Goal: Task Accomplishment & Management: Manage account settings

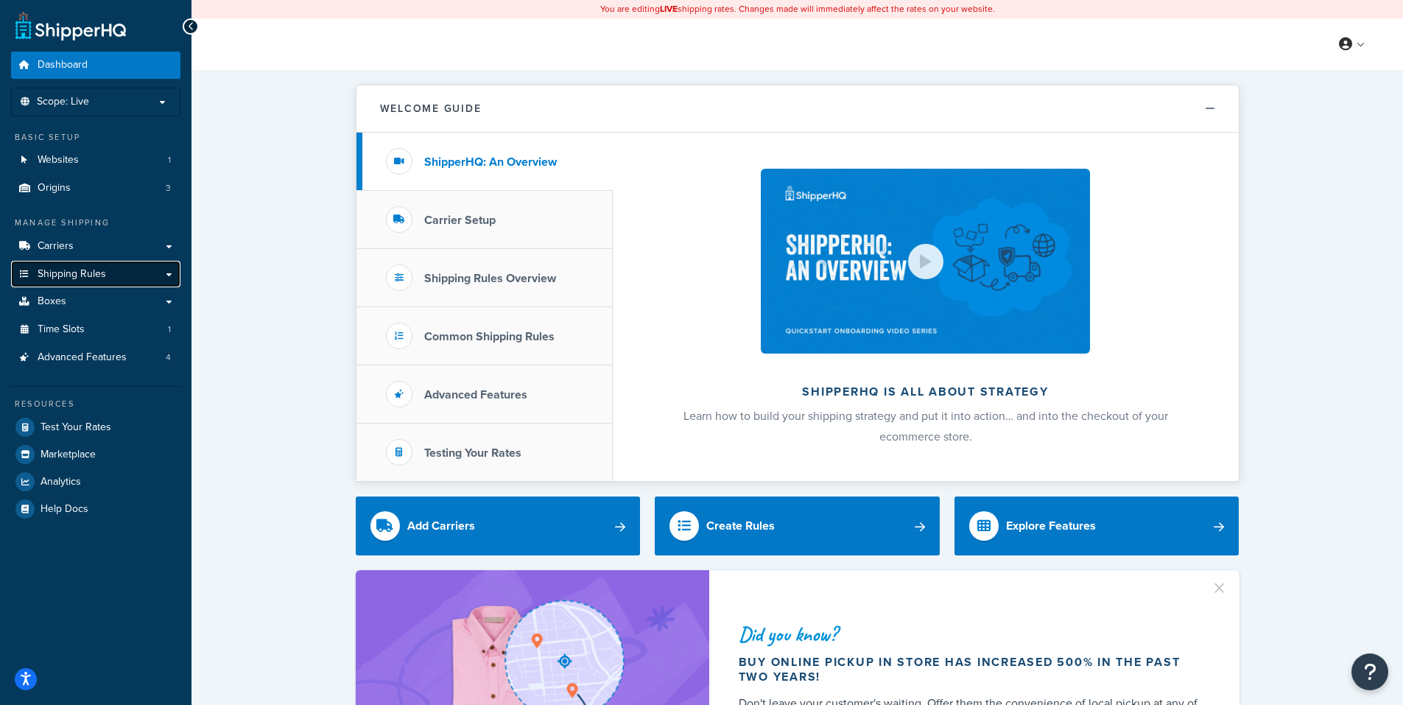
click at [91, 273] on span "Shipping Rules" at bounding box center [72, 274] width 69 height 13
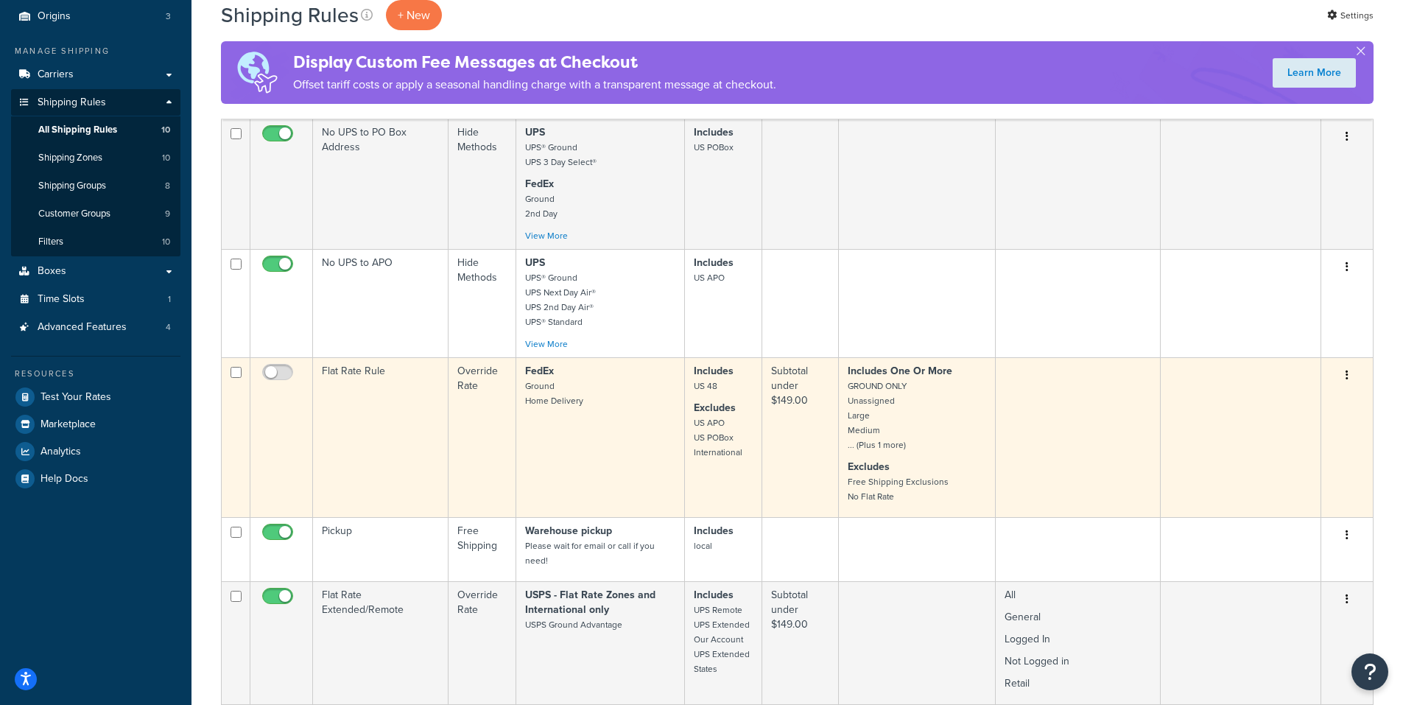
scroll to position [74, 0]
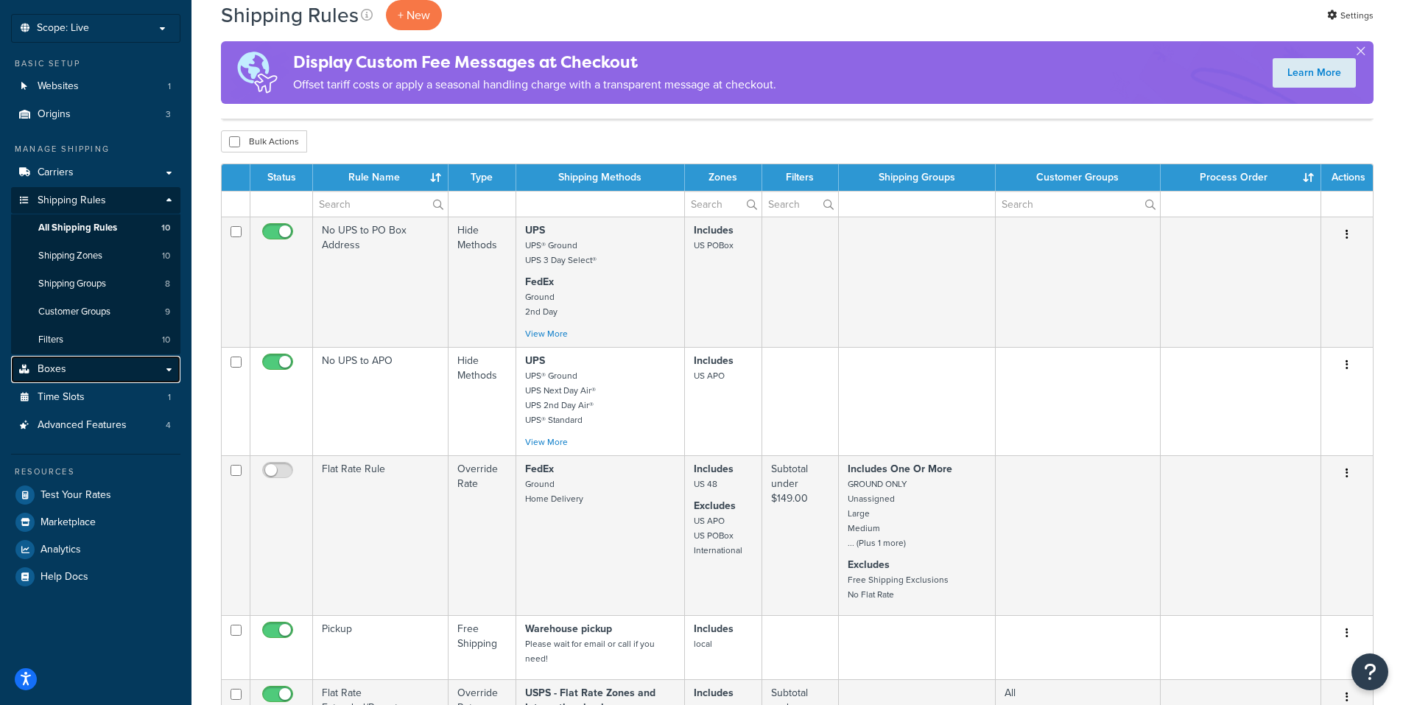
click at [104, 366] on link "Boxes" at bounding box center [95, 369] width 169 height 27
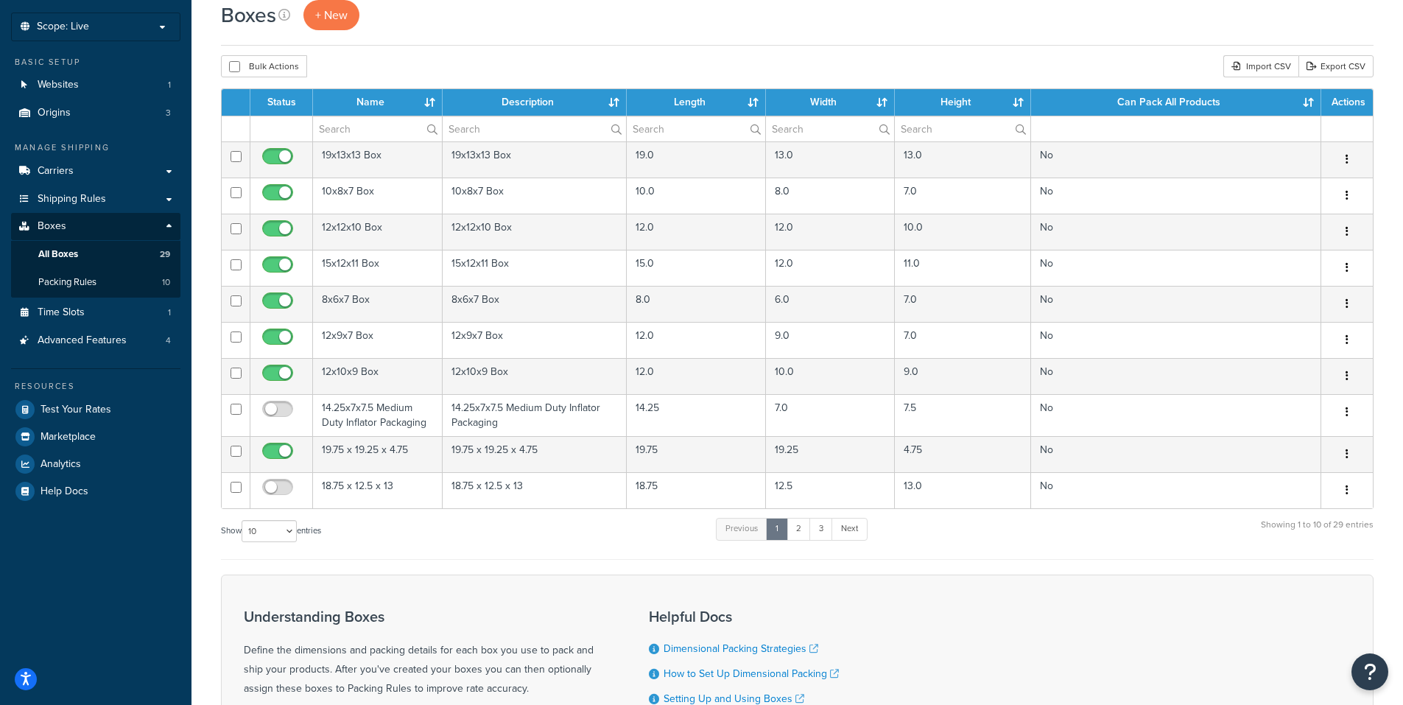
scroll to position [147, 0]
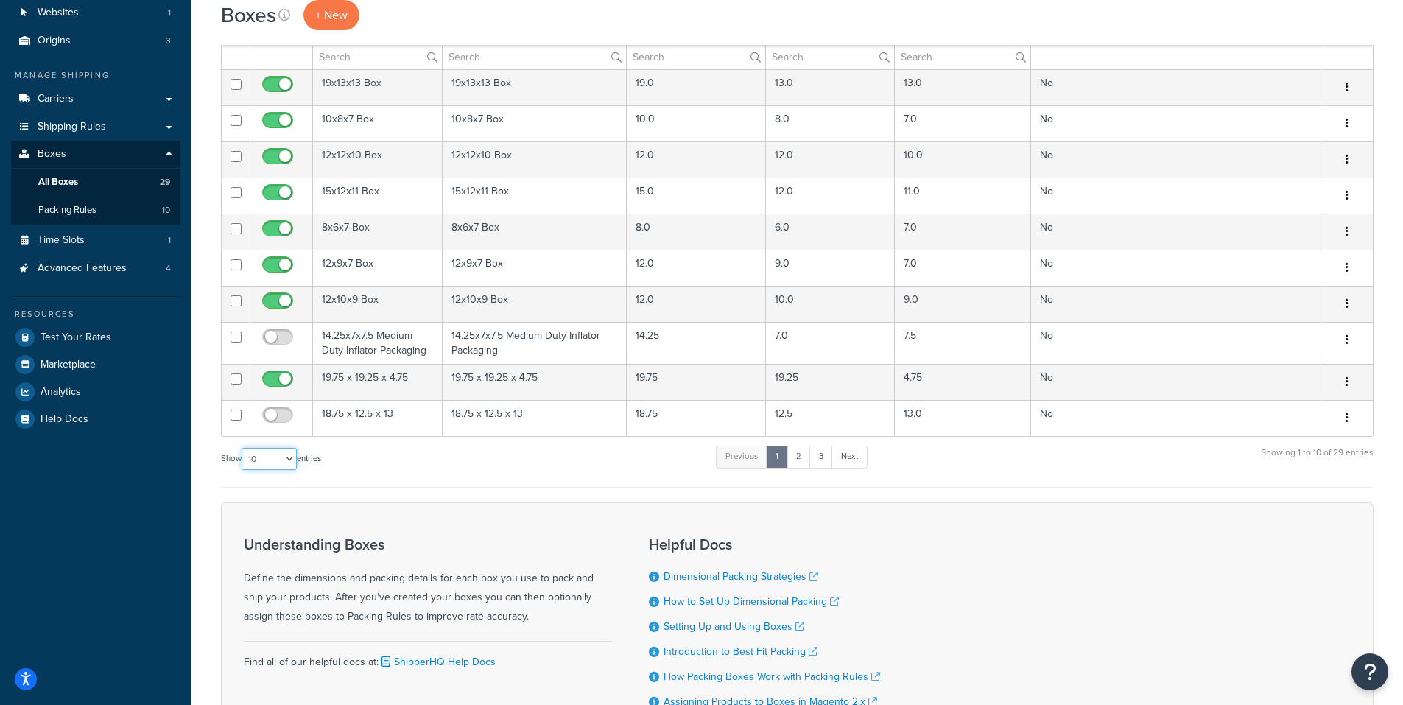
click at [293, 453] on select "10 15 25 50 100 1000" at bounding box center [269, 459] width 55 height 22
select select "100"
click at [243, 449] on select "10 15 25 50 100 1000" at bounding box center [269, 459] width 55 height 22
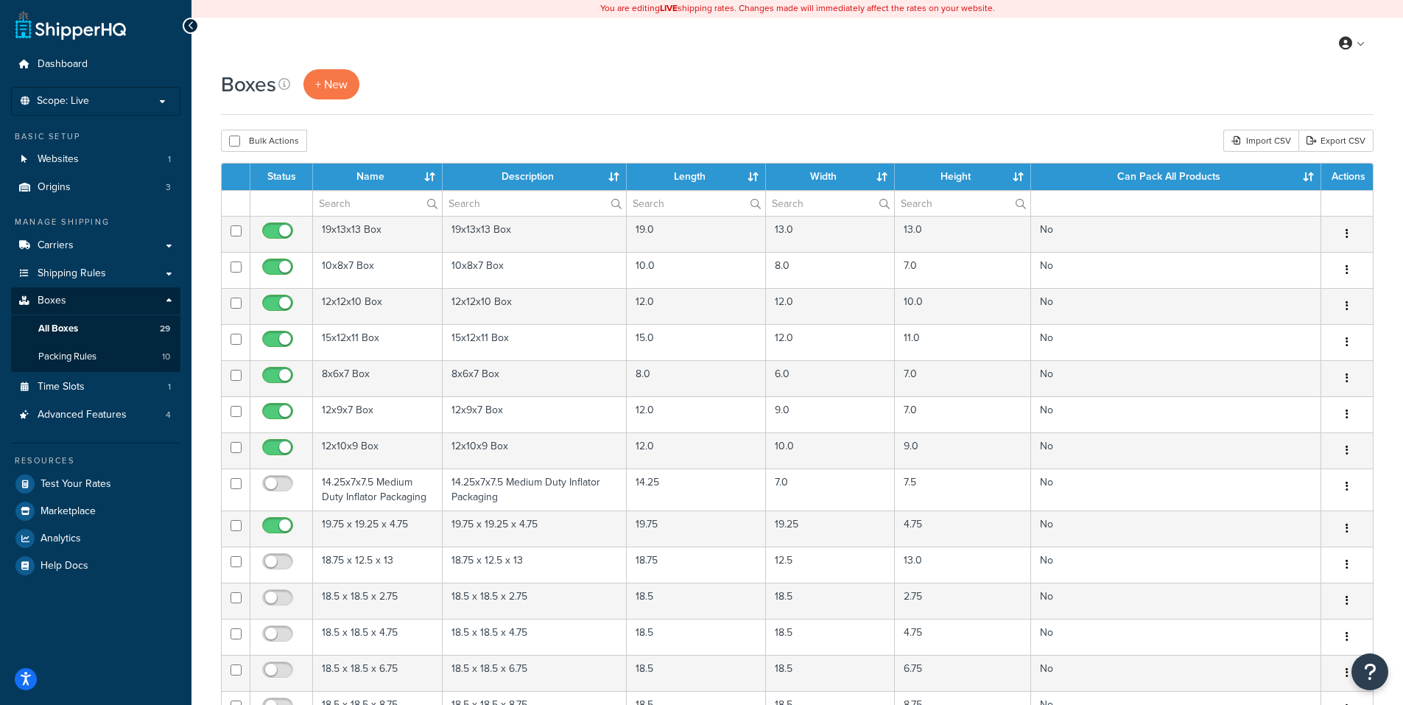
scroll to position [0, 0]
click at [103, 352] on link "Packing Rules 10" at bounding box center [95, 357] width 169 height 27
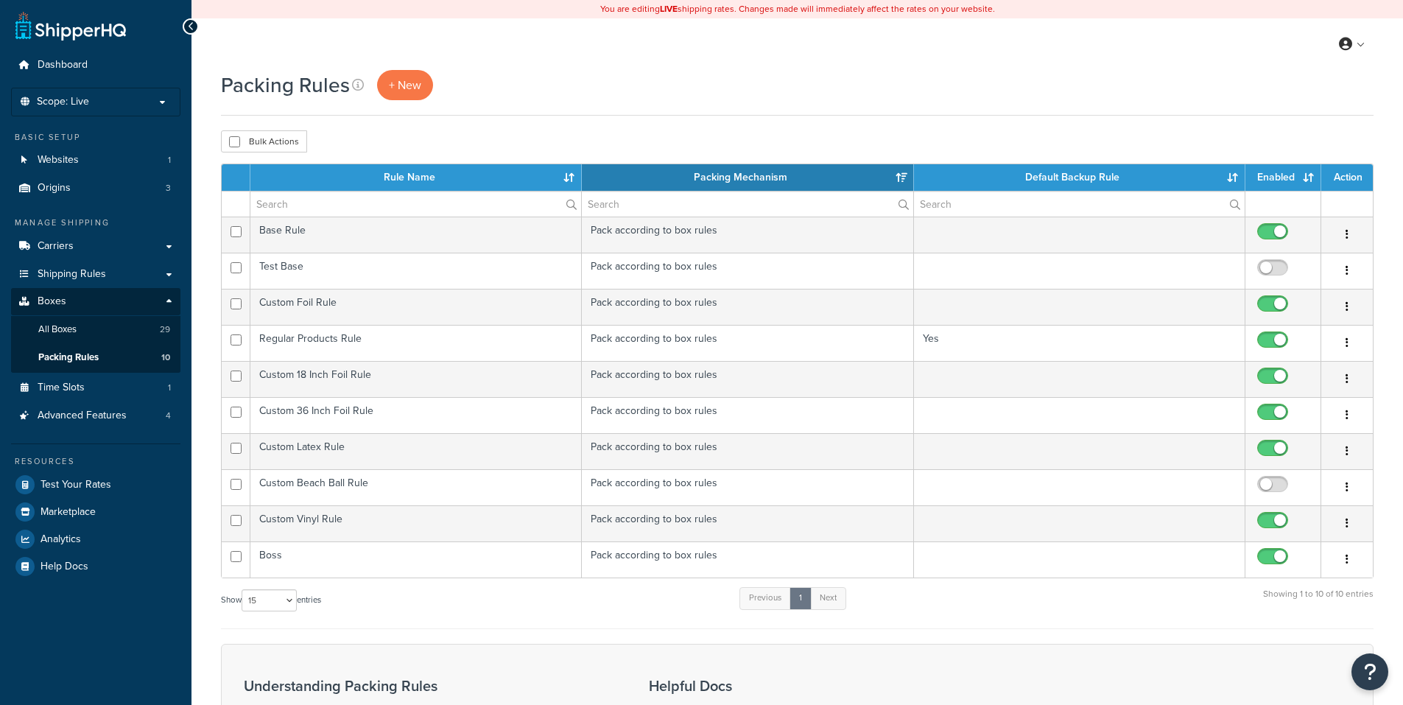
select select "15"
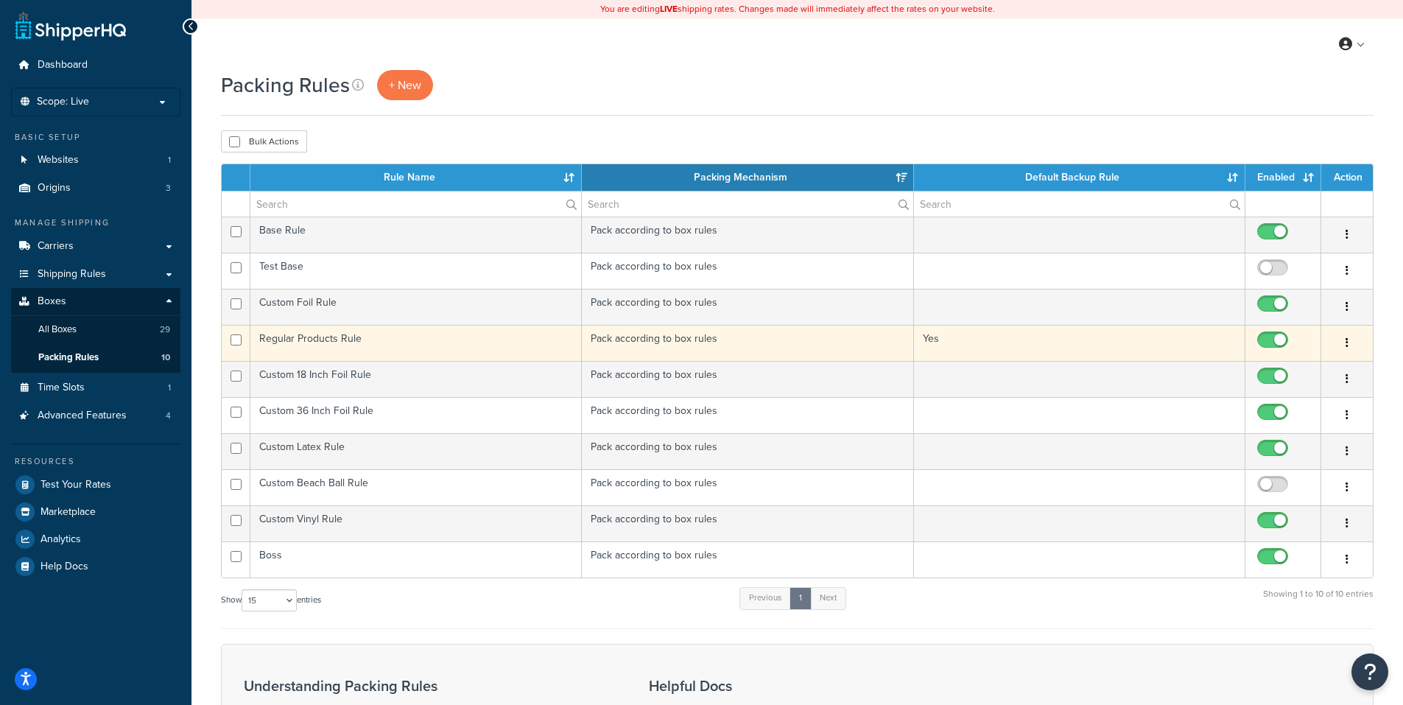
click at [1345, 340] on button "button" at bounding box center [1347, 344] width 21 height 24
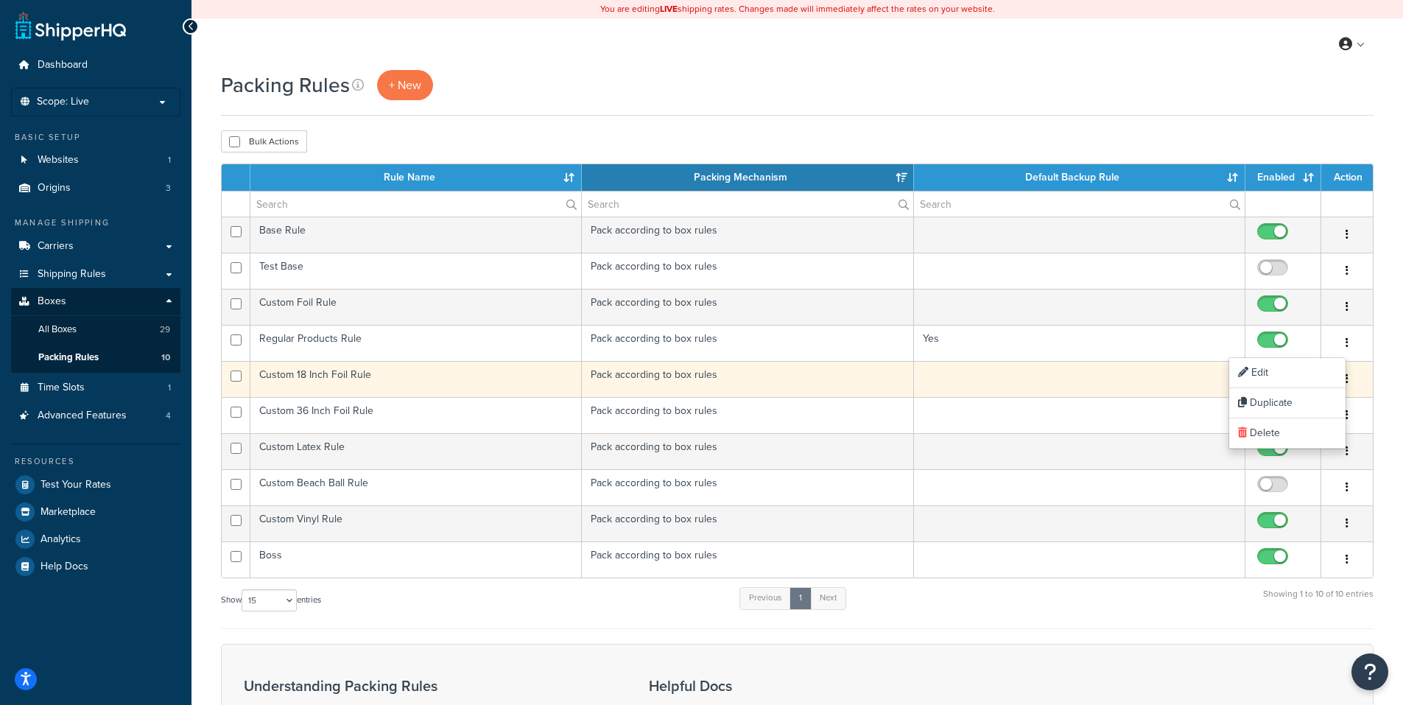
click at [1266, 371] on input "checkbox" at bounding box center [1275, 380] width 41 height 18
checkbox input "false"
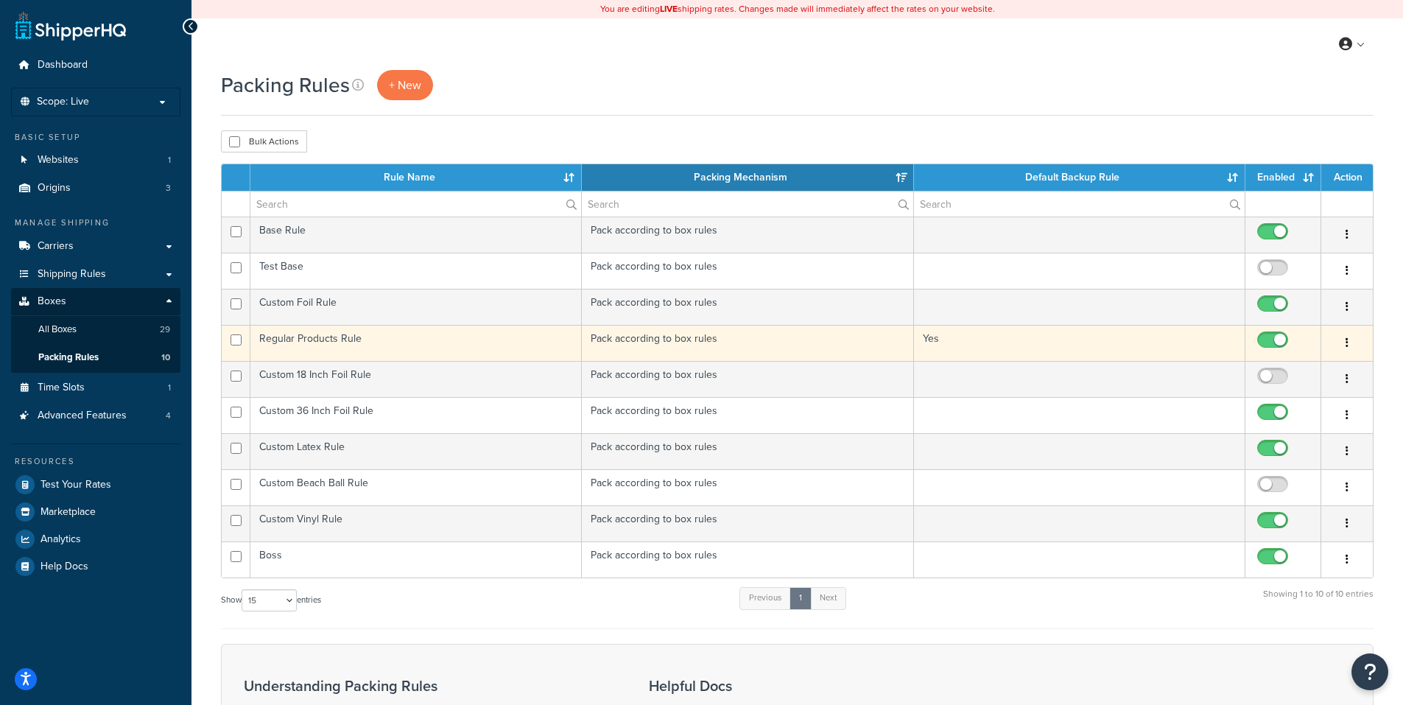
click at [1344, 340] on button "button" at bounding box center [1347, 344] width 21 height 24
click at [1260, 368] on link "Edit" at bounding box center [1288, 373] width 116 height 30
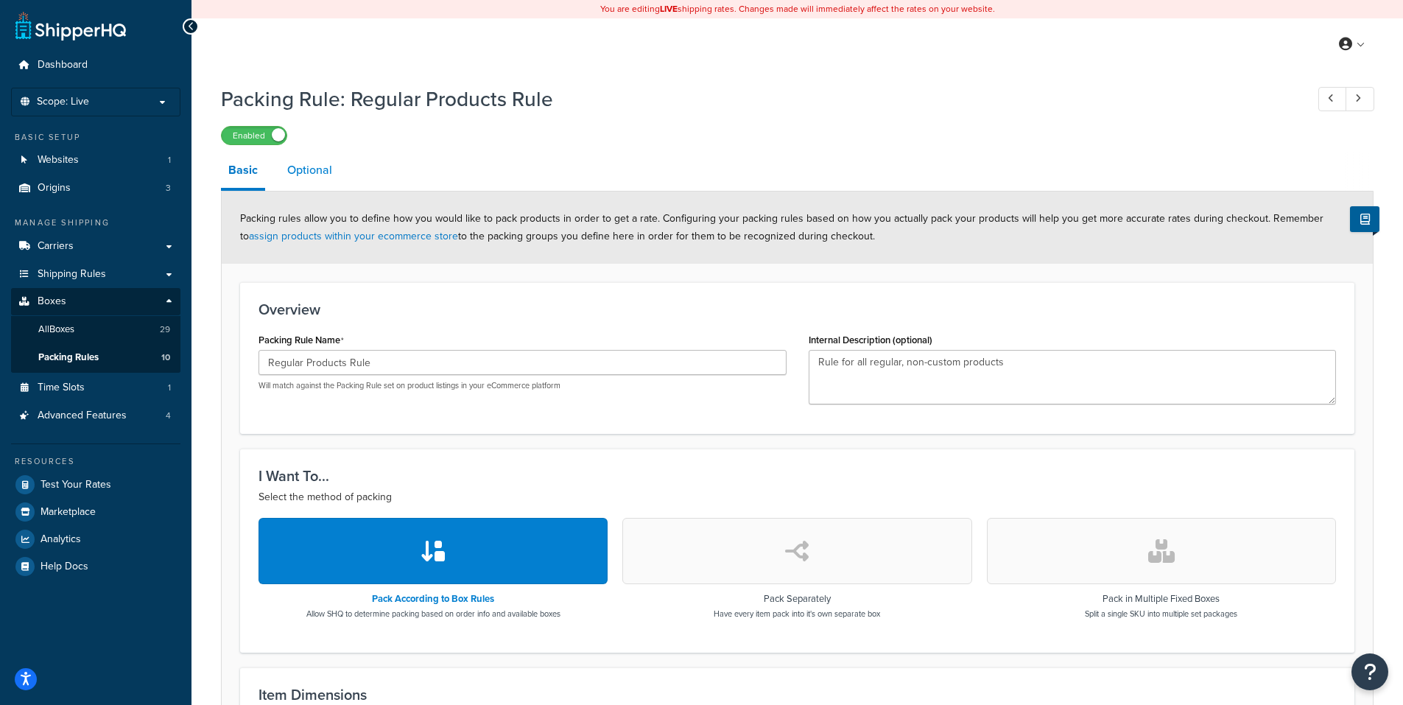
click at [317, 175] on link "Optional" at bounding box center [310, 169] width 60 height 35
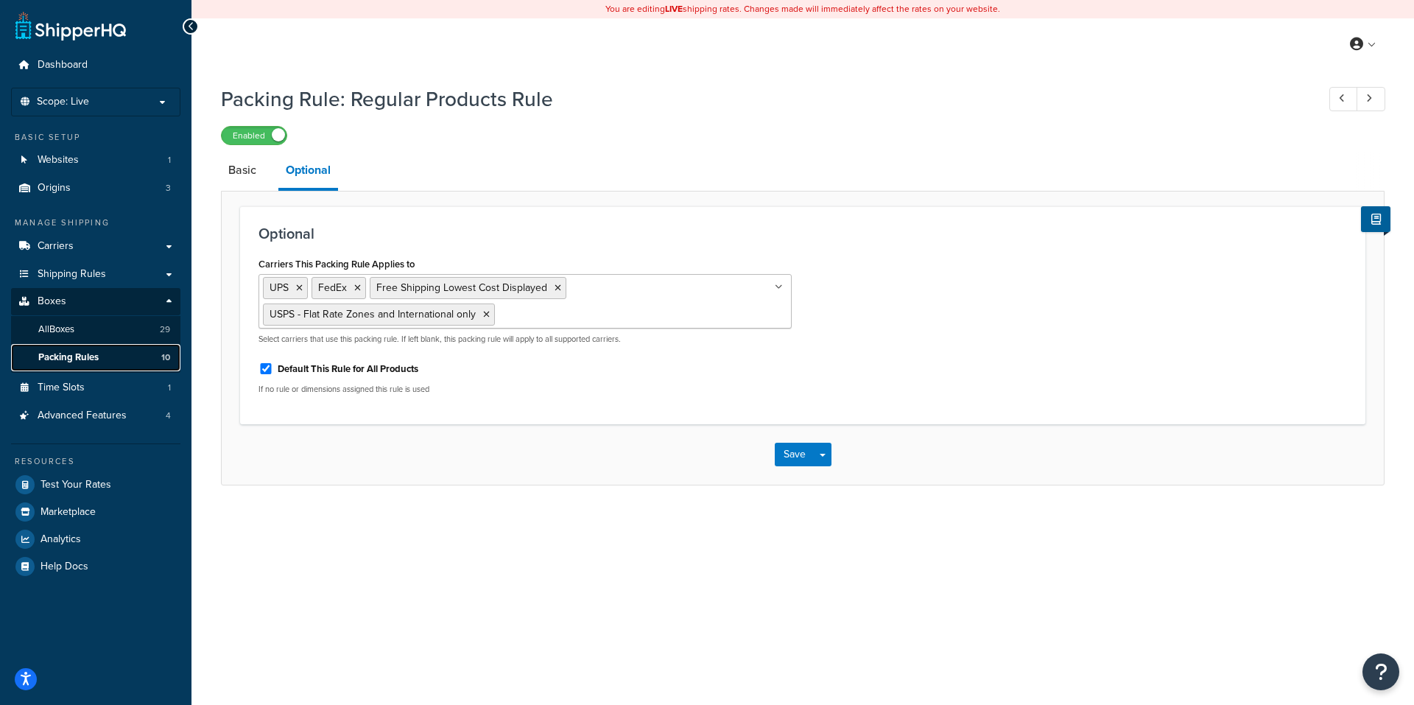
click at [96, 353] on span "Packing Rules" at bounding box center [68, 357] width 60 height 13
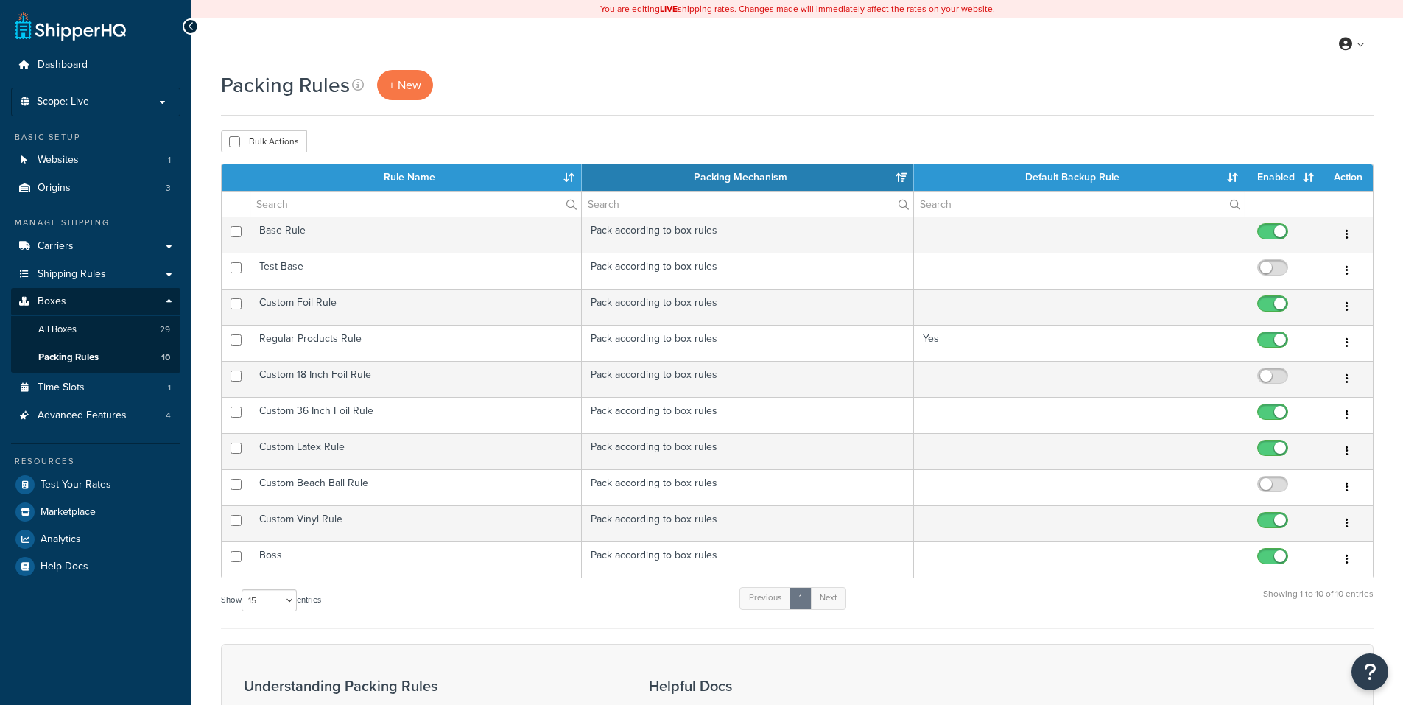
select select "15"
click at [76, 271] on span "Shipping Rules" at bounding box center [72, 274] width 69 height 13
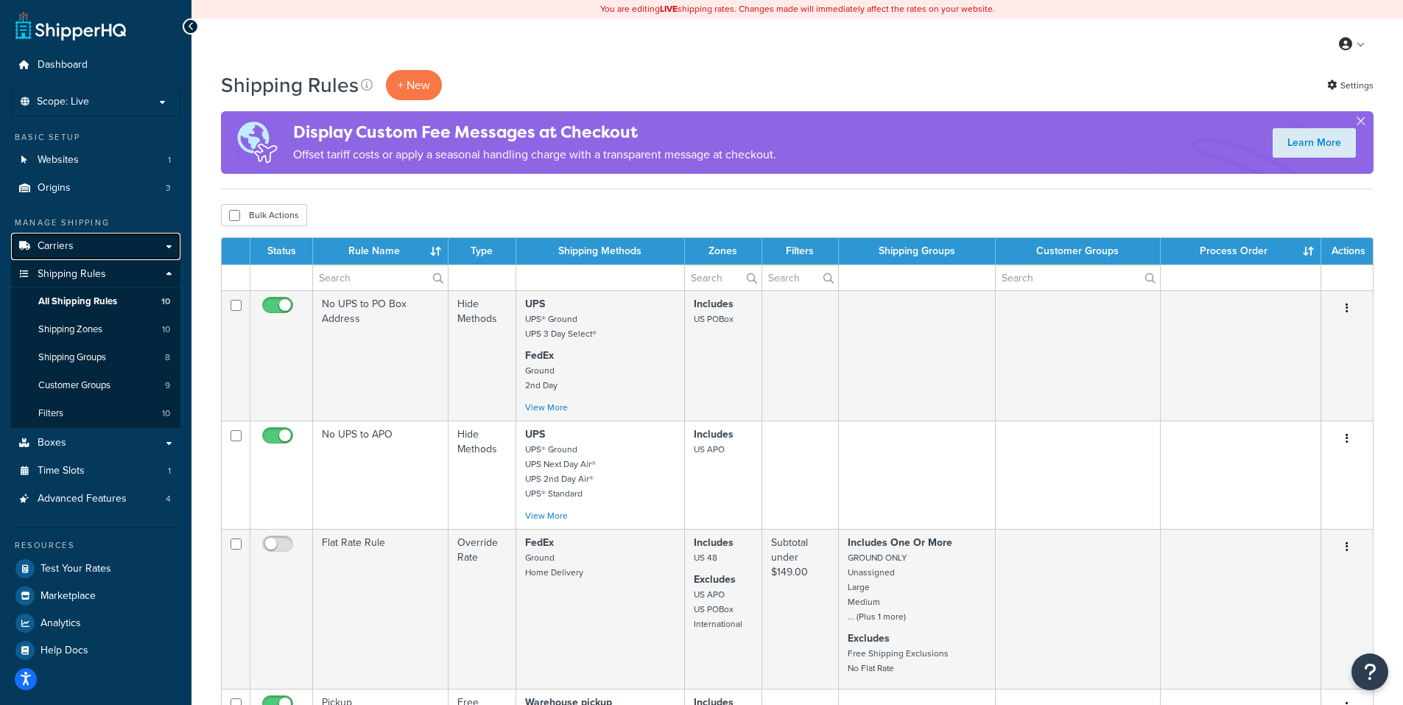
click at [69, 244] on span "Carriers" at bounding box center [56, 246] width 36 height 13
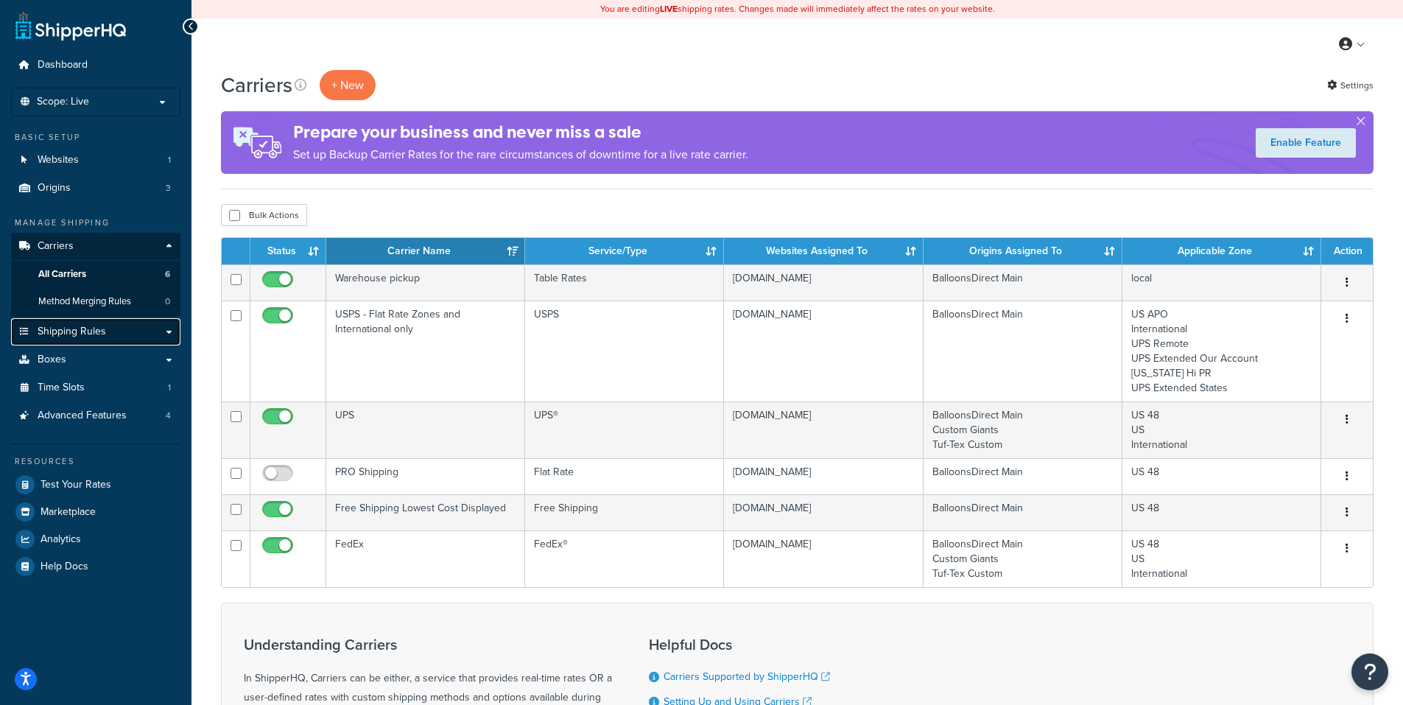
click at [93, 329] on span "Shipping Rules" at bounding box center [72, 332] width 69 height 13
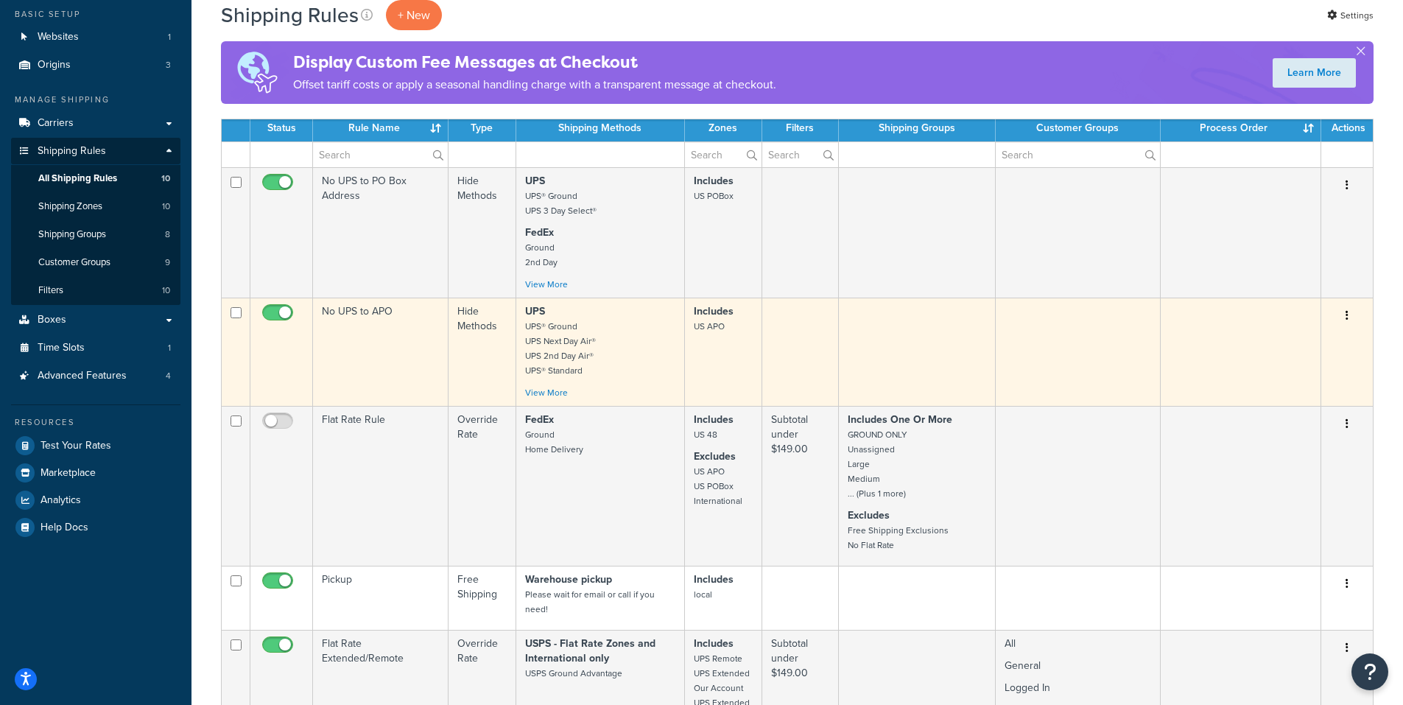
scroll to position [442, 0]
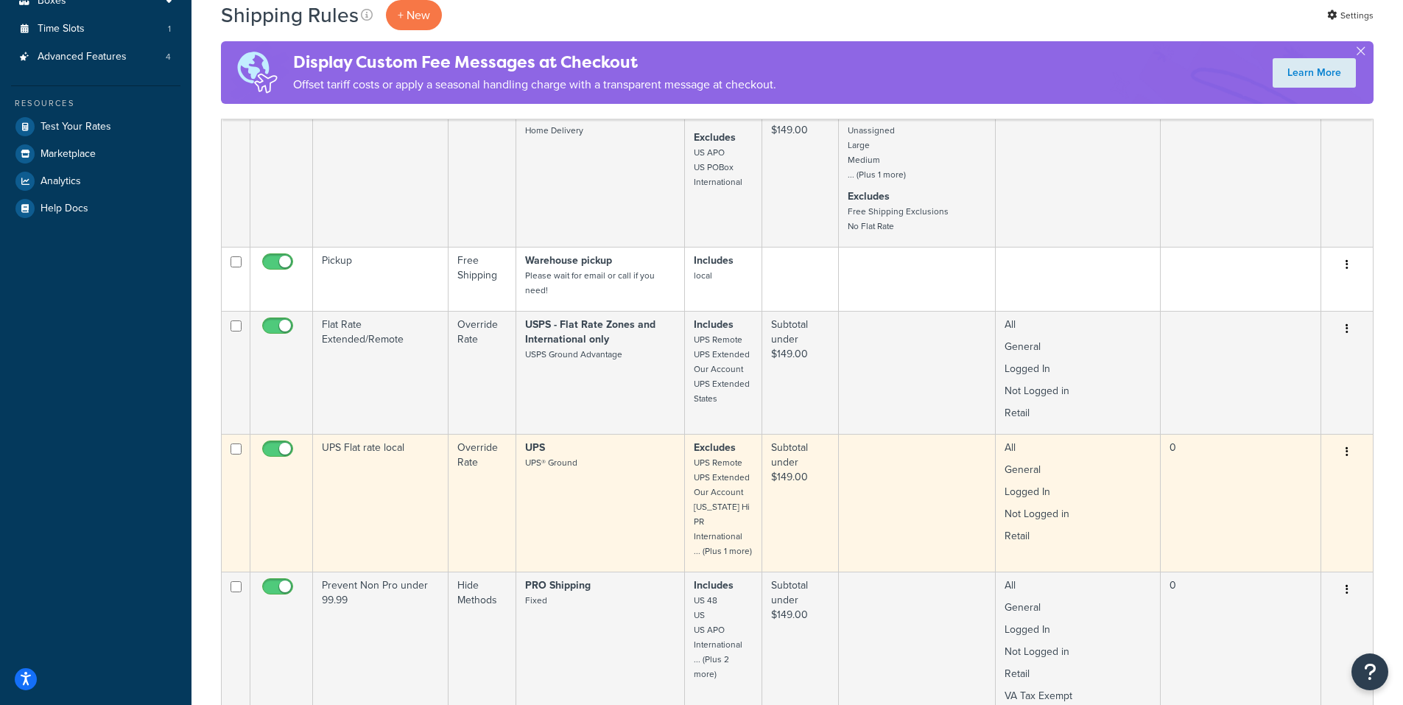
click at [1345, 449] on button "button" at bounding box center [1347, 453] width 21 height 24
click at [1269, 474] on link "Edit" at bounding box center [1299, 480] width 116 height 30
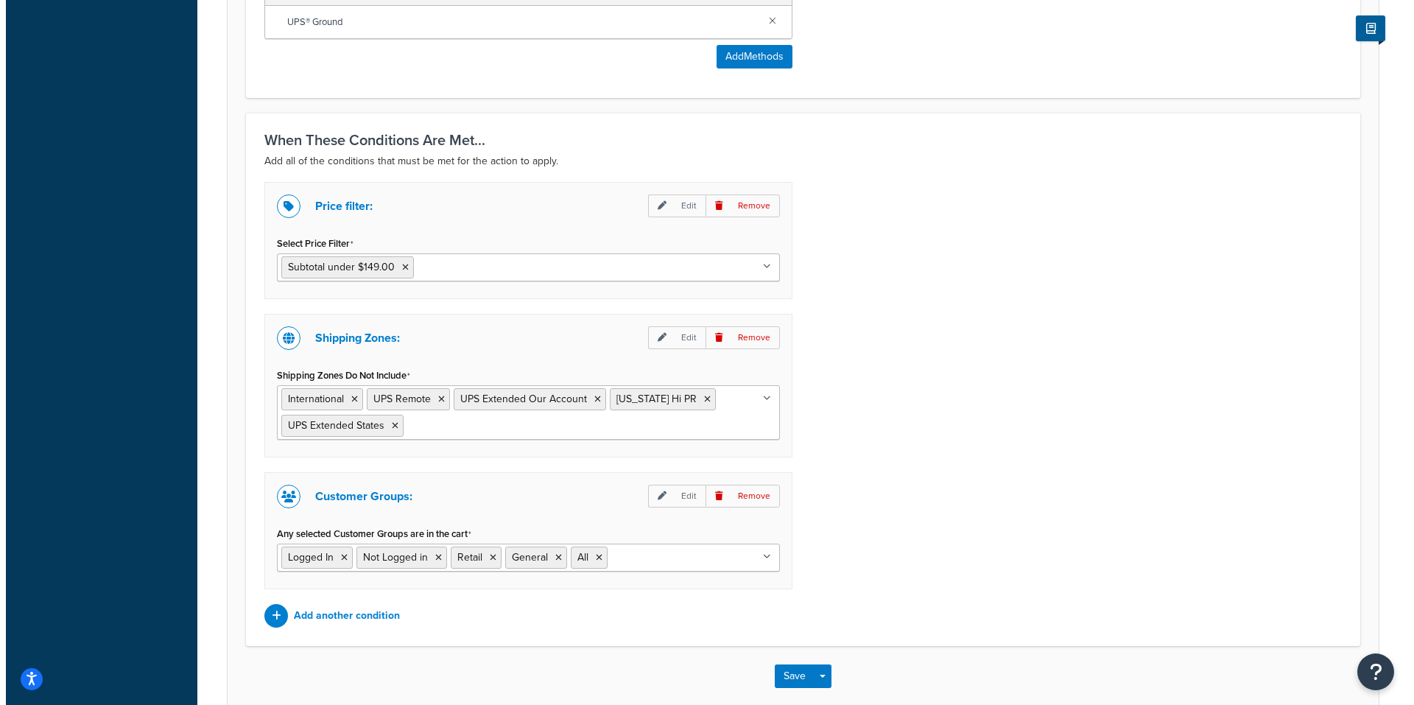
scroll to position [1035, 0]
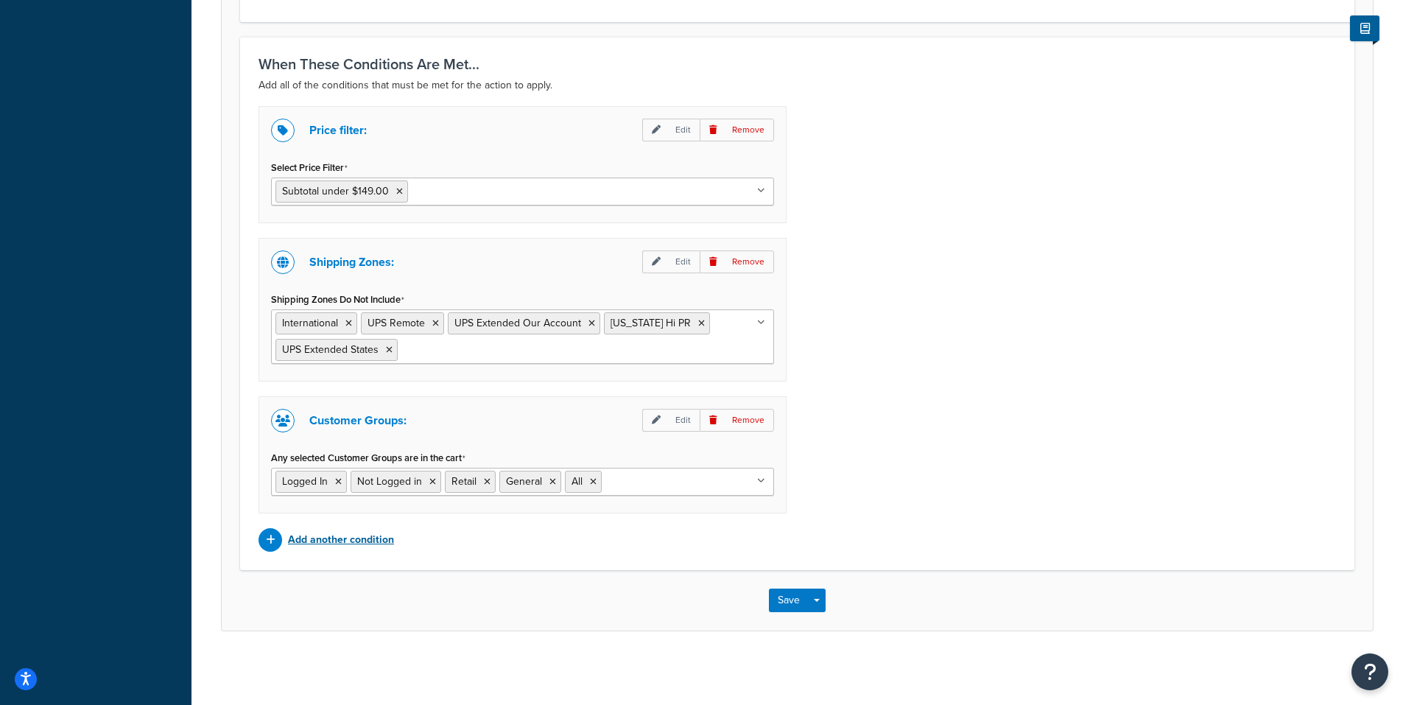
click at [321, 540] on p "Add another condition" at bounding box center [341, 540] width 106 height 21
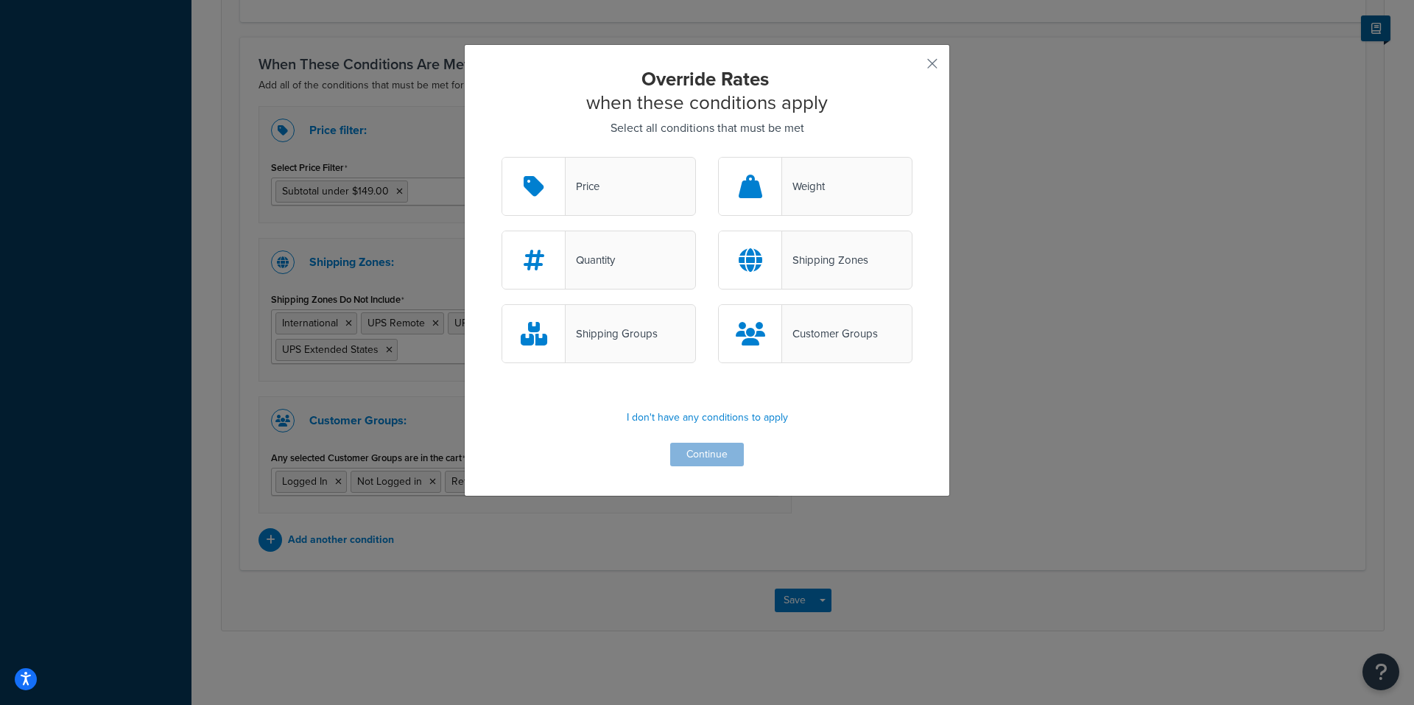
click at [626, 338] on div "Shipping Groups" at bounding box center [612, 333] width 92 height 21
click at [0, 0] on input "Shipping Groups" at bounding box center [0, 0] width 0 height 0
click at [701, 449] on button "Continue" at bounding box center [707, 455] width 74 height 24
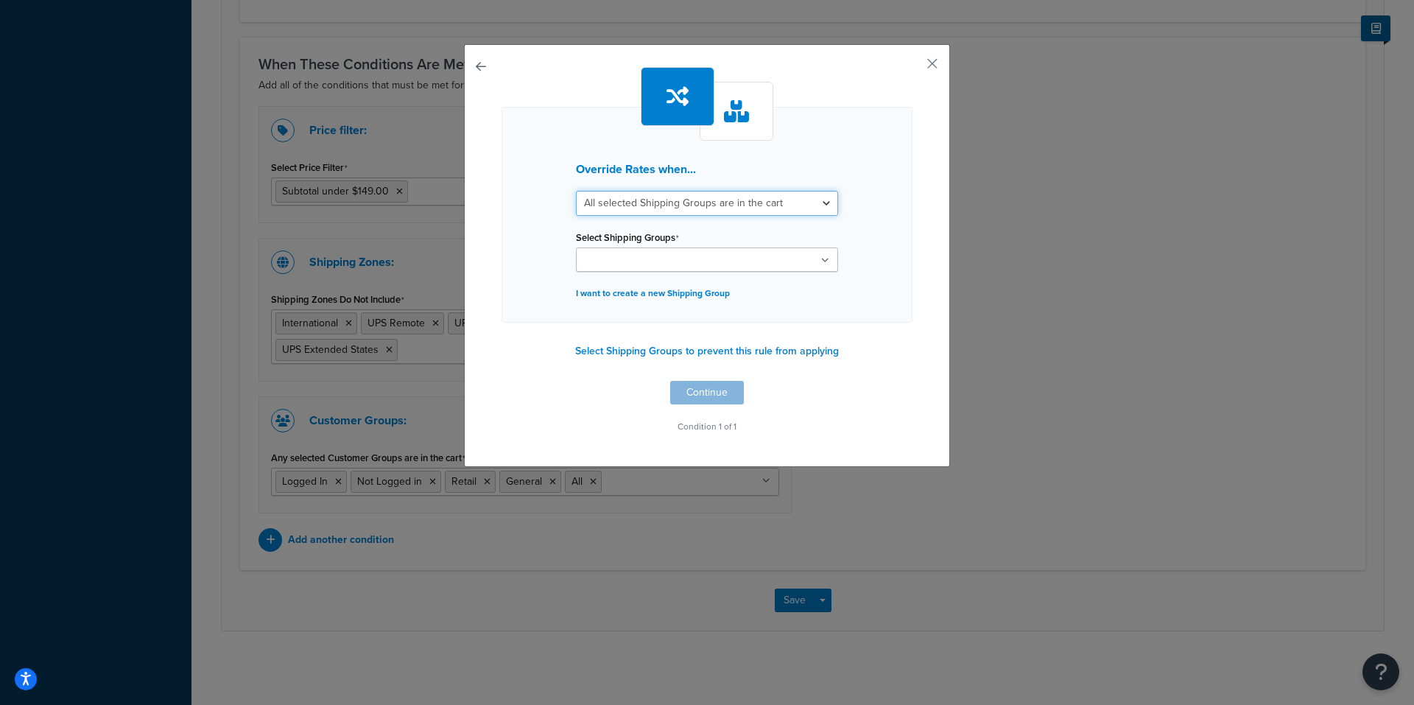
click at [744, 205] on select "All selected Shipping Groups are in the cart Any selected Shipping Groups are i…" at bounding box center [707, 203] width 262 height 25
select select "any"
click at [576, 191] on select "All selected Shipping Groups are in the cart Any selected Shipping Groups are i…" at bounding box center [707, 203] width 262 height 25
click at [709, 259] on ul at bounding box center [707, 260] width 262 height 24
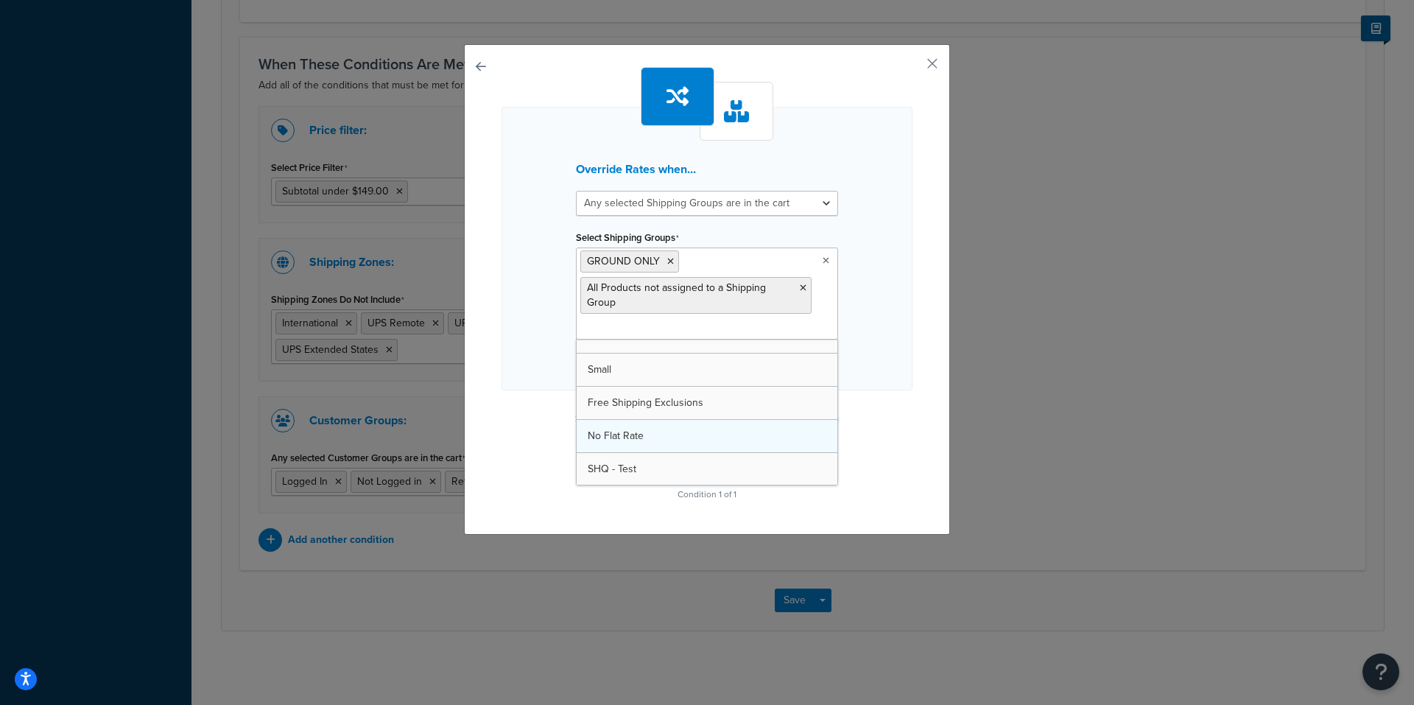
scroll to position [52, 0]
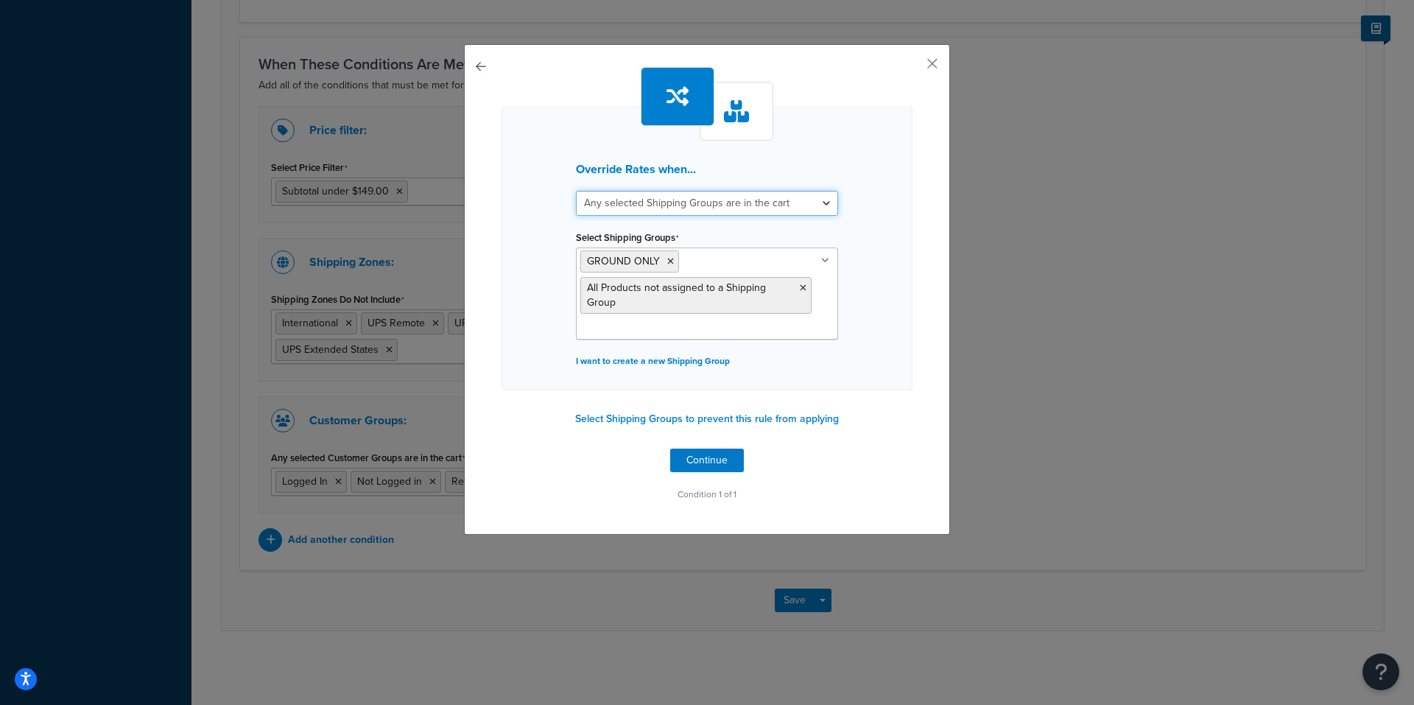
click at [712, 208] on select "All selected Shipping Groups are in the cart Any selected Shipping Groups are i…" at bounding box center [707, 203] width 262 height 25
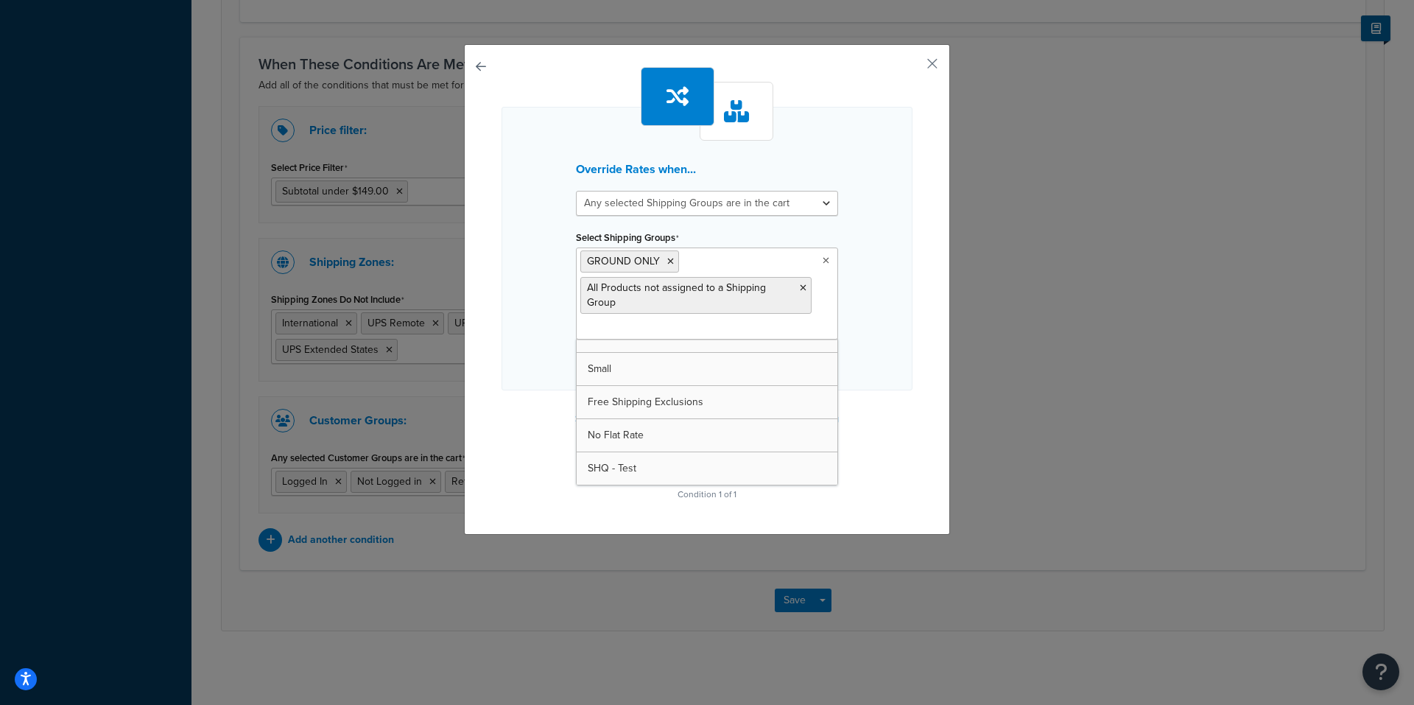
click at [748, 317] on ul "GROUND ONLY All Products not assigned to a Shipping Group" at bounding box center [707, 294] width 262 height 92
click at [891, 422] on div "Override Rates when... All selected Shipping Groups are in the cart Any selecte…" at bounding box center [707, 286] width 411 height 438
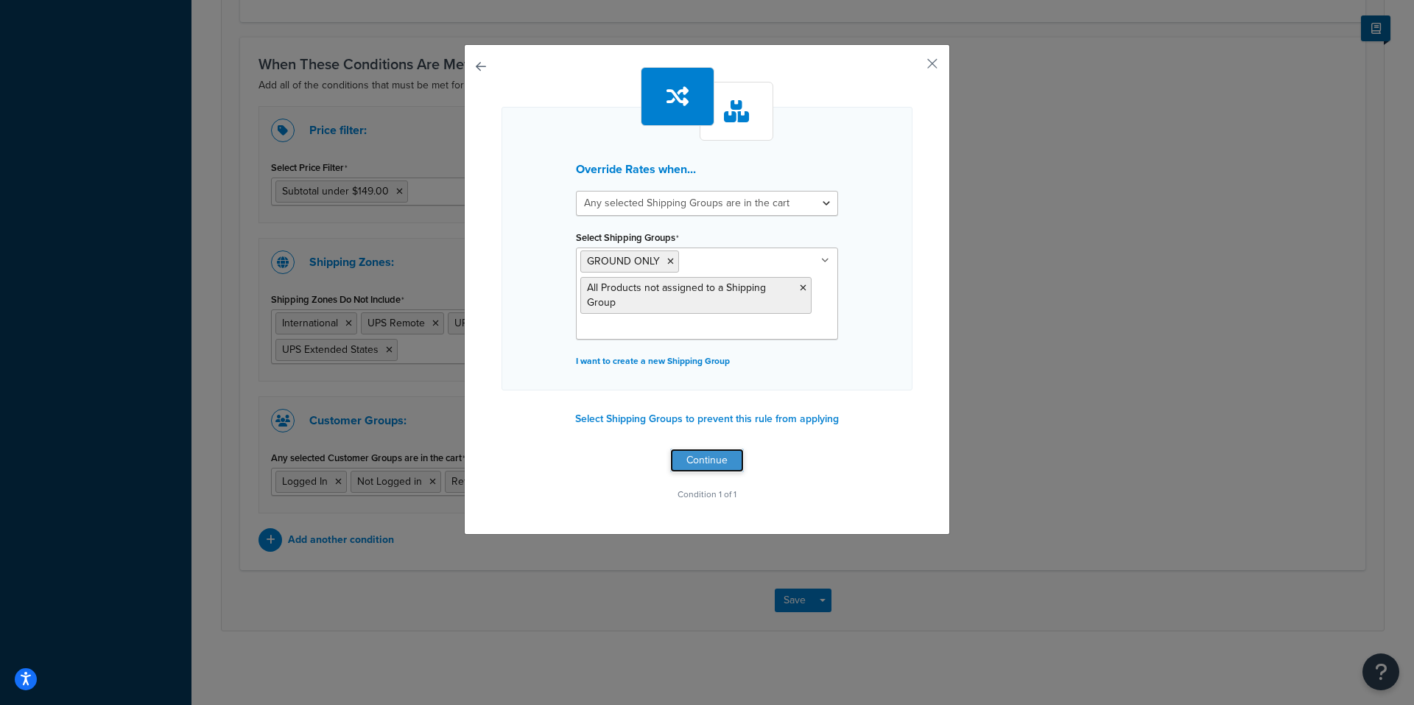
click at [690, 457] on button "Continue" at bounding box center [707, 461] width 74 height 24
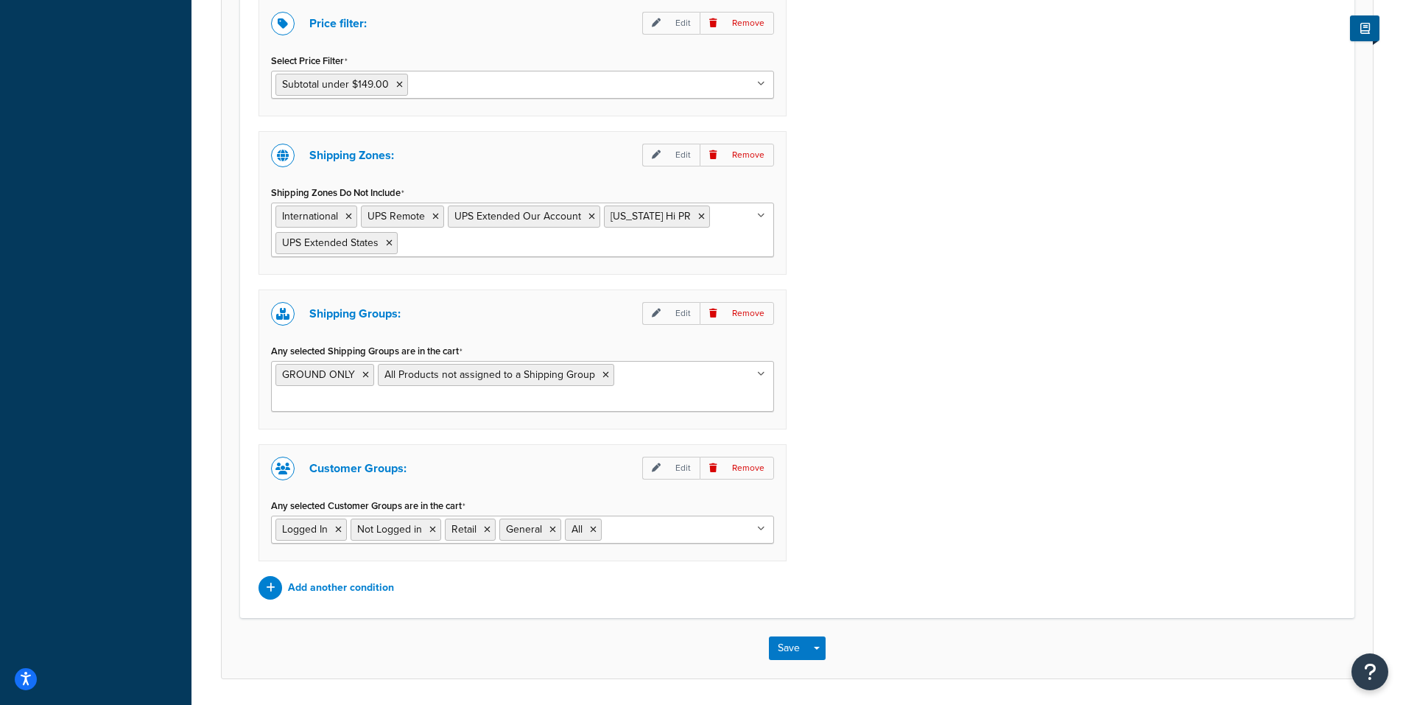
scroll to position [1167, 0]
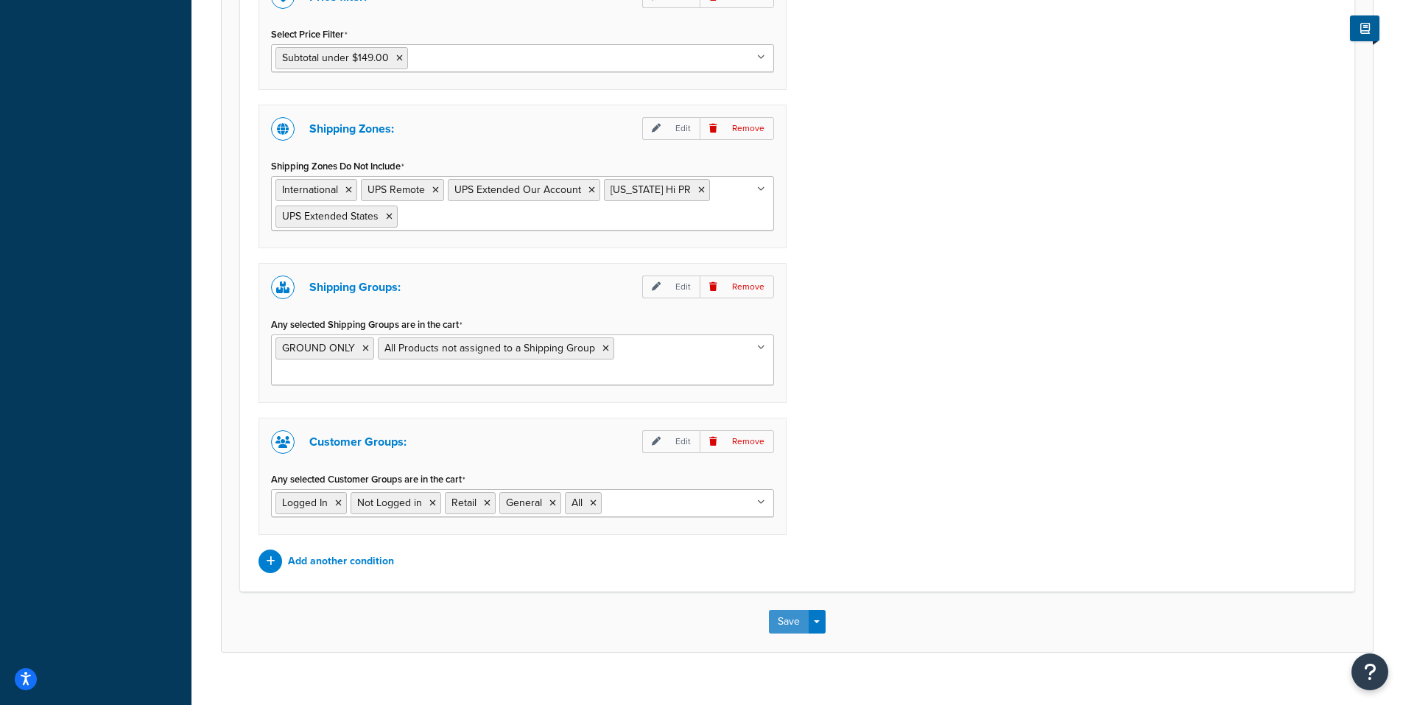
click at [788, 610] on button "Save" at bounding box center [789, 622] width 40 height 24
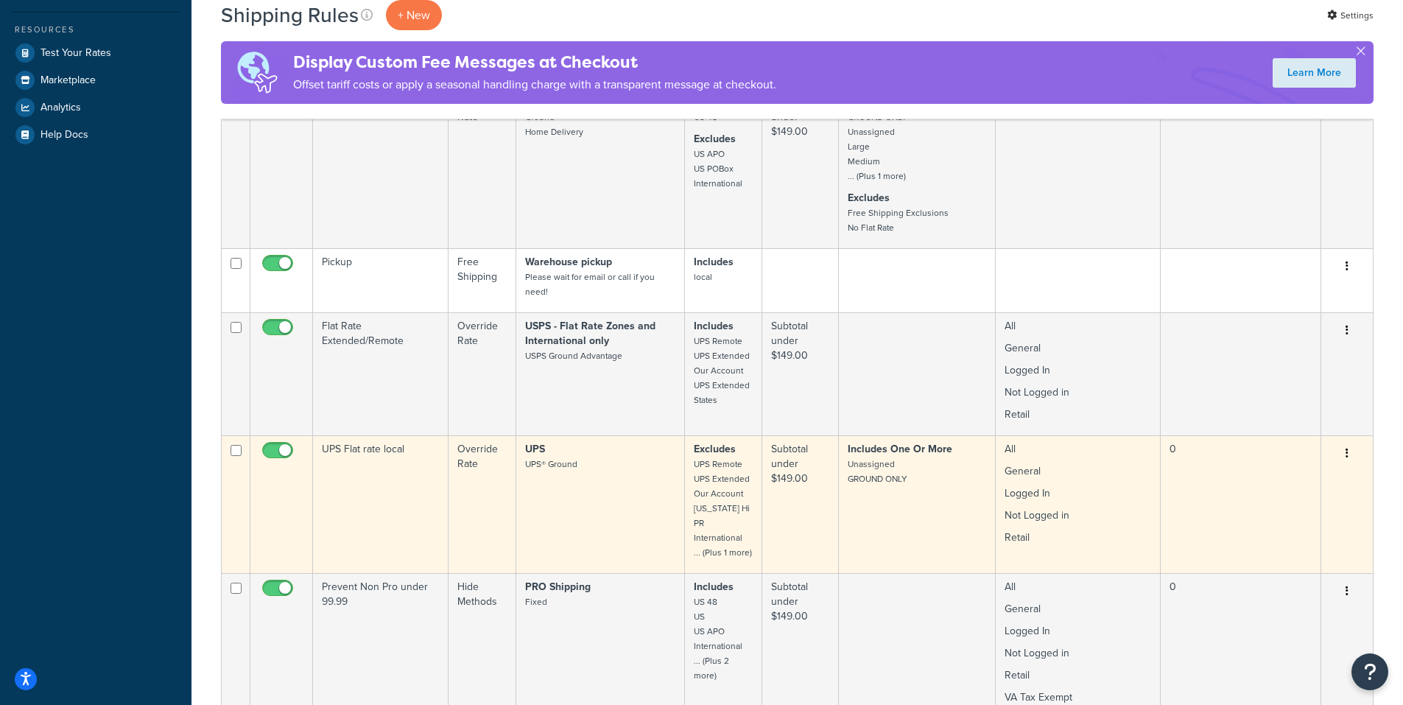
scroll to position [589, 0]
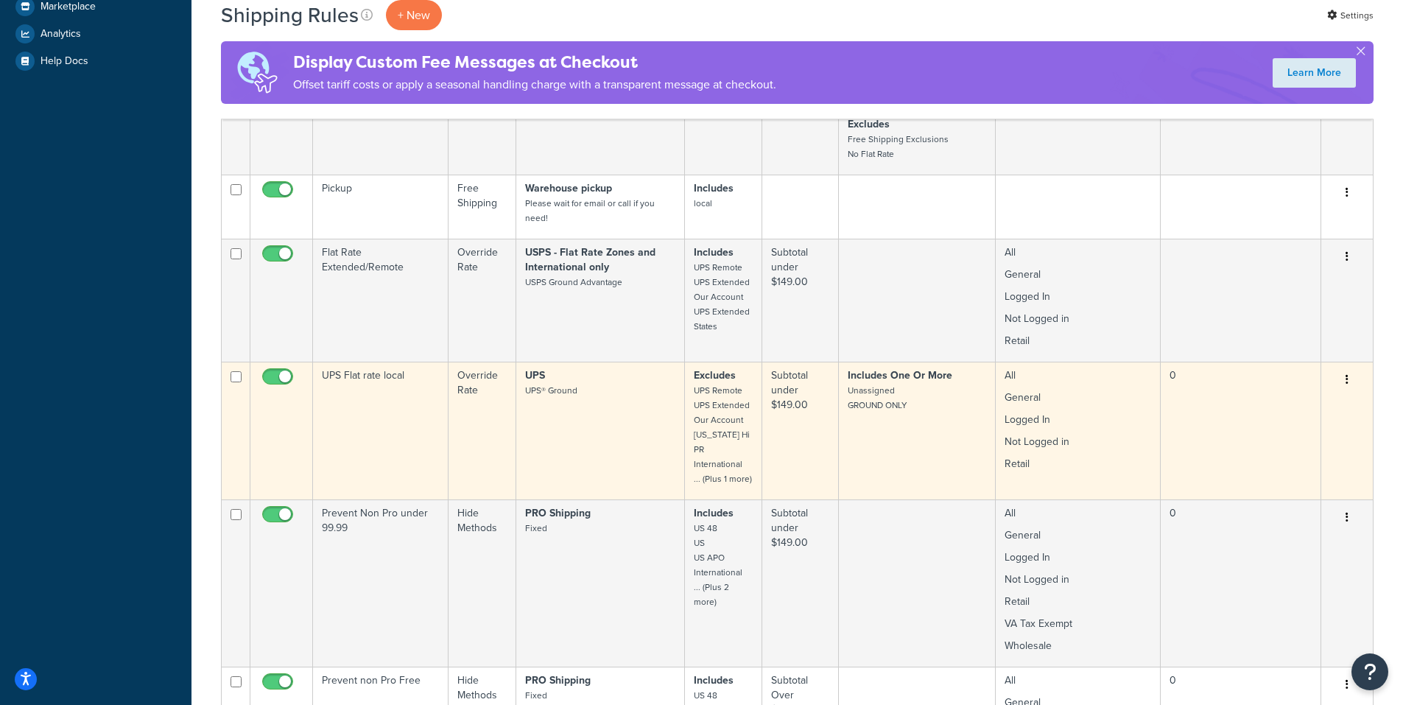
click at [1347, 379] on icon "button" at bounding box center [1347, 379] width 3 height 10
click at [1269, 402] on link "Edit" at bounding box center [1299, 408] width 116 height 30
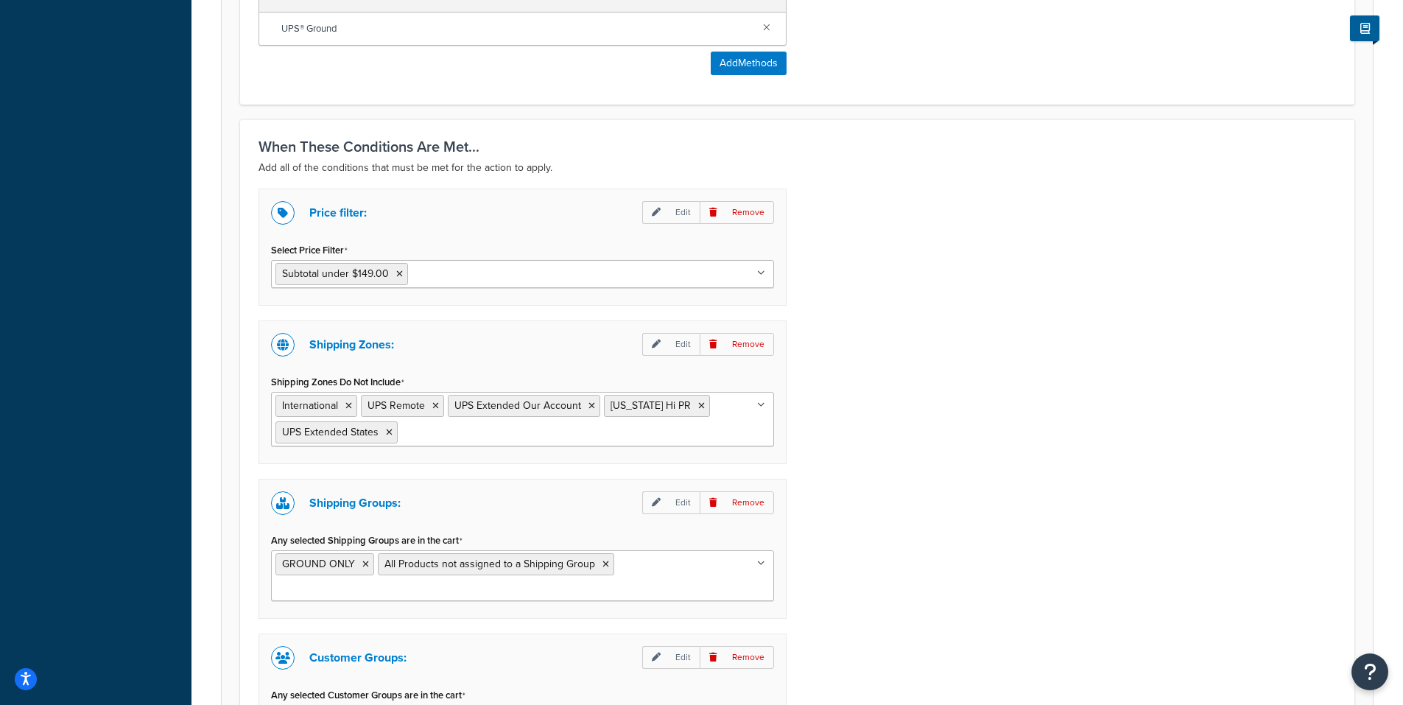
scroll to position [958, 0]
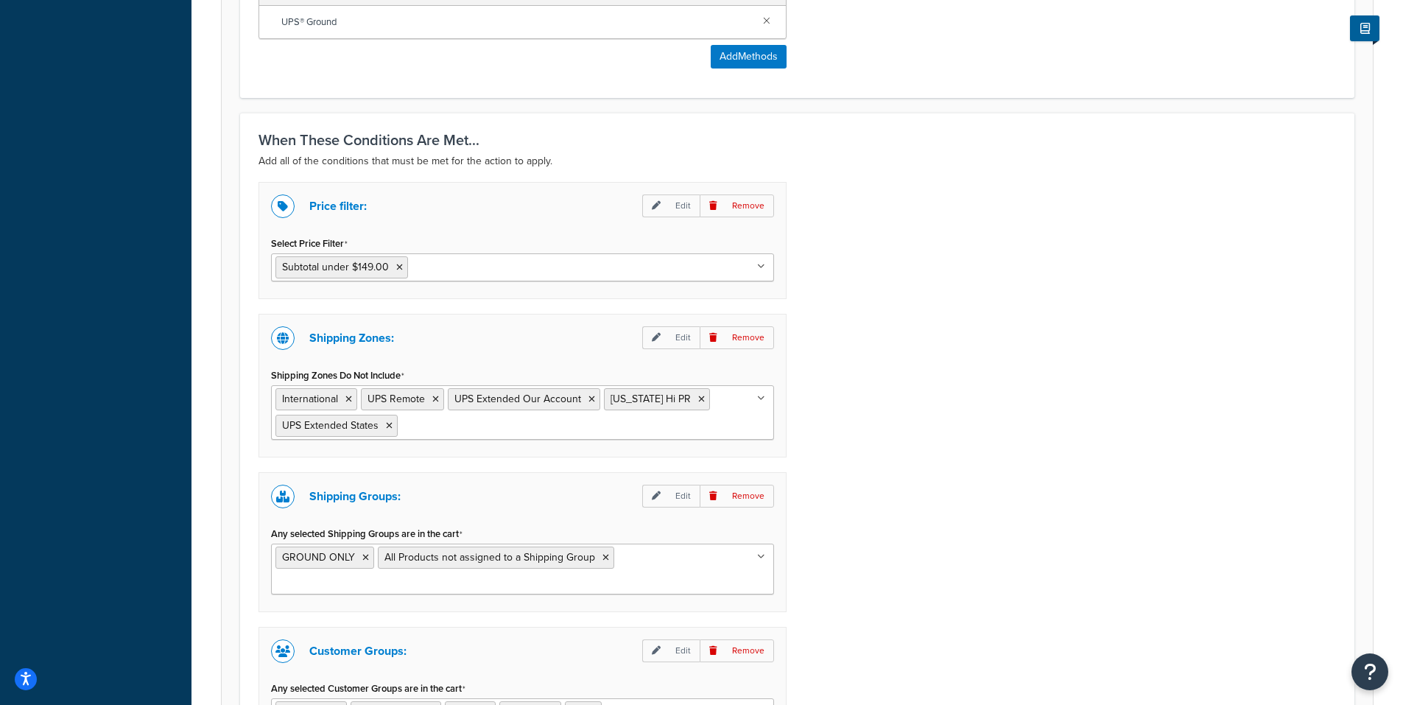
click at [406, 575] on input "Any selected Shipping Groups are in the cart" at bounding box center [341, 583] width 130 height 16
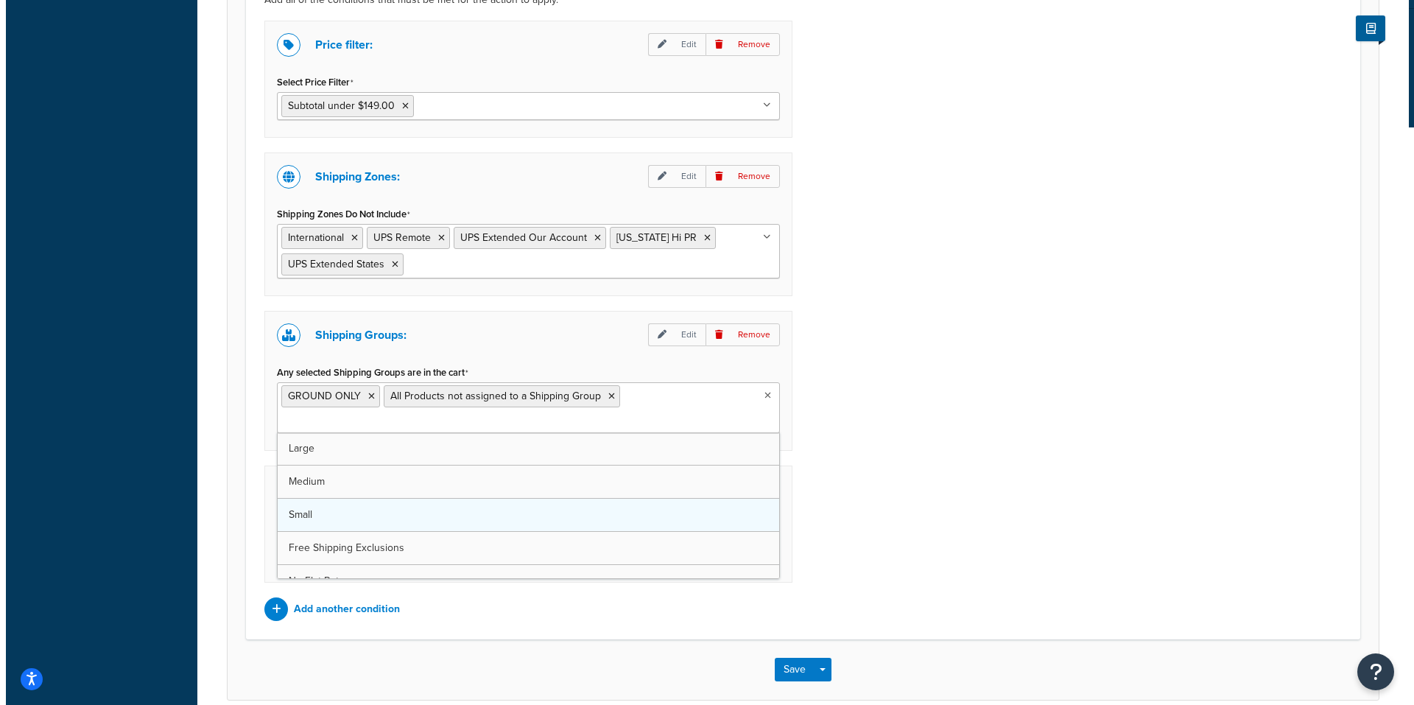
scroll to position [1093, 0]
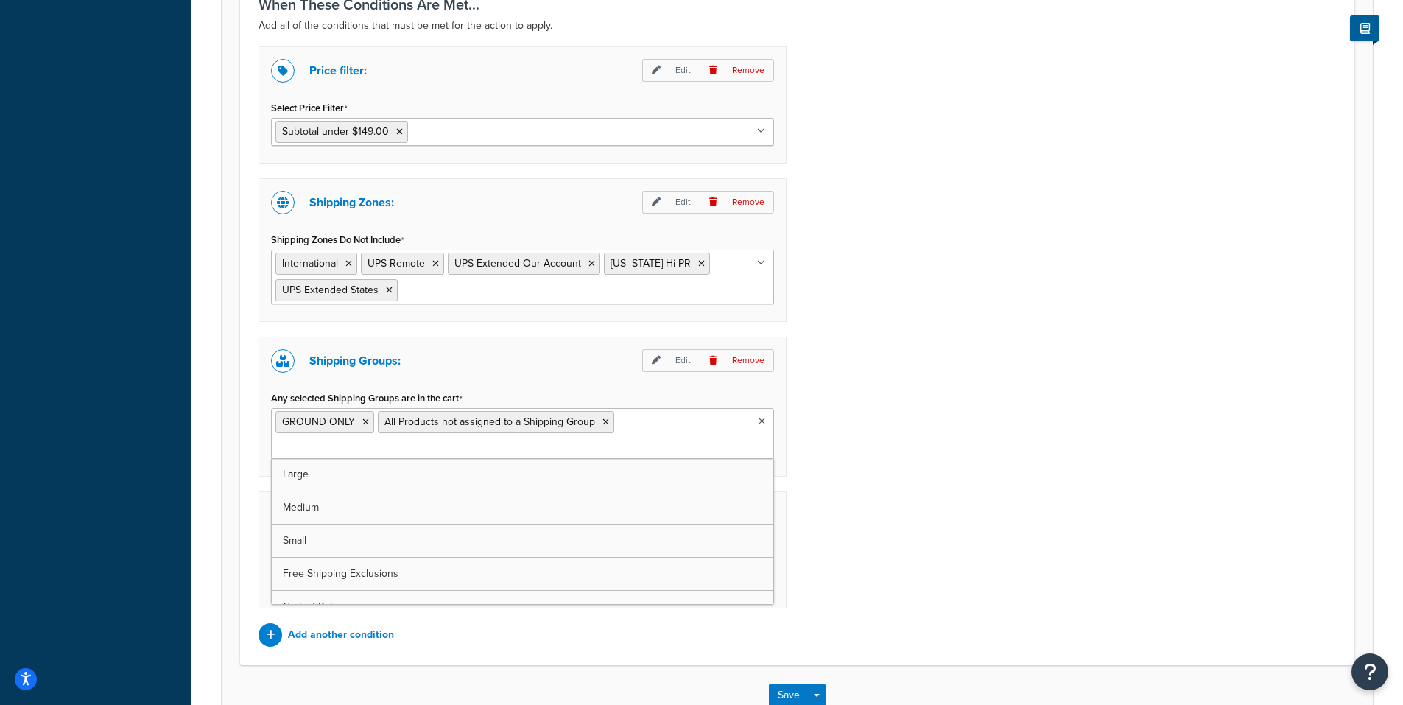
click at [819, 404] on div "Price filter: Edit Remove Select Price Filter Subtotal under $149.00 Subtotal O…" at bounding box center [798, 346] width 1100 height 600
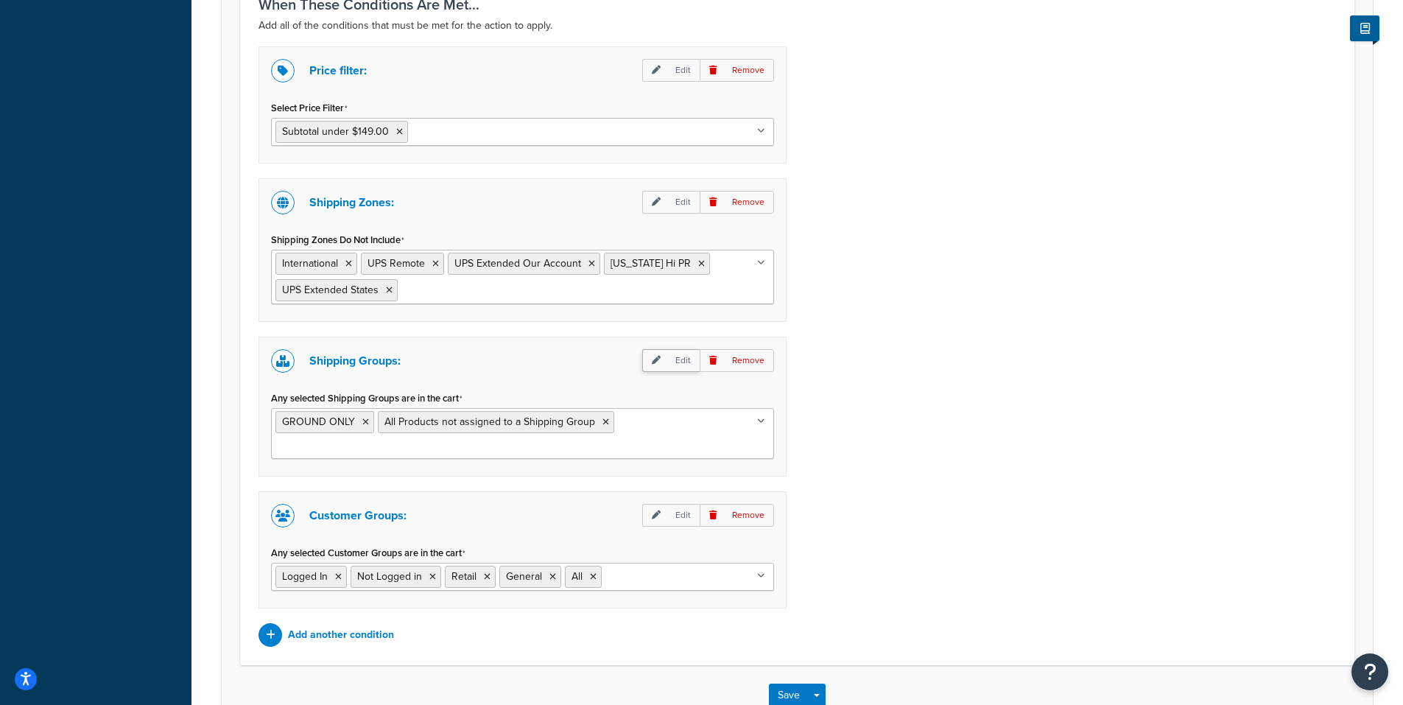
click at [679, 362] on p "Edit" at bounding box center [670, 360] width 57 height 23
select select "any"
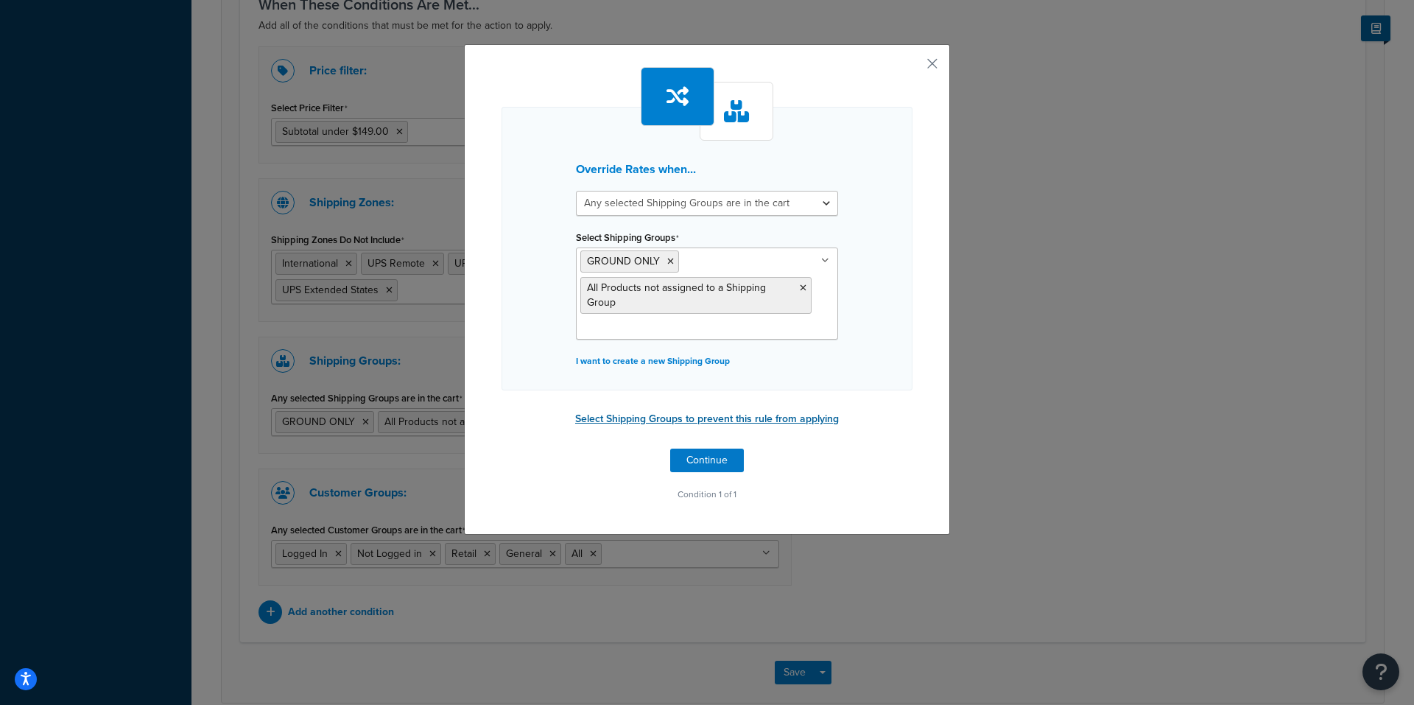
click at [779, 419] on button "Select Shipping Groups to prevent this rule from applying" at bounding box center [707, 419] width 273 height 22
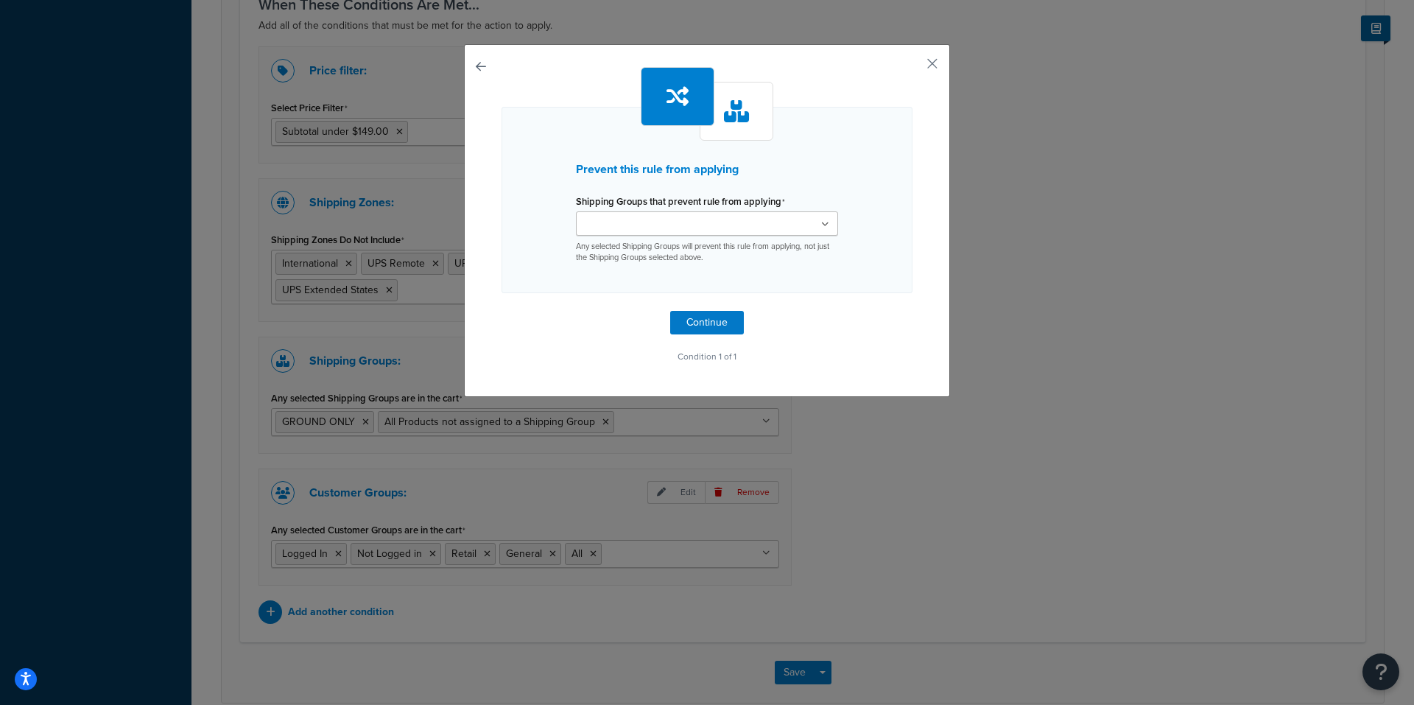
click at [706, 230] on ul at bounding box center [707, 223] width 262 height 24
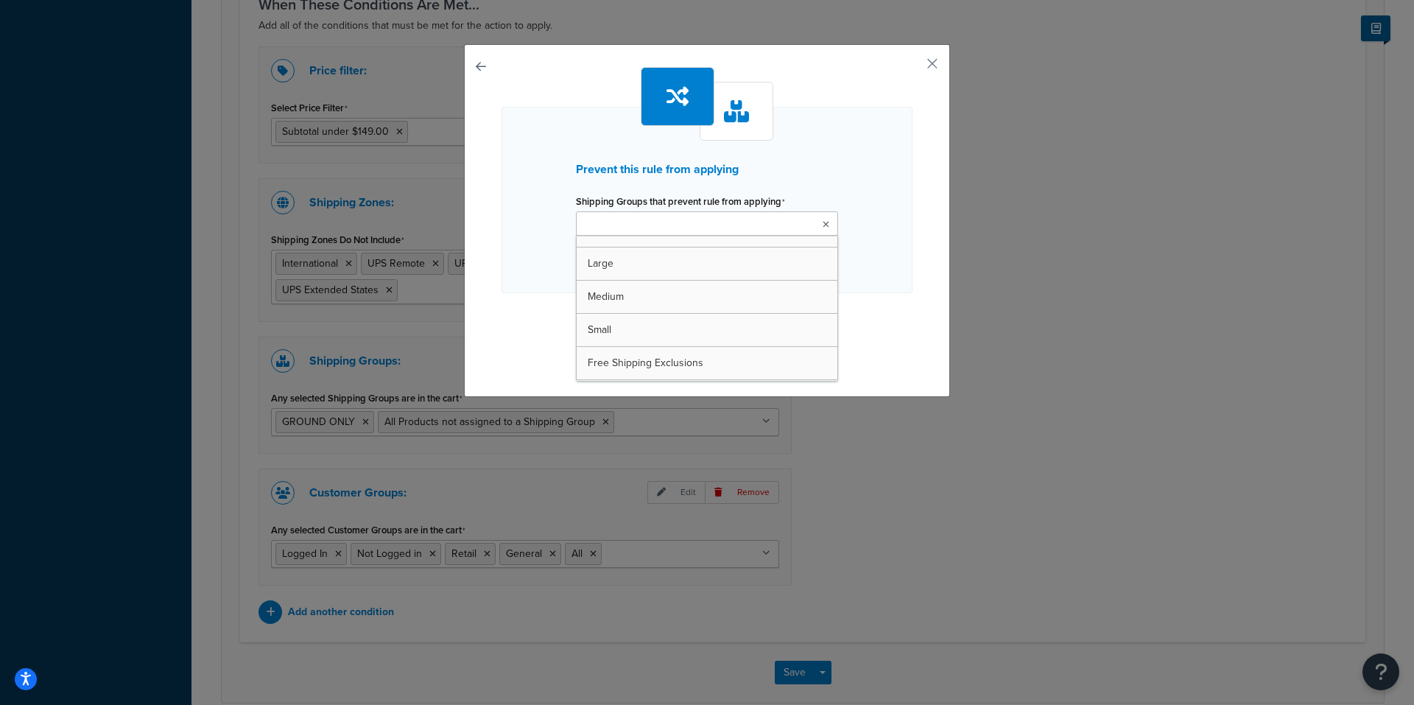
click at [923, 172] on div "Prevent this rule from applying Shipping Groups that prevent rule from applying…" at bounding box center [707, 220] width 486 height 353
click at [625, 214] on ul at bounding box center [707, 223] width 262 height 24
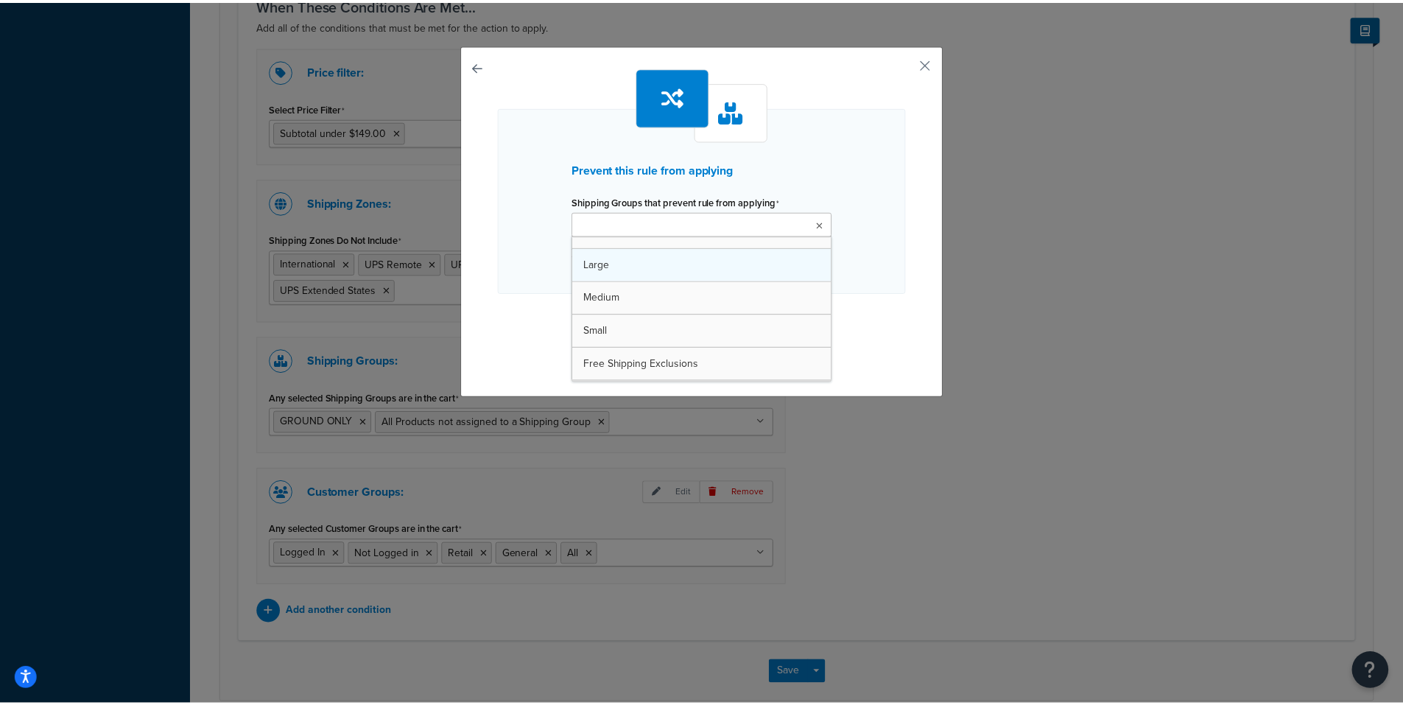
scroll to position [65, 0]
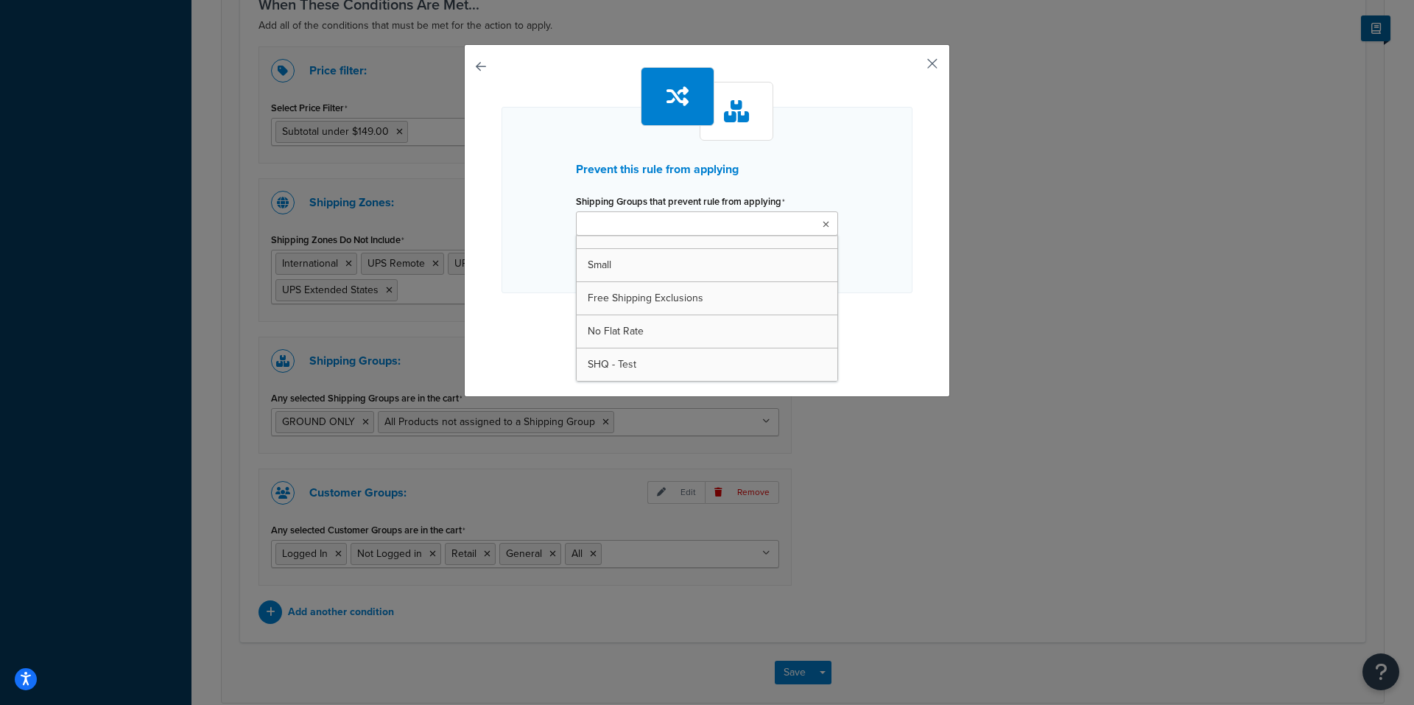
click at [913, 67] on button "button" at bounding box center [911, 69] width 4 height 4
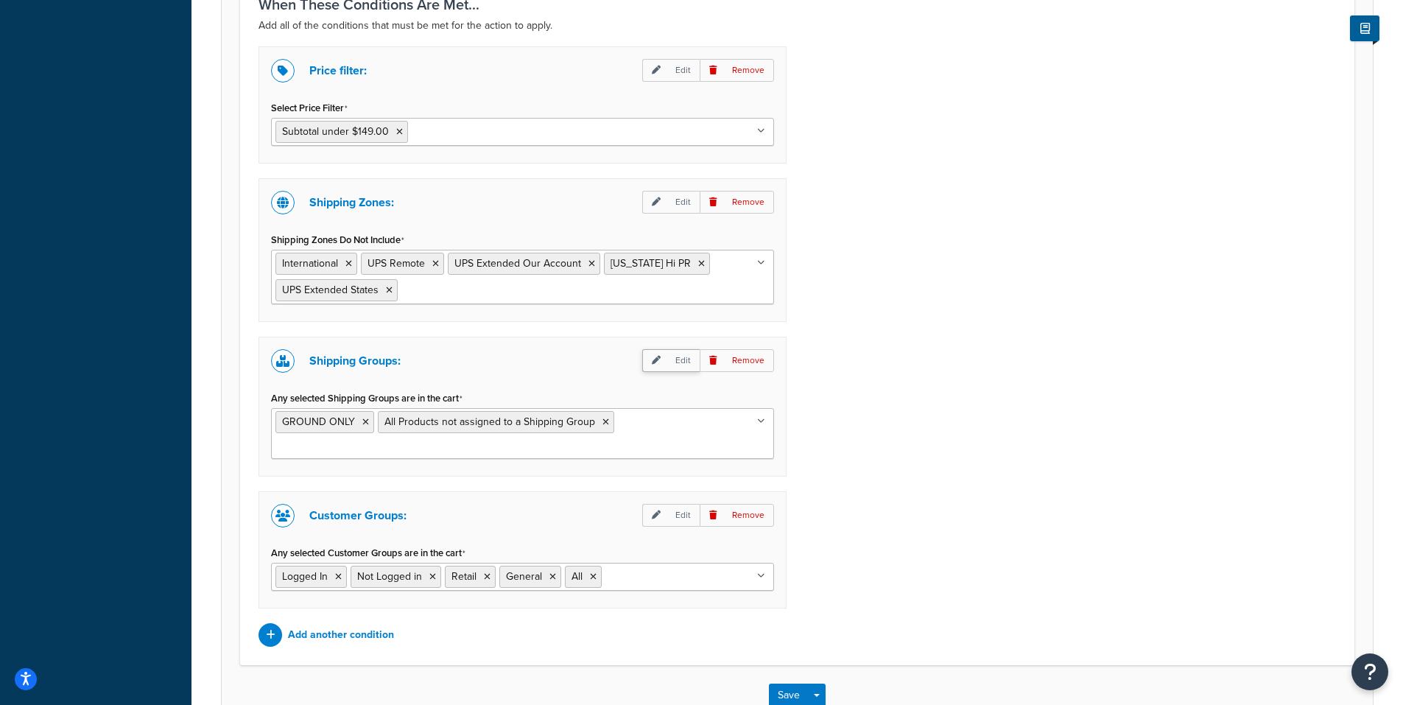
click at [676, 363] on p "Edit" at bounding box center [670, 360] width 57 height 23
select select "any"
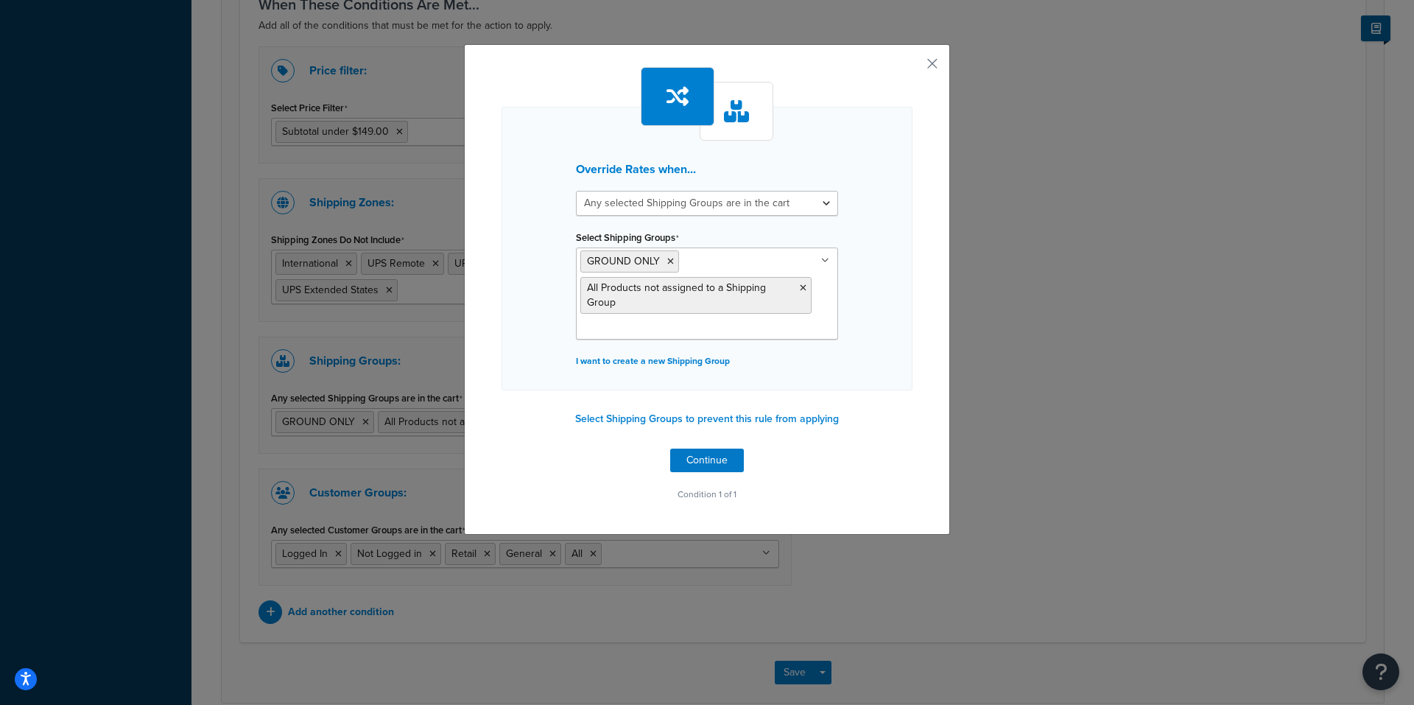
click at [935, 57] on div "Override Rates when... All selected Shipping Groups are in the cart Any selecte…" at bounding box center [707, 289] width 486 height 491
click at [913, 67] on button "button" at bounding box center [911, 69] width 4 height 4
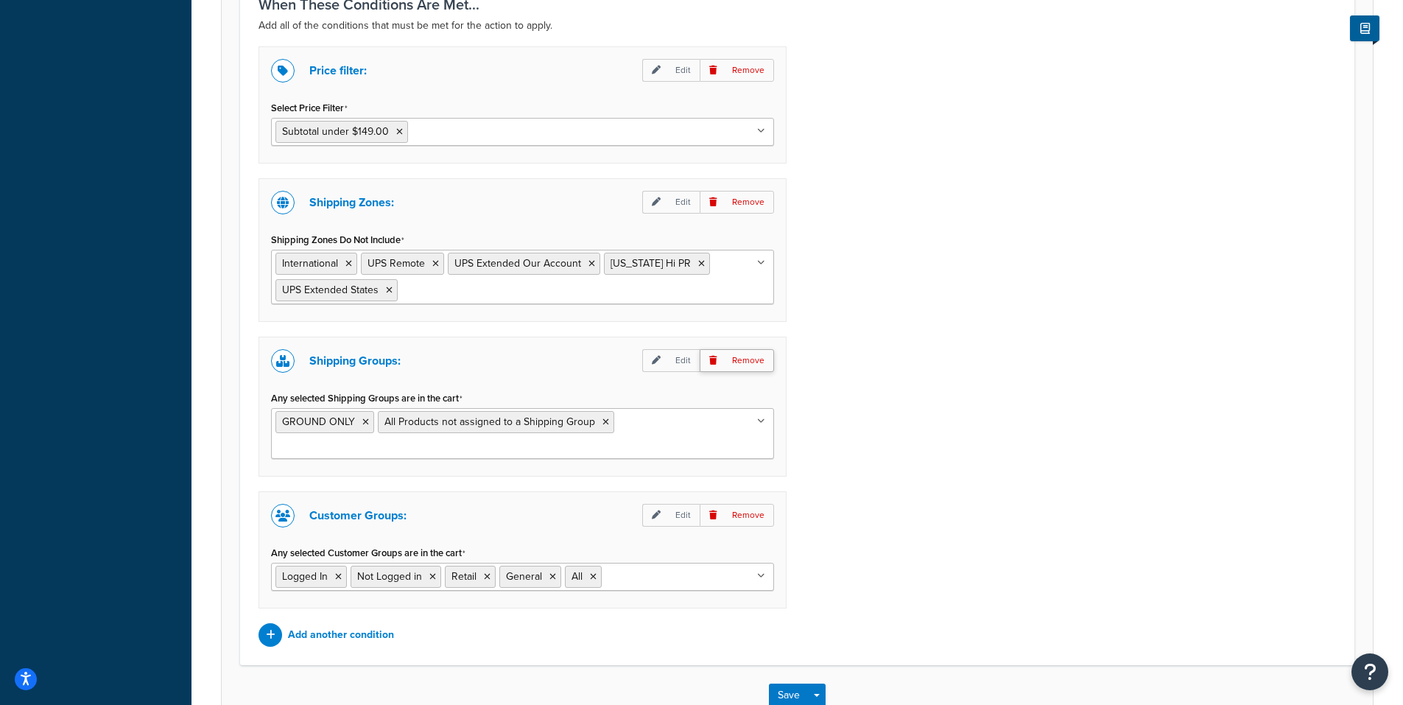
click at [742, 357] on p "Remove" at bounding box center [737, 360] width 74 height 23
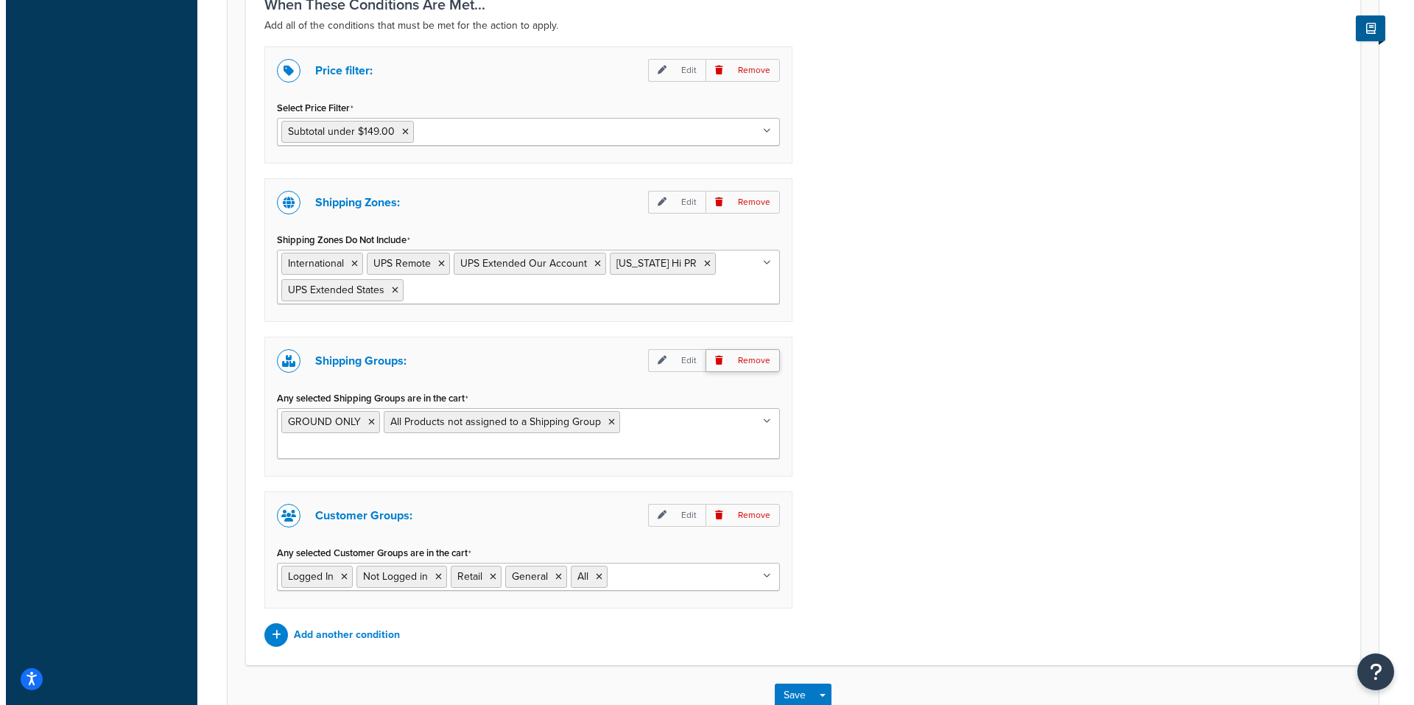
scroll to position [1035, 0]
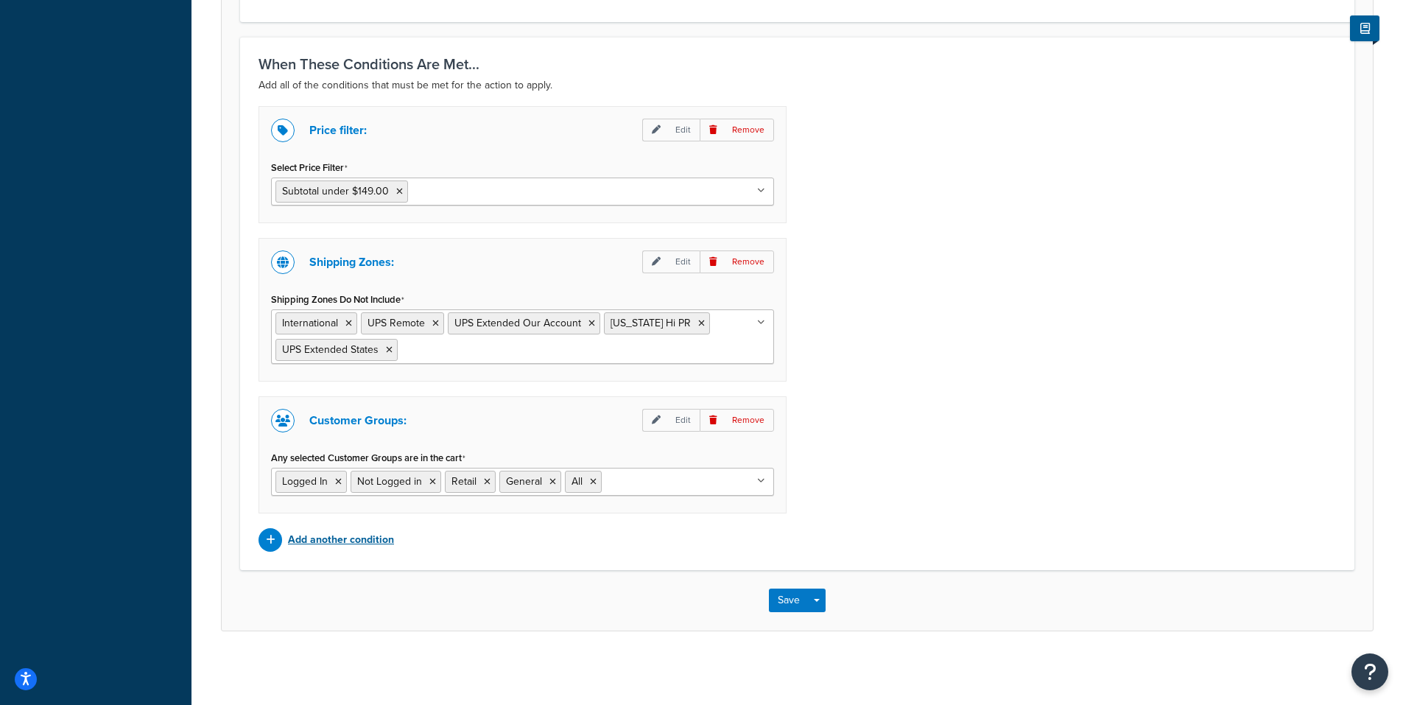
click at [340, 540] on p "Add another condition" at bounding box center [341, 540] width 106 height 21
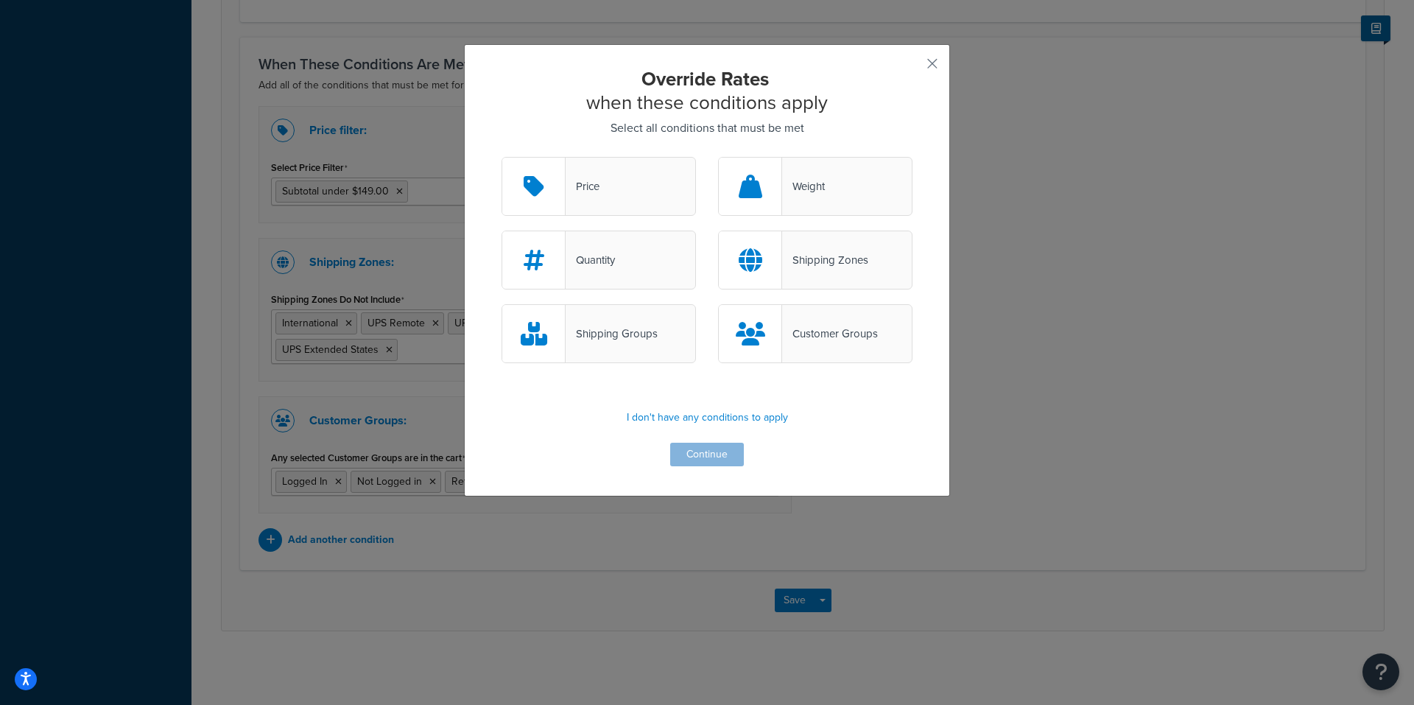
click at [611, 329] on div "Shipping Groups" at bounding box center [612, 333] width 92 height 21
click at [0, 0] on input "Shipping Groups" at bounding box center [0, 0] width 0 height 0
click at [698, 452] on button "Continue" at bounding box center [707, 455] width 74 height 24
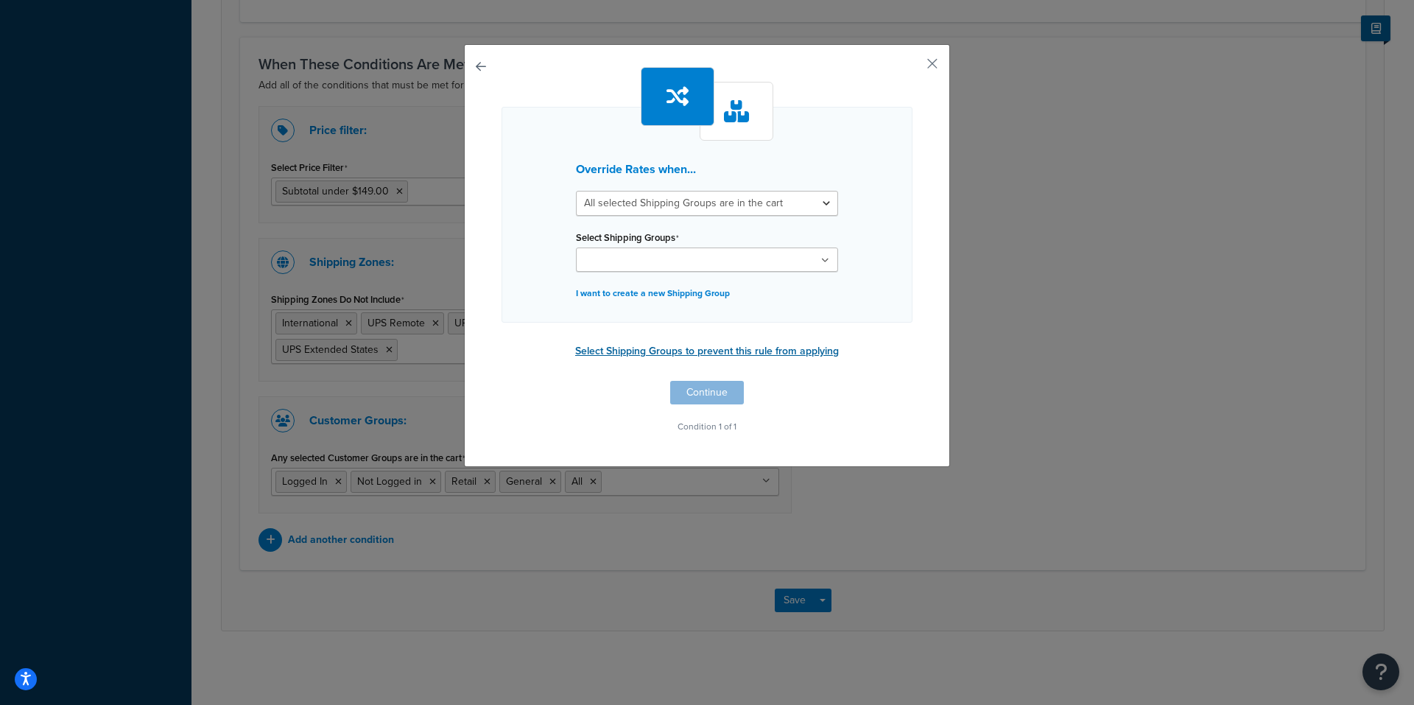
click at [664, 350] on button "Select Shipping Groups to prevent this rule from applying" at bounding box center [707, 351] width 273 height 22
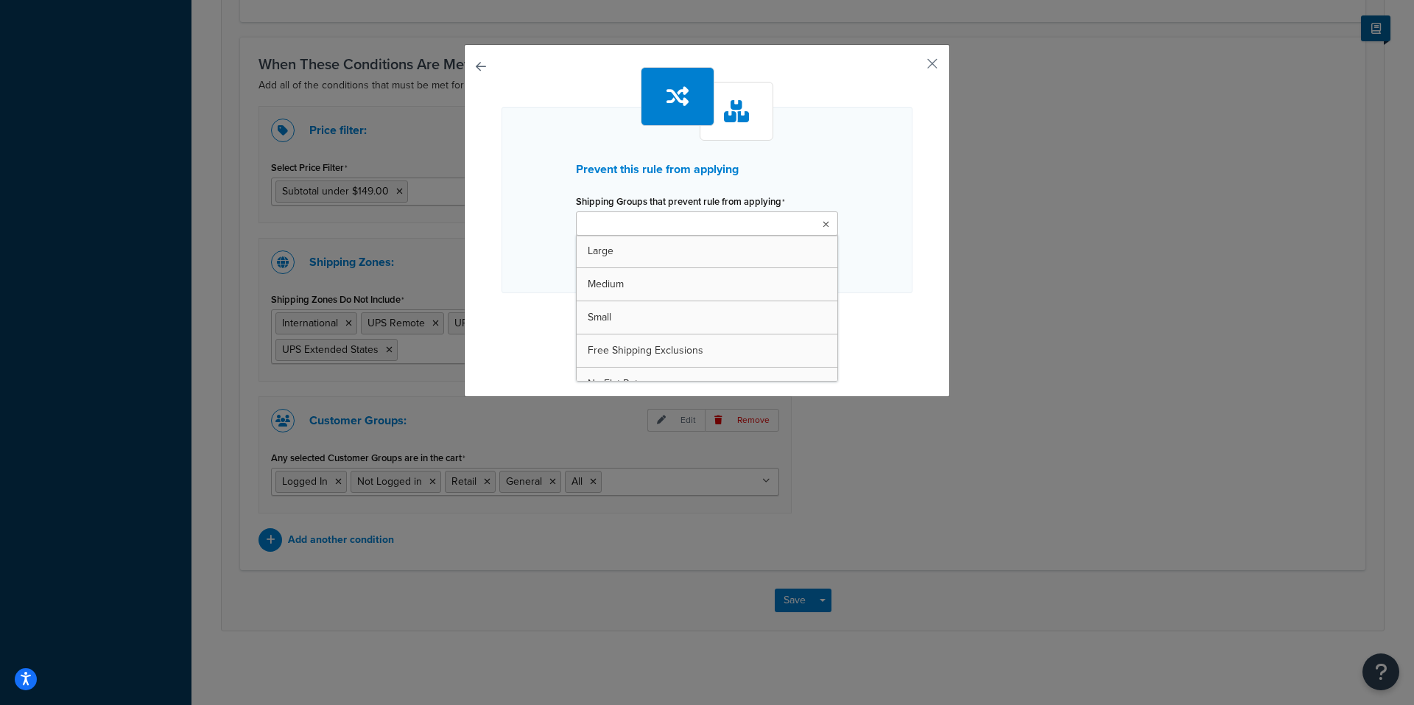
click at [700, 222] on ul at bounding box center [707, 223] width 262 height 24
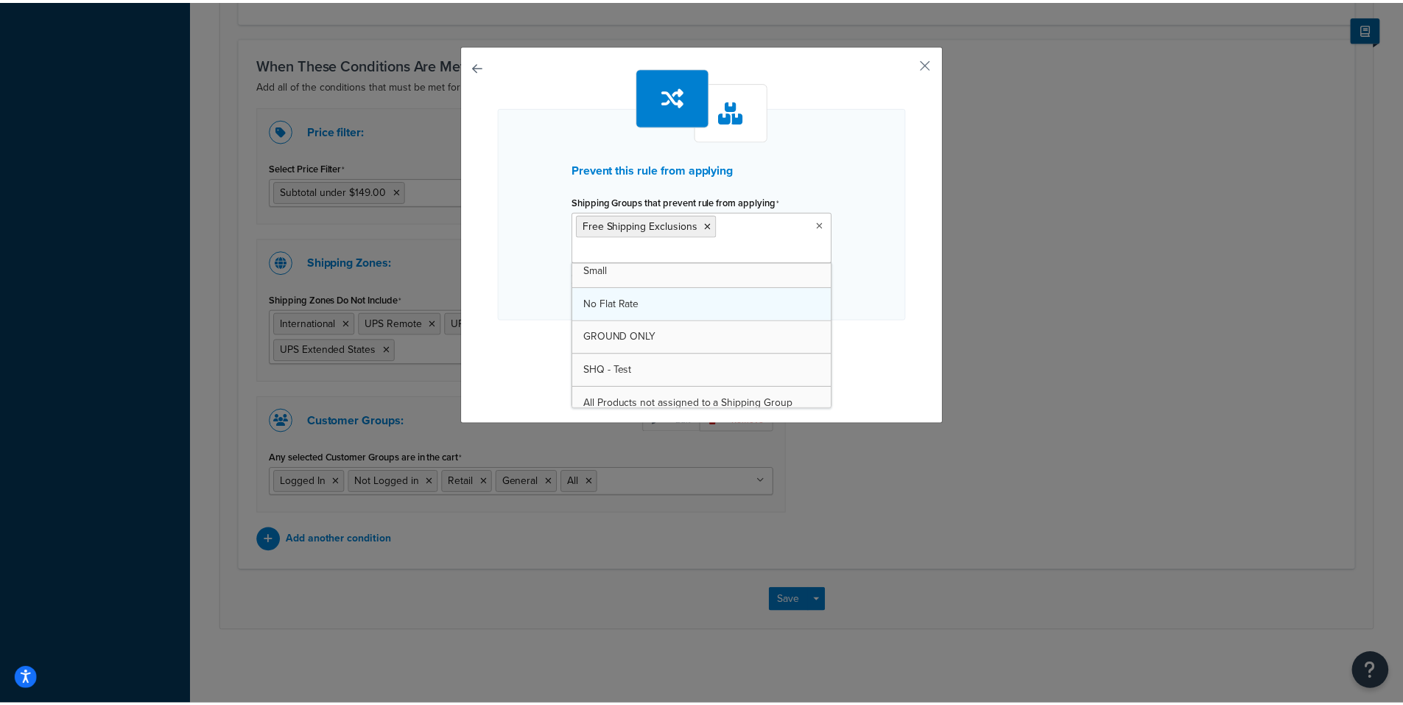
scroll to position [52, 0]
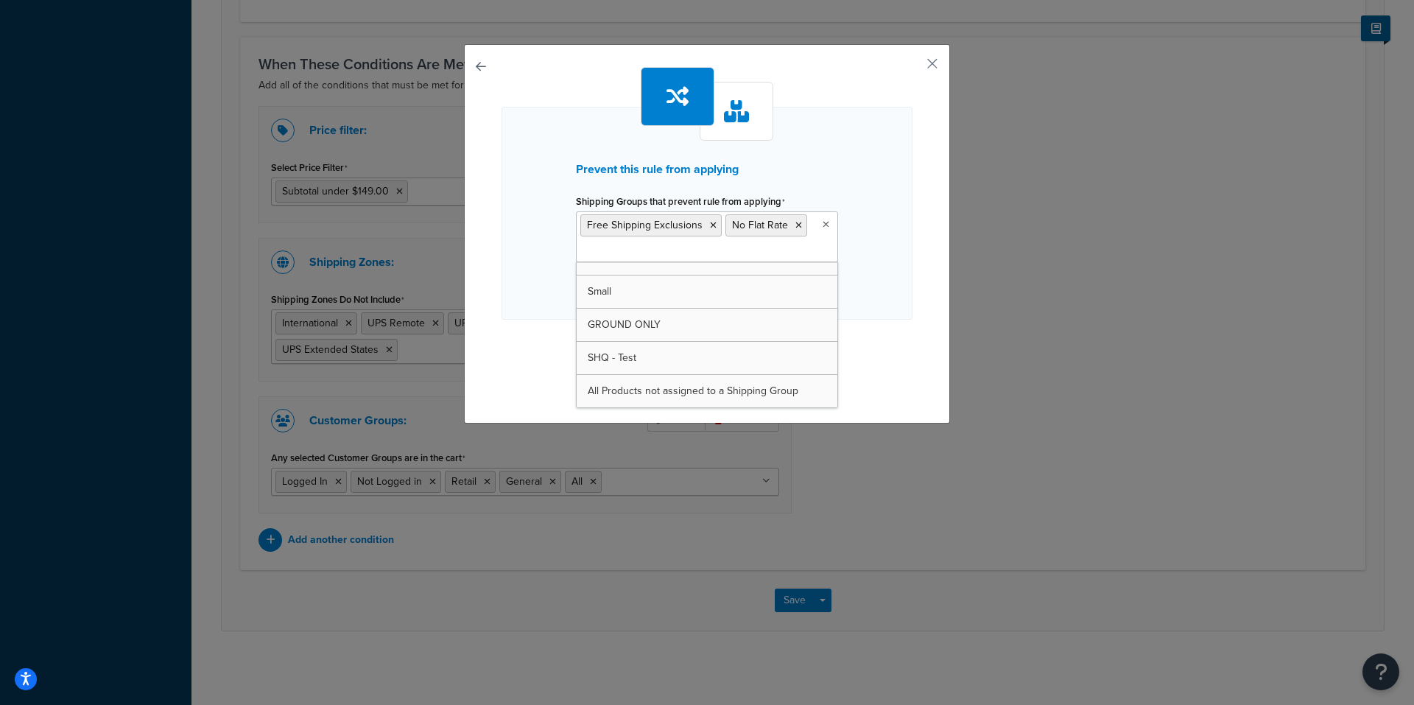
click at [533, 322] on div "Prevent this rule from applying Shipping Groups that prevent rule from applying…" at bounding box center [707, 230] width 411 height 326
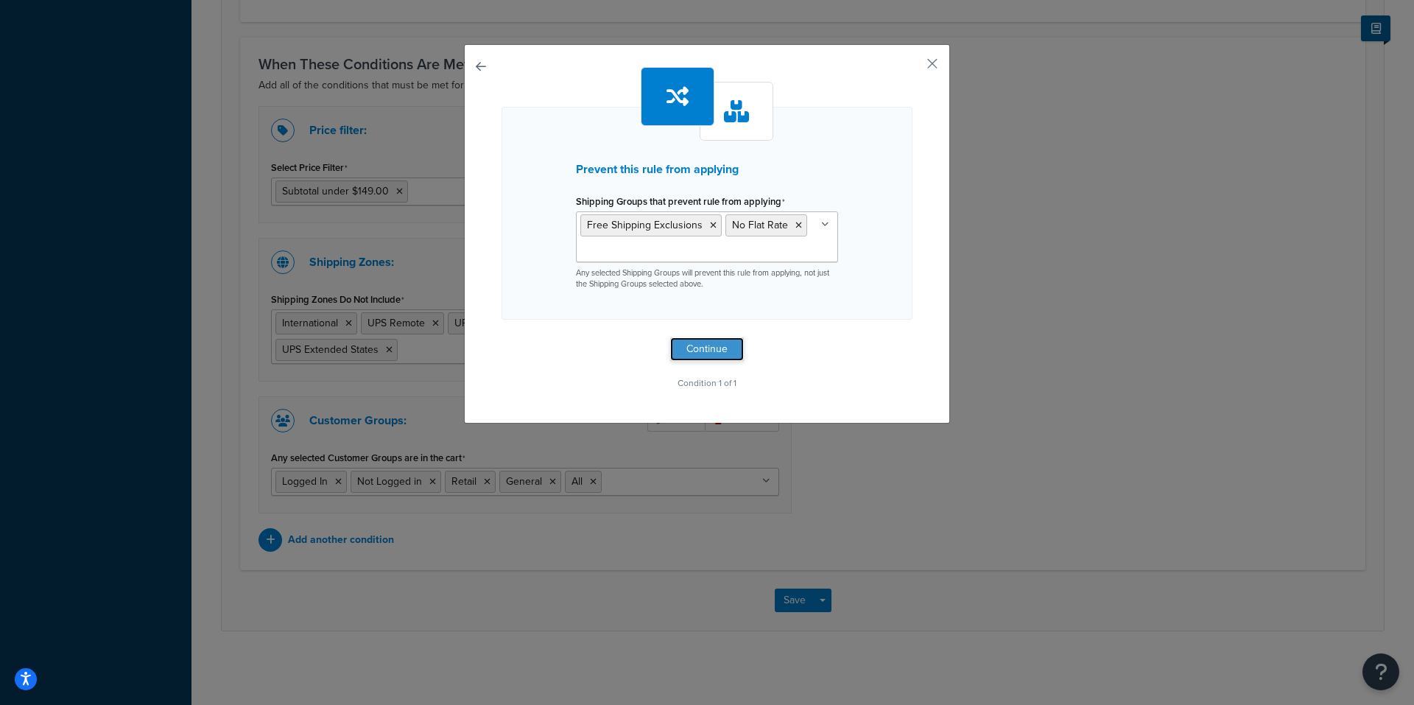
click at [685, 342] on button "Continue" at bounding box center [707, 349] width 74 height 24
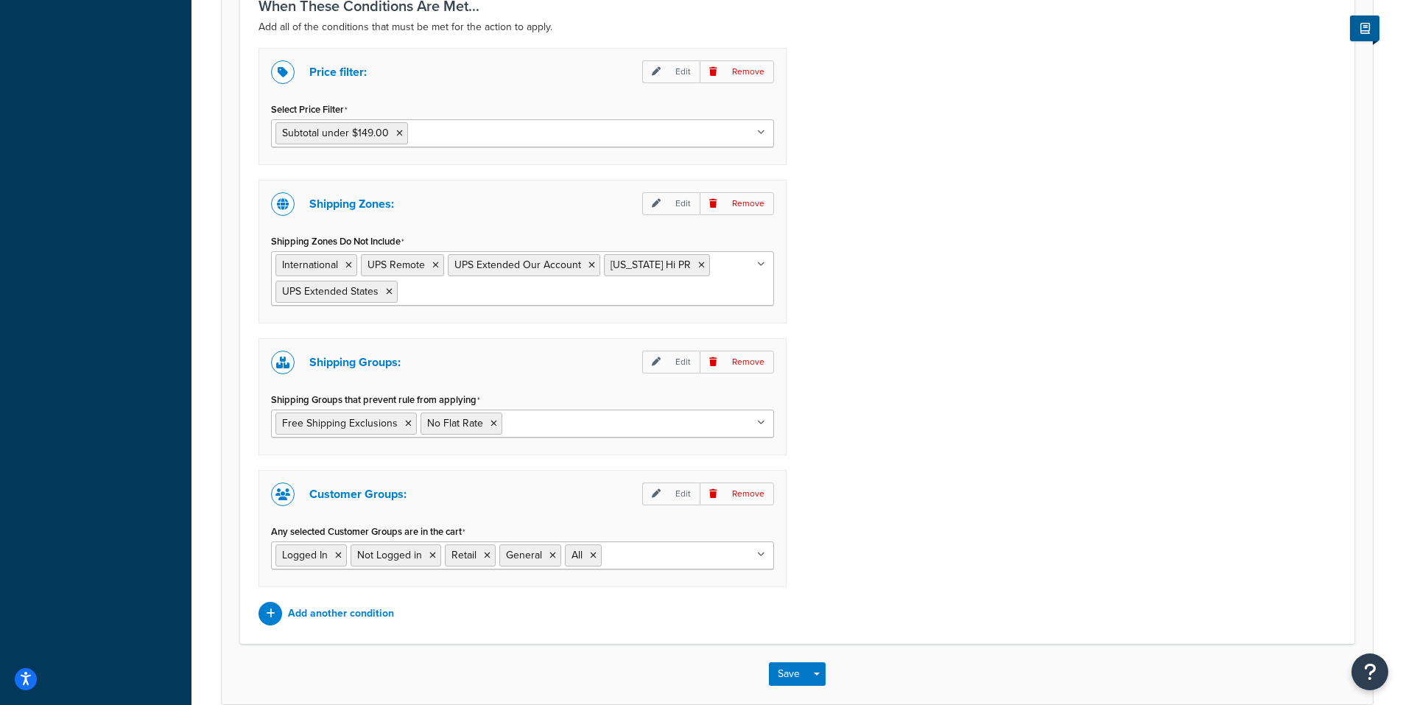
scroll to position [1167, 0]
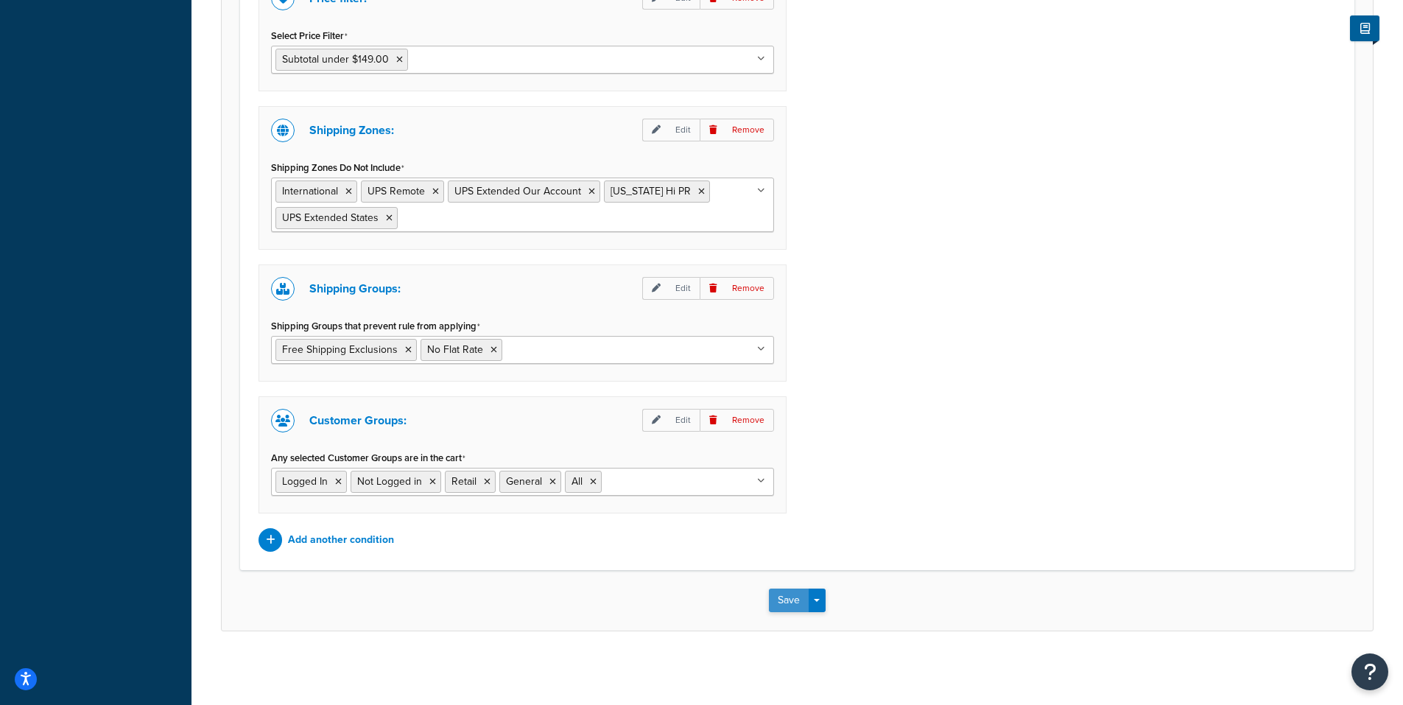
click at [779, 600] on button "Save" at bounding box center [789, 601] width 40 height 24
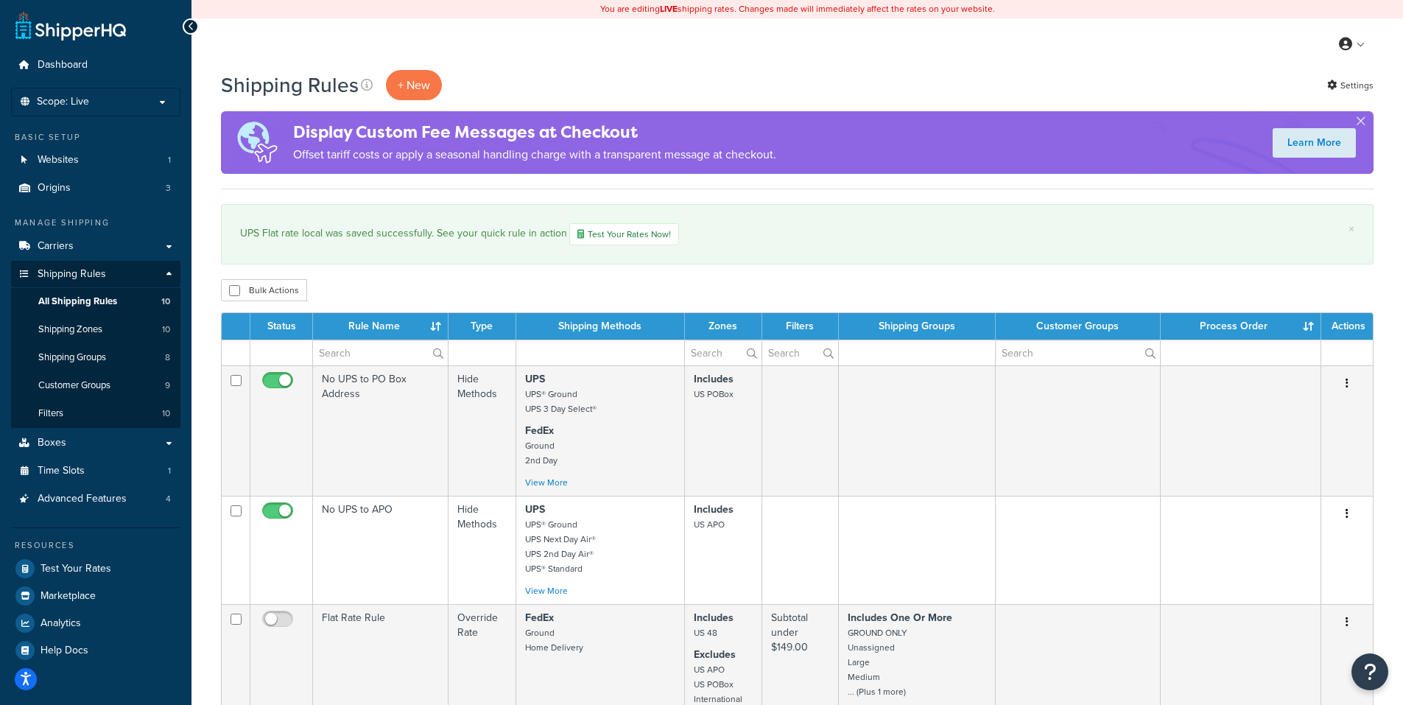
click at [1036, 94] on div "Shipping Rules + New Settings" at bounding box center [797, 85] width 1153 height 30
click at [89, 101] on p "Scope: Live" at bounding box center [96, 102] width 156 height 13
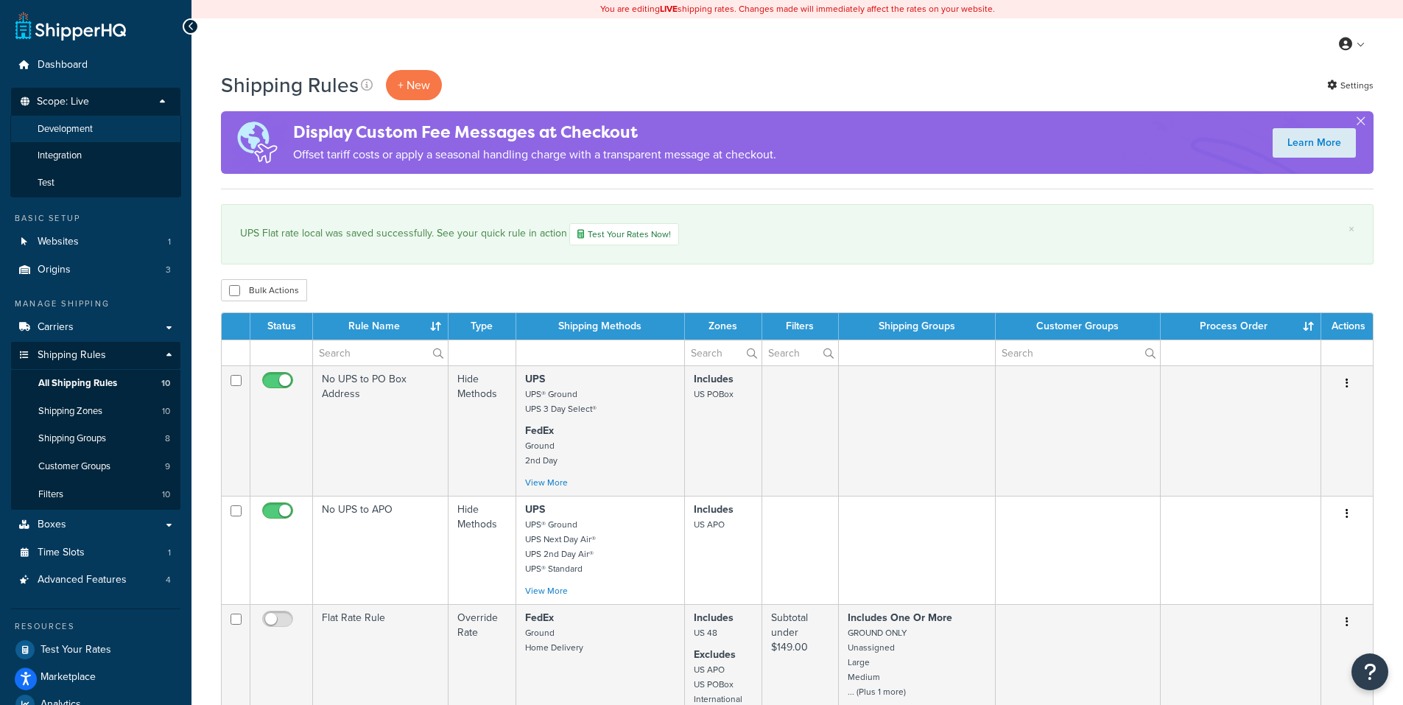
click at [71, 123] on span "Development" at bounding box center [65, 129] width 55 height 13
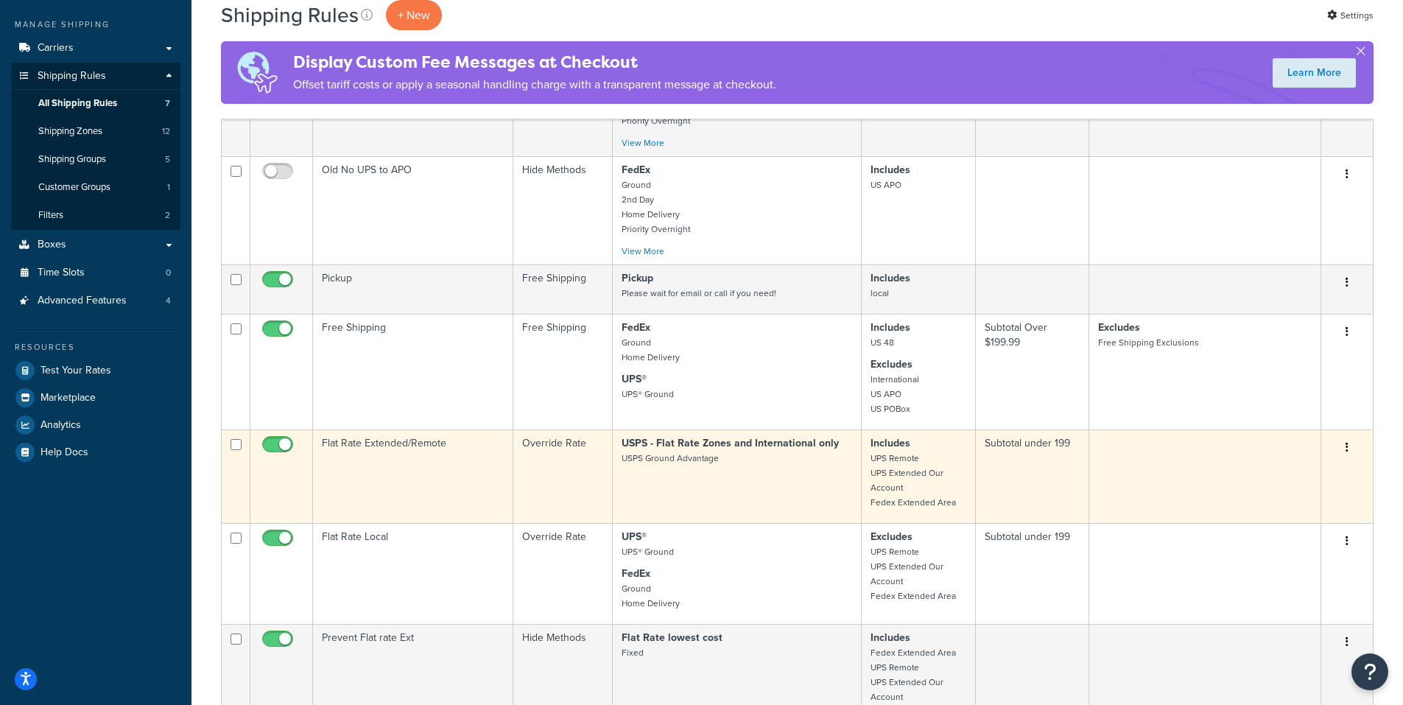
scroll to position [295, 0]
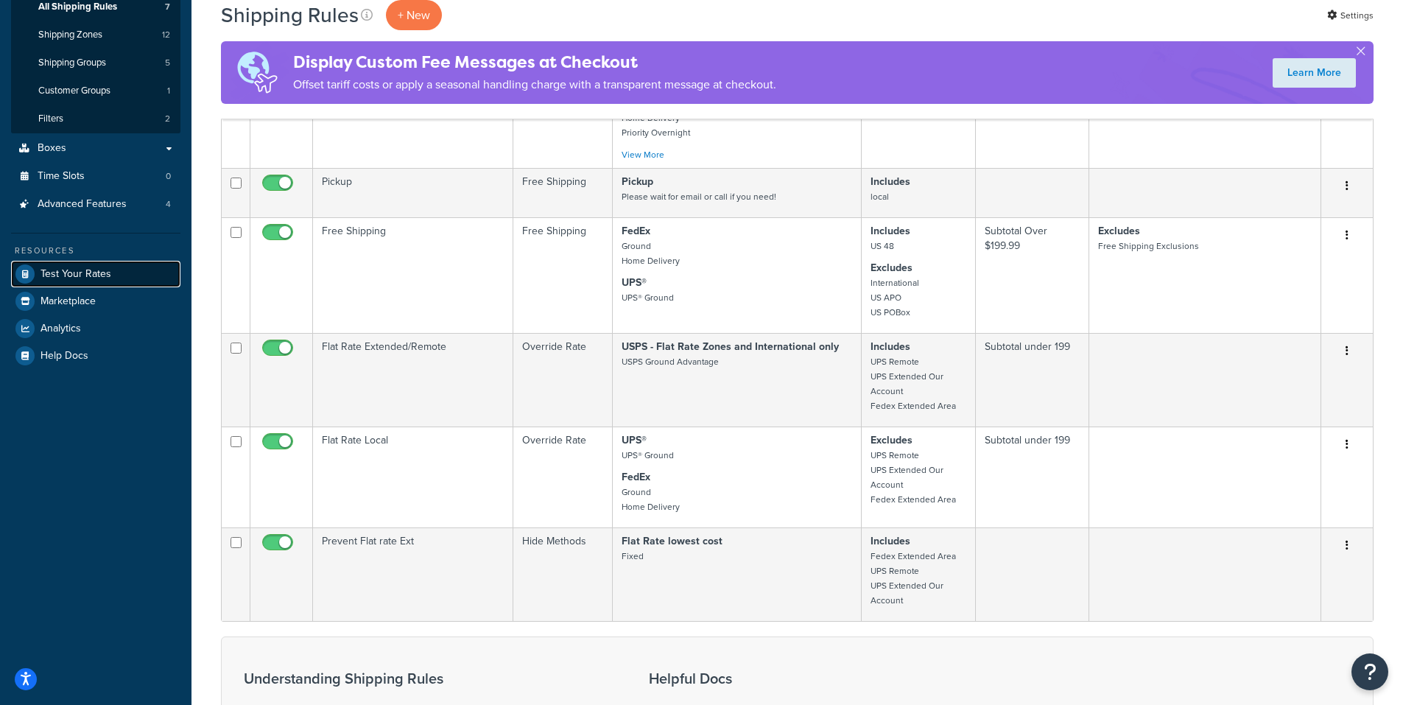
click at [74, 272] on span "Test Your Rates" at bounding box center [76, 274] width 71 height 13
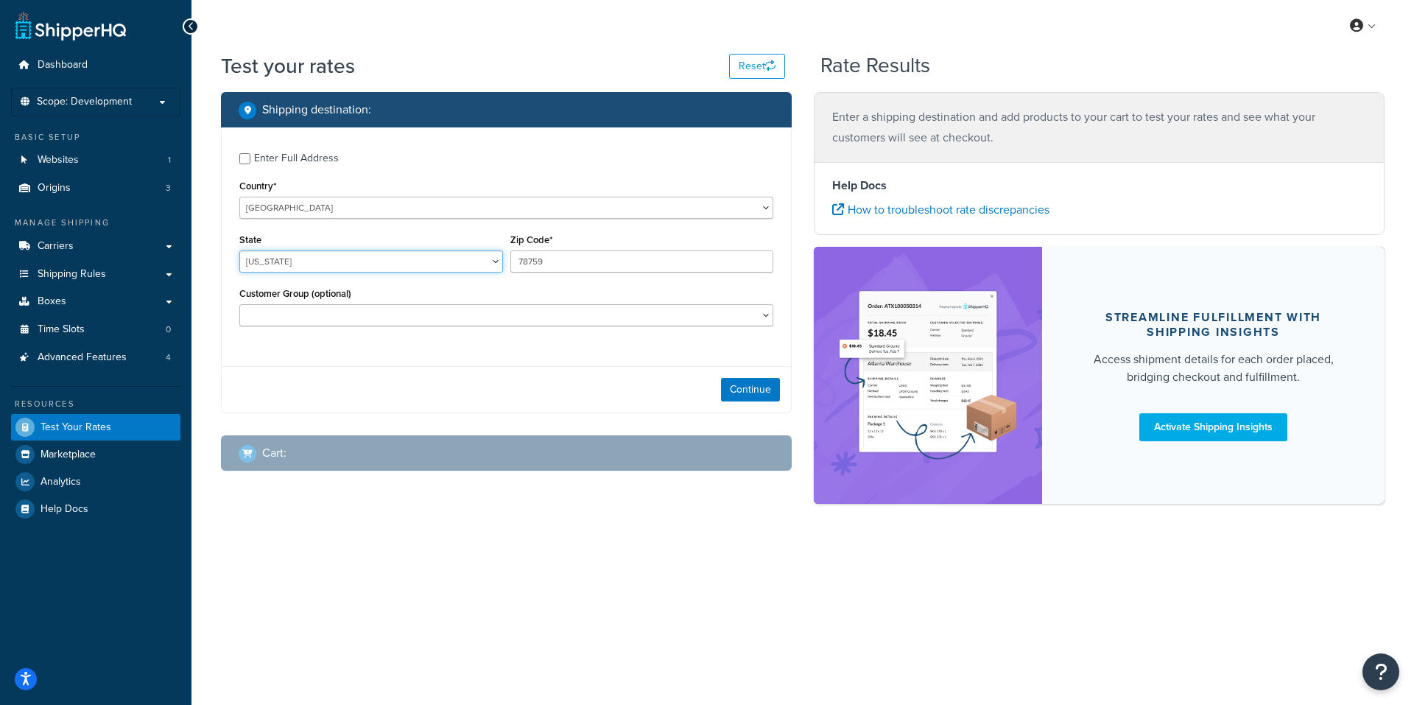
click at [401, 259] on select "[US_STATE] [US_STATE] [US_STATE] [US_STATE] [US_STATE] Armed Forces Americas Ar…" at bounding box center [371, 261] width 264 height 22
click at [293, 260] on select "[US_STATE] [US_STATE] [US_STATE] [US_STATE] [US_STATE] Armed Forces Americas Ar…" at bounding box center [371, 261] width 264 height 22
select select "OH"
click at [239, 251] on select "[US_STATE] [US_STATE] [US_STATE] [US_STATE] [US_STATE] Armed Forces Americas Ar…" at bounding box center [371, 261] width 264 height 22
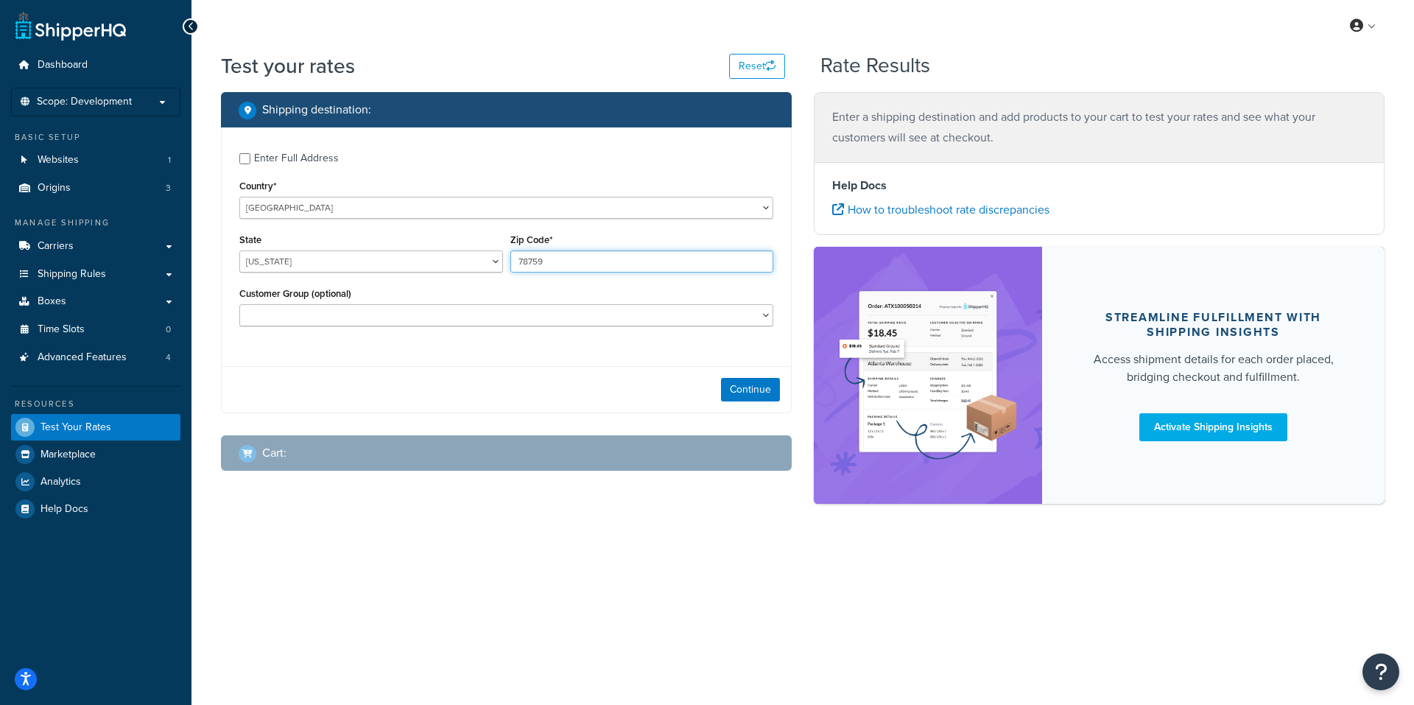
click at [610, 262] on input "78759" at bounding box center [643, 261] width 264 height 22
drag, startPoint x: 583, startPoint y: 261, endPoint x: 457, endPoint y: 253, distance: 126.2
click at [461, 252] on div "State Alabama Alaska American Samoa Arizona Arkansas Armed Forces Americas Arme…" at bounding box center [506, 257] width 541 height 54
type input "44857"
click at [749, 387] on button "Continue" at bounding box center [750, 390] width 59 height 24
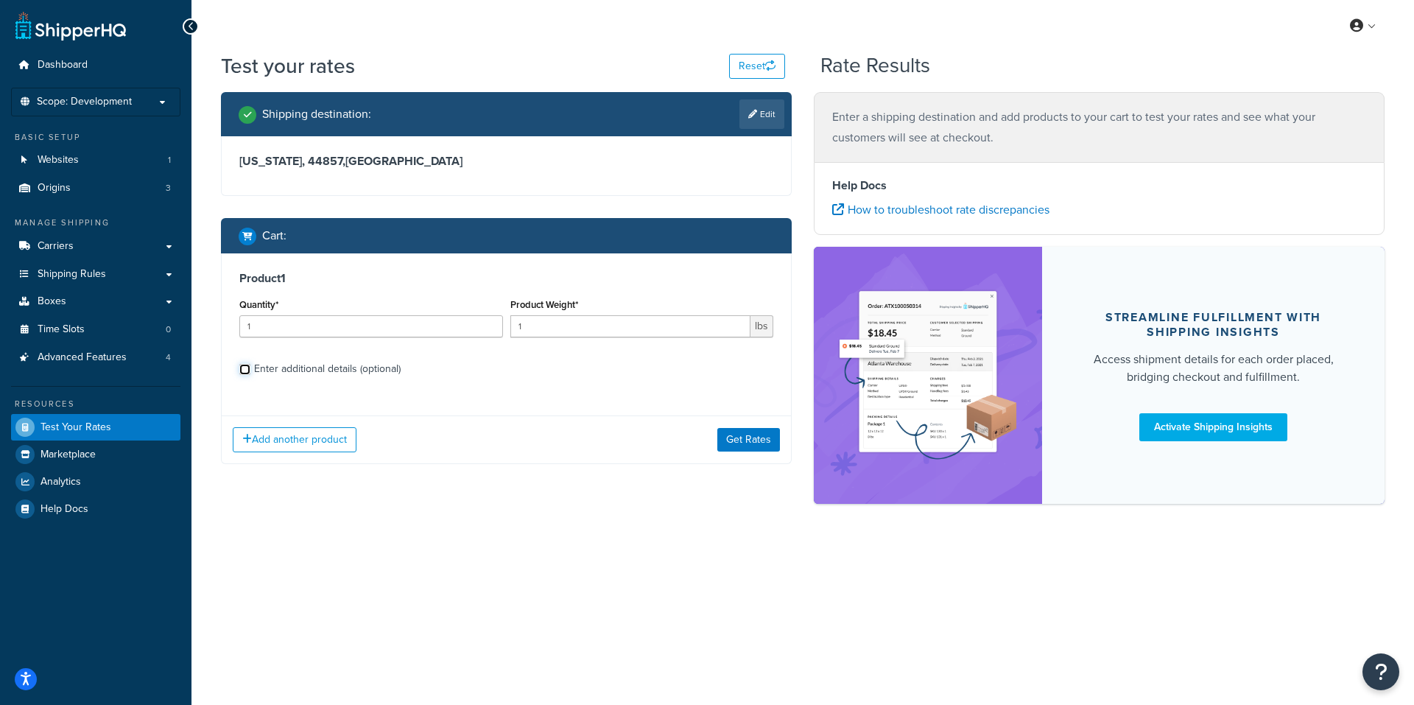
click at [245, 373] on input "Enter additional details (optional)" at bounding box center [244, 369] width 11 height 11
checkbox input "true"
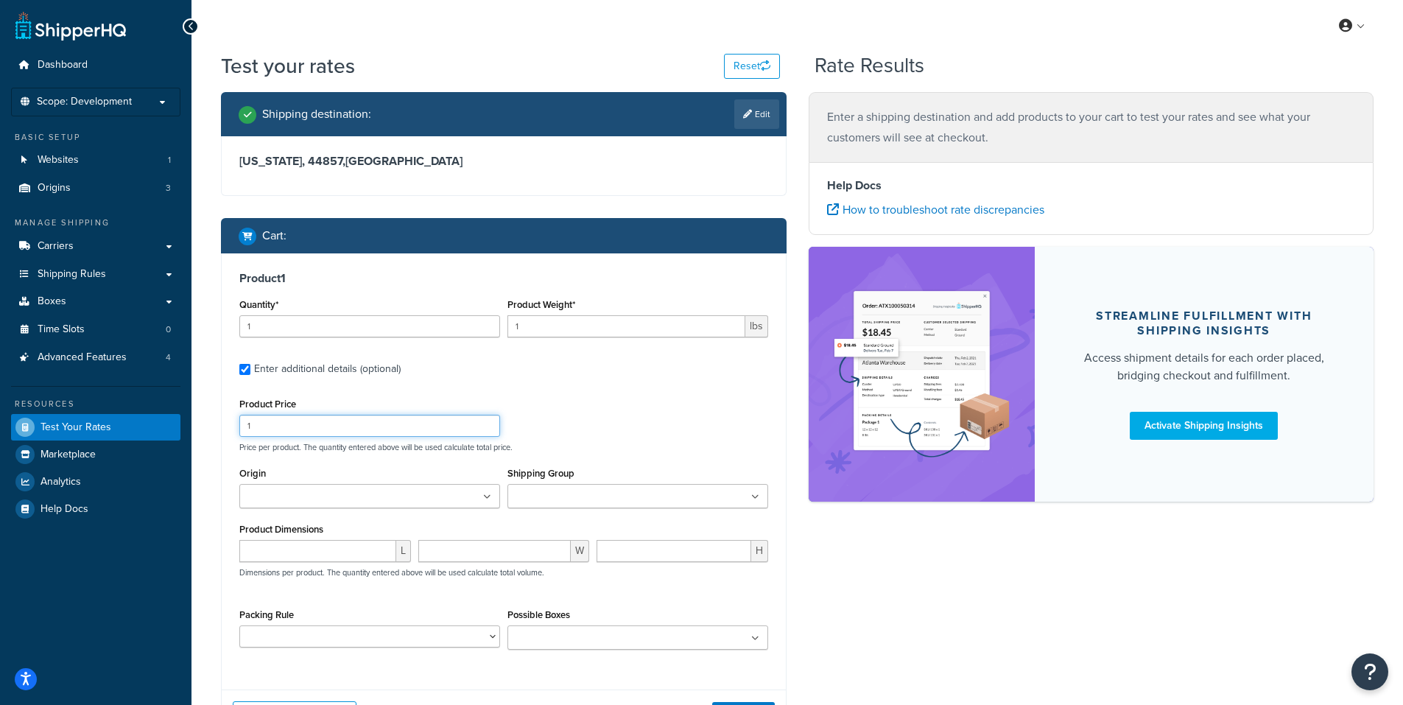
drag, startPoint x: 278, startPoint y: 421, endPoint x: 221, endPoint y: 427, distance: 57.0
click at [221, 427] on div "Product 1 Quantity* 1 Product Weight* 1 lbs Enter additional details (optional)…" at bounding box center [504, 495] width 566 height 485
type input "39"
click at [582, 421] on div "Product Price 39 Price per product. The quantity entered above will be used cal…" at bounding box center [504, 423] width 536 height 58
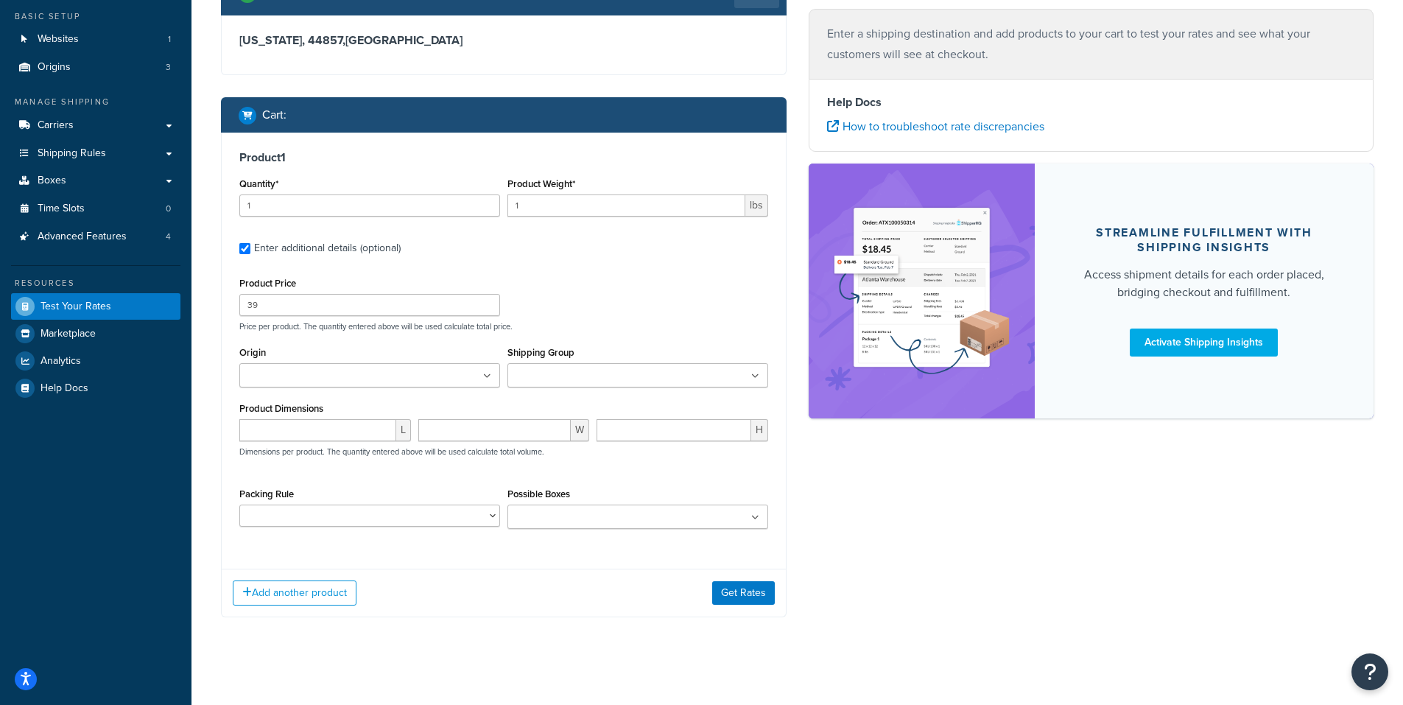
scroll to position [130, 0]
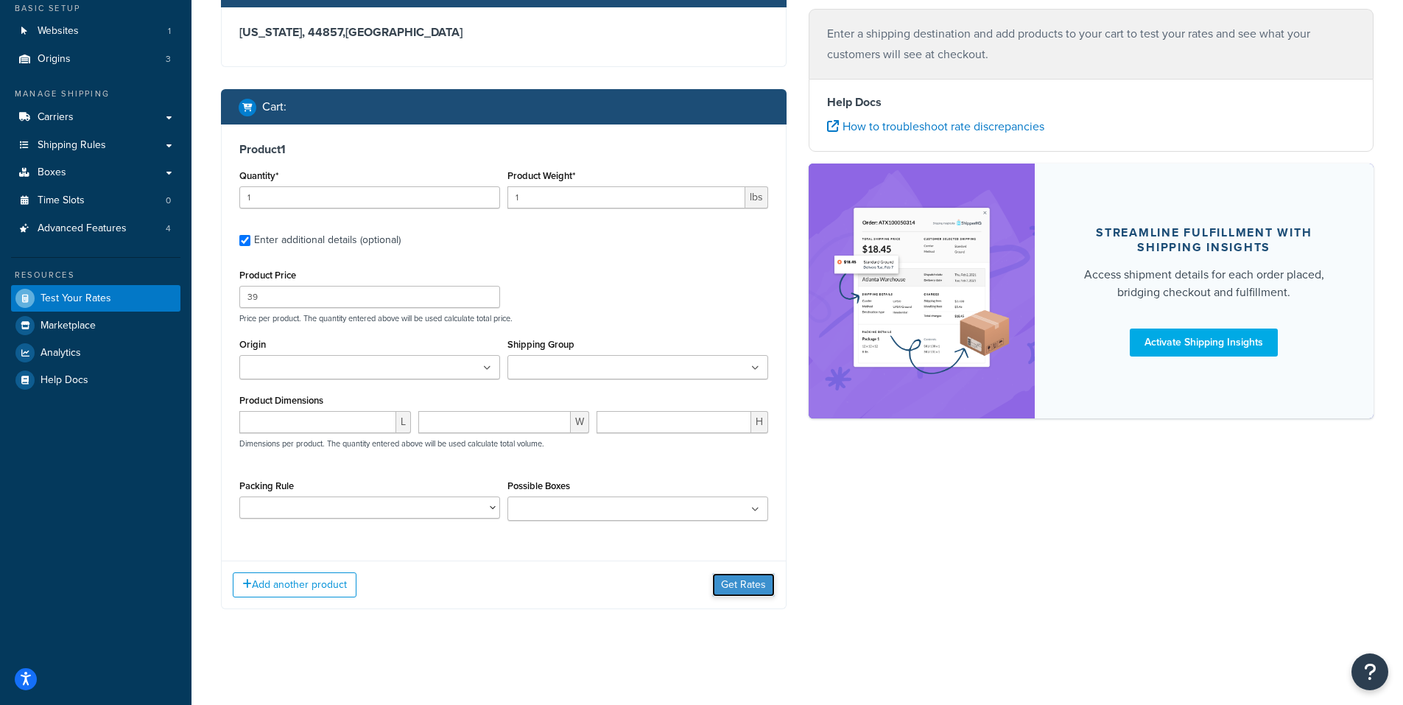
click at [743, 581] on button "Get Rates" at bounding box center [743, 585] width 63 height 24
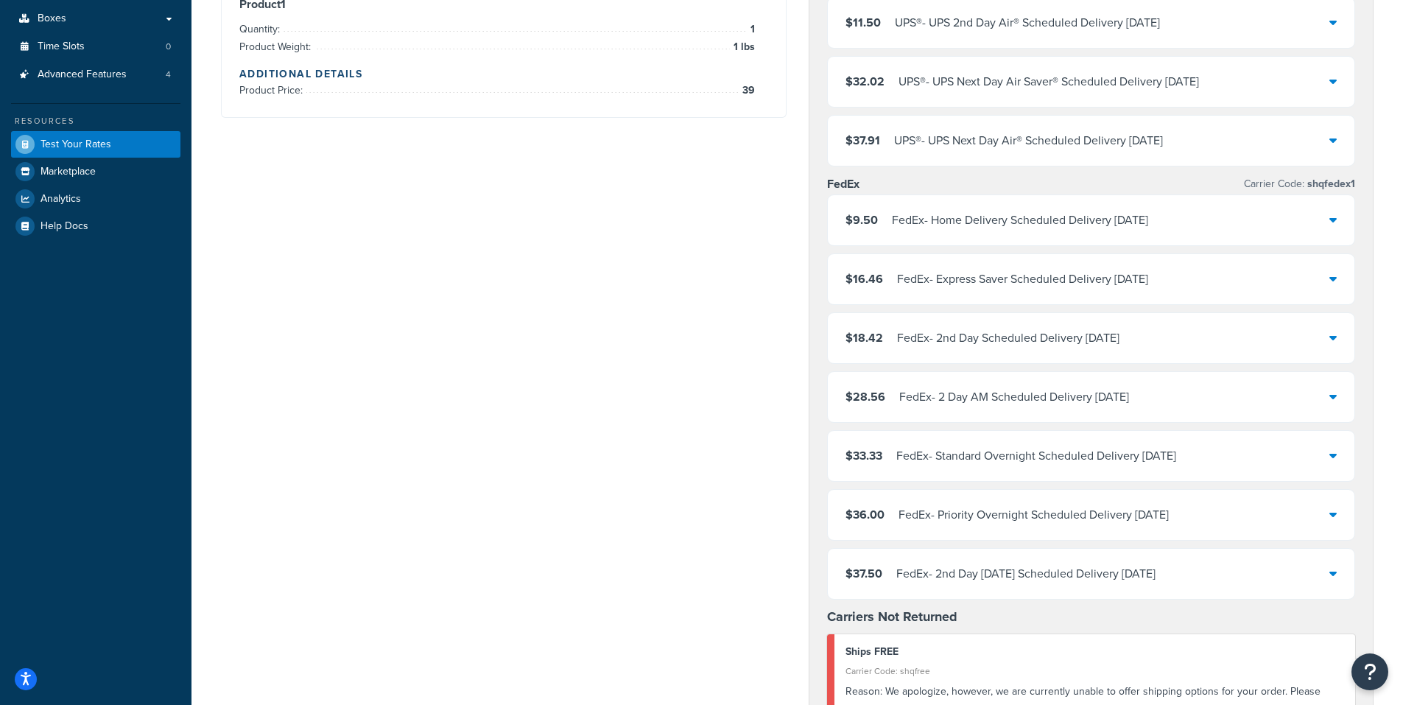
scroll to position [295, 0]
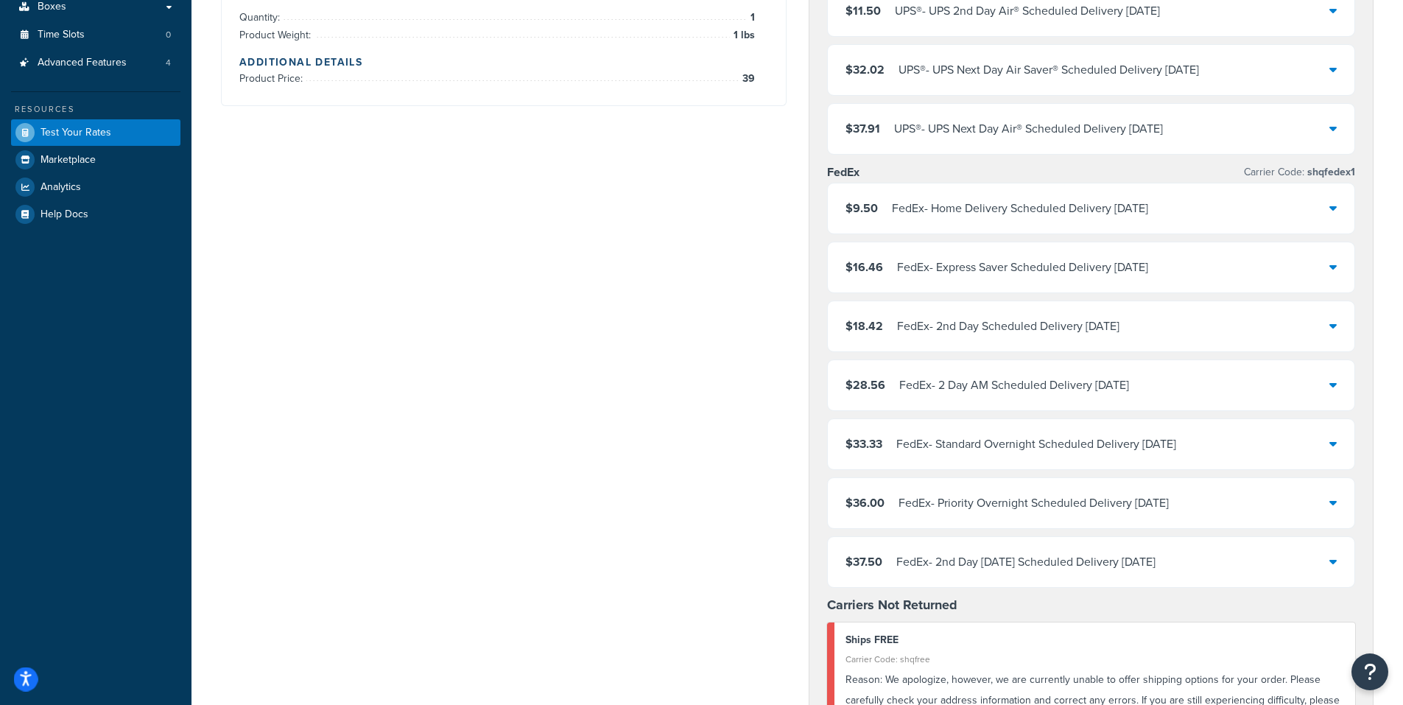
click at [24, 676] on icon "Open accessiBe: accessibility options, statement and help" at bounding box center [26, 681] width 12 height 13
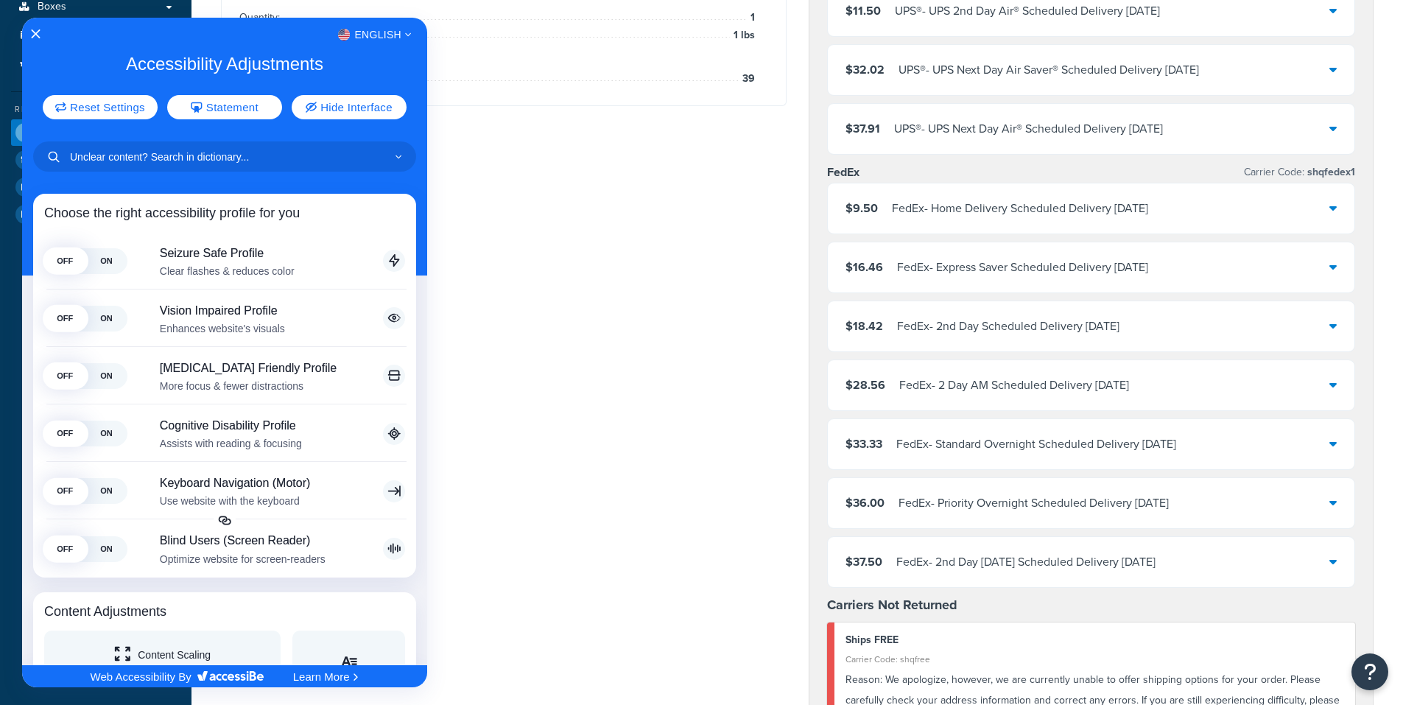
click at [497, 201] on div at bounding box center [701, 352] width 1403 height 705
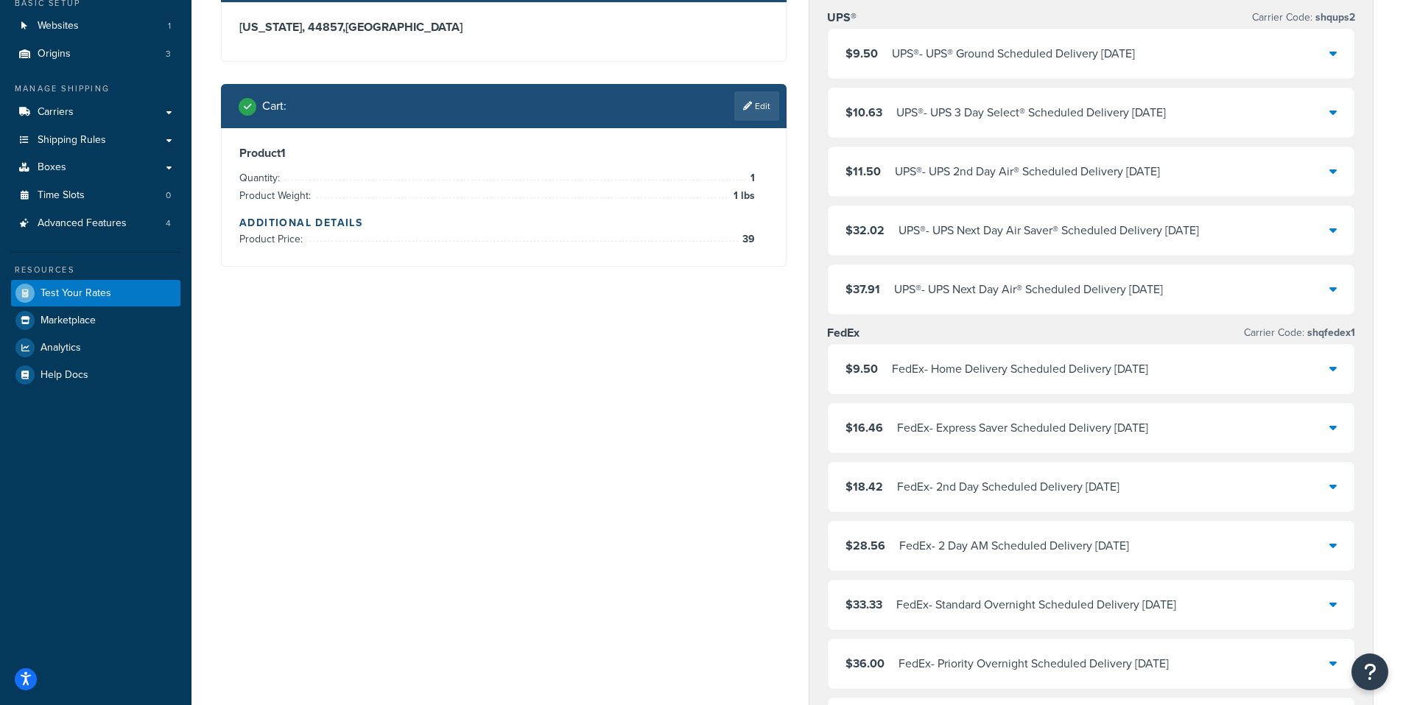
scroll to position [0, 0]
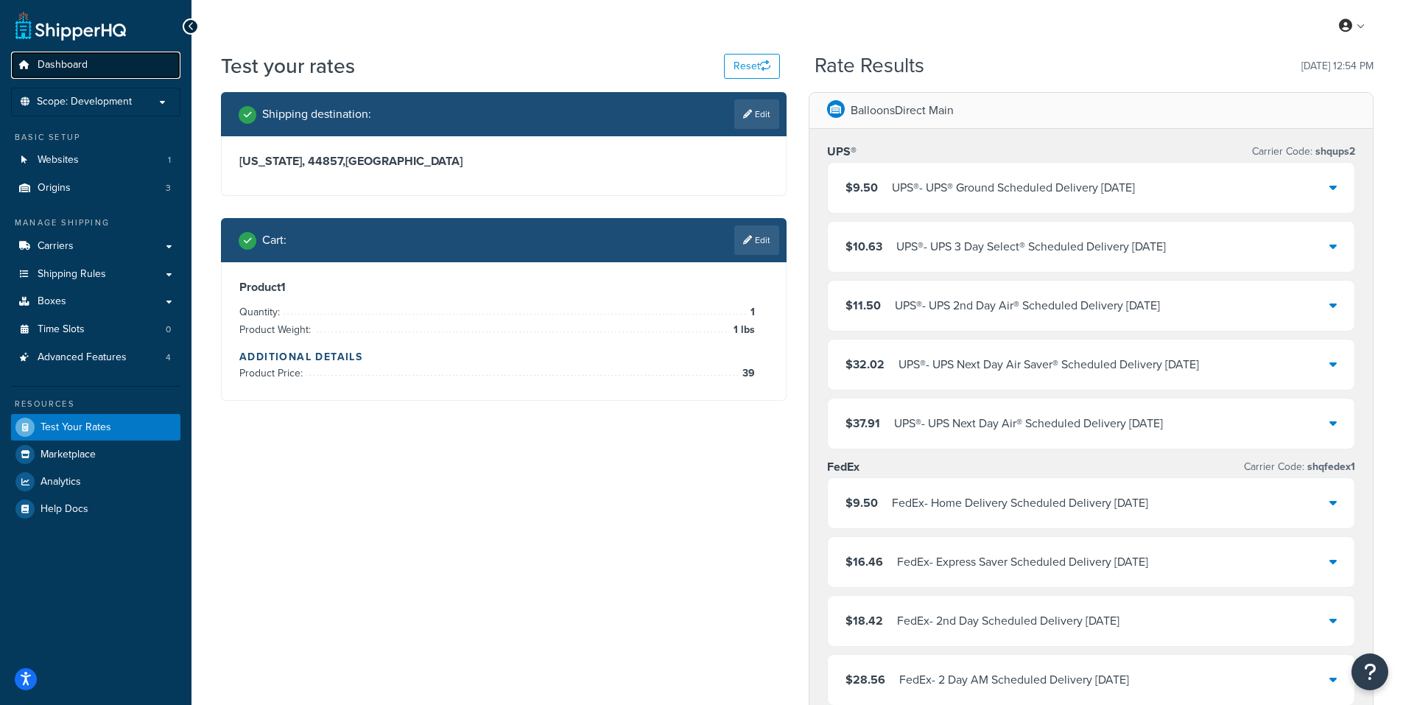
click at [88, 62] on link "Dashboard" at bounding box center [95, 65] width 169 height 27
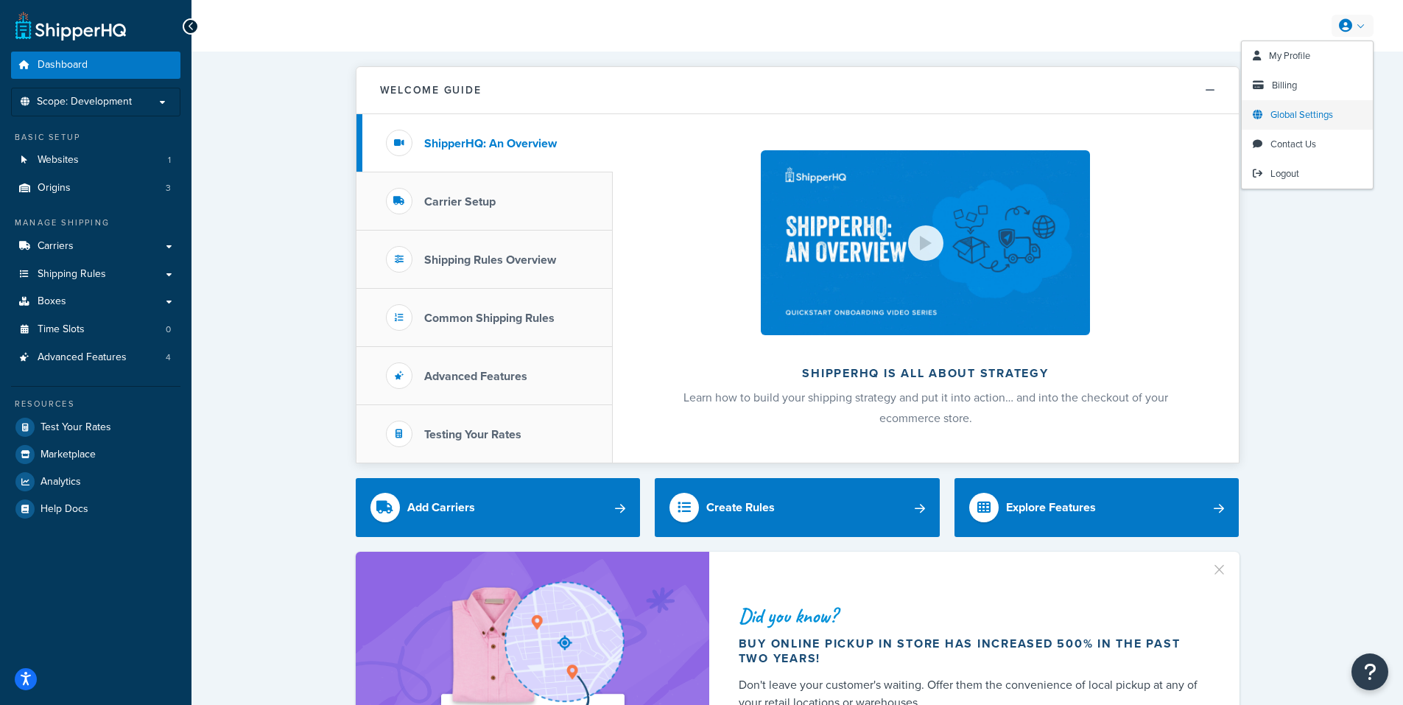
click at [1301, 112] on span "Global Settings" at bounding box center [1302, 115] width 63 height 14
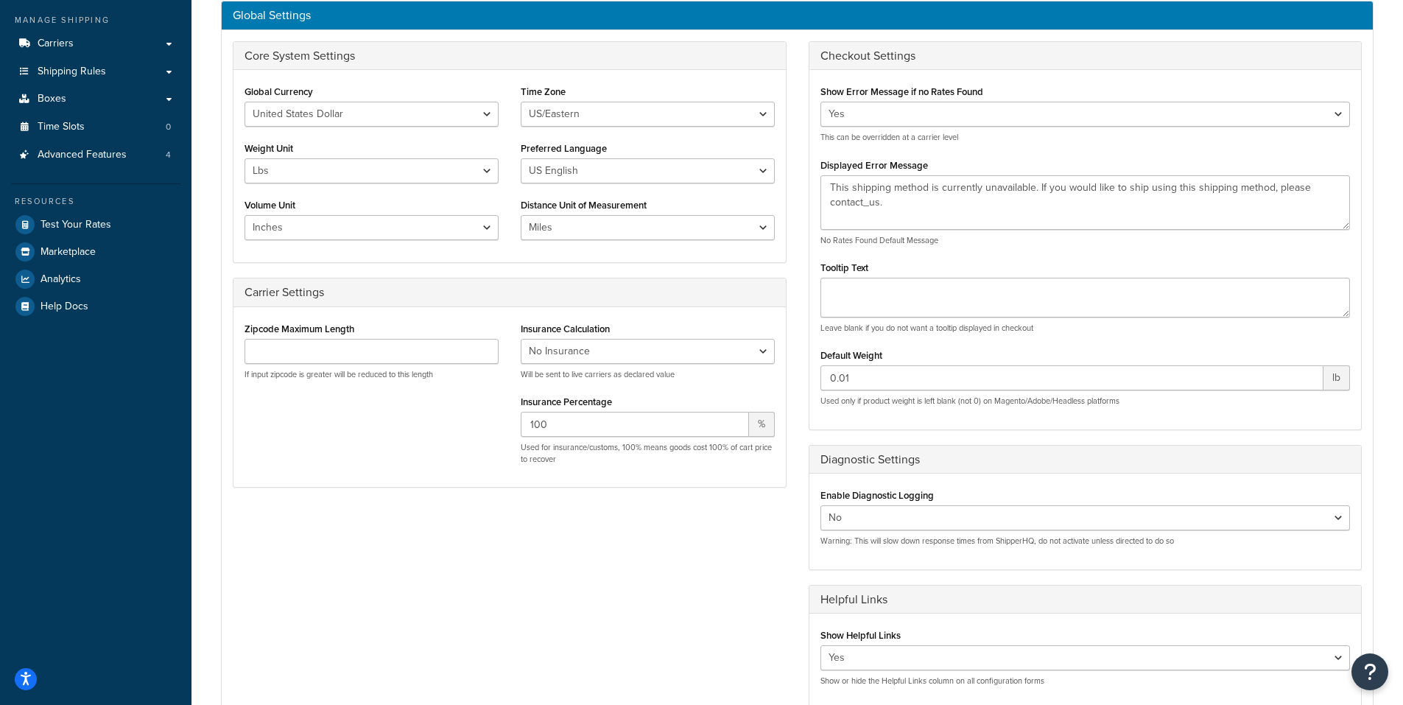
scroll to position [221, 0]
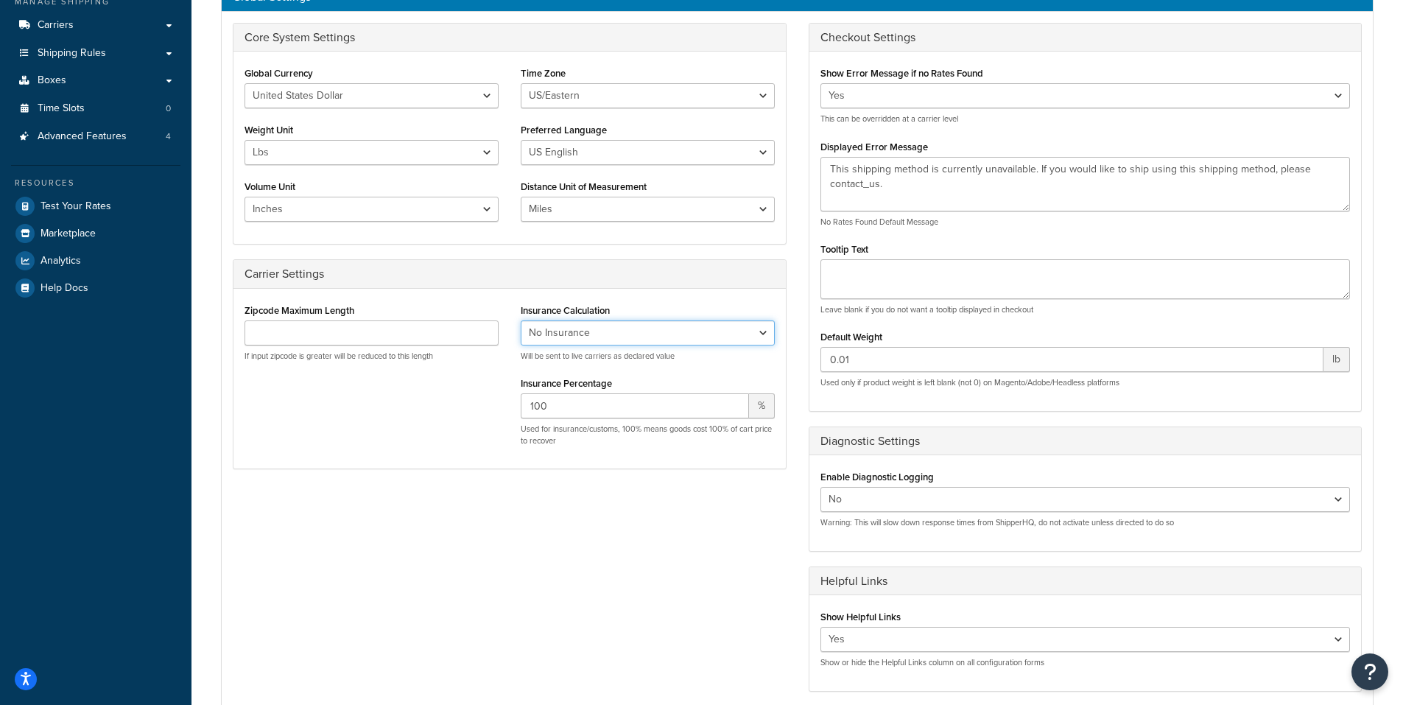
click at [577, 331] on select "No Insurance Percentage of Cart Price Product Cost Value" at bounding box center [648, 332] width 254 height 25
click at [577, 330] on select "No Insurance Percentage of Cart Price Product Cost Value" at bounding box center [648, 332] width 254 height 25
click at [485, 390] on div "Zipcode Maximum Length If input zipcode is greater will be reduced to this leng…" at bounding box center [510, 379] width 553 height 158
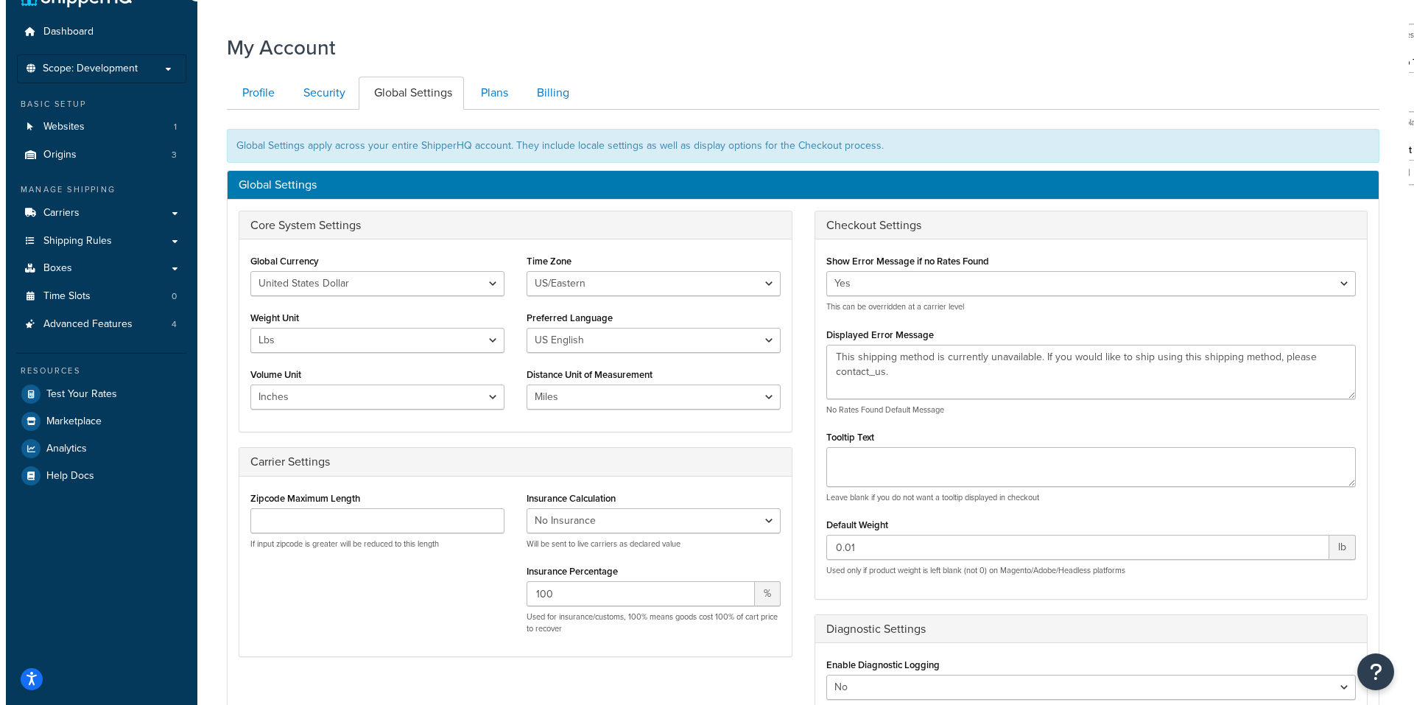
scroll to position [0, 0]
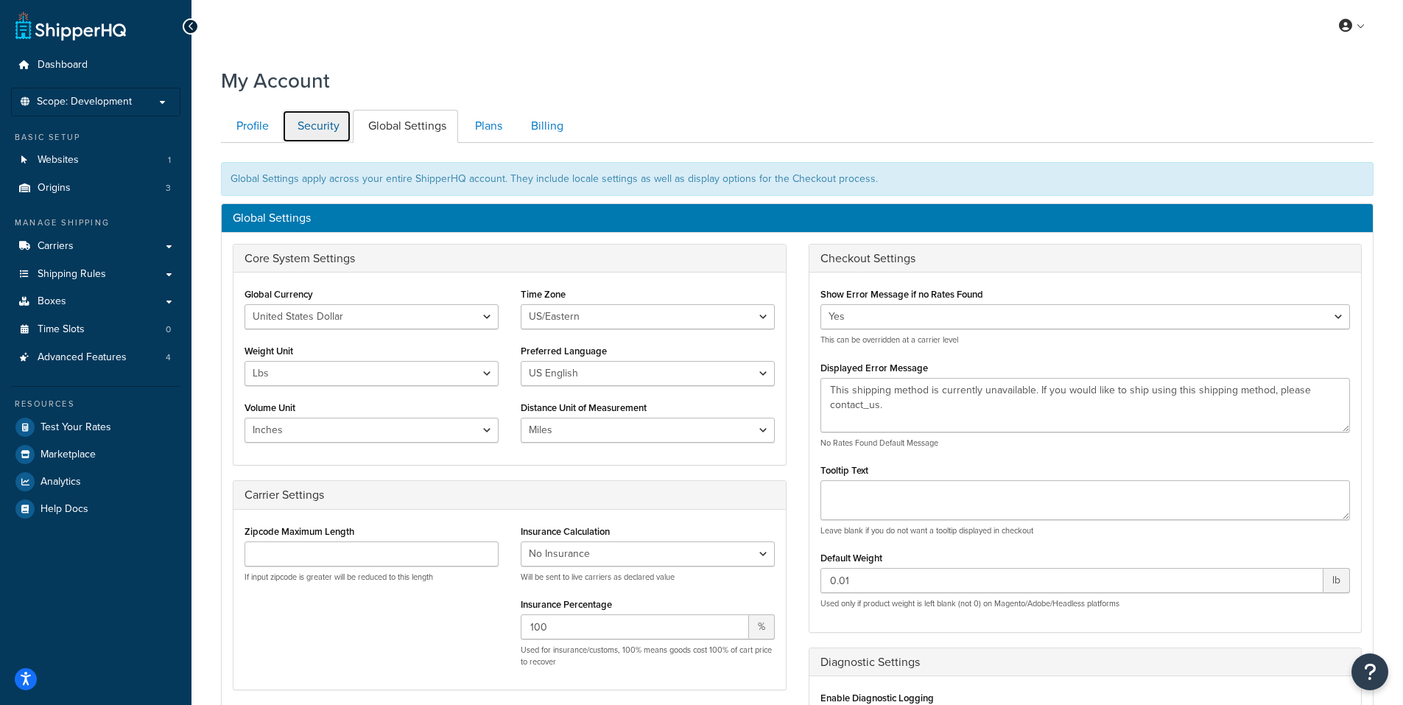
click at [334, 122] on link "Security" at bounding box center [316, 126] width 69 height 33
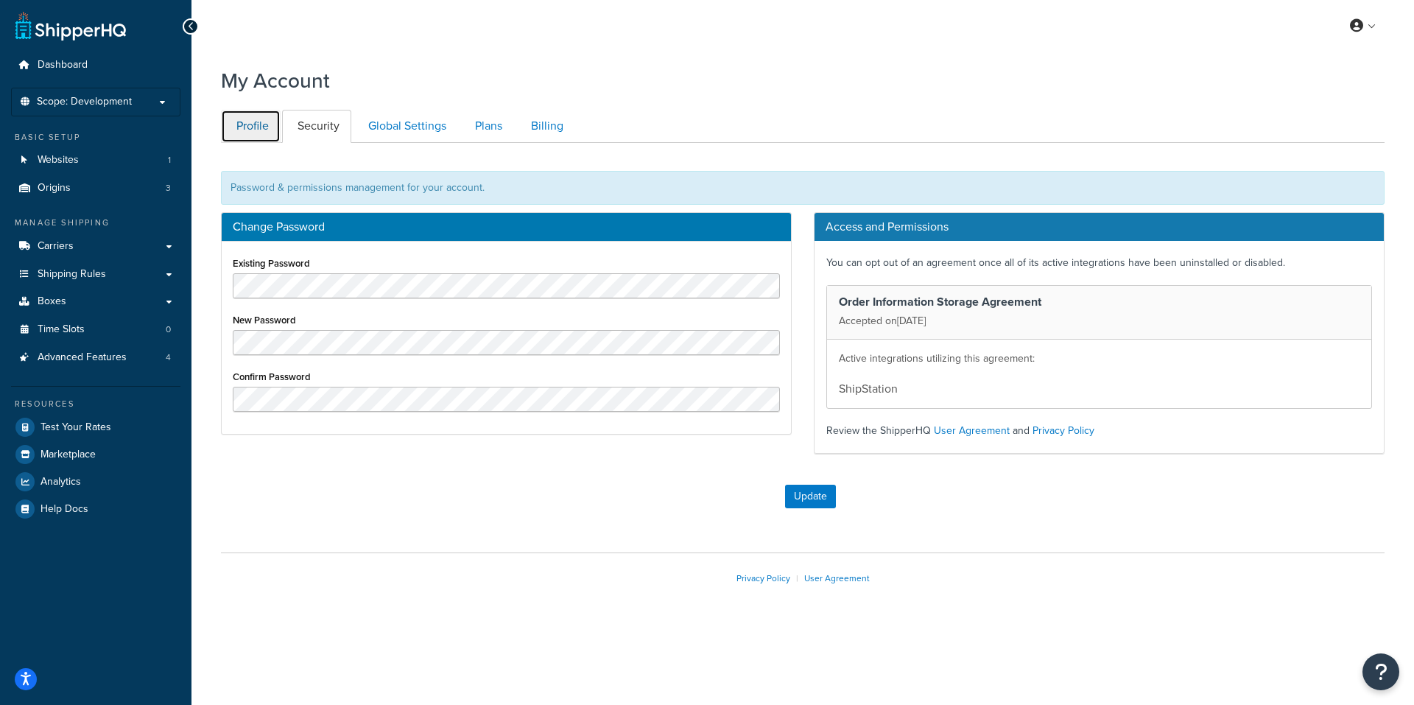
click at [261, 120] on link "Profile" at bounding box center [251, 126] width 60 height 33
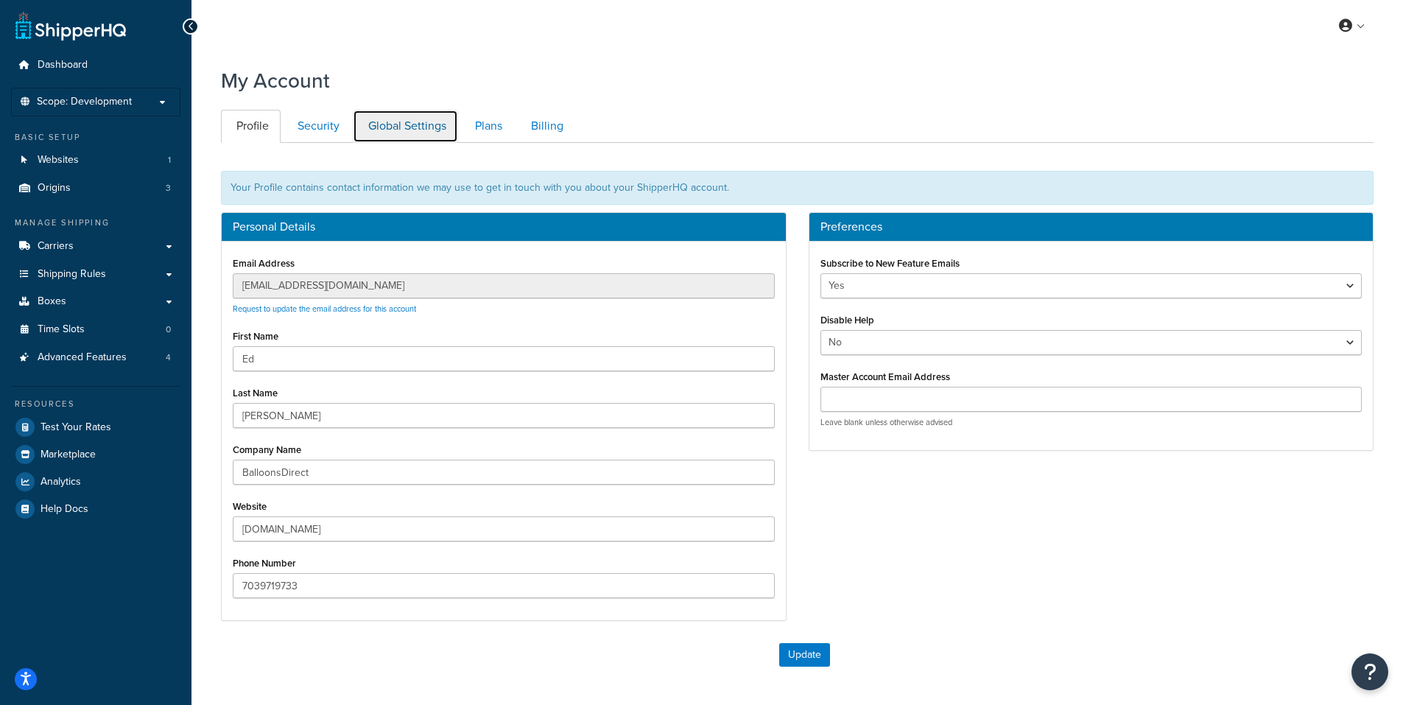
click at [419, 122] on link "Global Settings" at bounding box center [405, 126] width 105 height 33
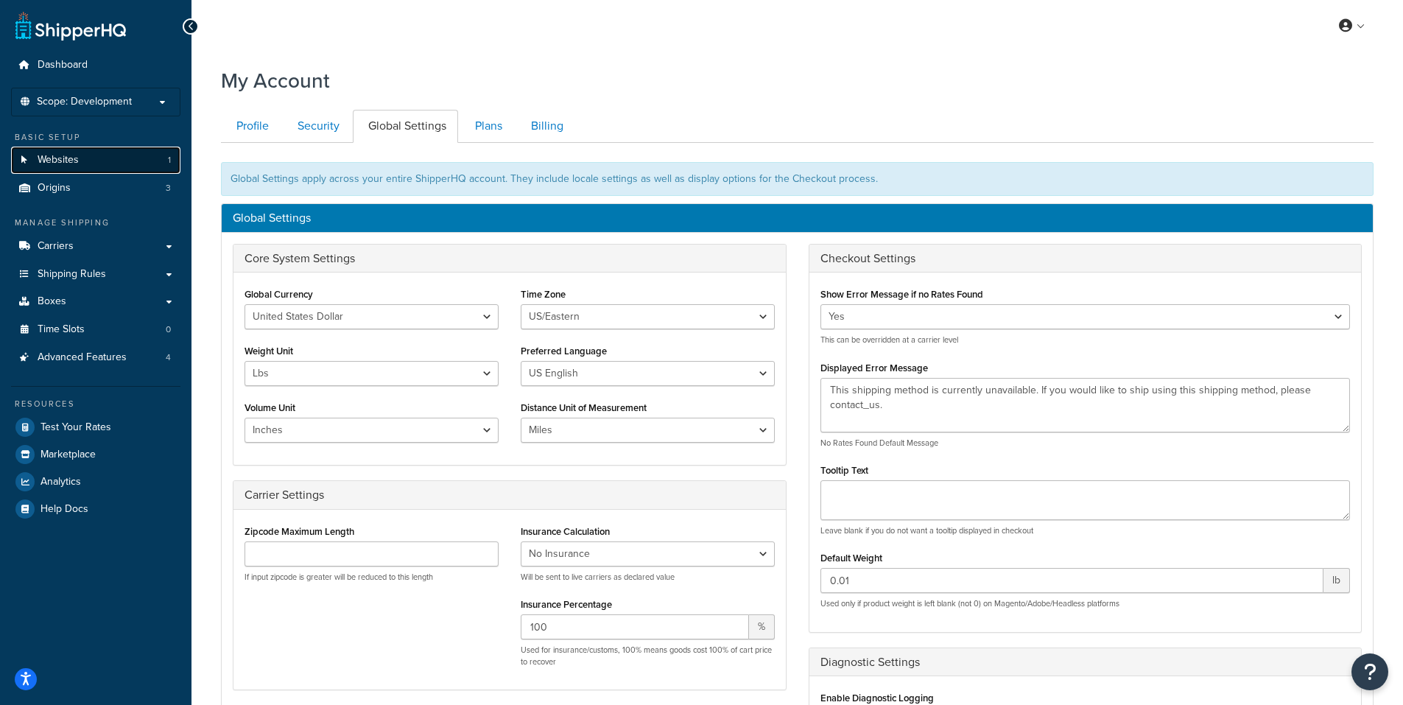
click at [69, 157] on span "Websites" at bounding box center [58, 160] width 41 height 13
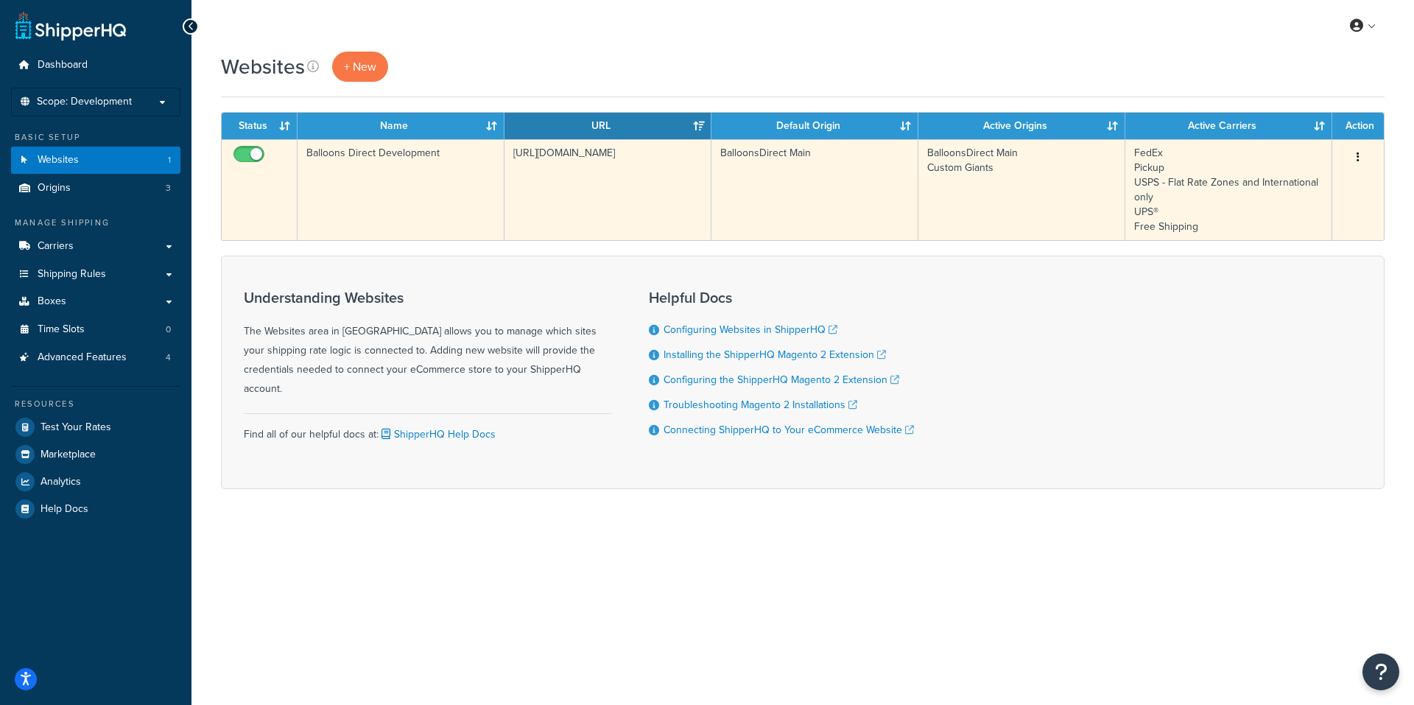
click at [1359, 152] on button "button" at bounding box center [1358, 158] width 21 height 24
click at [1277, 183] on link "Edit" at bounding box center [1299, 187] width 116 height 30
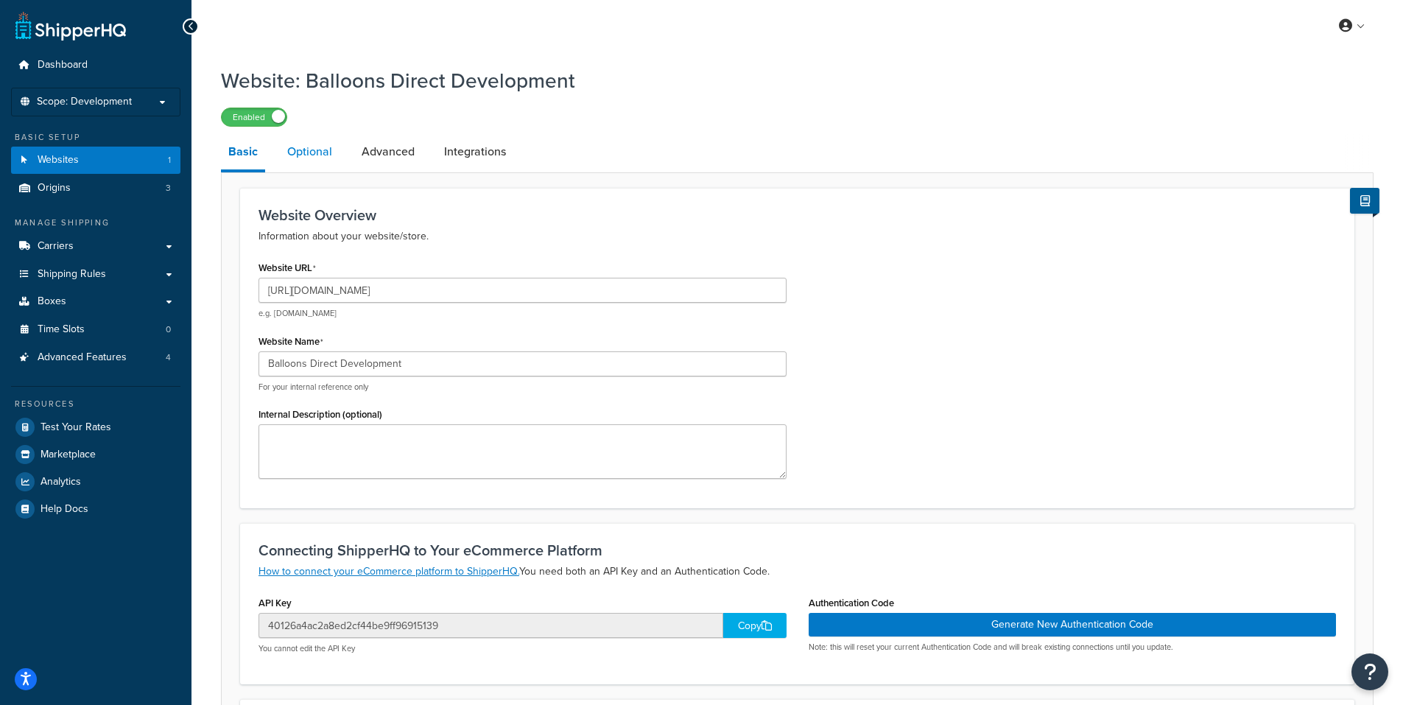
click at [301, 147] on link "Optional" at bounding box center [310, 151] width 60 height 35
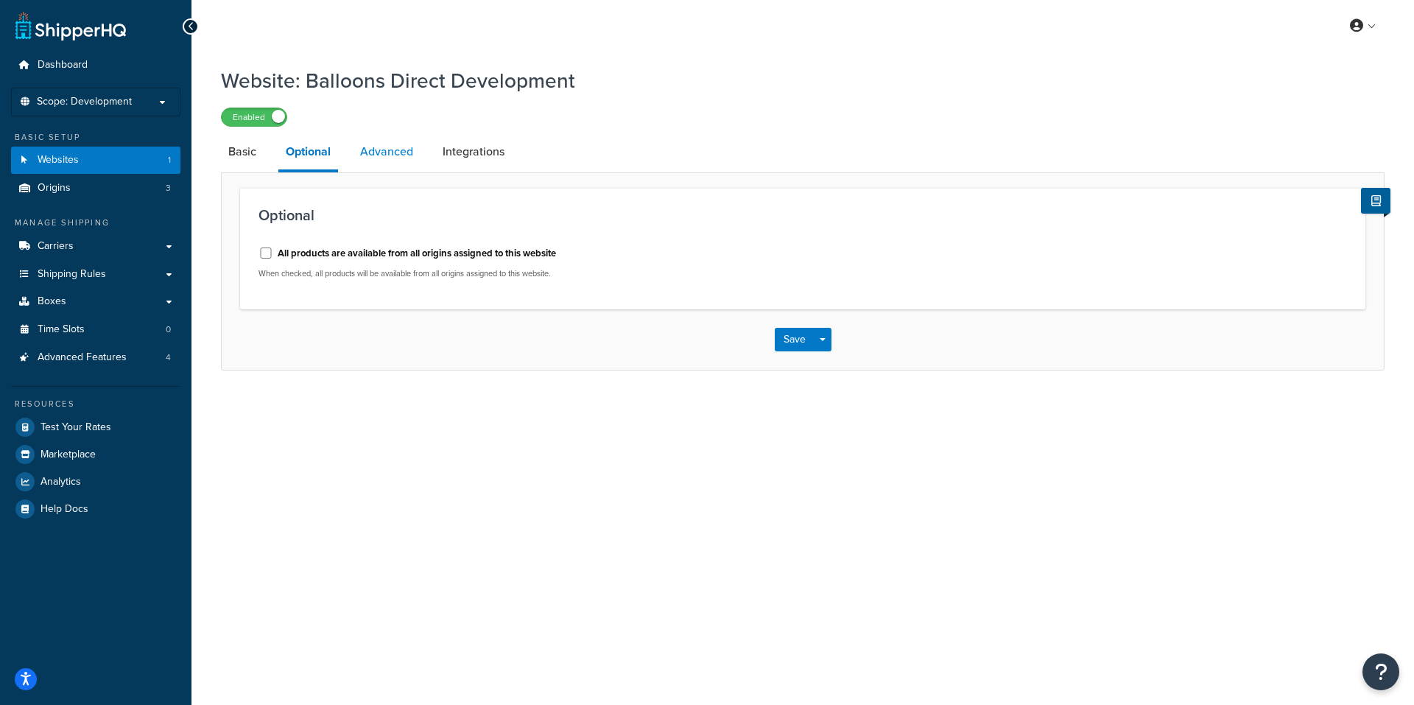
click at [399, 152] on link "Advanced" at bounding box center [387, 151] width 68 height 35
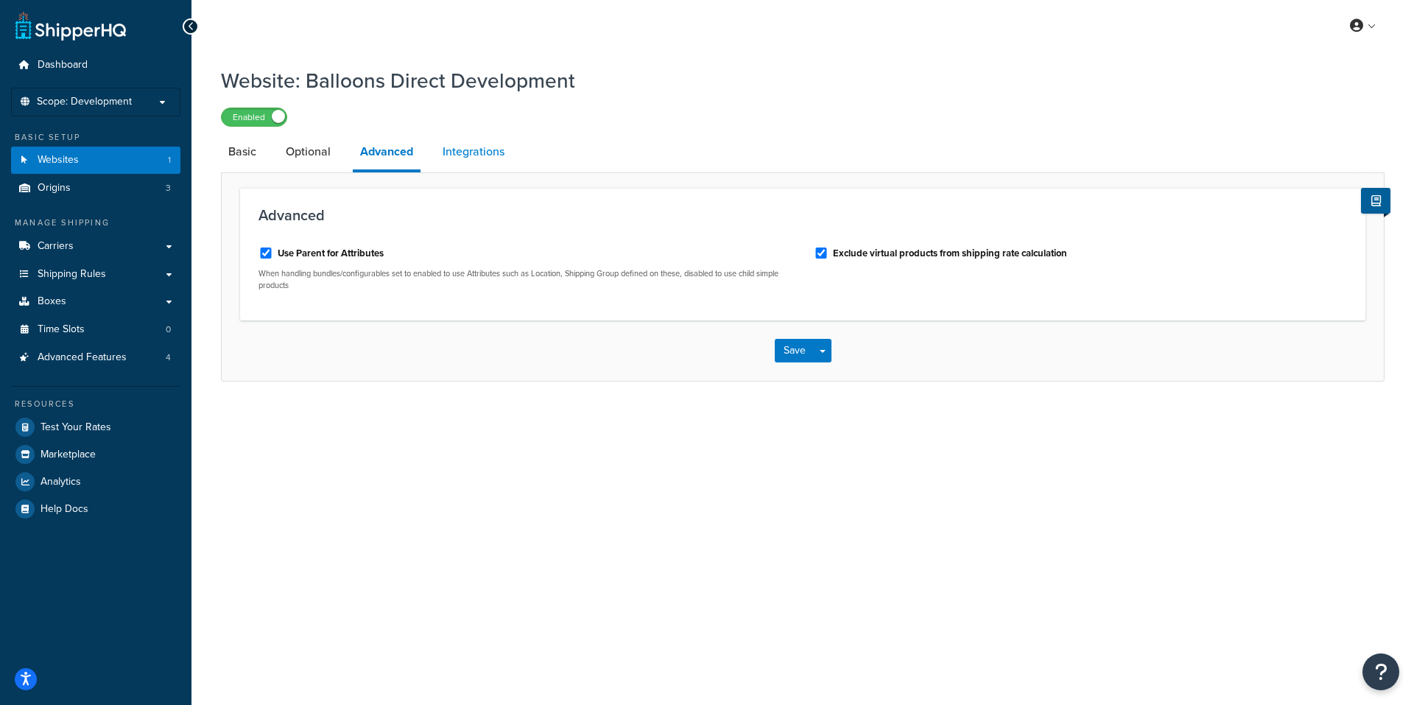
click at [462, 154] on link "Integrations" at bounding box center [473, 151] width 77 height 35
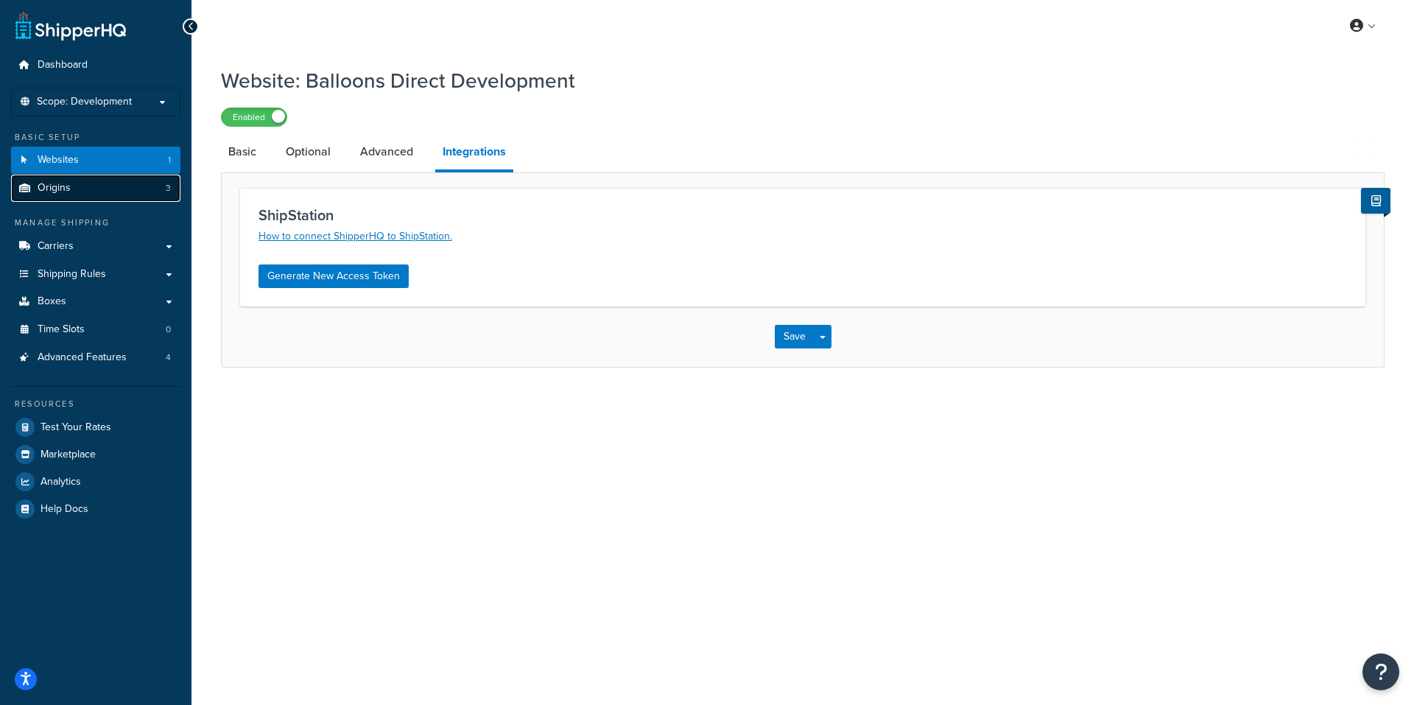
click at [82, 184] on link "Origins 3" at bounding box center [95, 188] width 169 height 27
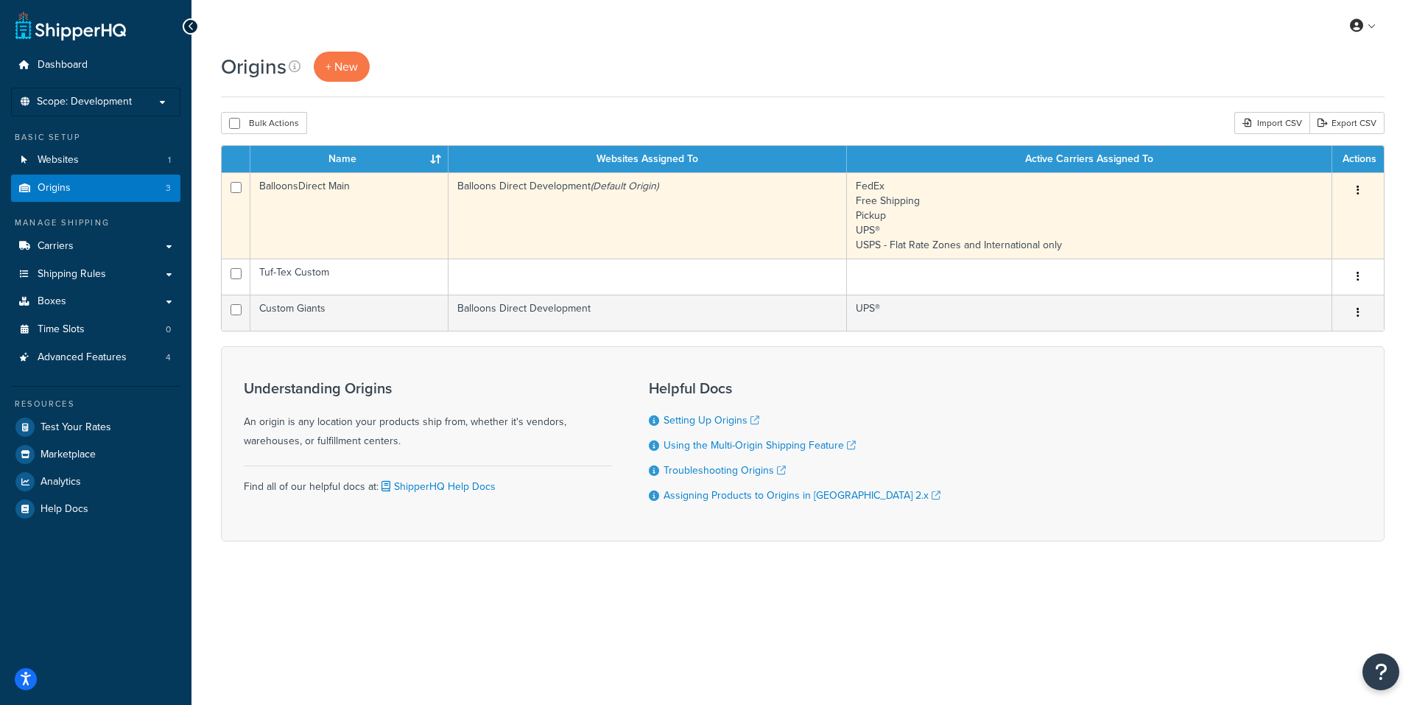
click at [1358, 188] on icon "button" at bounding box center [1358, 190] width 3 height 10
click at [1289, 216] on link "Edit" at bounding box center [1310, 218] width 116 height 30
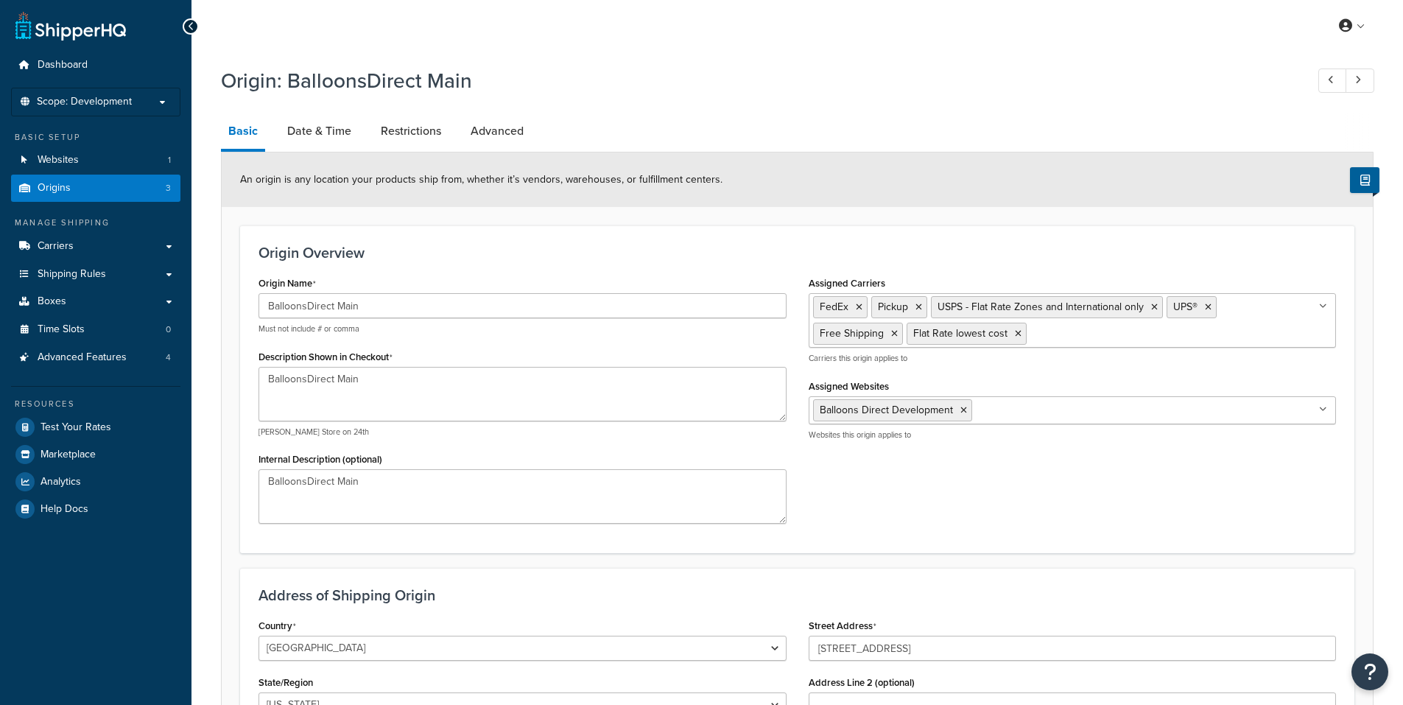
select select "46"
click at [334, 132] on link "Date & Time" at bounding box center [319, 130] width 79 height 35
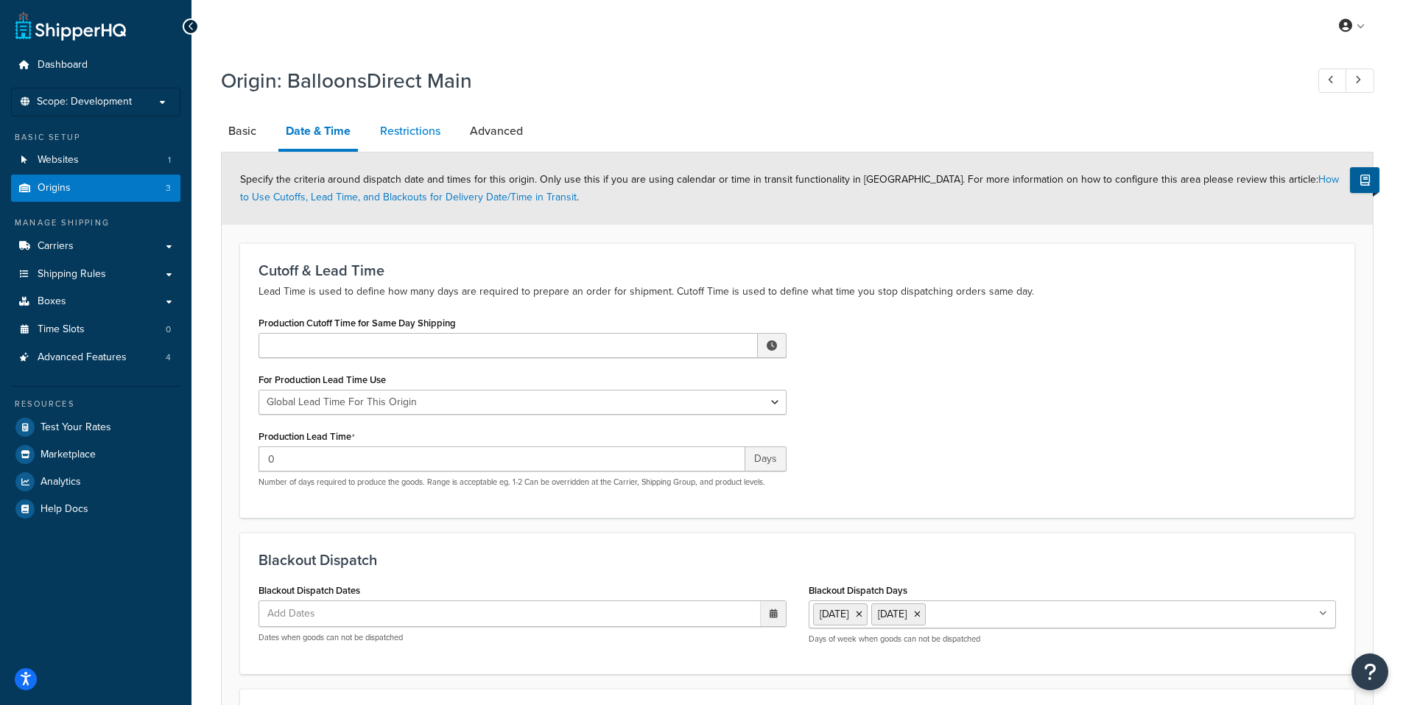
click at [427, 132] on link "Restrictions" at bounding box center [410, 130] width 75 height 35
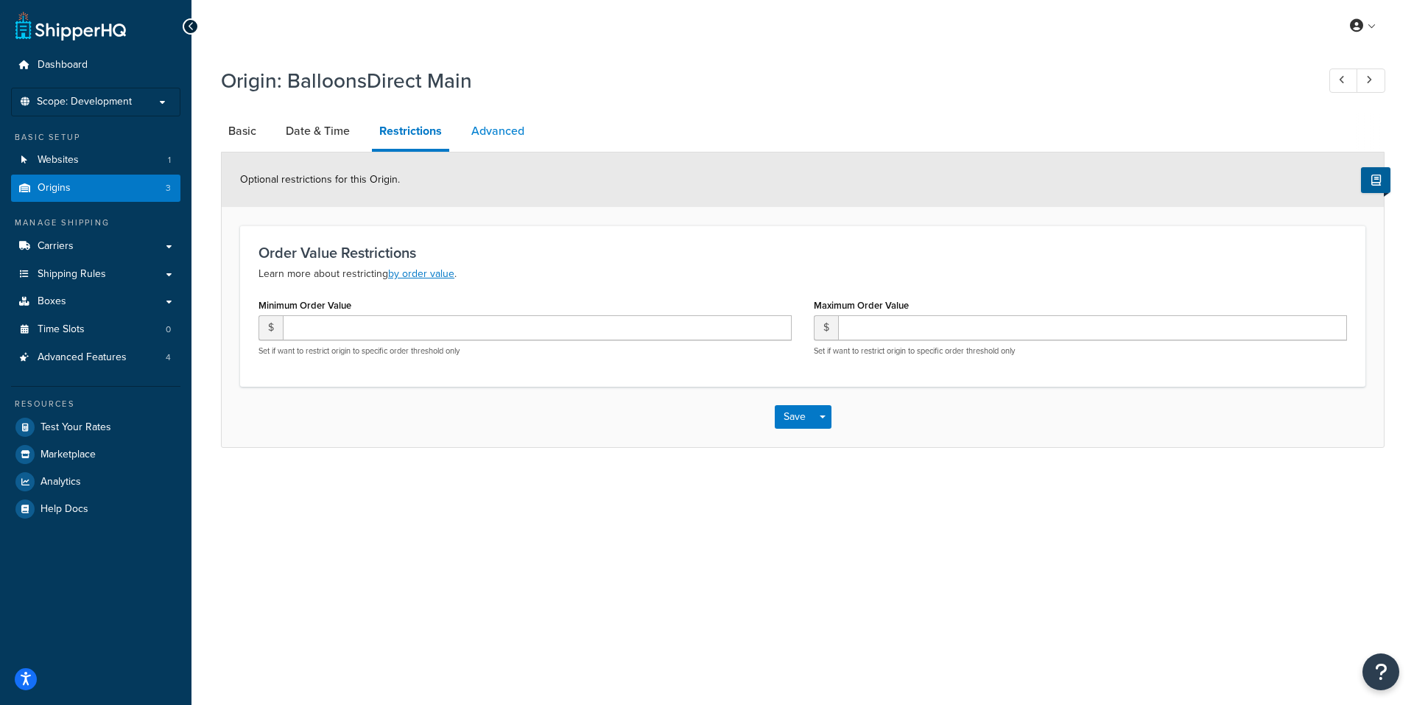
click at [508, 127] on link "Advanced" at bounding box center [498, 130] width 68 height 35
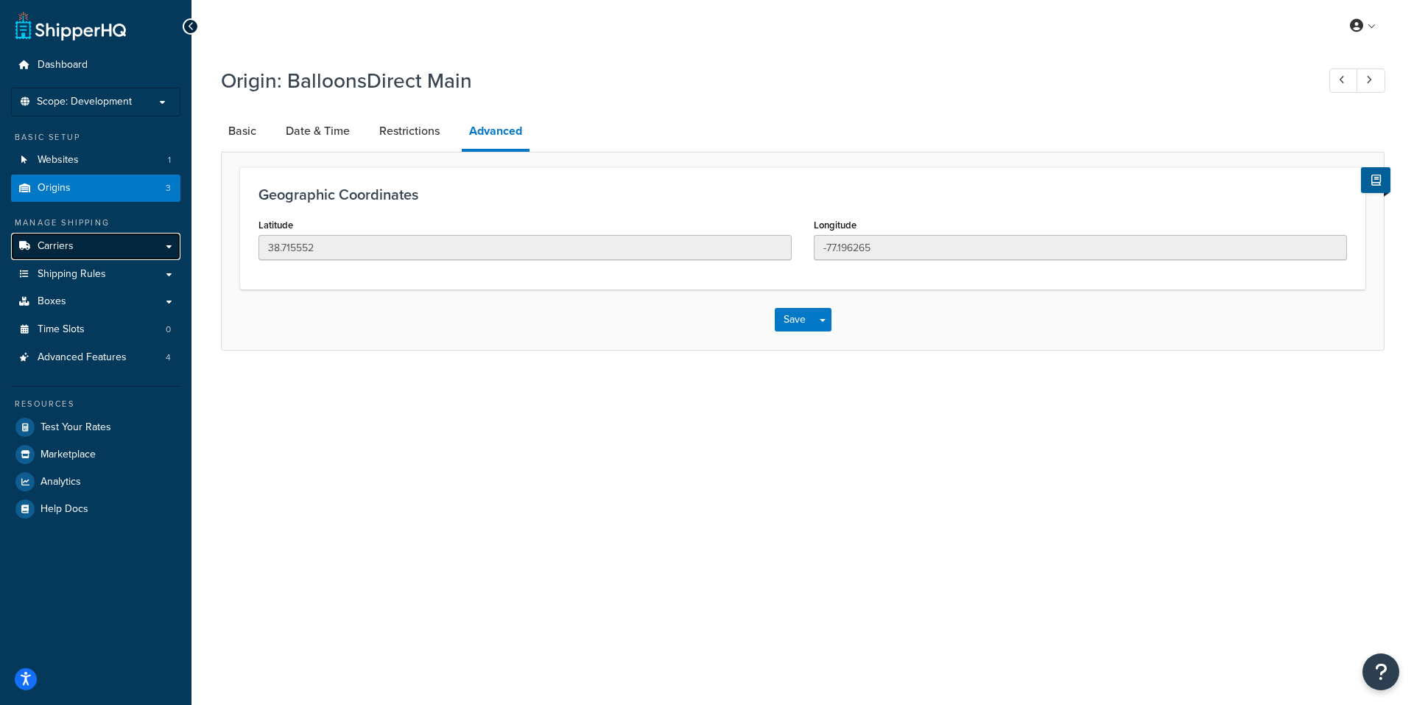
click at [59, 240] on span "Carriers" at bounding box center [56, 246] width 36 height 13
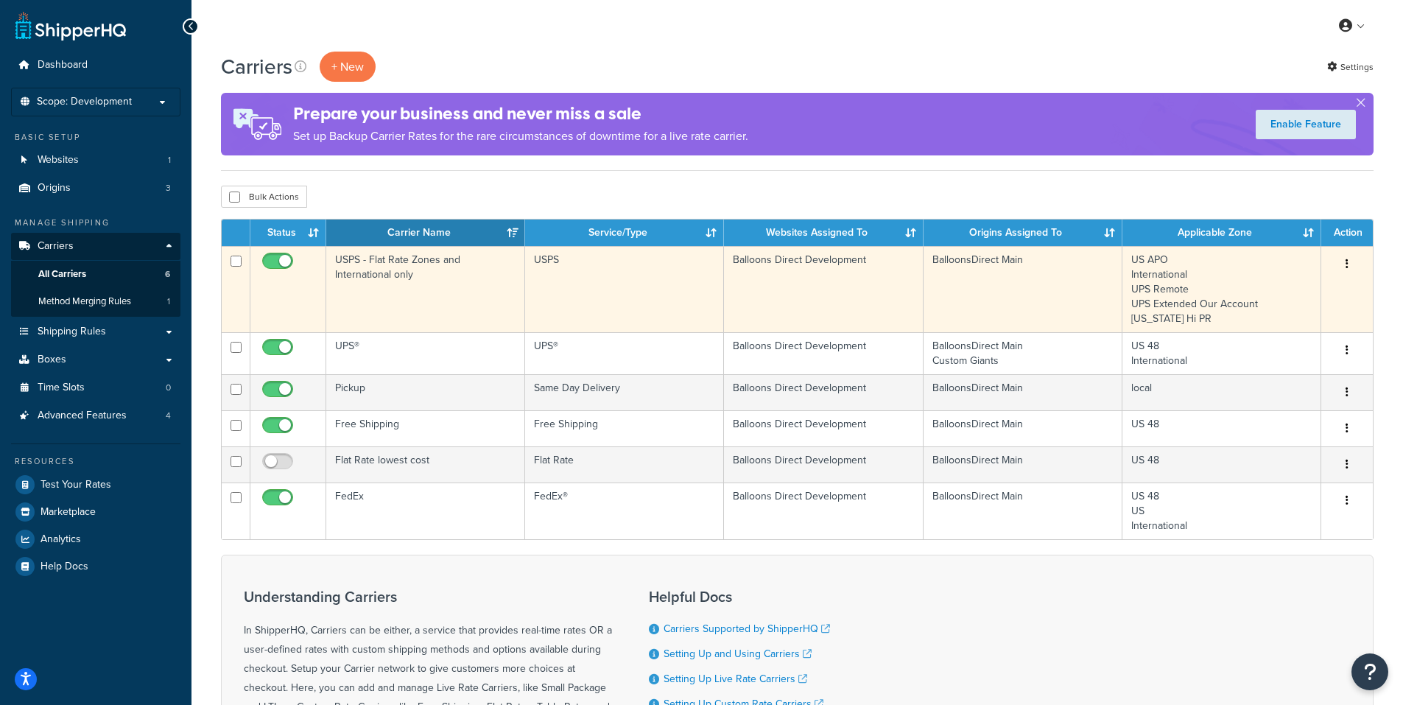
click at [1345, 260] on button "button" at bounding box center [1347, 265] width 21 height 24
click at [1278, 289] on link "Edit" at bounding box center [1288, 294] width 116 height 30
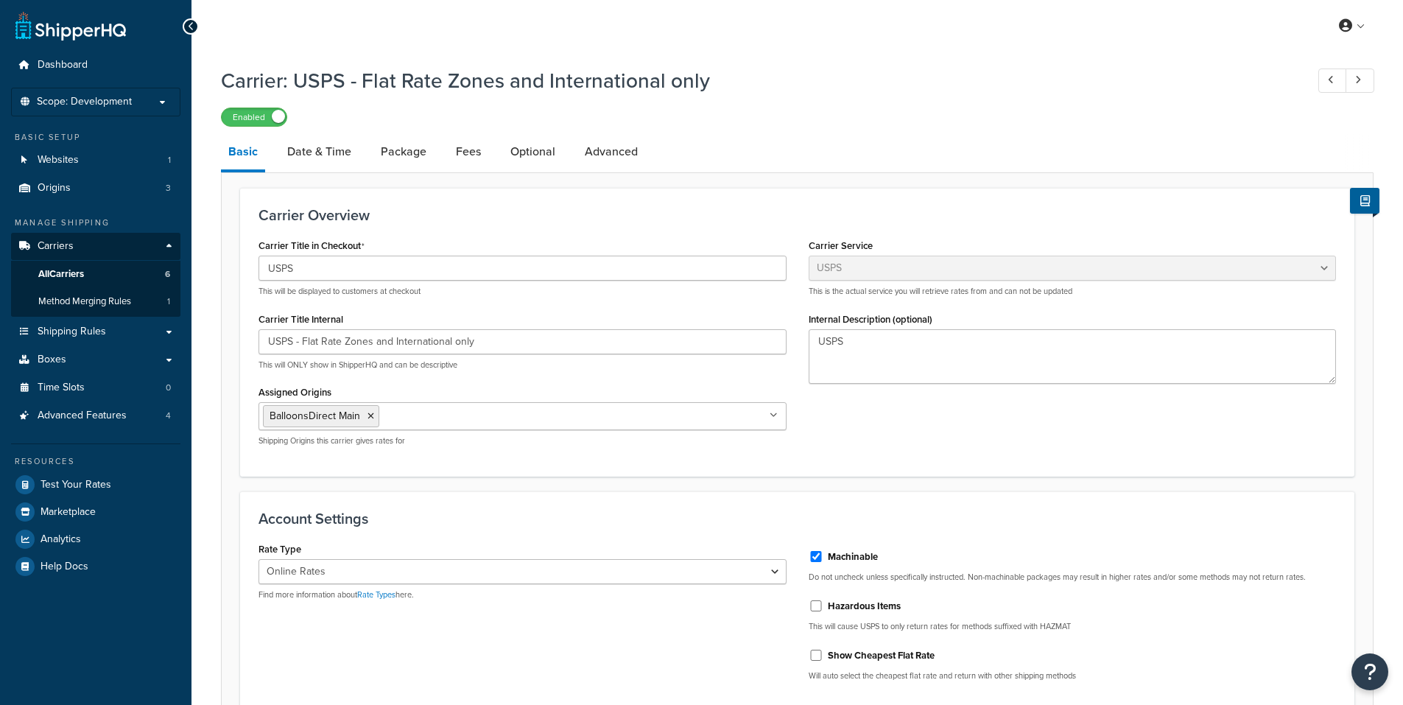
select select "usps"
select select "ONLINE"
click at [330, 149] on link "Date & Time" at bounding box center [319, 151] width 79 height 35
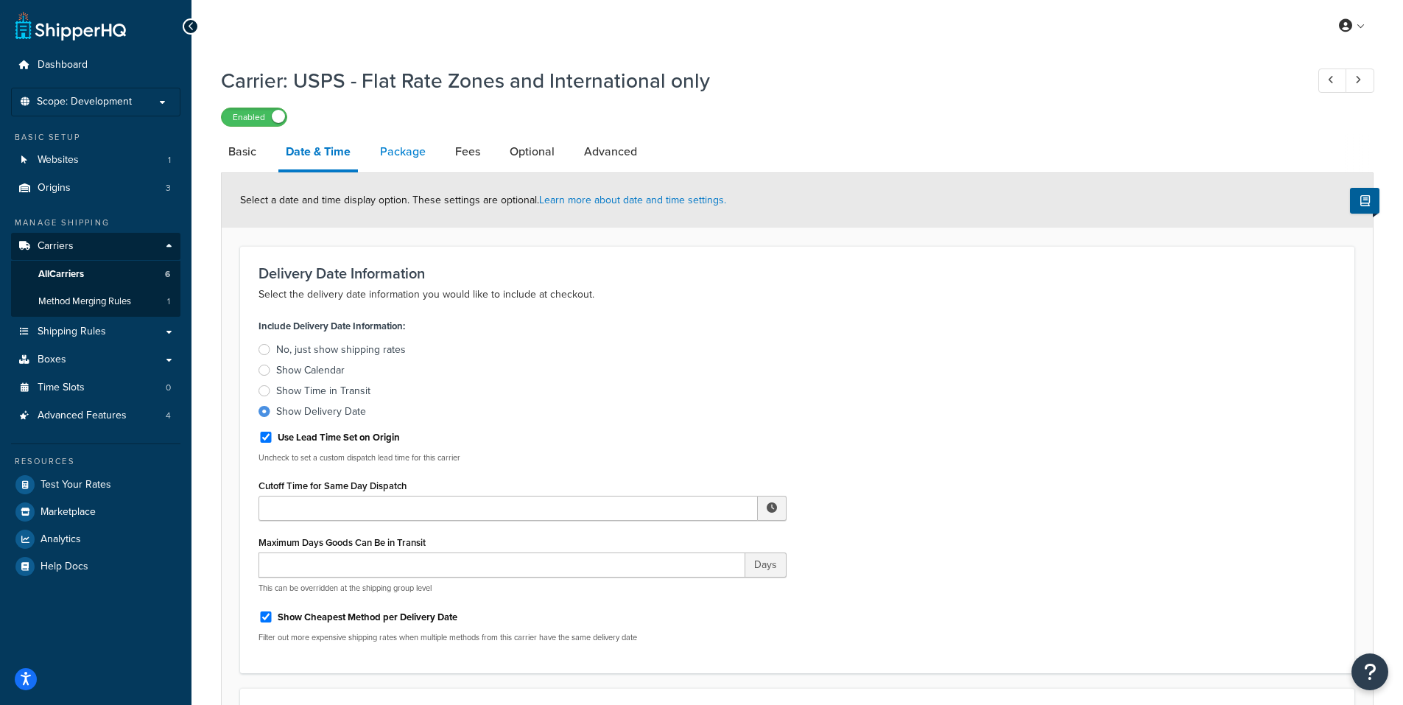
click at [399, 156] on link "Package" at bounding box center [403, 151] width 60 height 35
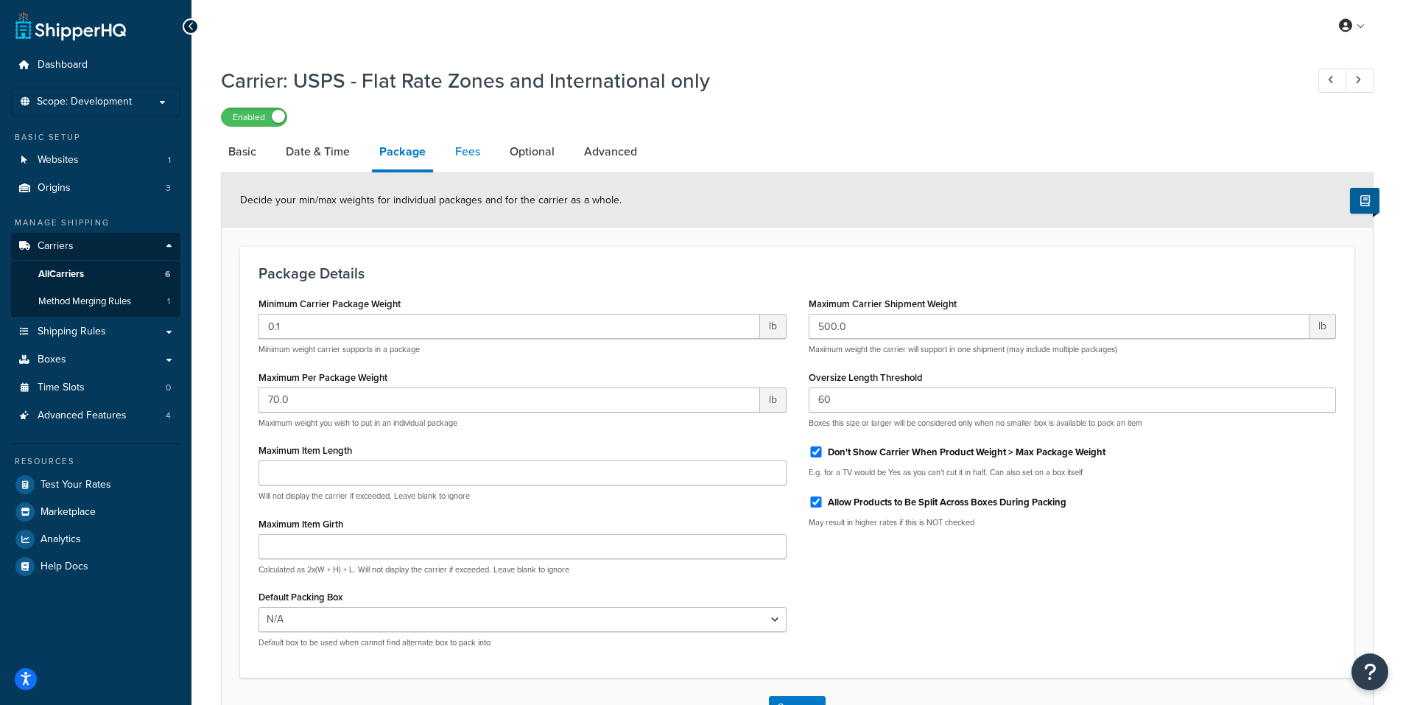
click at [466, 151] on link "Fees" at bounding box center [468, 151] width 40 height 35
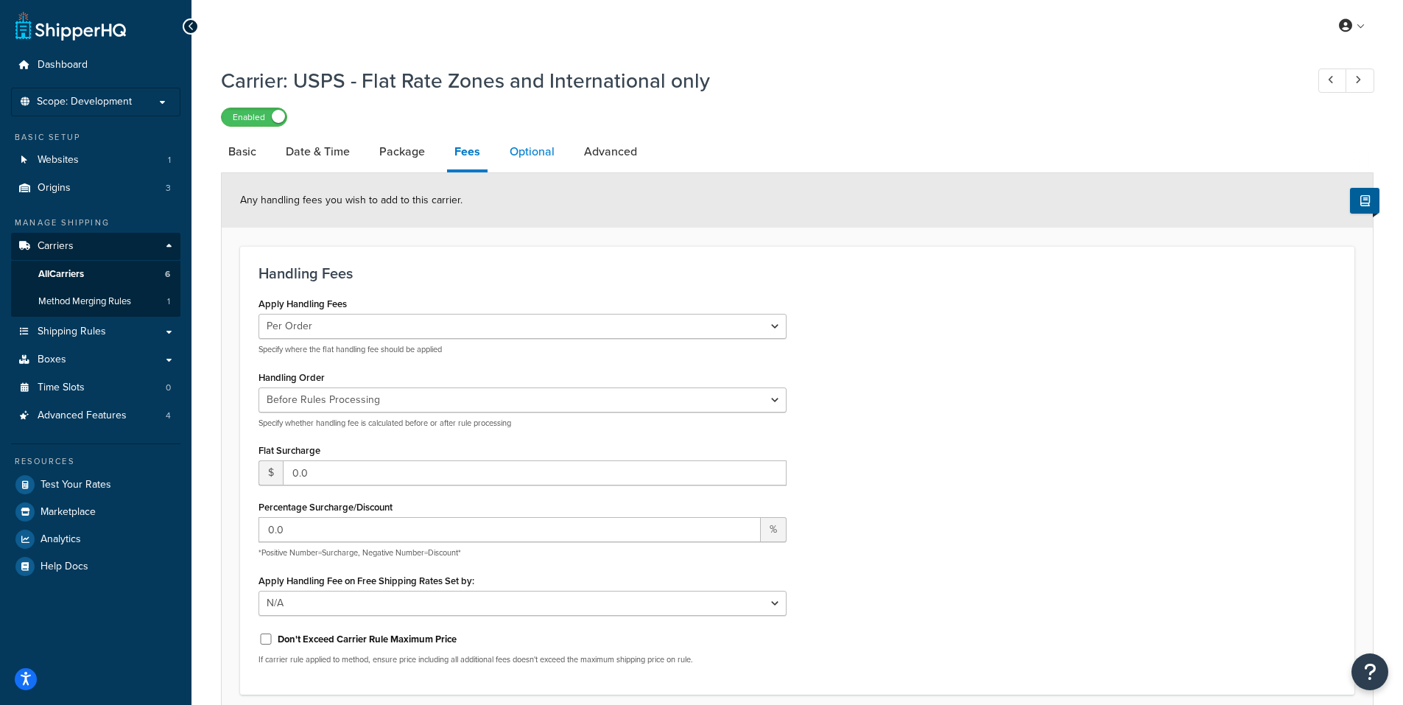
click at [533, 152] on link "Optional" at bounding box center [532, 151] width 60 height 35
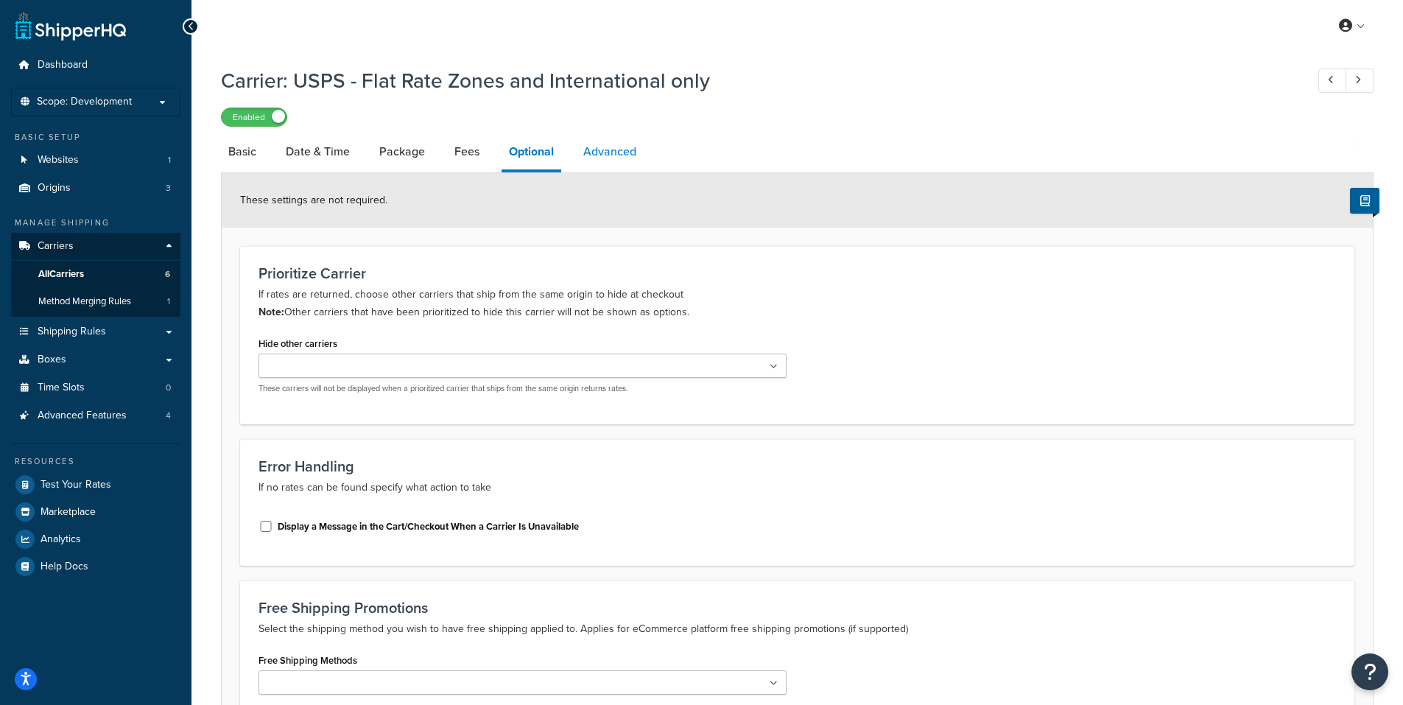
click at [605, 152] on link "Advanced" at bounding box center [610, 151] width 68 height 35
select select "false"
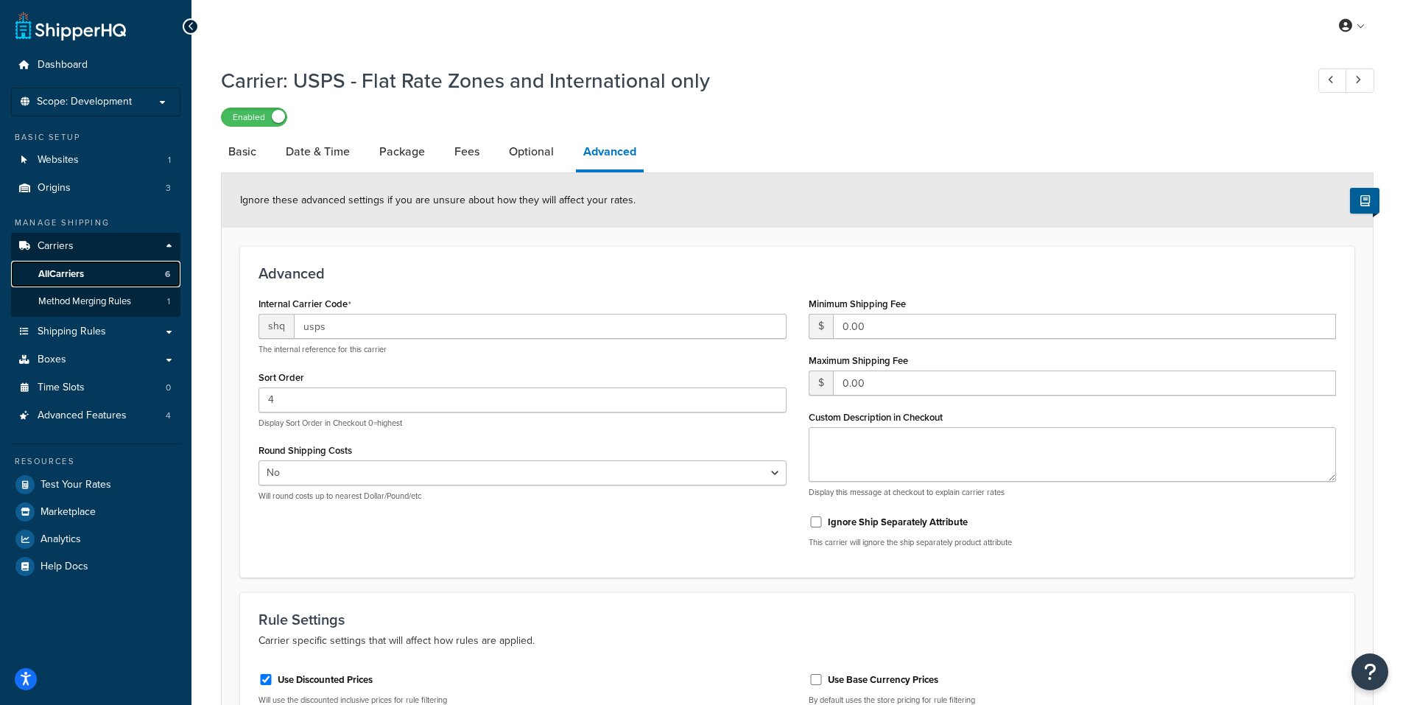
click at [60, 270] on span "All Carriers" at bounding box center [61, 274] width 46 height 13
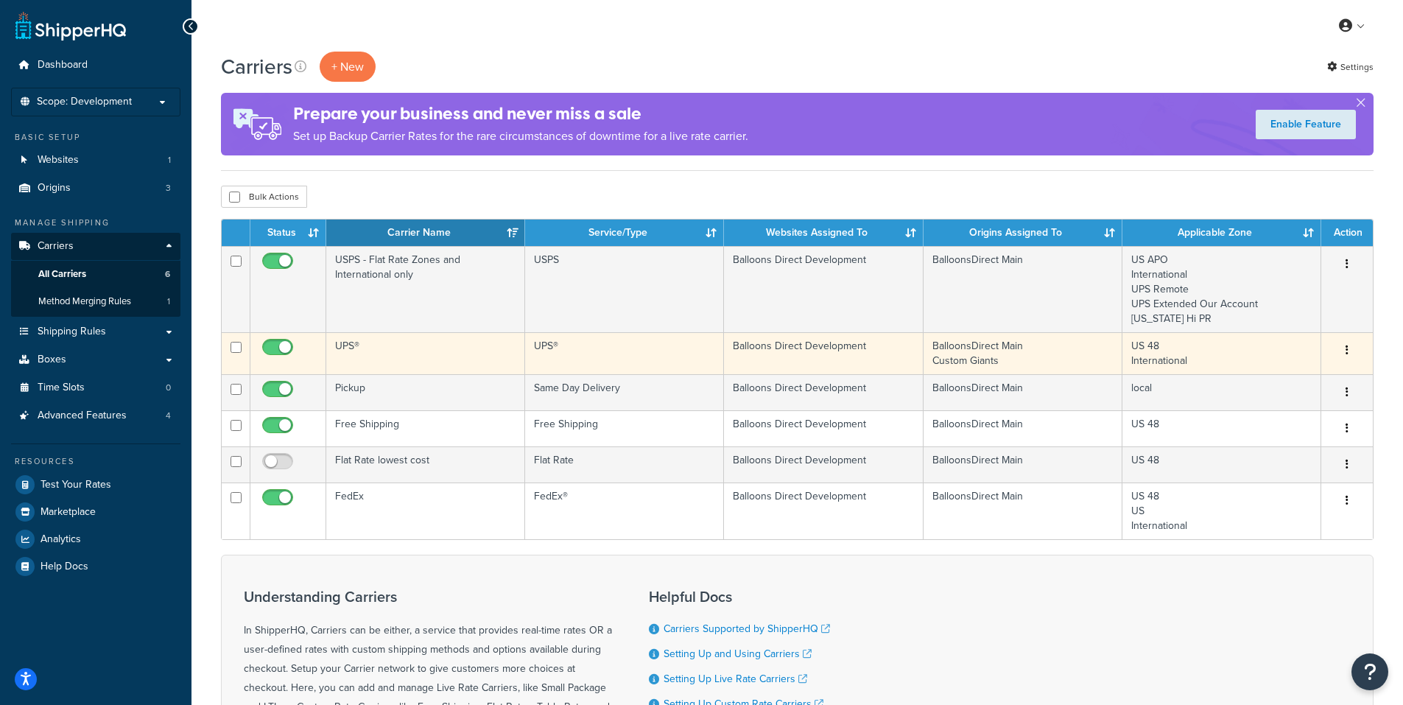
click at [1347, 347] on icon "button" at bounding box center [1347, 350] width 3 height 10
click at [1271, 374] on link "Edit" at bounding box center [1288, 380] width 116 height 30
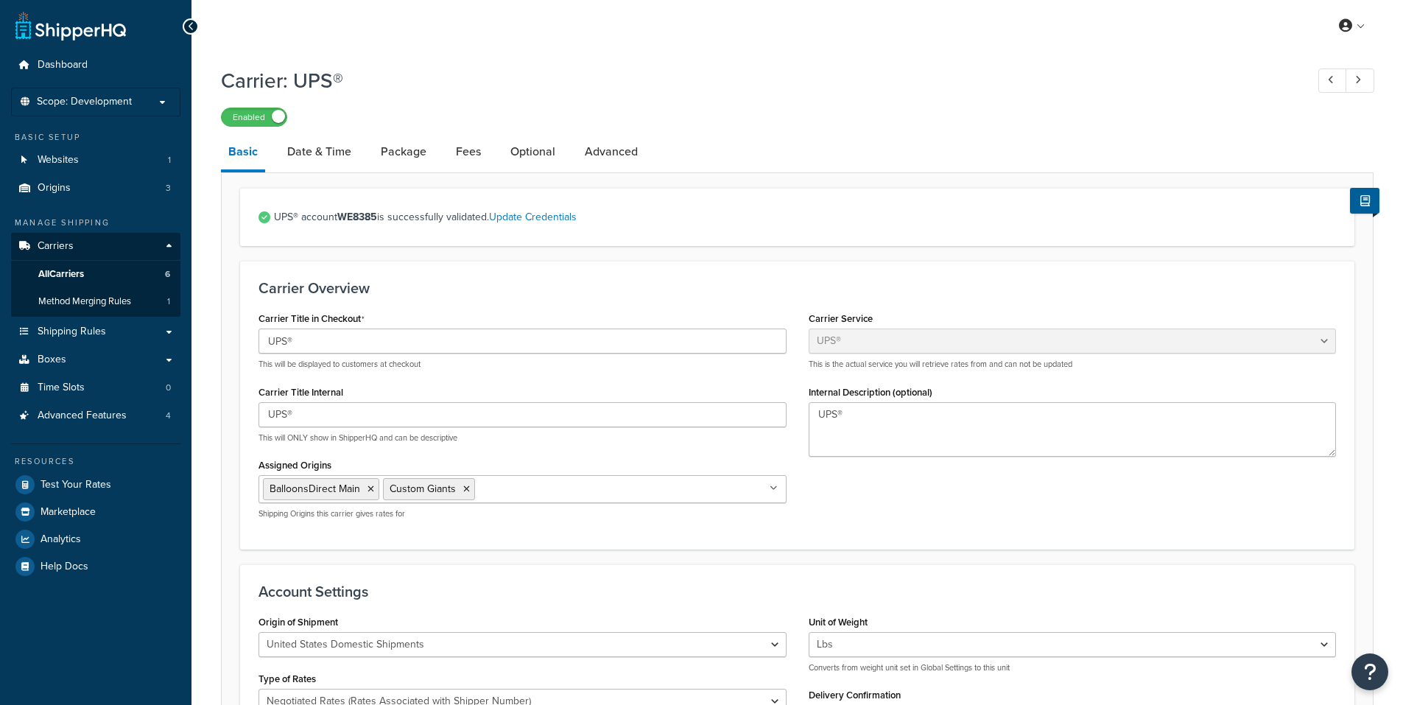
select select "ups"
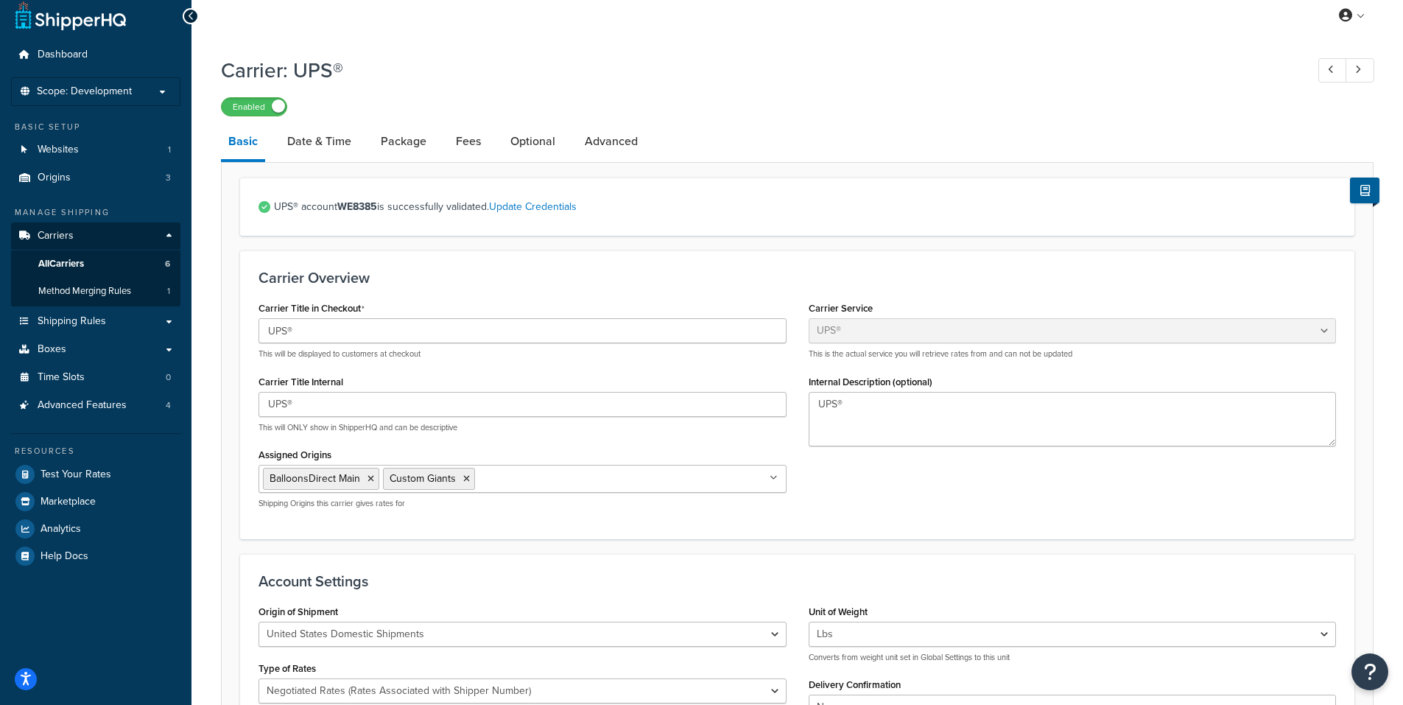
scroll to position [7, 0]
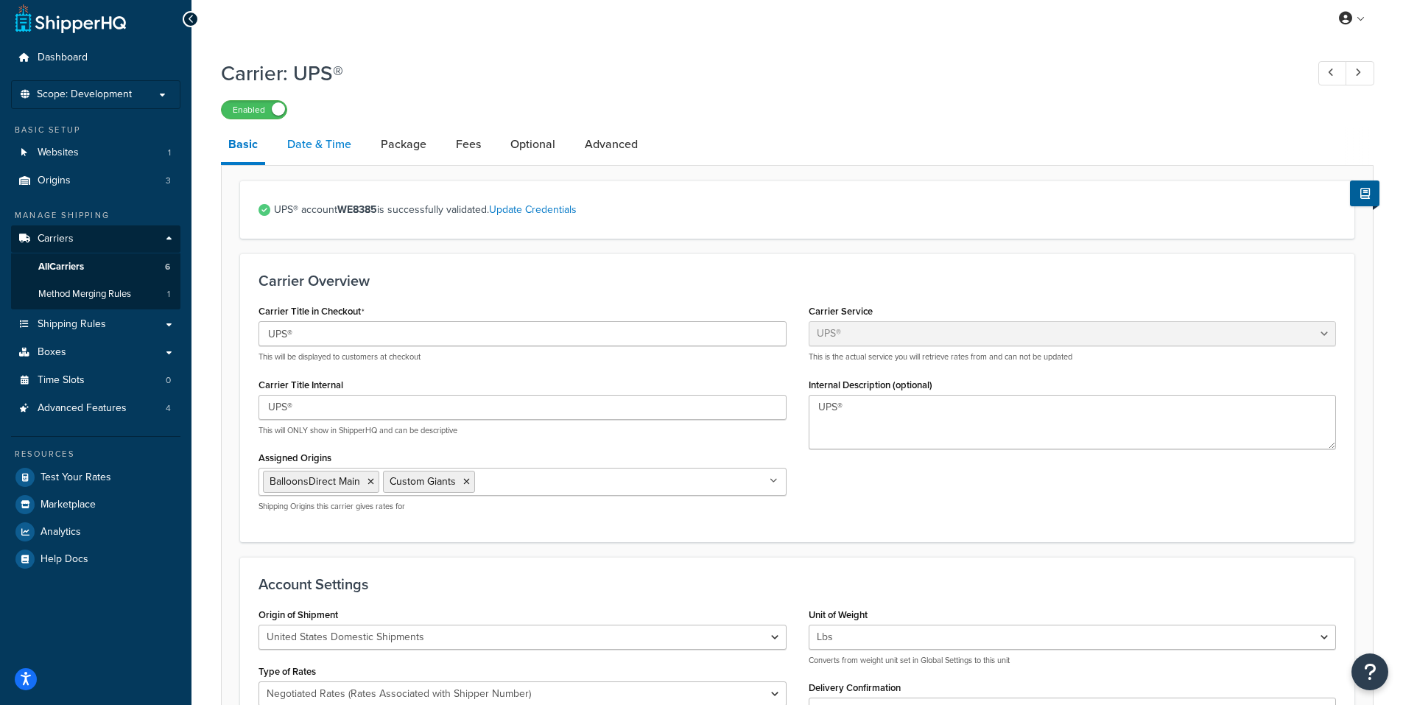
click at [333, 146] on link "Date & Time" at bounding box center [319, 144] width 79 height 35
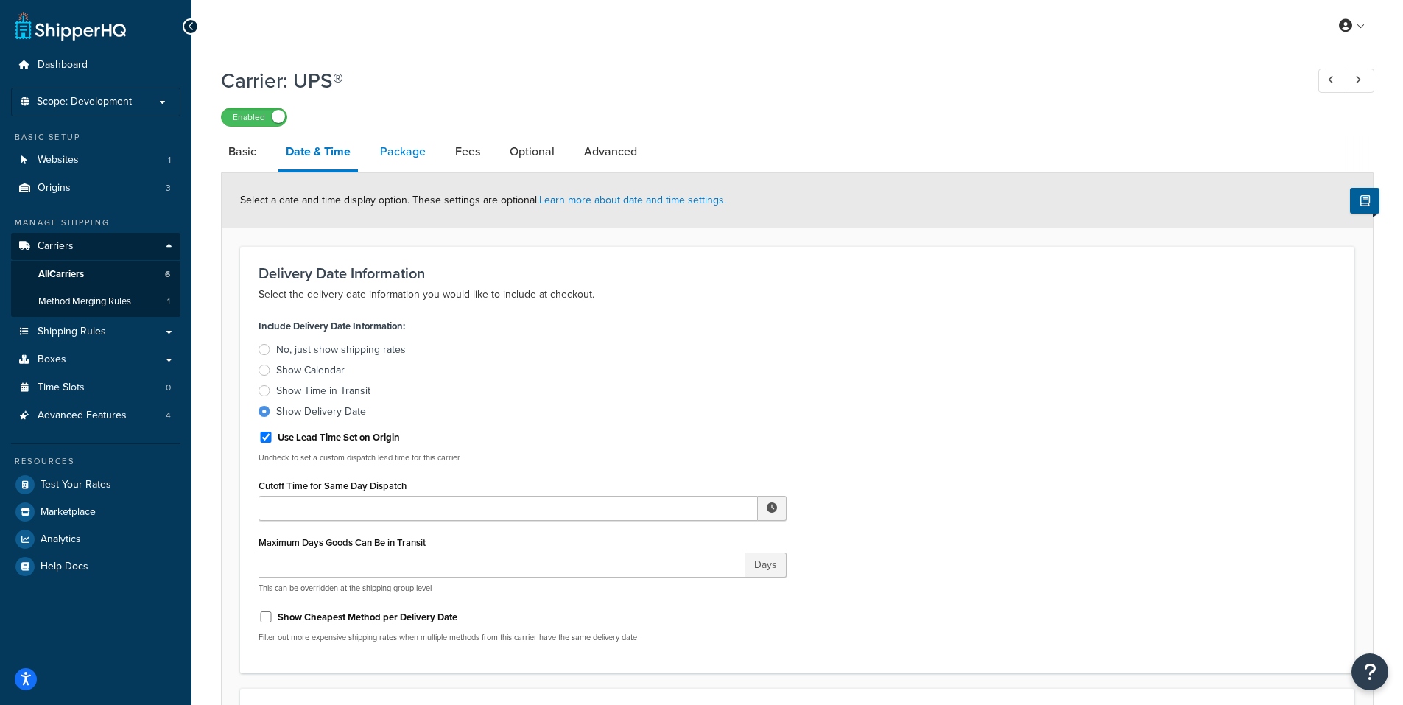
click at [399, 149] on link "Package" at bounding box center [403, 151] width 60 height 35
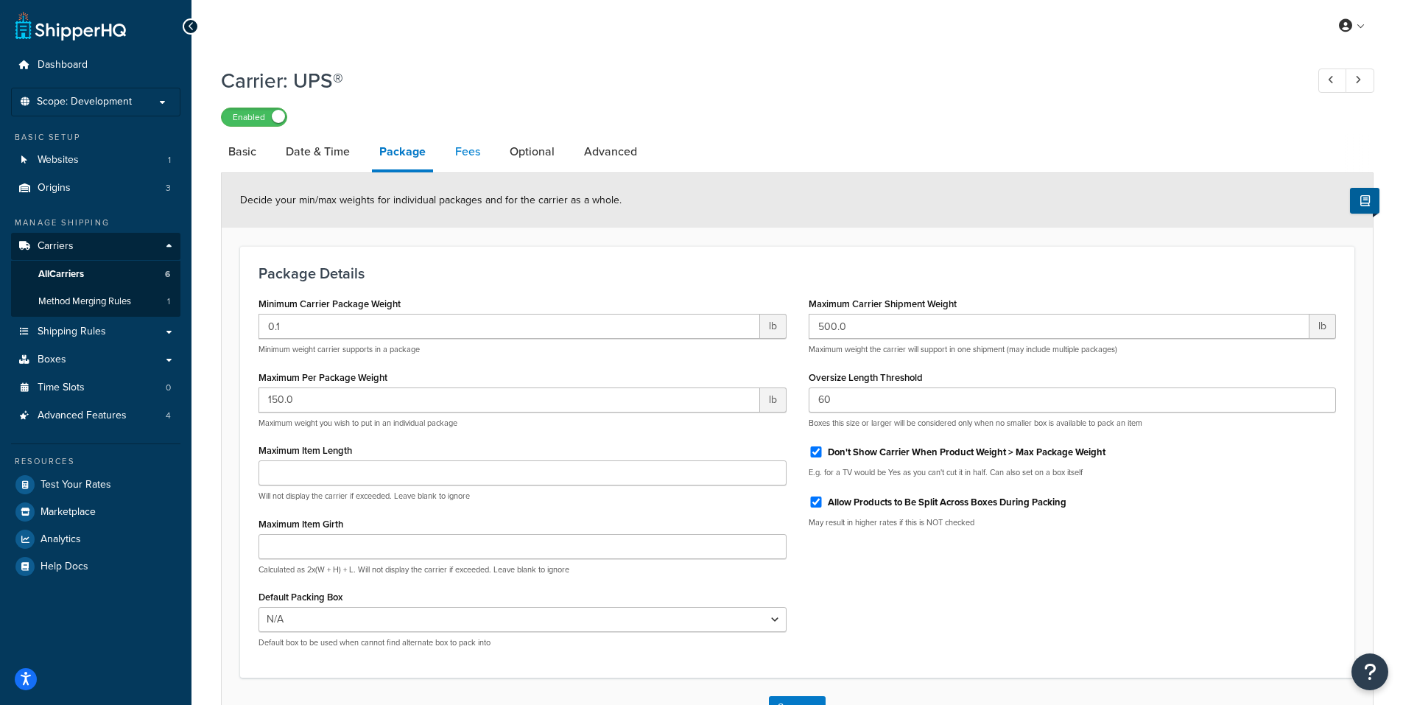
click at [470, 154] on link "Fees" at bounding box center [468, 151] width 40 height 35
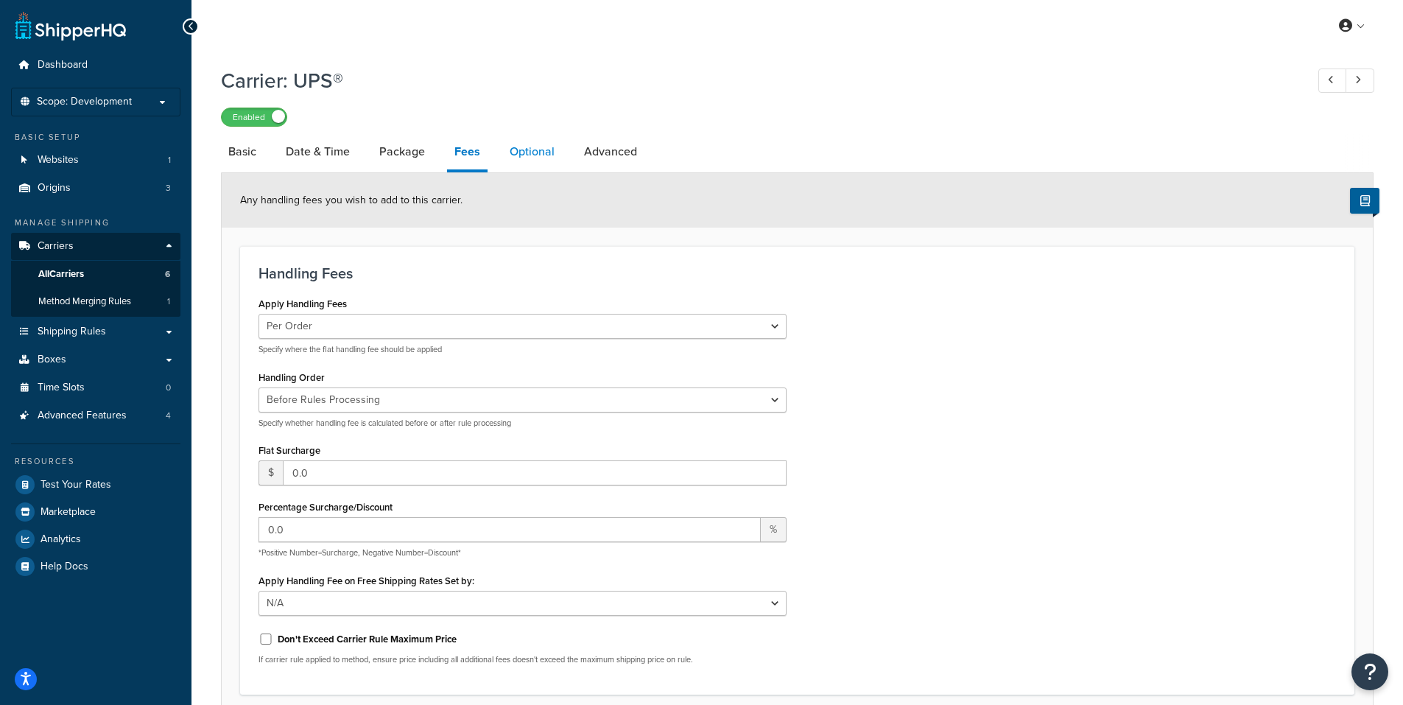
click at [539, 149] on link "Optional" at bounding box center [532, 151] width 60 height 35
select select "residential"
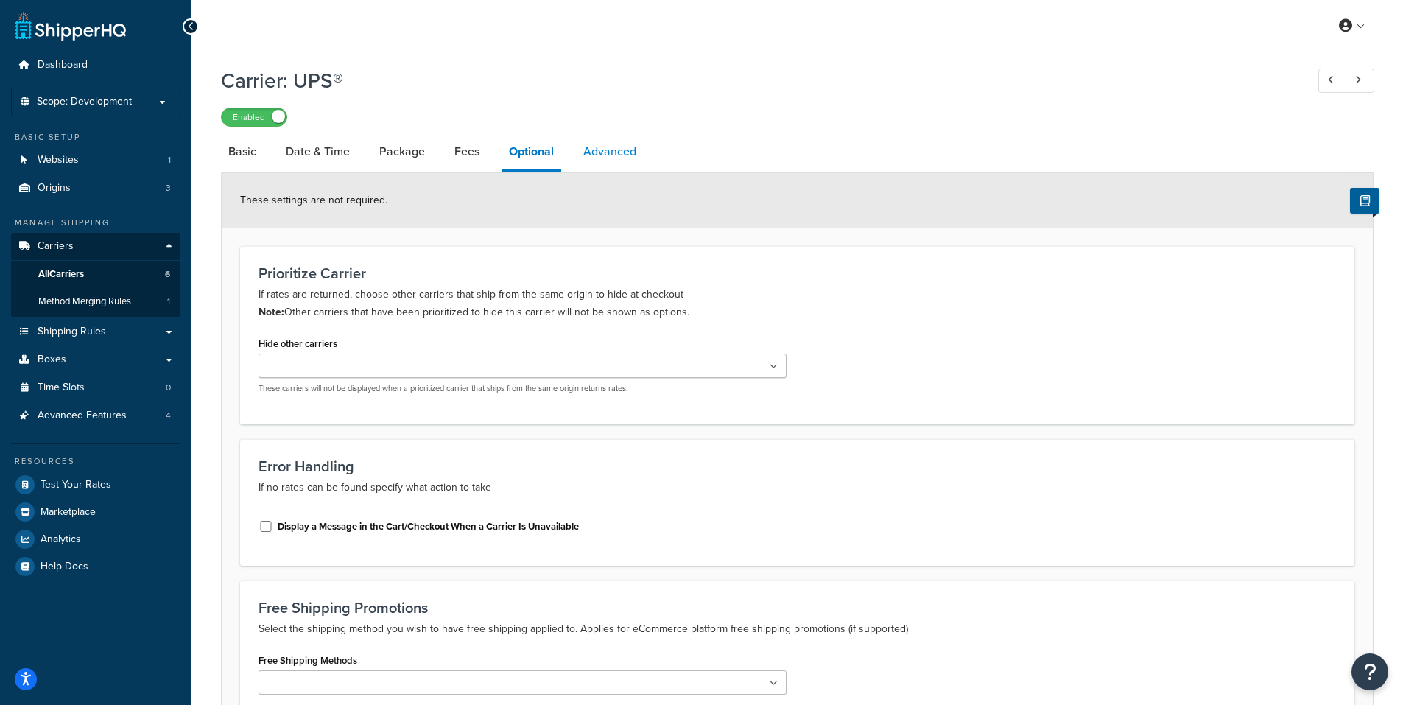
click at [600, 150] on link "Advanced" at bounding box center [610, 151] width 68 height 35
select select "false"
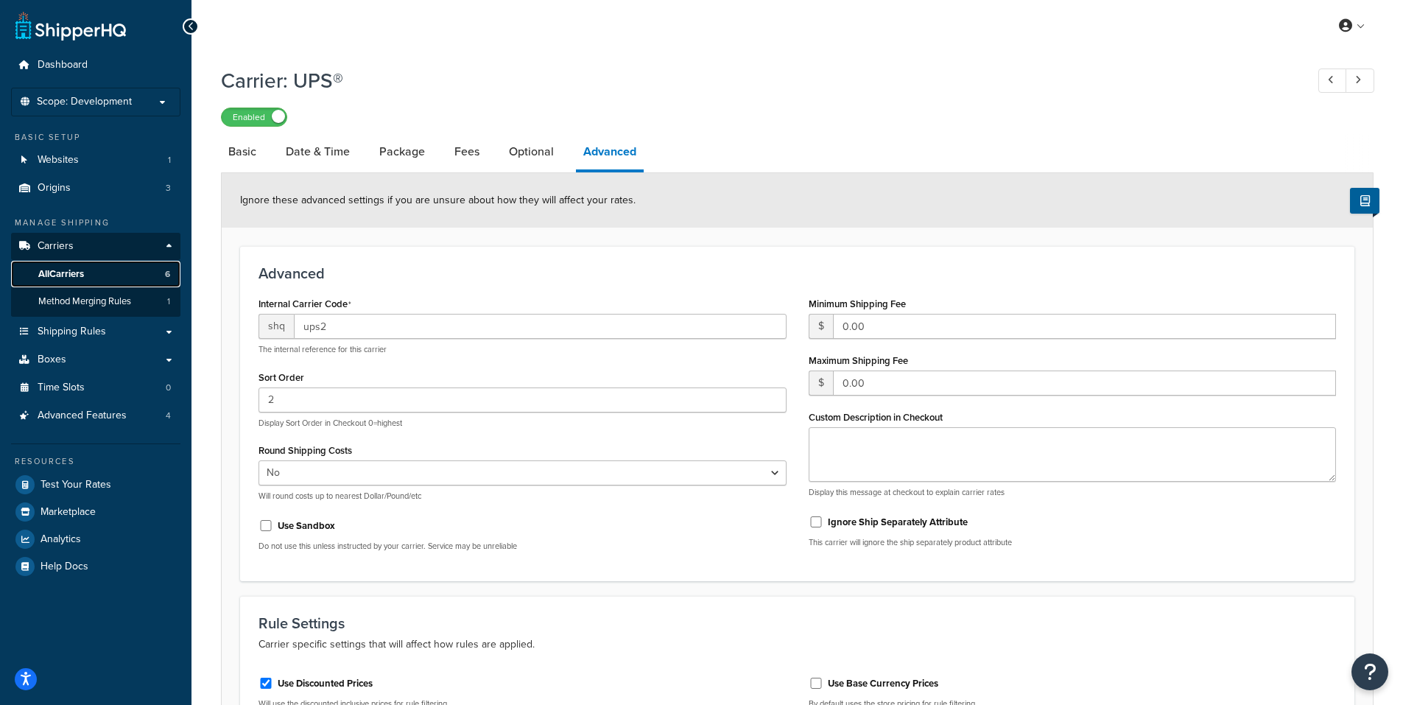
click at [75, 268] on span "All Carriers" at bounding box center [61, 274] width 46 height 13
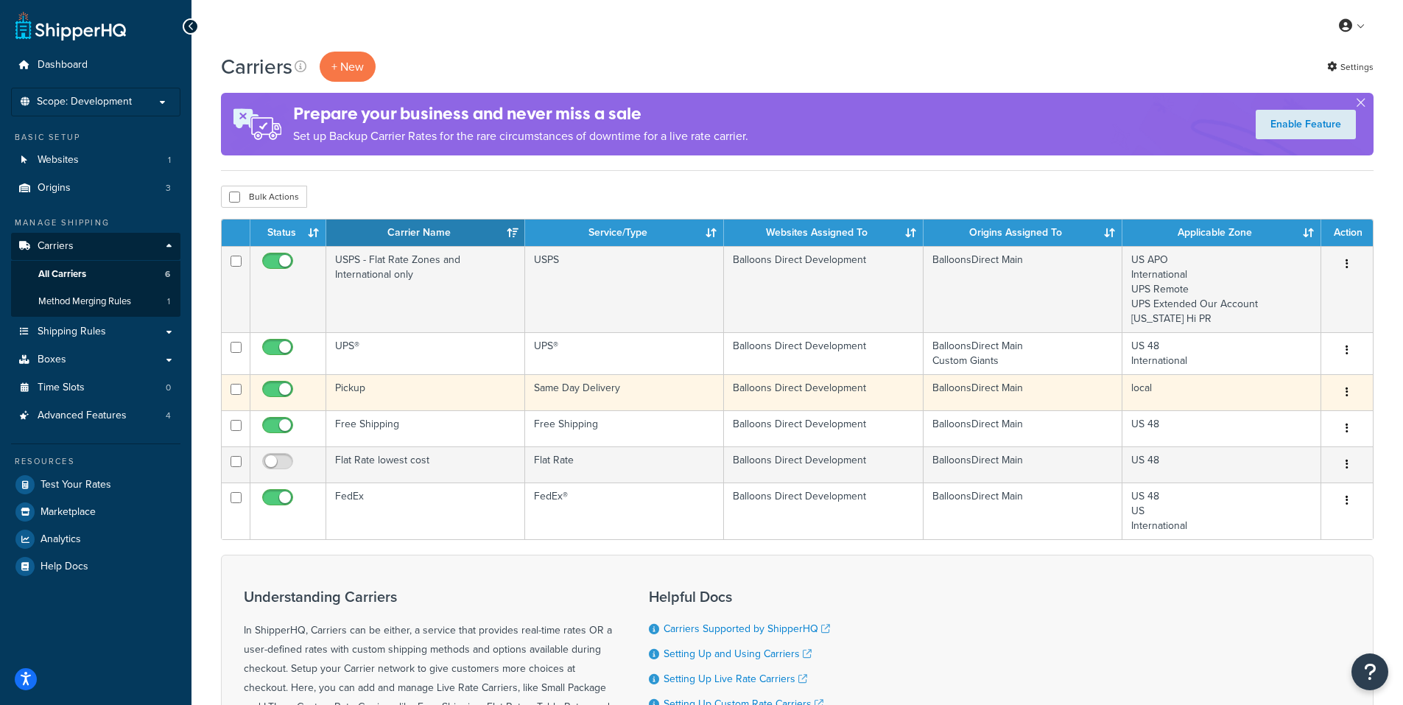
click at [1342, 395] on button "button" at bounding box center [1347, 393] width 21 height 24
click at [1283, 418] on link "Edit" at bounding box center [1288, 422] width 116 height 30
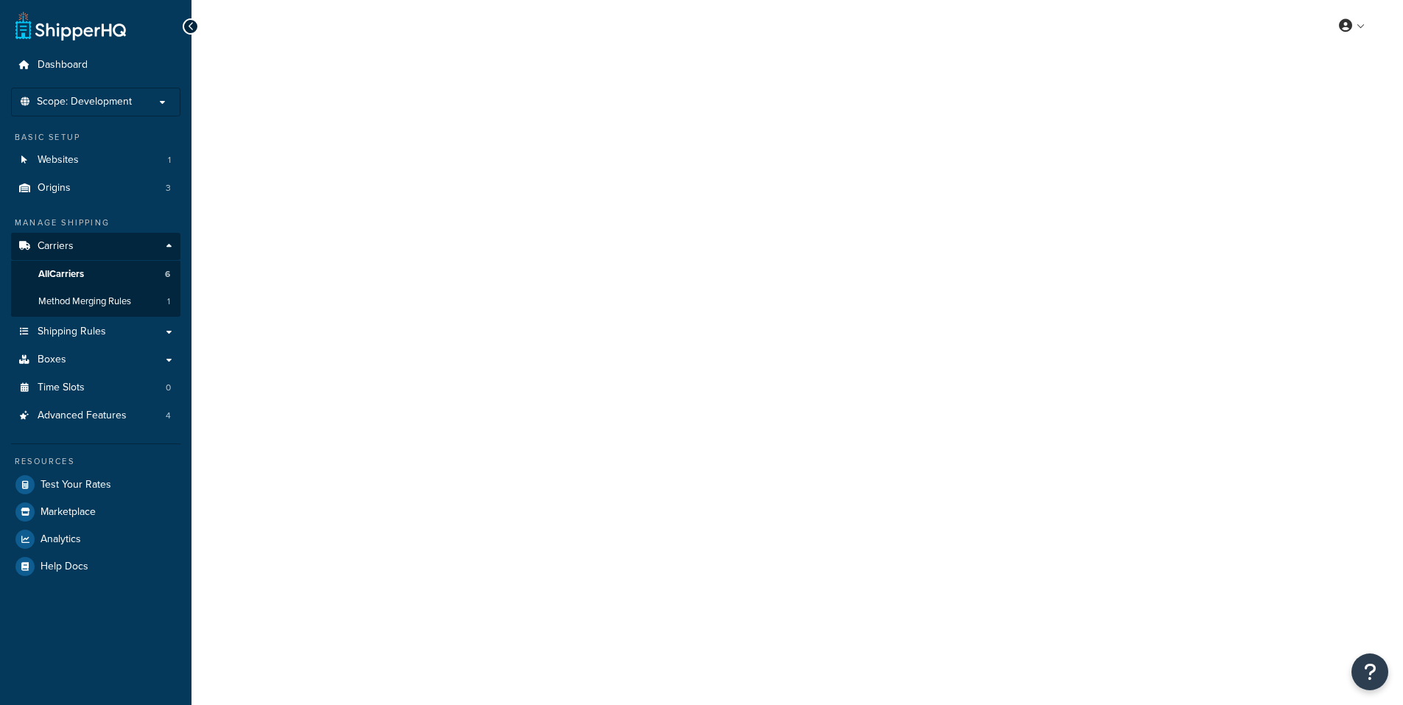
select select "sameday"
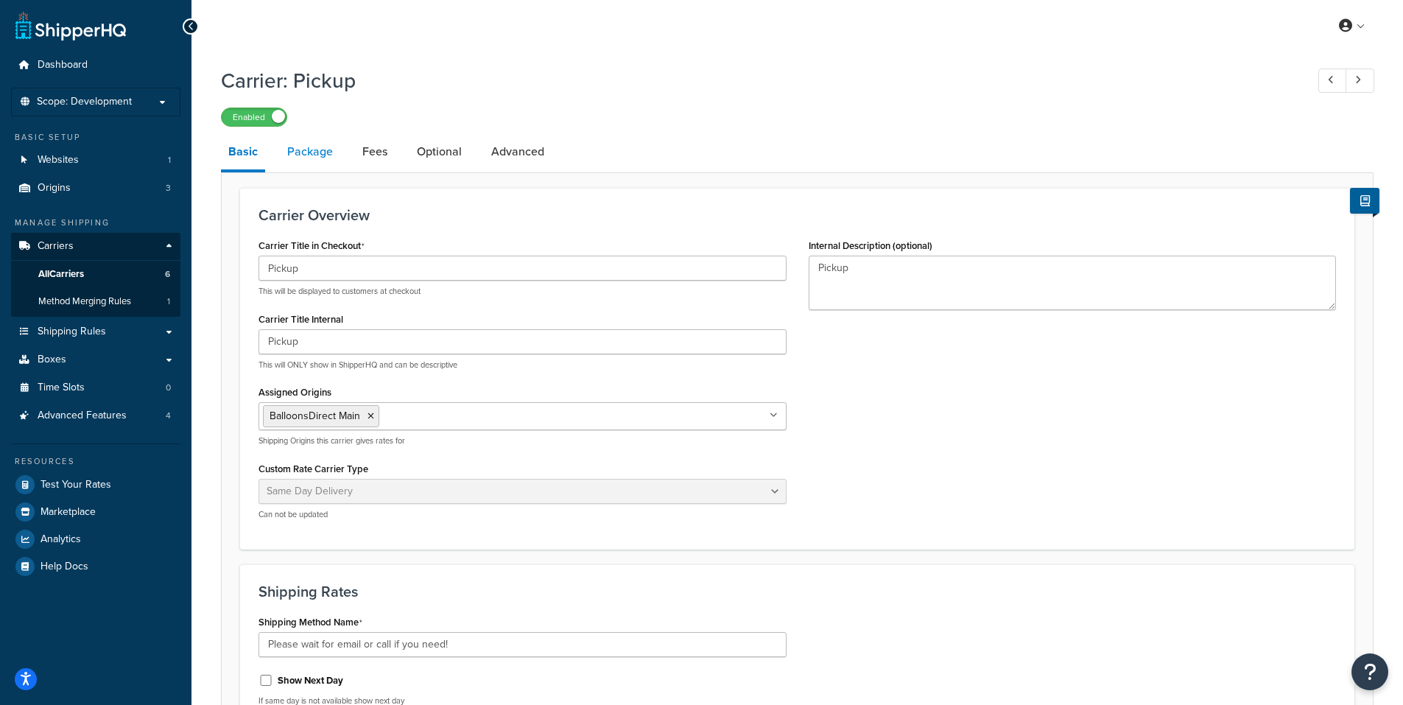
click at [303, 152] on link "Package" at bounding box center [310, 151] width 60 height 35
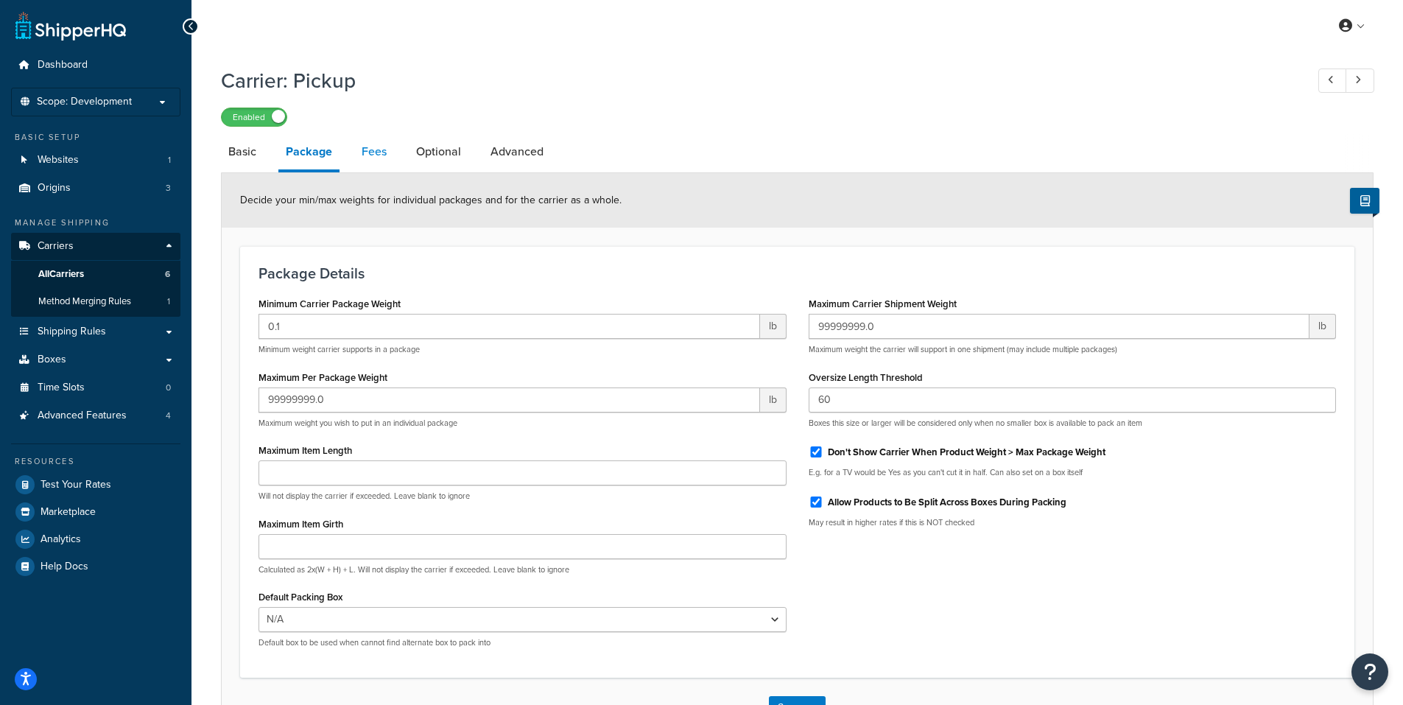
click at [377, 150] on link "Fees" at bounding box center [374, 151] width 40 height 35
select select "AFTER"
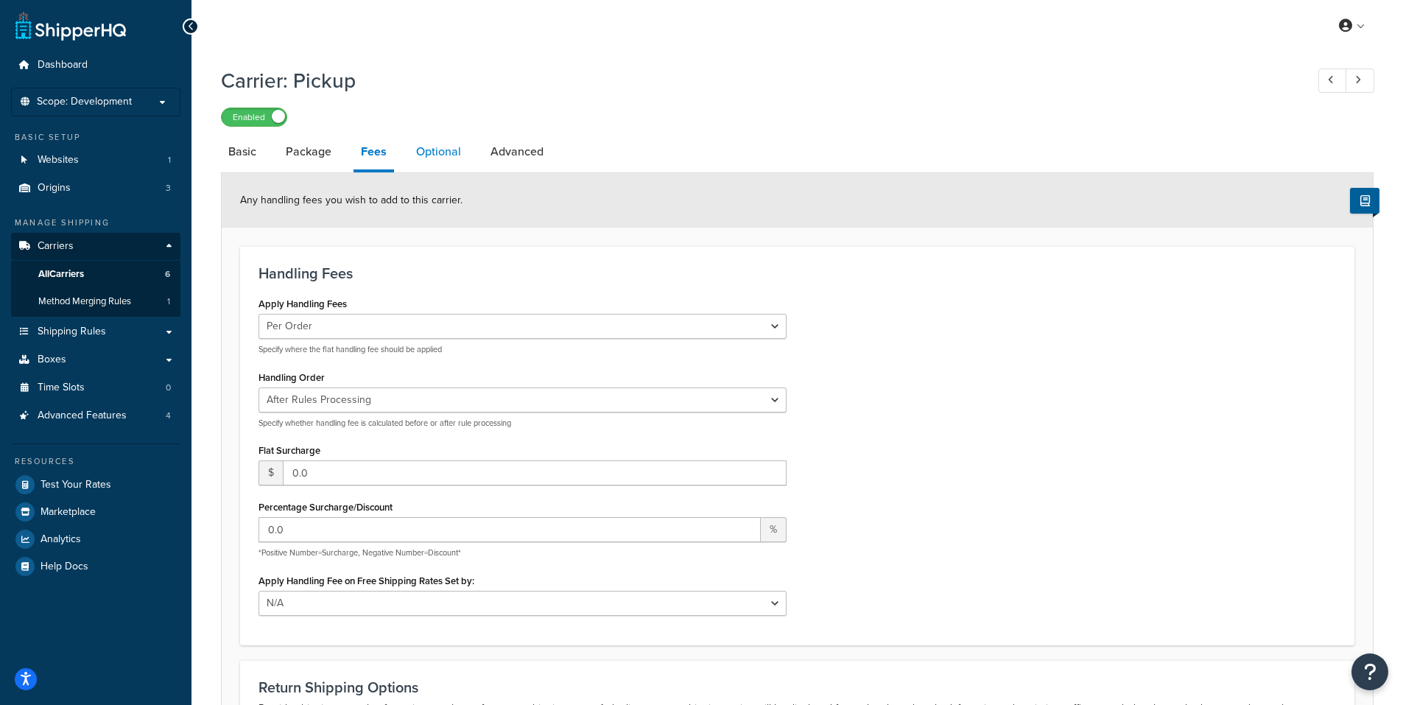
click at [436, 153] on link "Optional" at bounding box center [439, 151] width 60 height 35
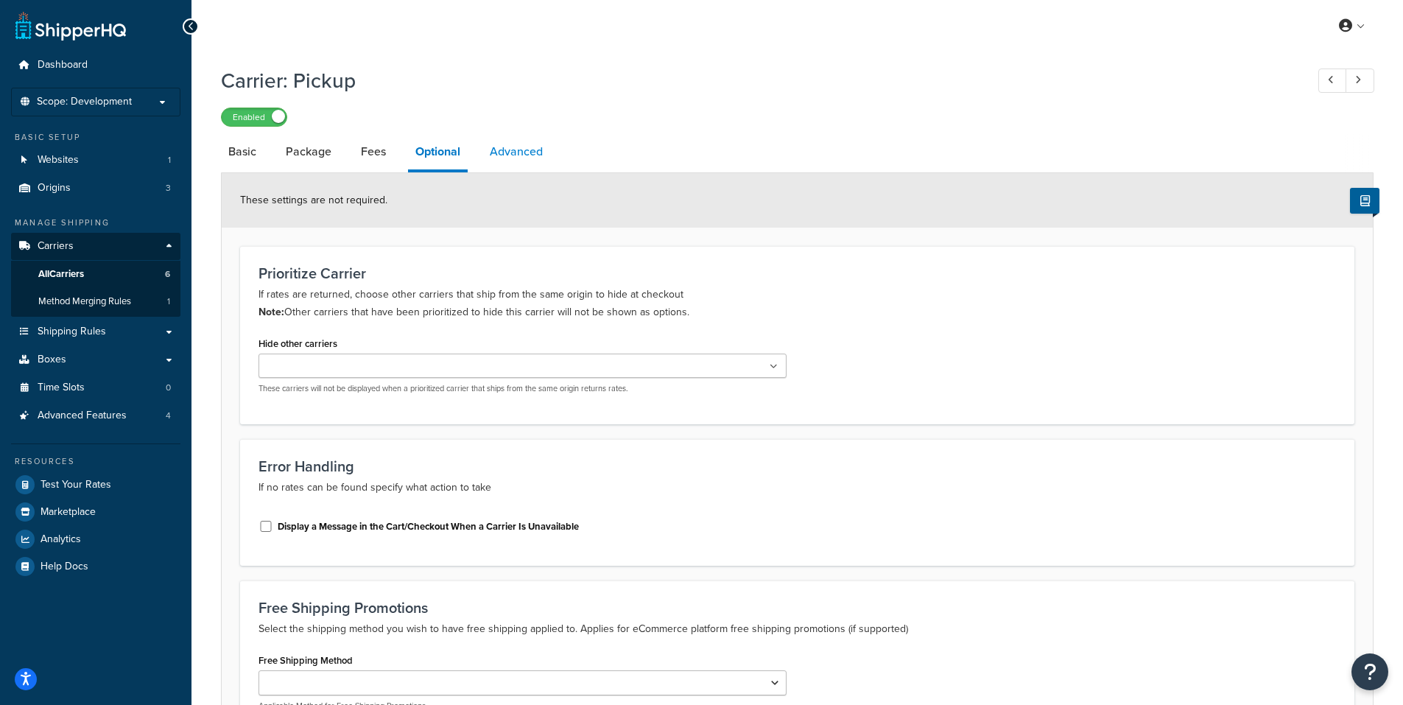
click at [511, 156] on link "Advanced" at bounding box center [517, 151] width 68 height 35
select select "false"
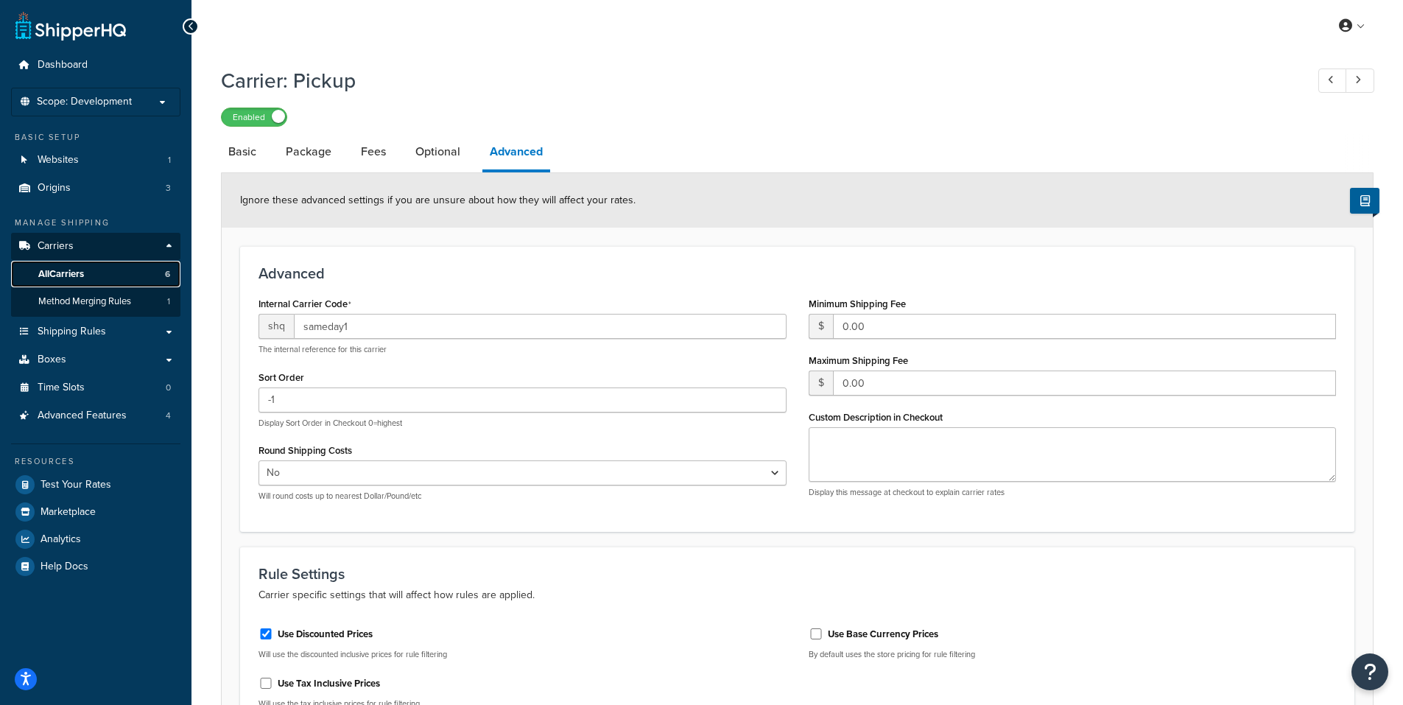
click at [81, 274] on span "All Carriers" at bounding box center [61, 274] width 46 height 13
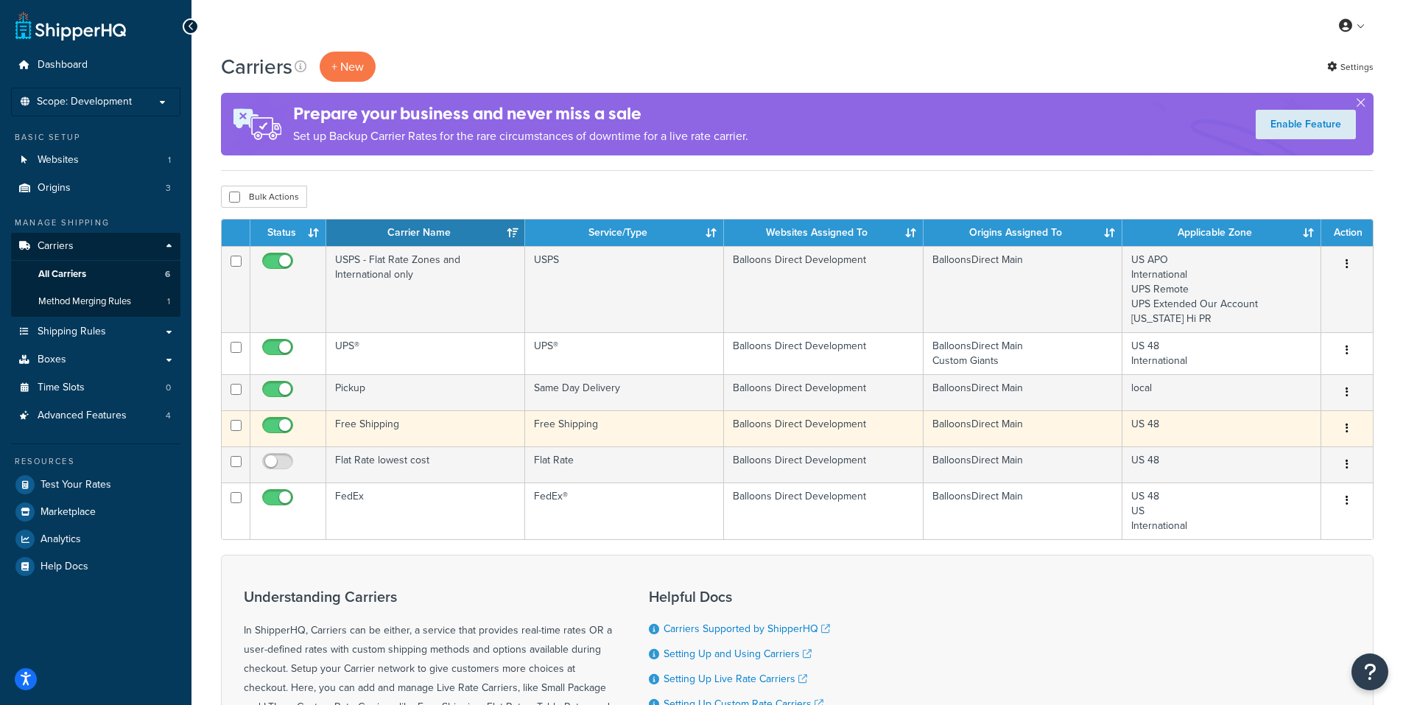
click at [1350, 427] on button "button" at bounding box center [1347, 429] width 21 height 24
click at [1271, 456] on link "Edit" at bounding box center [1288, 458] width 116 height 30
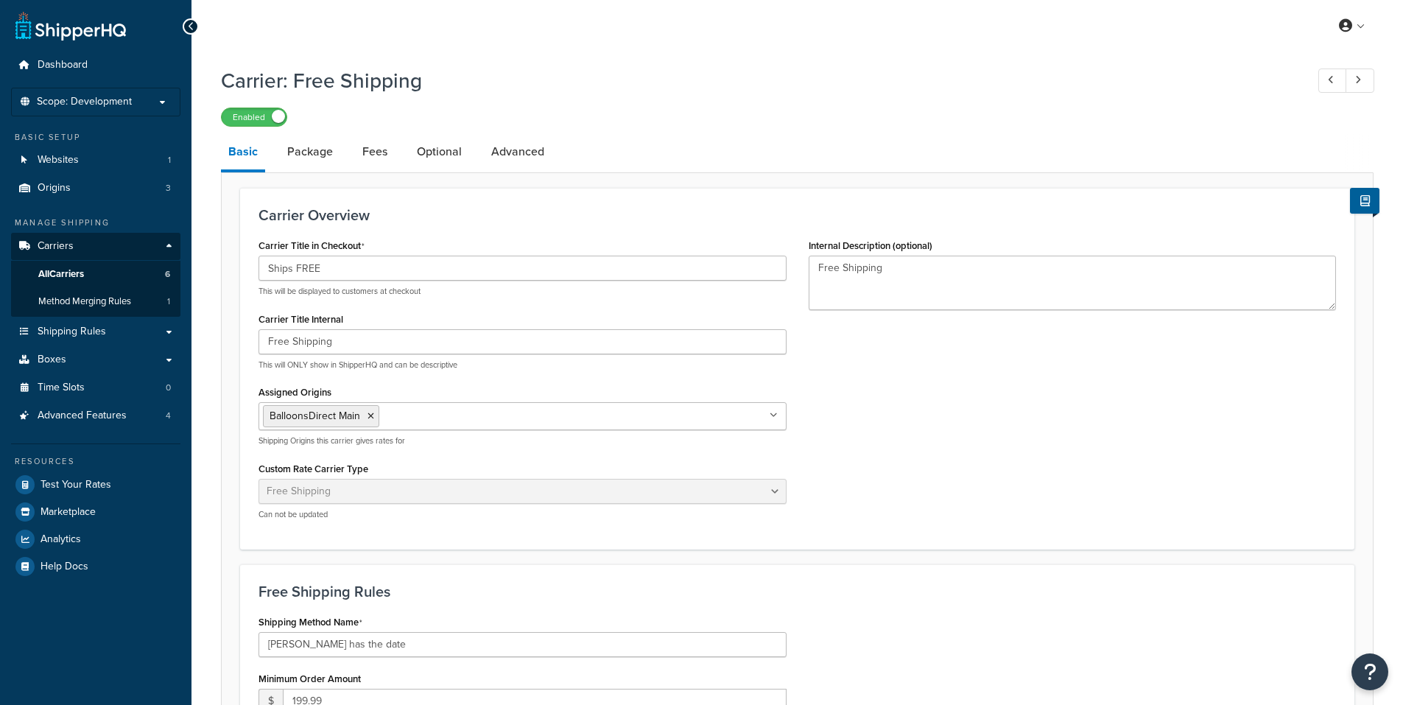
select select "free"
click at [298, 151] on link "Package" at bounding box center [310, 151] width 60 height 35
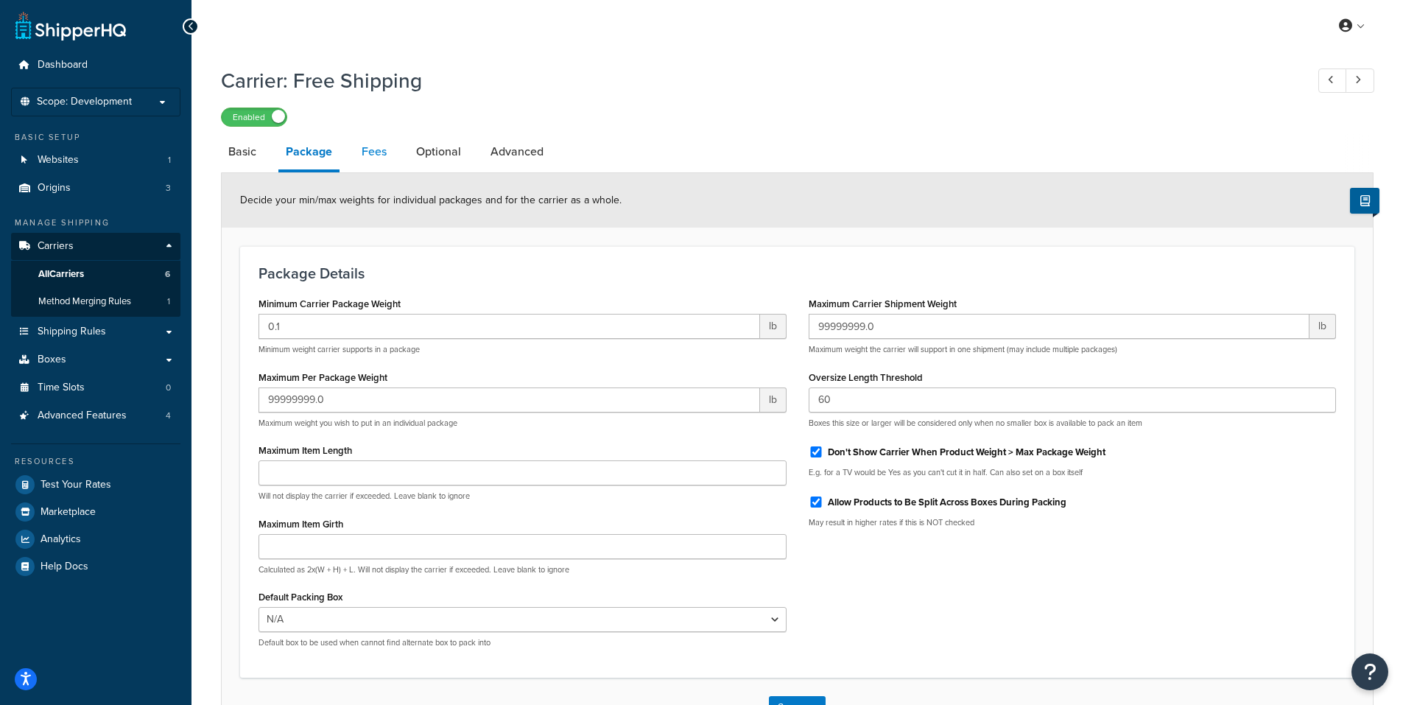
click at [382, 152] on link "Fees" at bounding box center [374, 151] width 40 height 35
select select "AFTER"
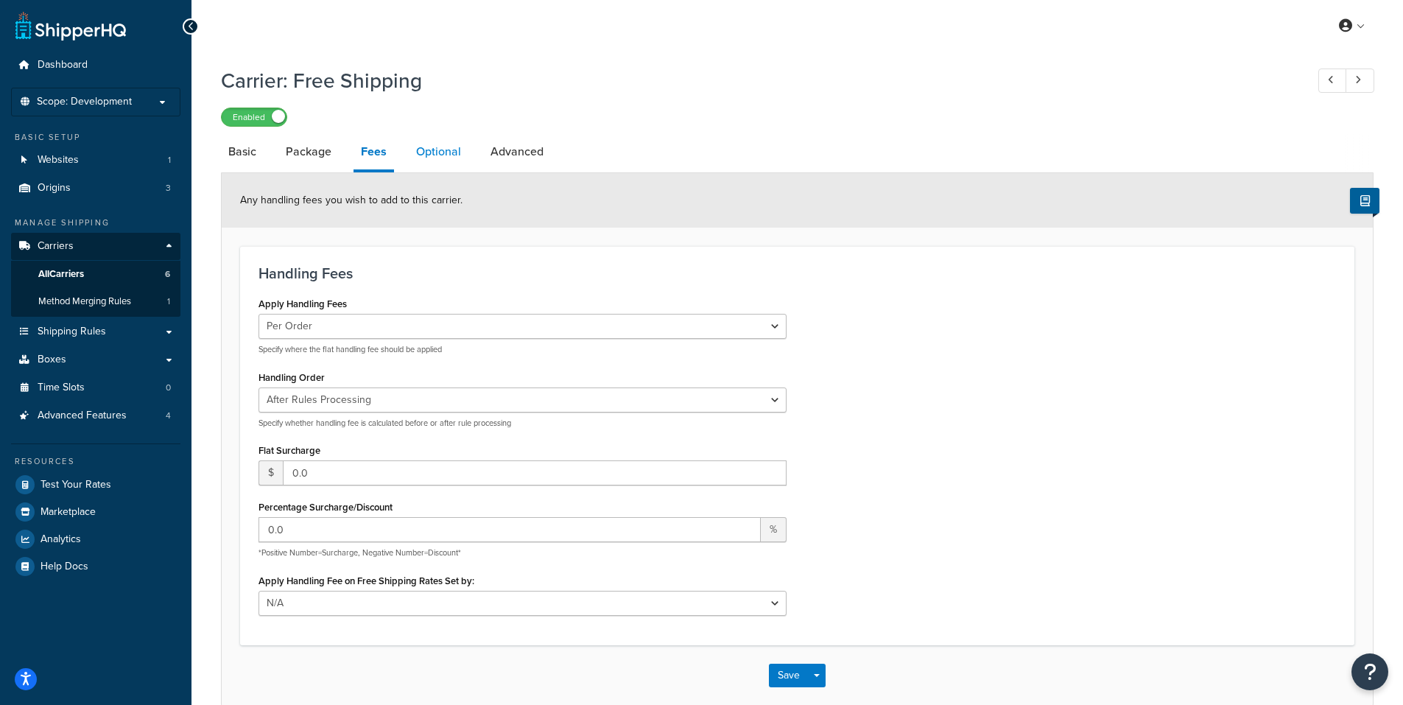
click at [436, 155] on link "Optional" at bounding box center [439, 151] width 60 height 35
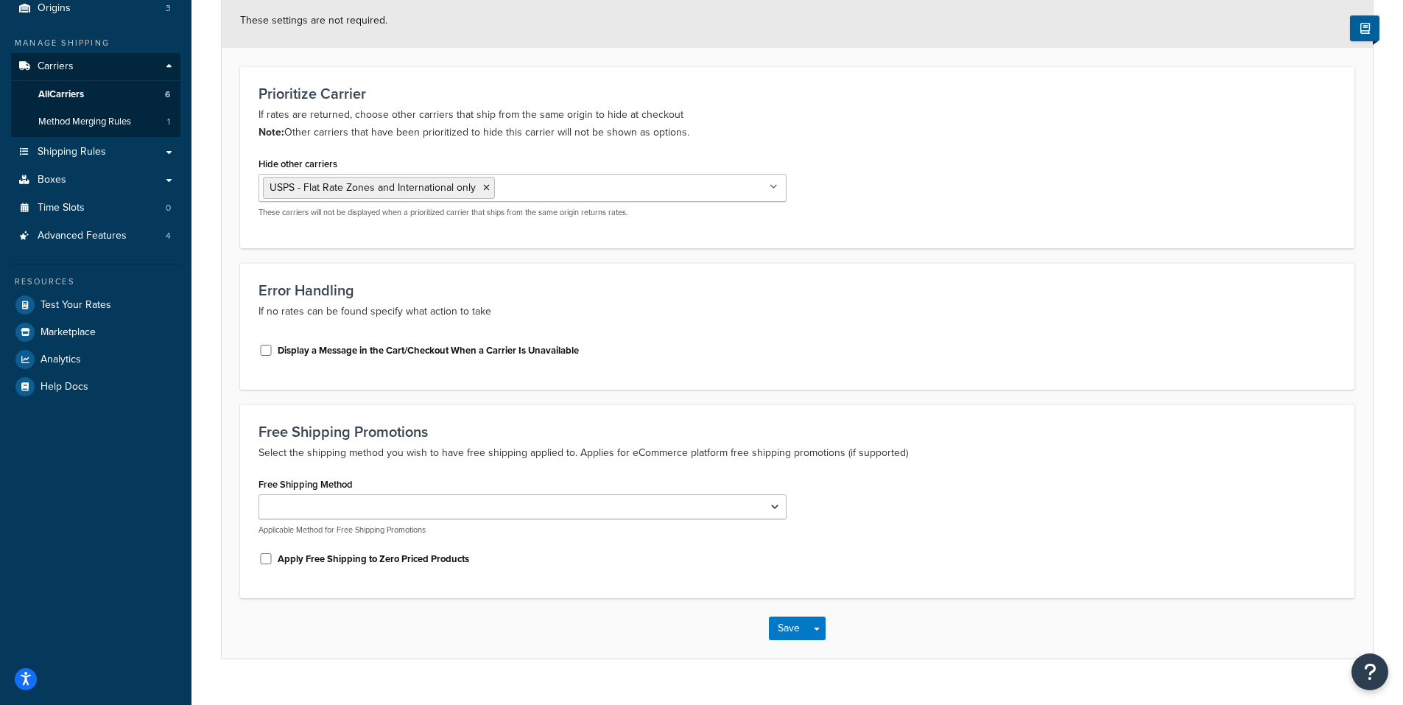
scroll to position [209, 0]
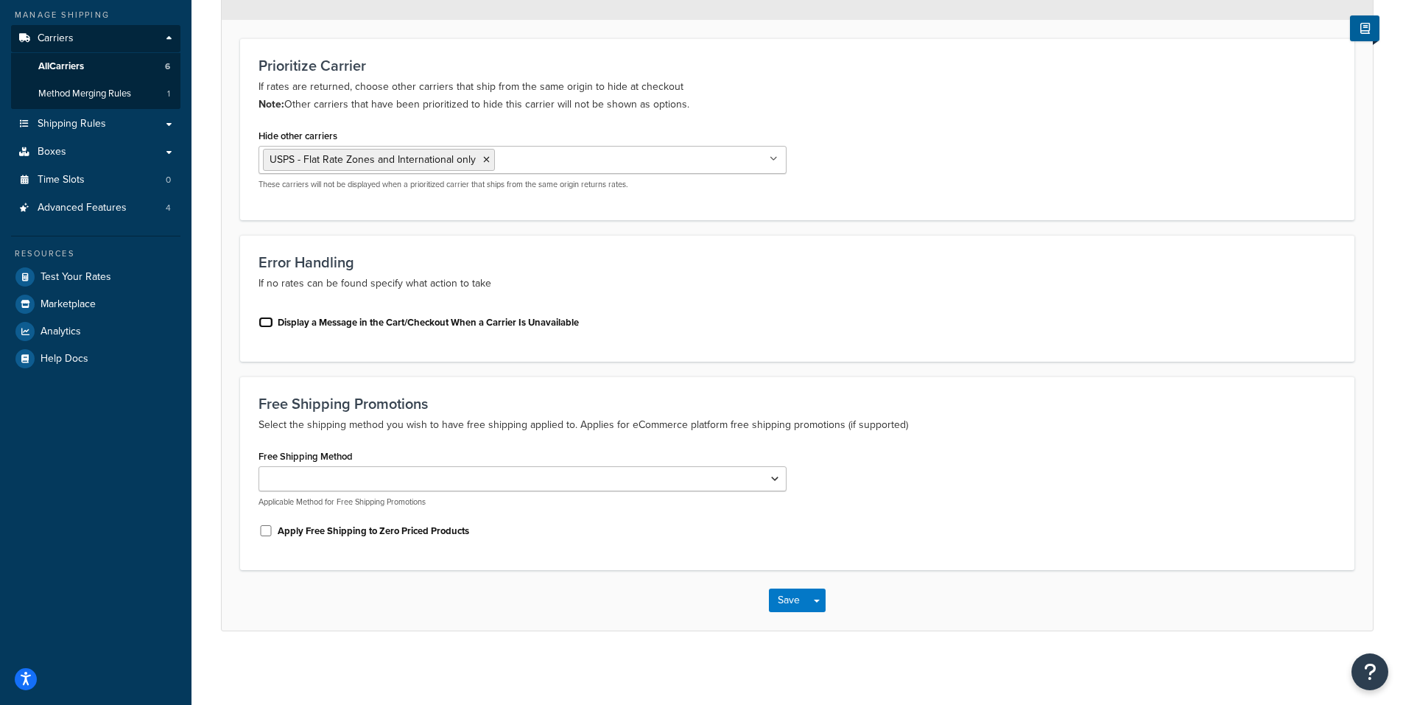
click at [265, 322] on input "Display a Message in the Cart/Checkout When a Carrier Is Unavailable" at bounding box center [266, 322] width 15 height 11
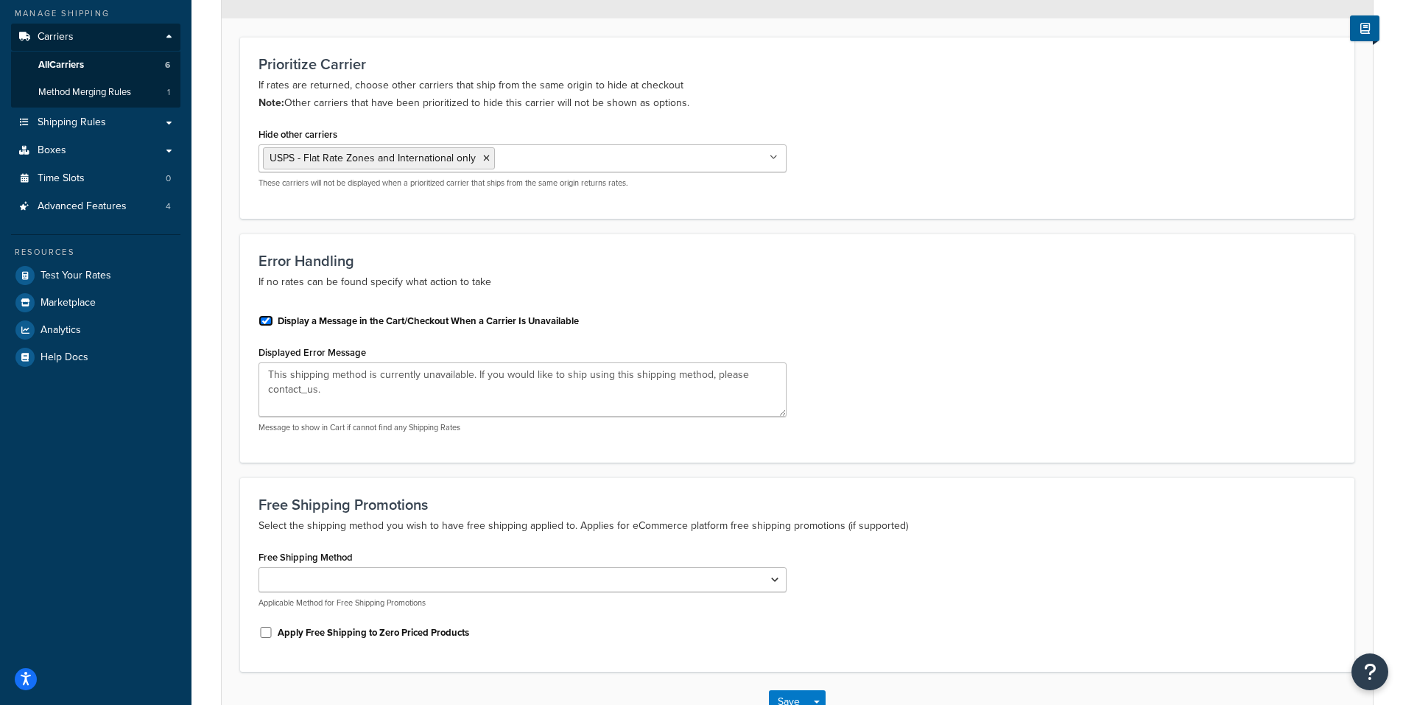
click at [265, 322] on input "Display a Message in the Cart/Checkout When a Carrier Is Unavailable" at bounding box center [266, 320] width 15 height 11
checkbox input "false"
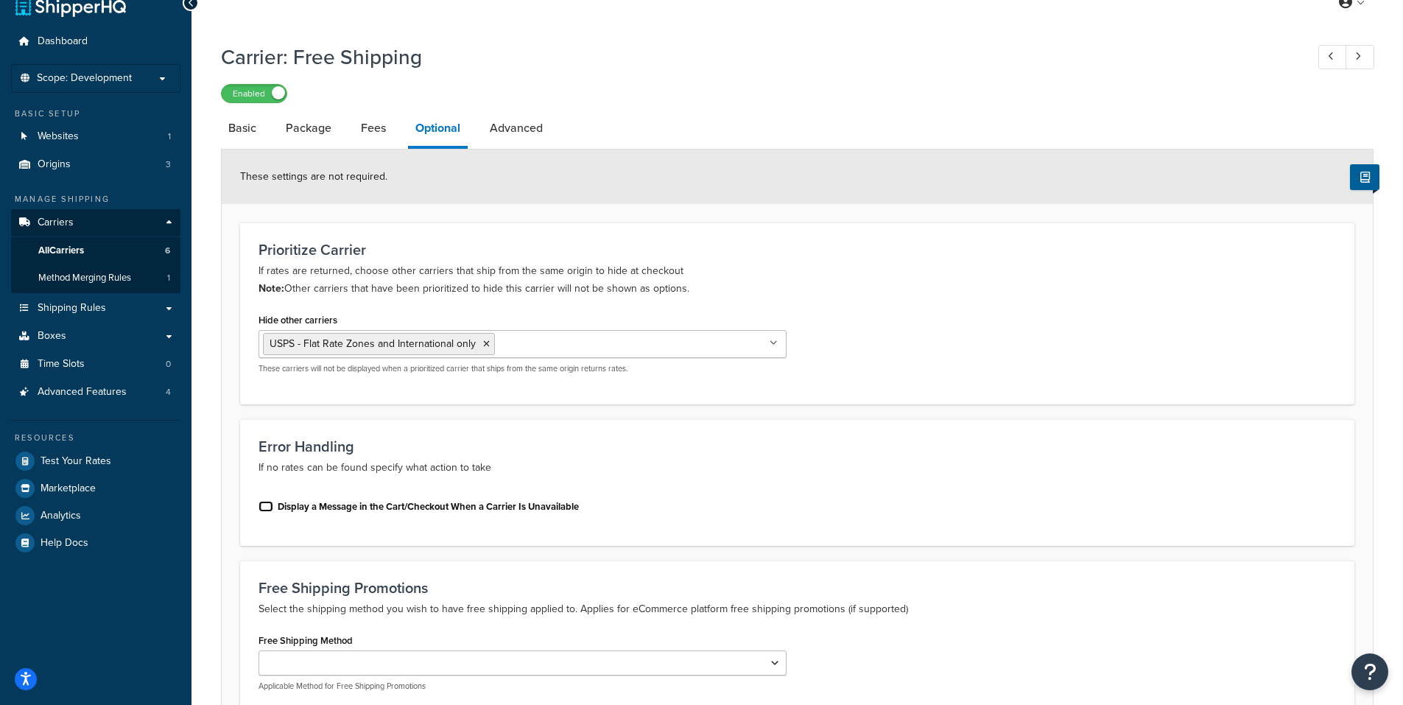
scroll to position [0, 0]
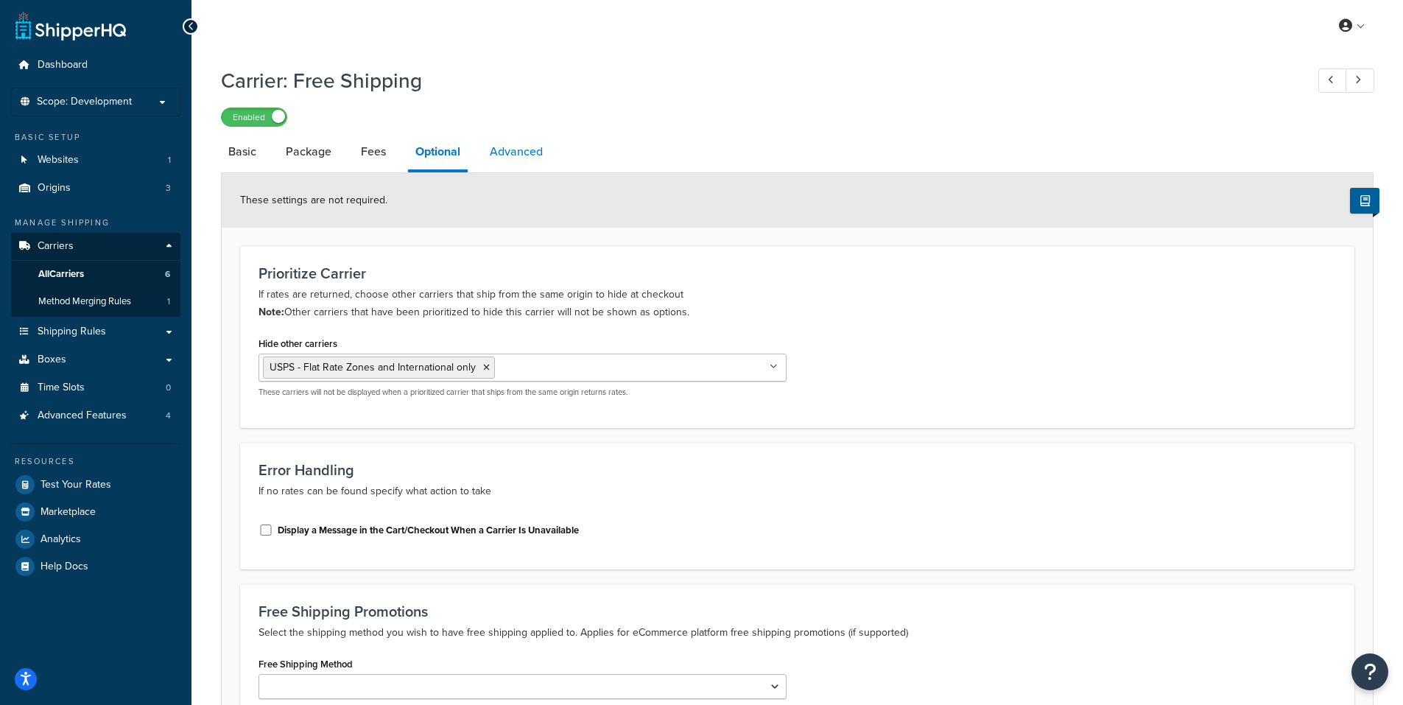
click at [522, 152] on link "Advanced" at bounding box center [517, 151] width 68 height 35
select select "false"
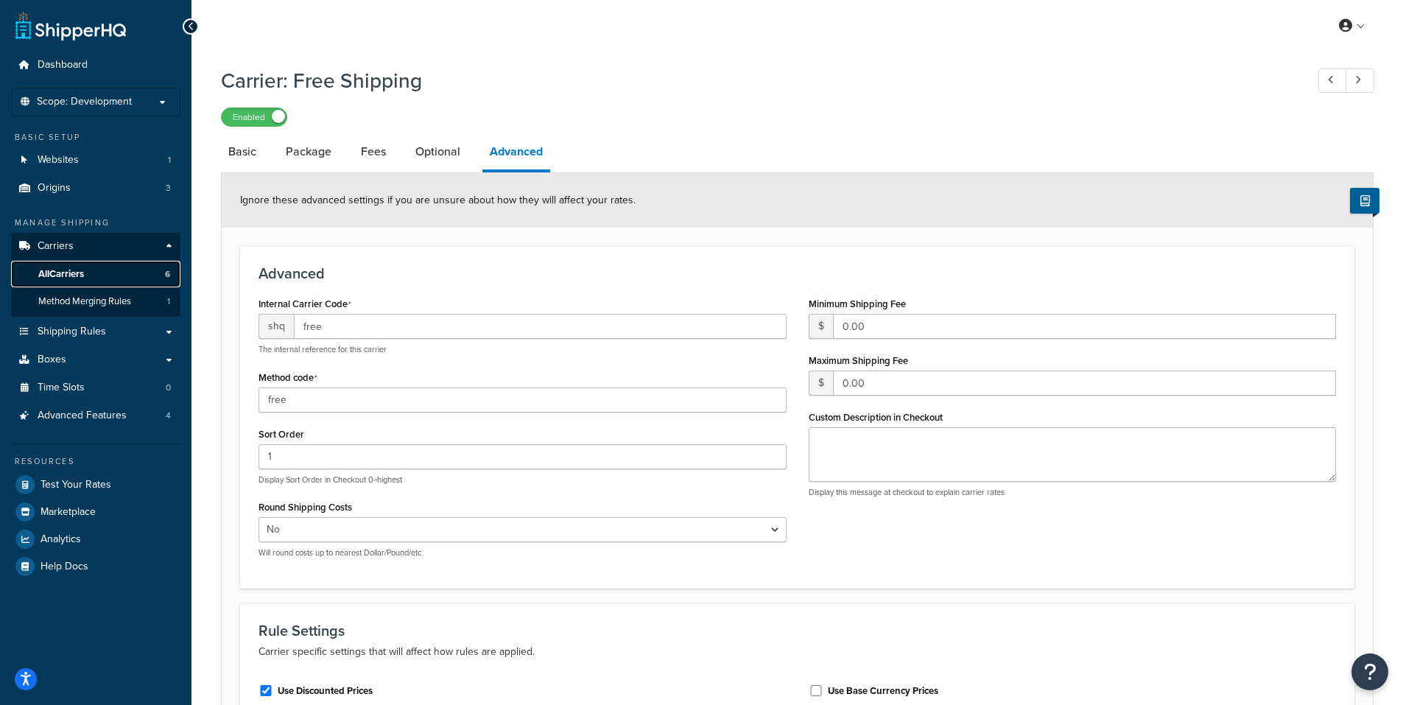
click at [77, 270] on span "All Carriers" at bounding box center [61, 274] width 46 height 13
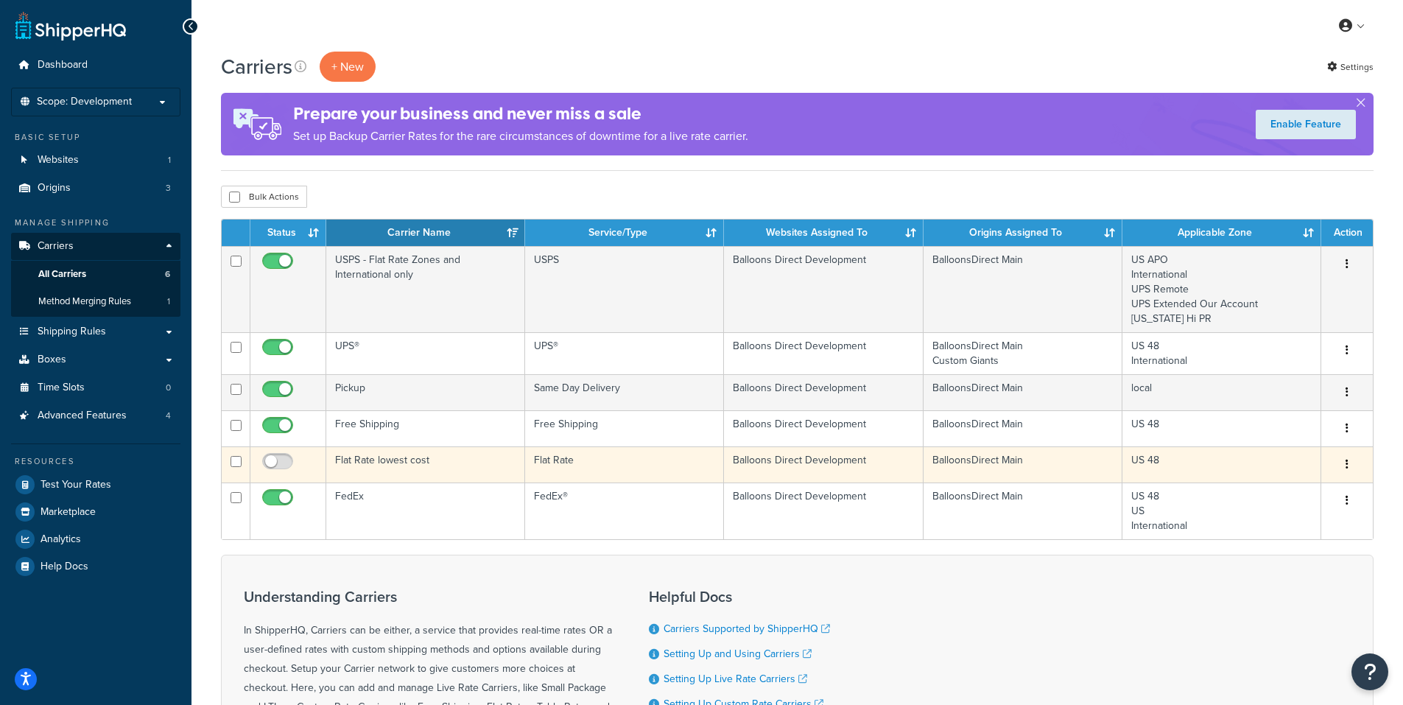
click at [1348, 463] on icon "button" at bounding box center [1347, 464] width 3 height 10
click at [1269, 491] on link "Edit" at bounding box center [1288, 495] width 116 height 30
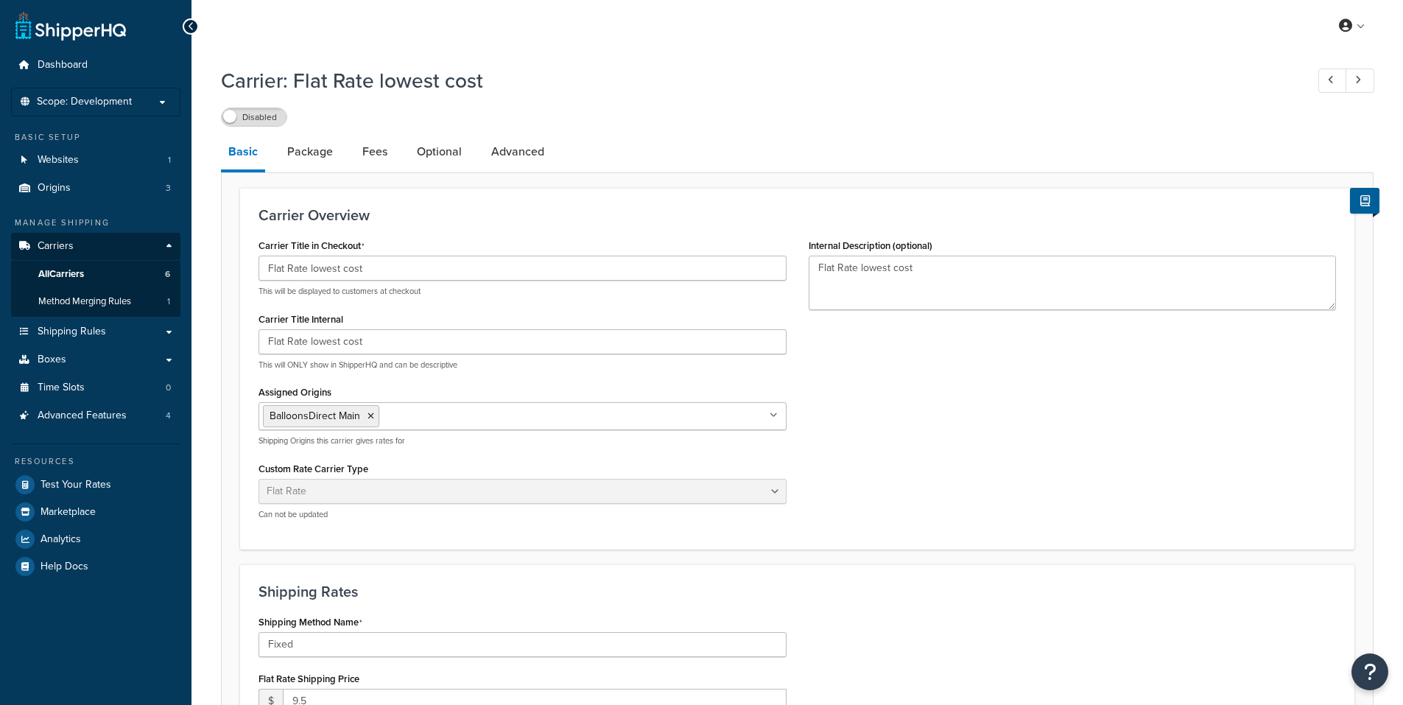
select select "flat"
click at [320, 152] on link "Package" at bounding box center [310, 151] width 60 height 35
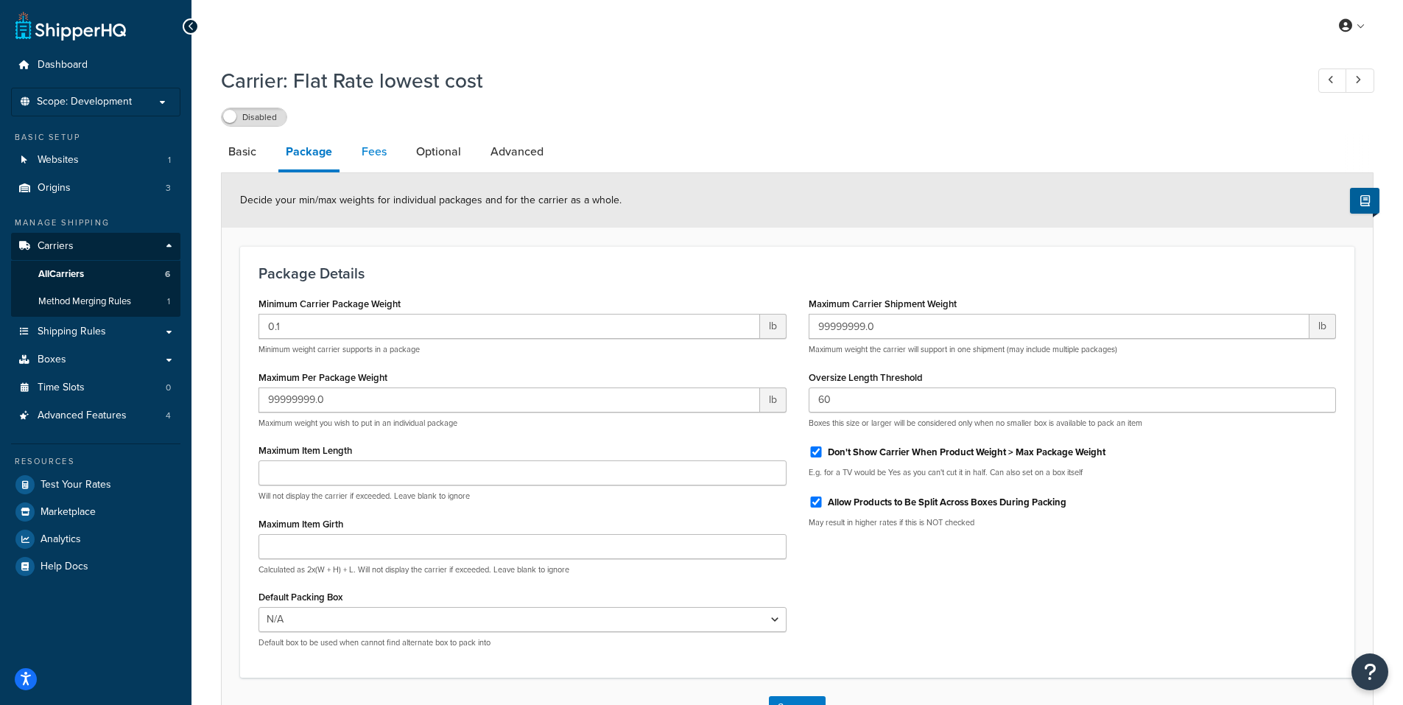
click at [383, 153] on link "Fees" at bounding box center [374, 151] width 40 height 35
select select "AFTER"
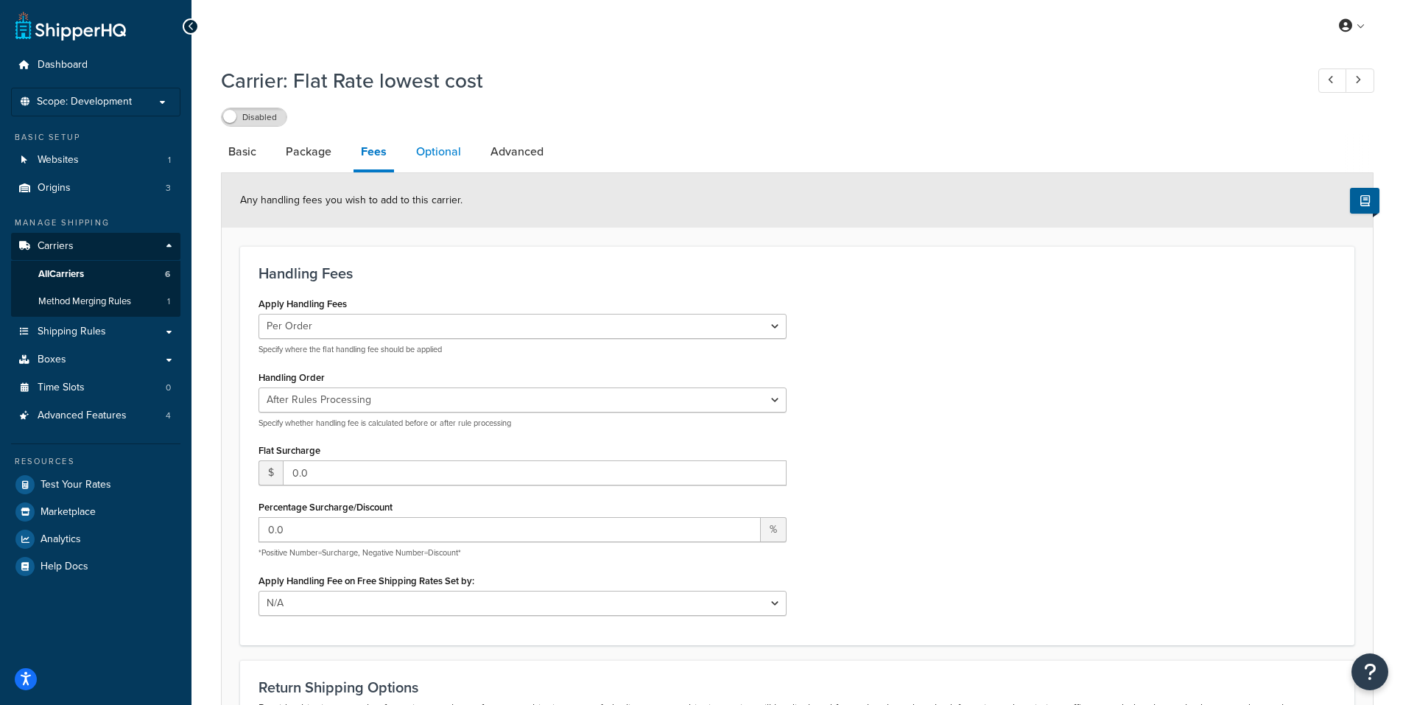
click at [429, 153] on link "Optional" at bounding box center [439, 151] width 60 height 35
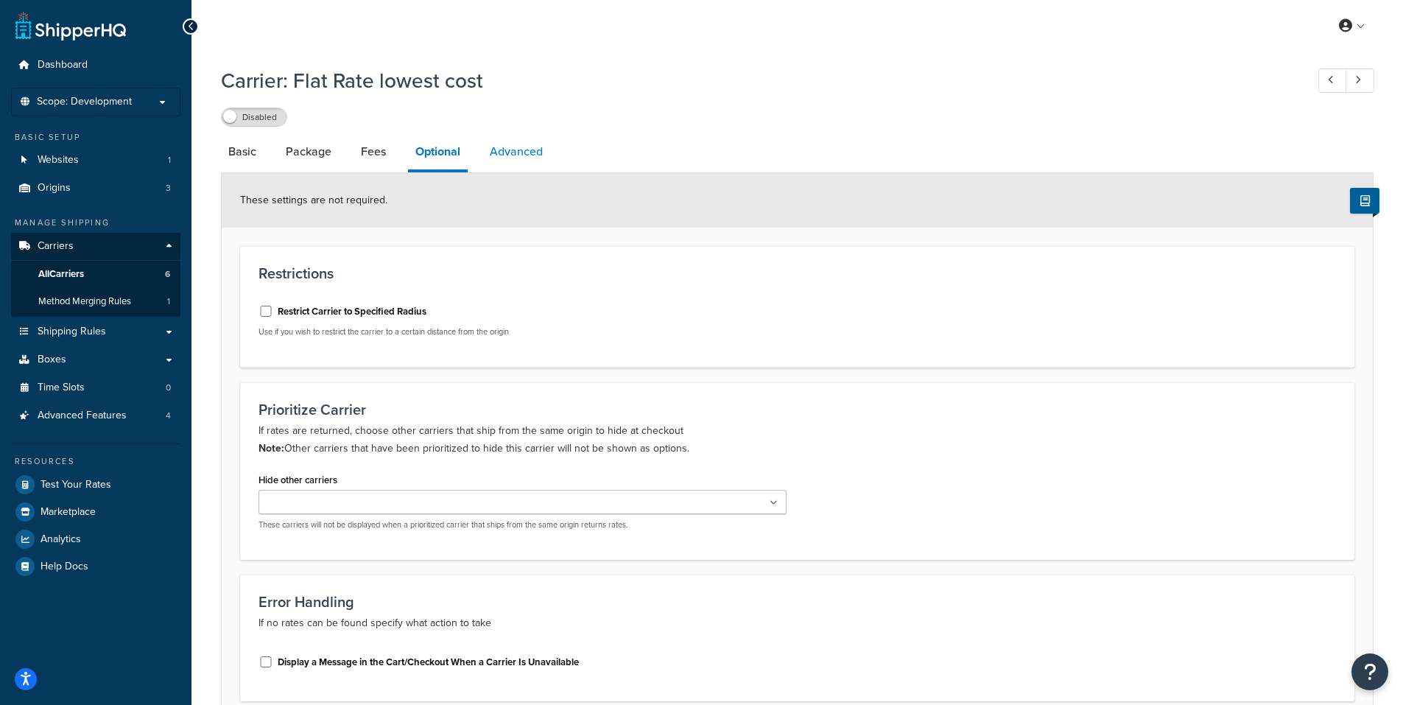
click at [512, 147] on link "Advanced" at bounding box center [517, 151] width 68 height 35
select select "false"
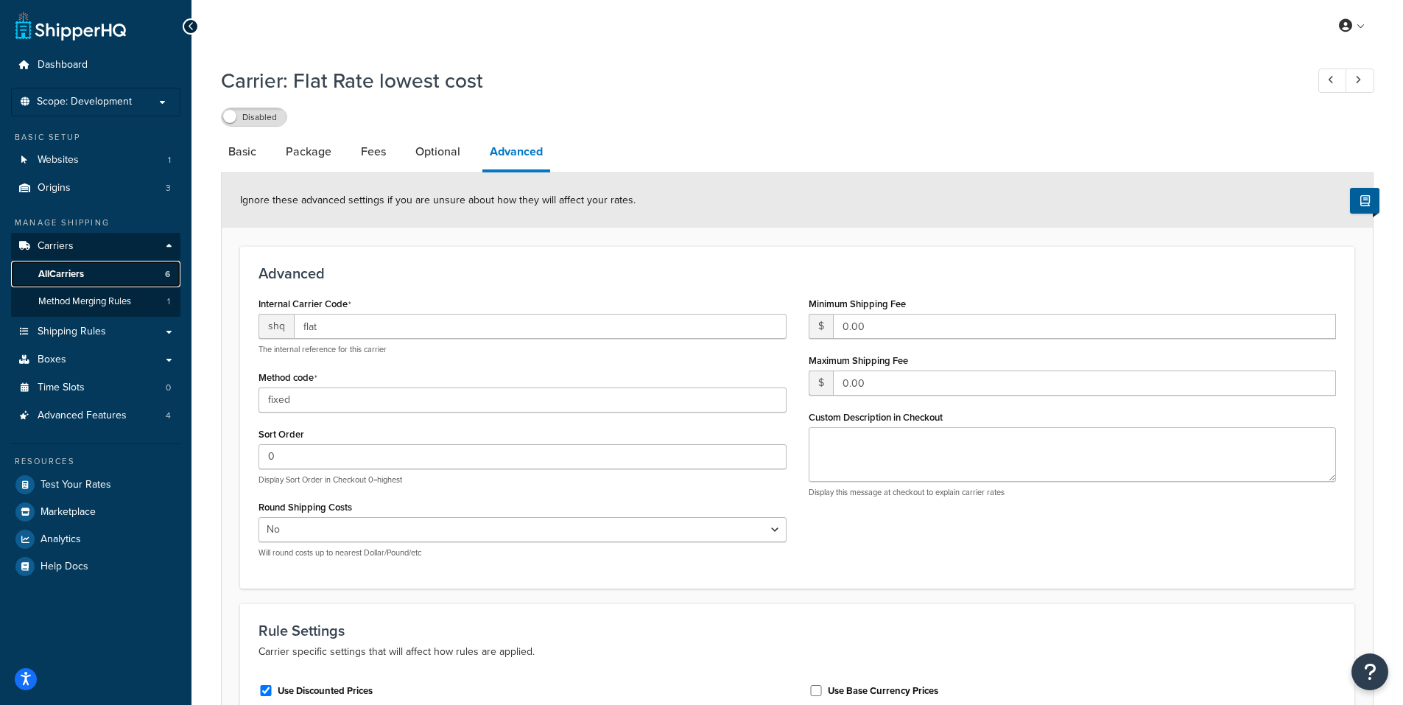
click at [49, 270] on span "All Carriers" at bounding box center [61, 274] width 46 height 13
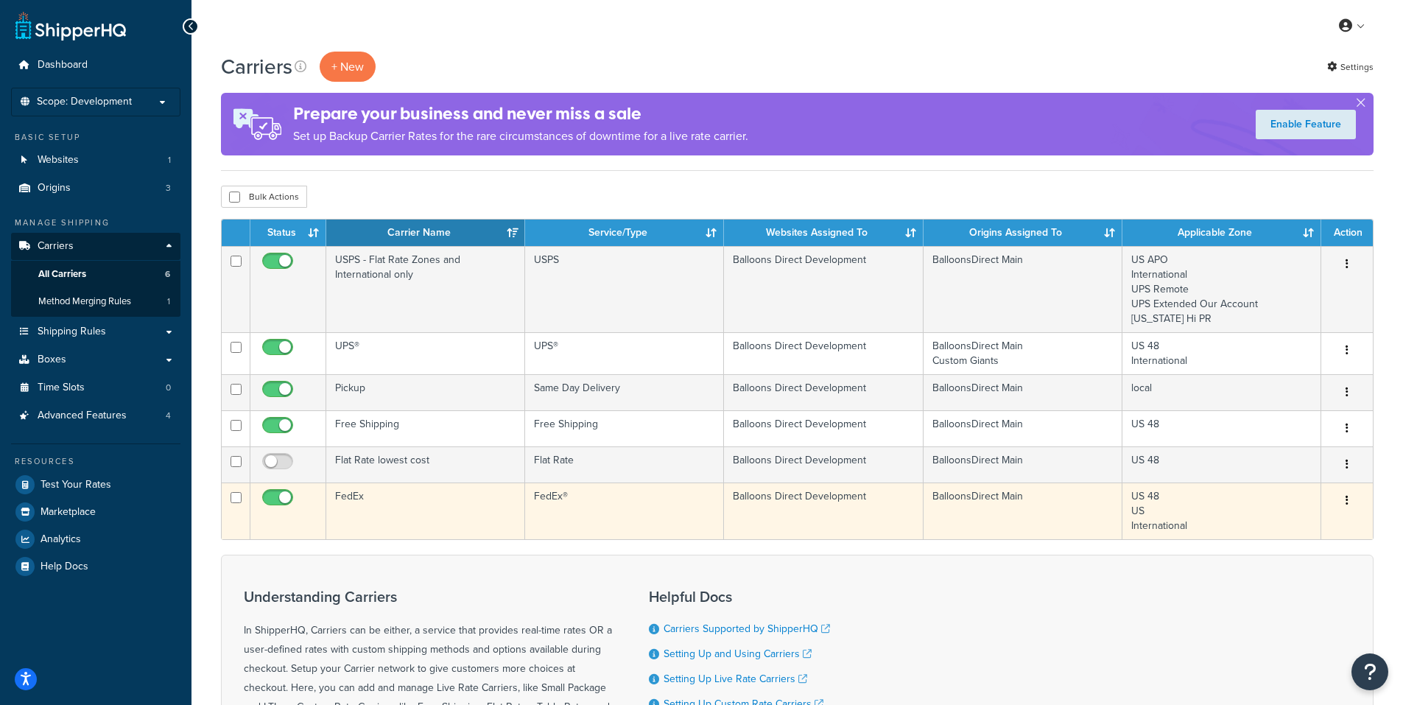
click at [1344, 501] on button "button" at bounding box center [1347, 501] width 21 height 24
click at [1283, 525] on link "Edit" at bounding box center [1288, 531] width 116 height 30
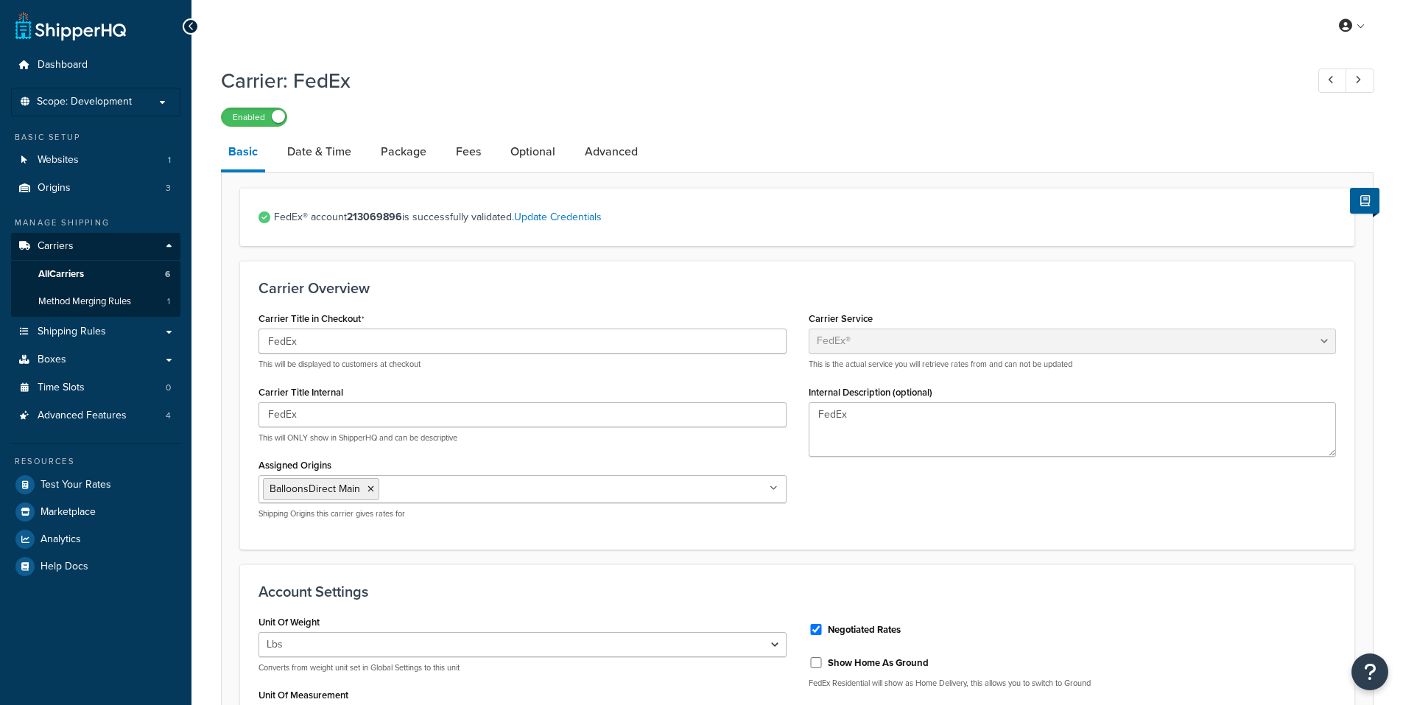
select select "fedEx"
select select "REGULAR_PICKUP"
select select "YOUR_PACKAGING"
click at [337, 150] on link "Date & Time" at bounding box center [319, 151] width 79 height 35
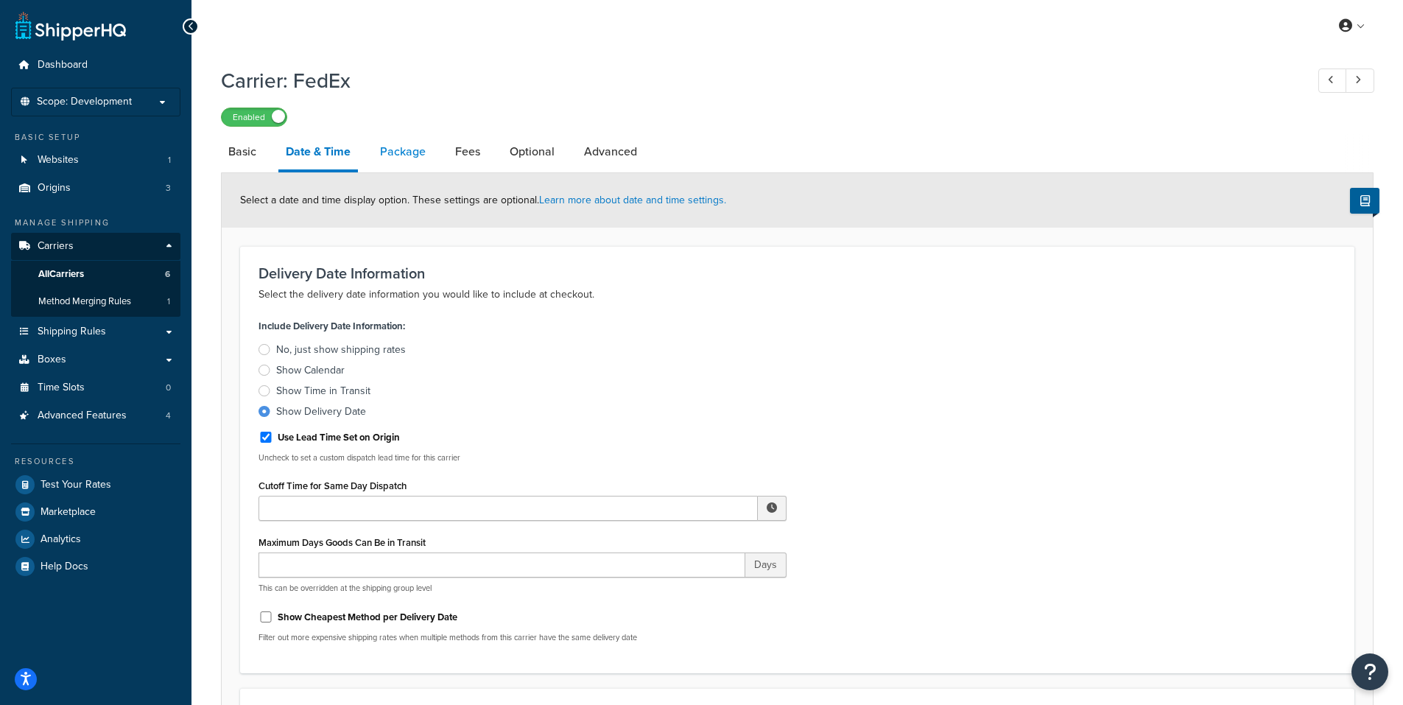
click at [406, 150] on link "Package" at bounding box center [403, 151] width 60 height 35
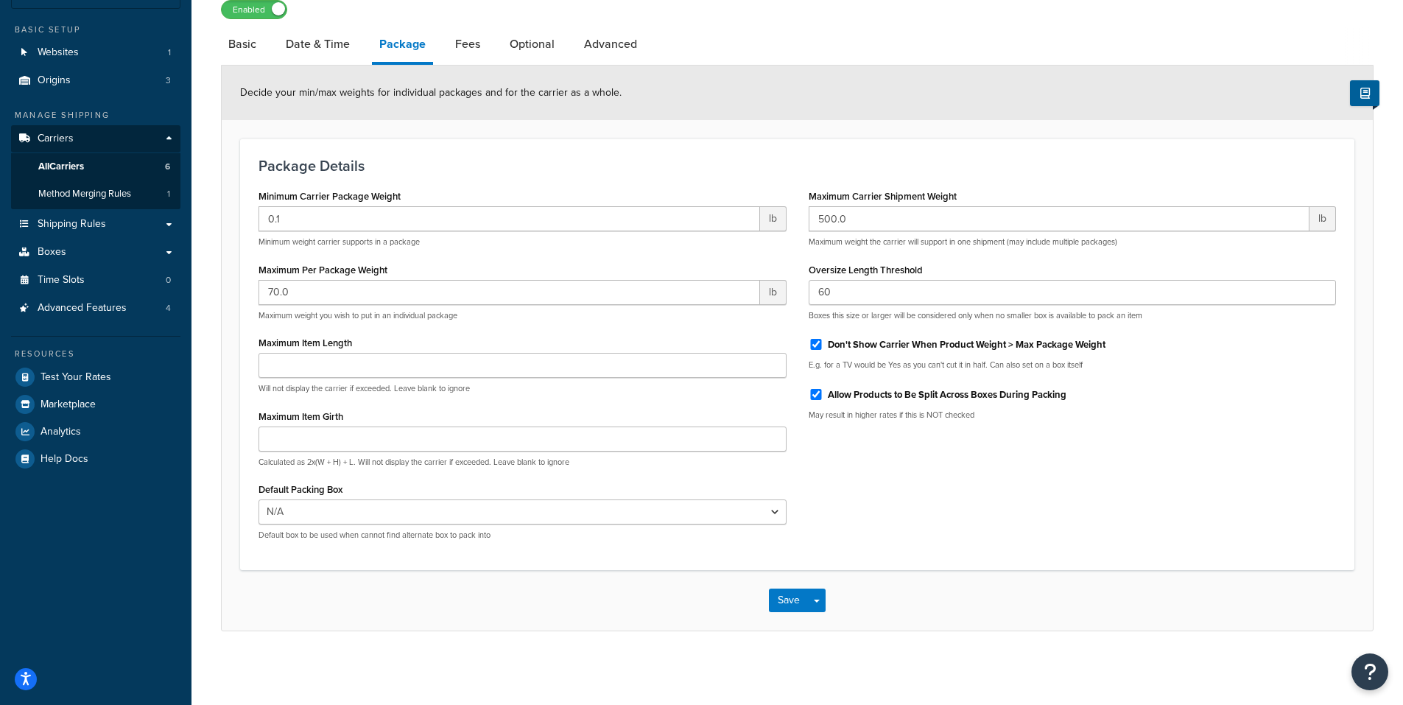
scroll to position [110, 0]
click at [469, 46] on link "Fees" at bounding box center [468, 44] width 40 height 35
select select "AFTER"
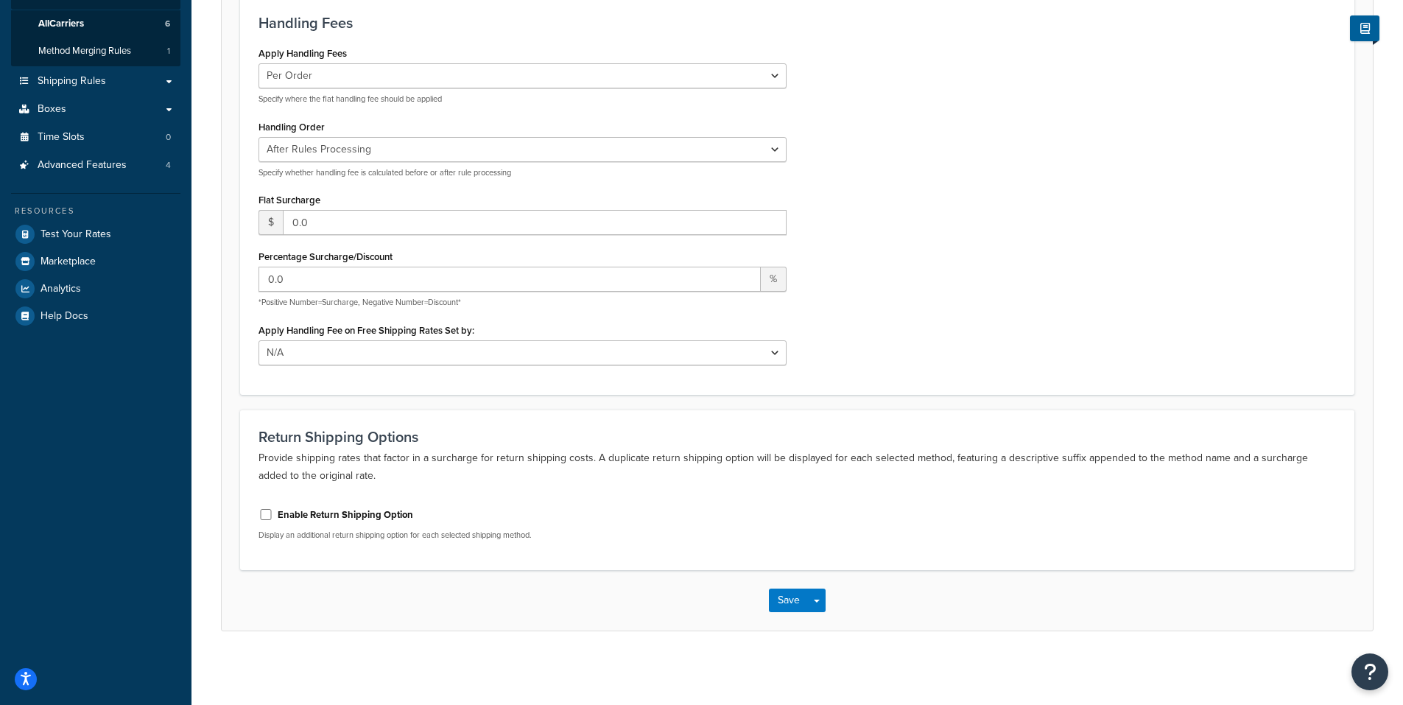
scroll to position [31, 0]
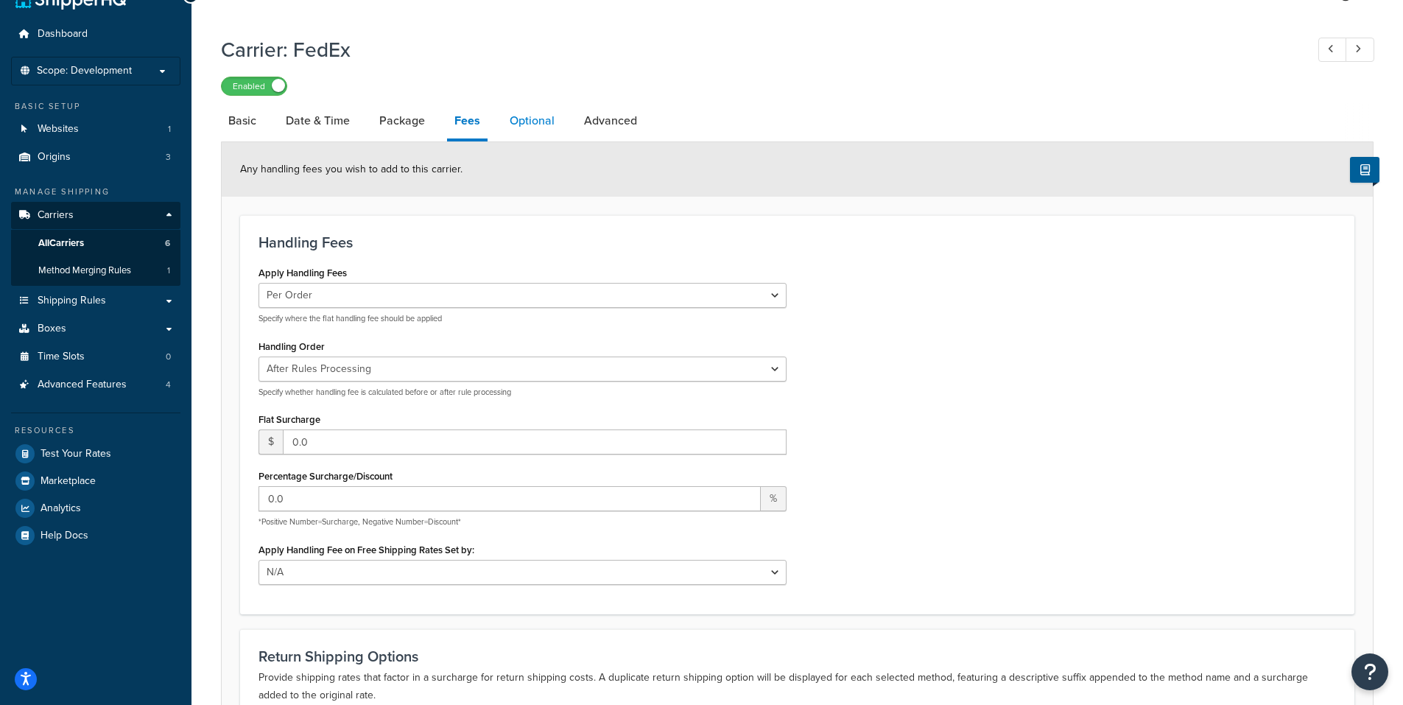
click at [530, 123] on link "Optional" at bounding box center [532, 120] width 60 height 35
select select "residential"
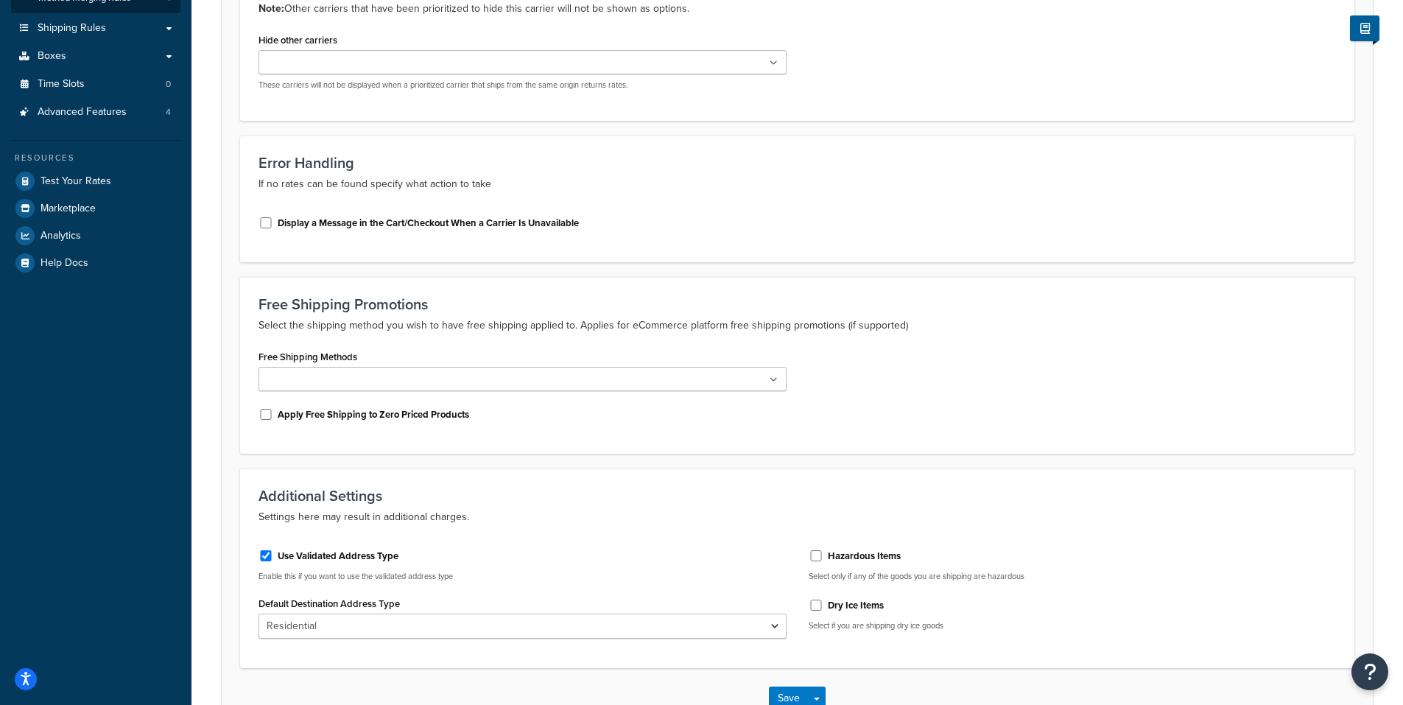
scroll to position [326, 0]
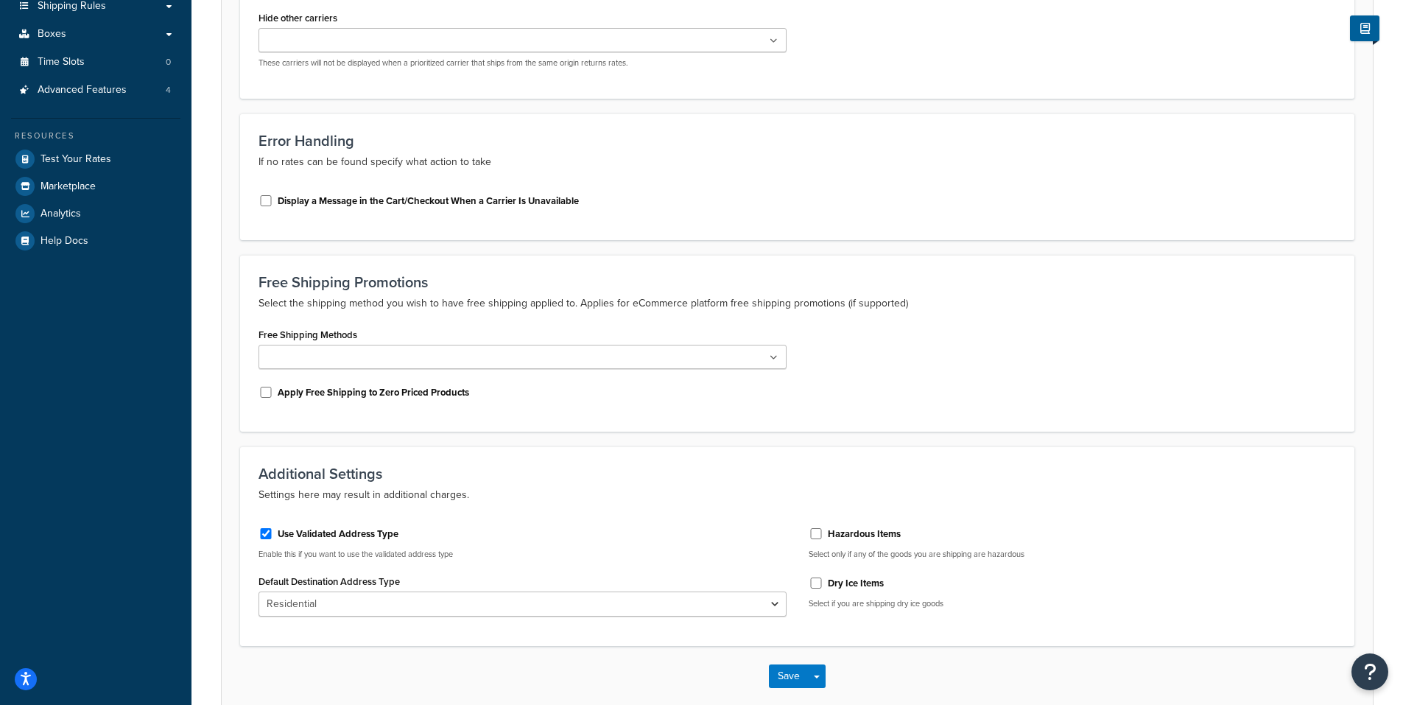
click at [277, 203] on div "Display a Message in the Cart/Checkout When a Carrier Is Unavailable" at bounding box center [523, 200] width 528 height 22
click at [265, 201] on input "Display a Message in the Cart/Checkout When a Carrier Is Unavailable" at bounding box center [266, 200] width 15 height 11
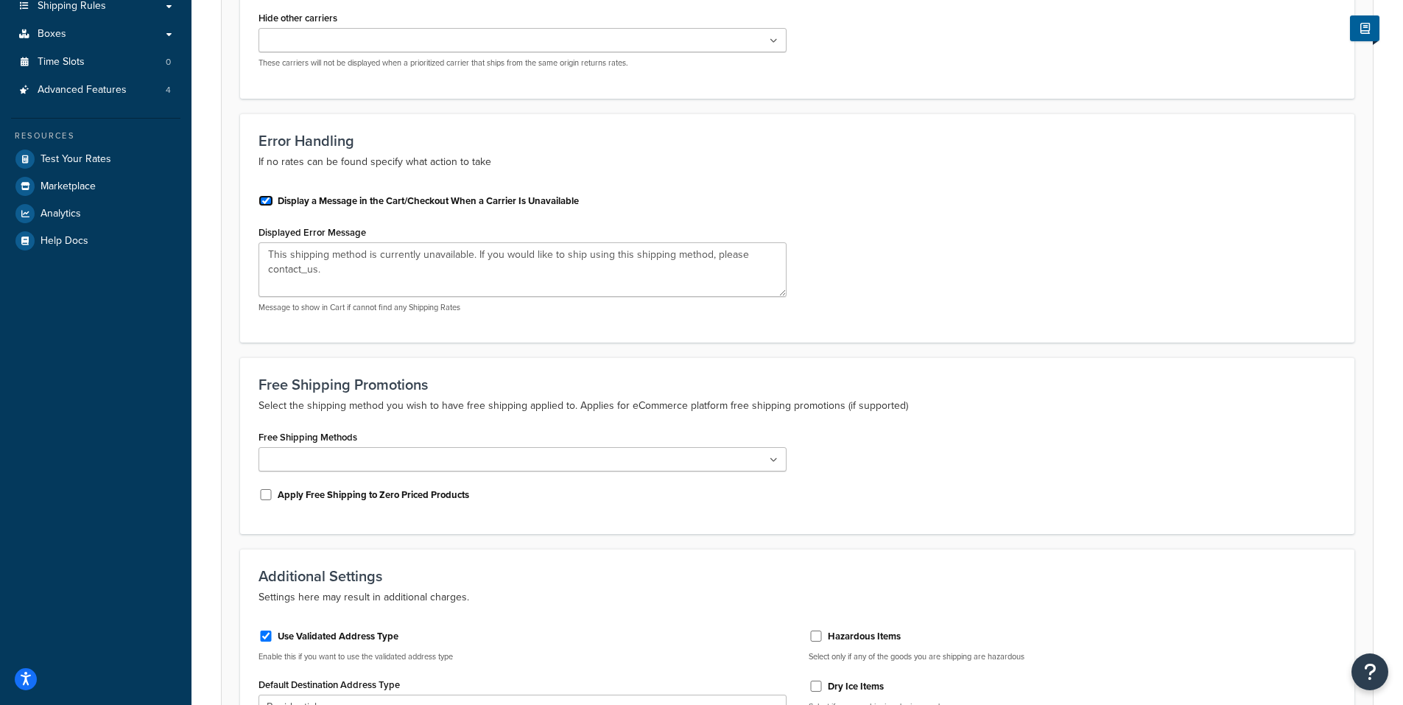
click at [265, 201] on input "Display a Message in the Cart/Checkout When a Carrier Is Unavailable" at bounding box center [266, 200] width 15 height 11
checkbox input "false"
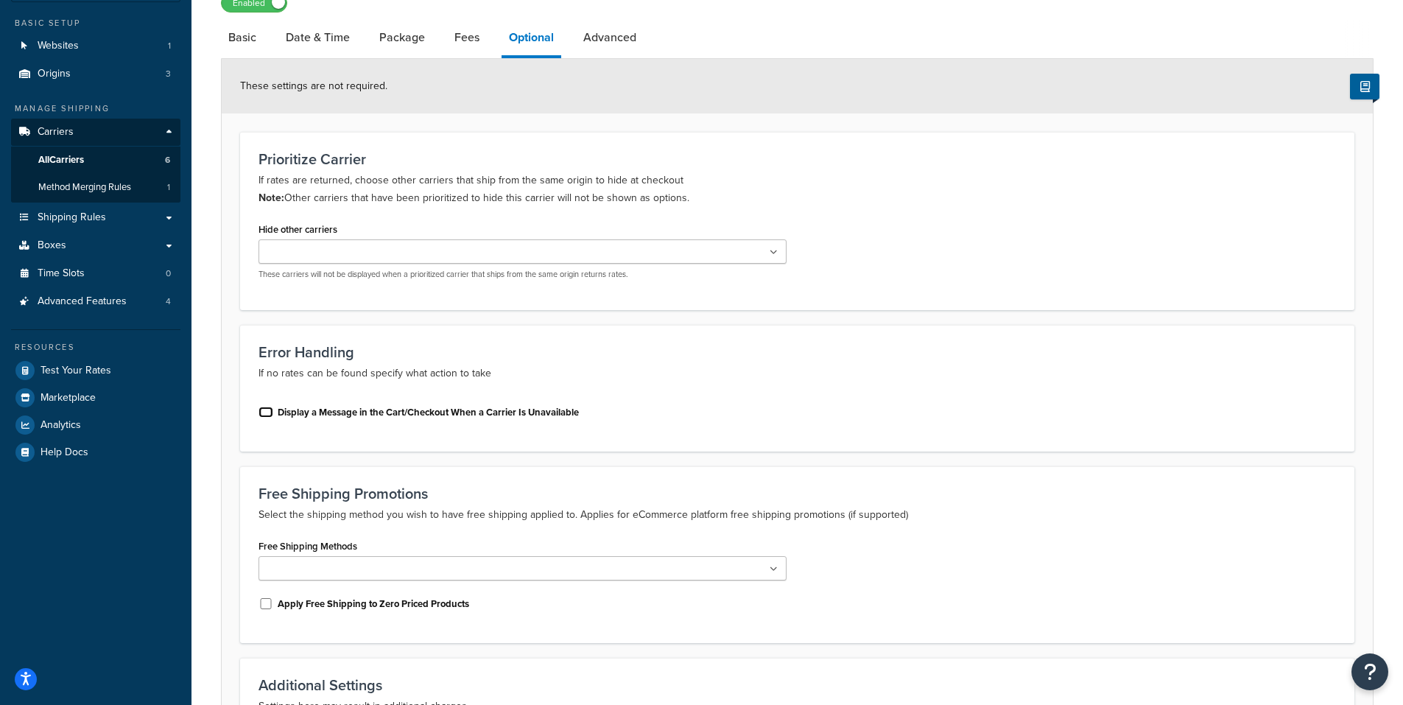
scroll to position [0, 0]
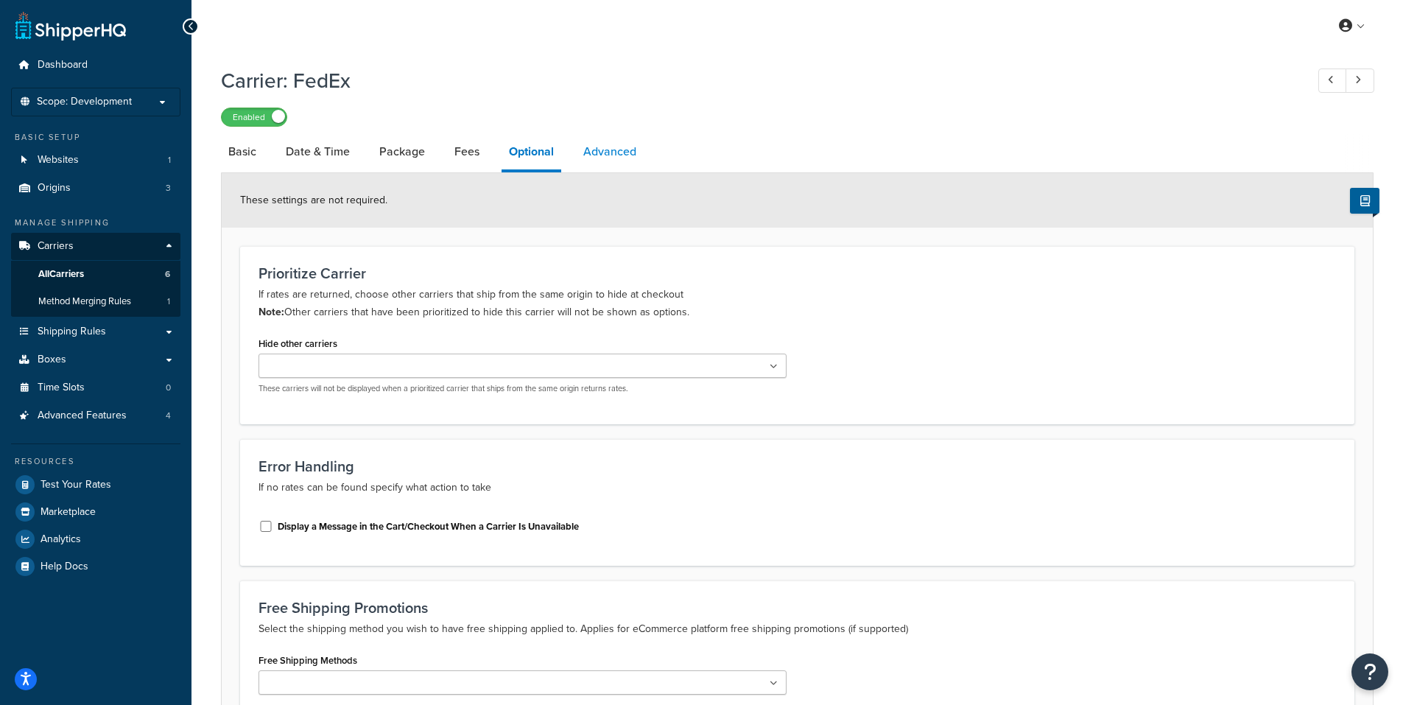
click at [606, 153] on link "Advanced" at bounding box center [610, 151] width 68 height 35
select select "false"
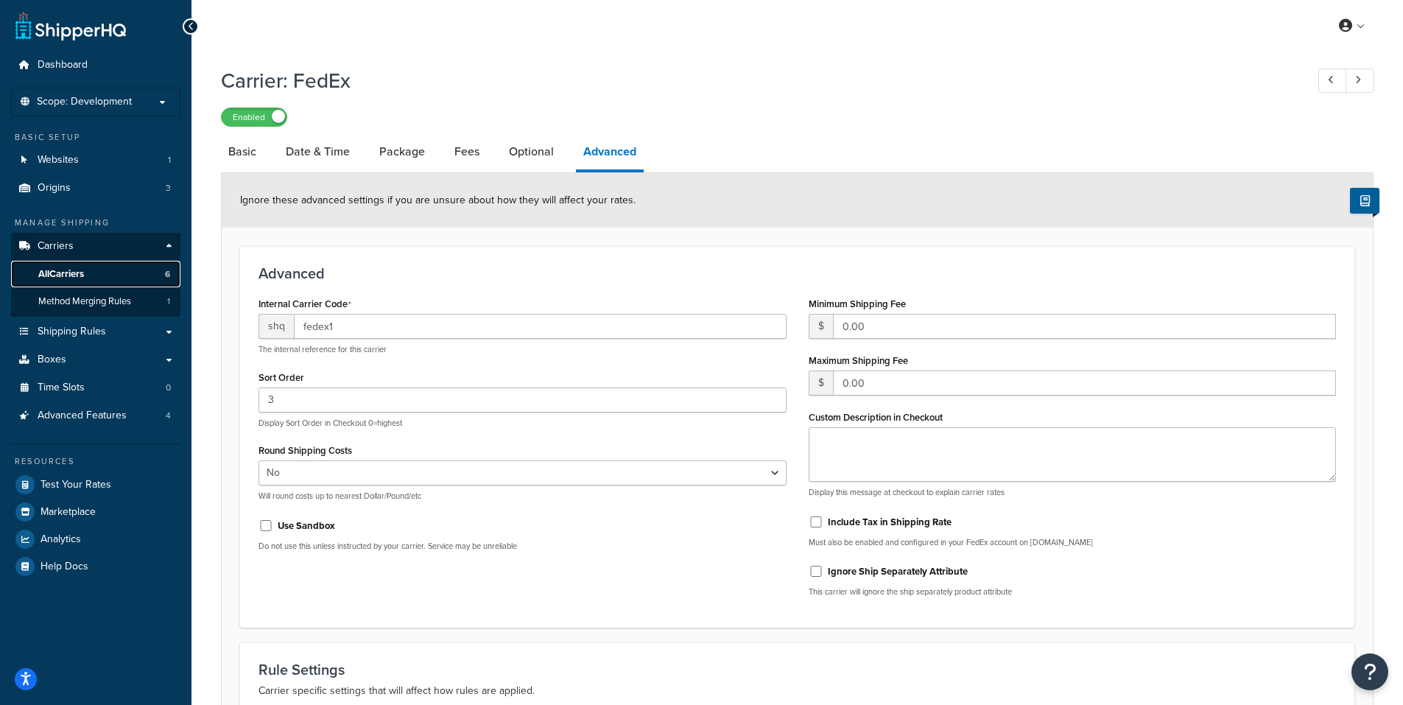
click at [55, 270] on span "All Carriers" at bounding box center [61, 274] width 46 height 13
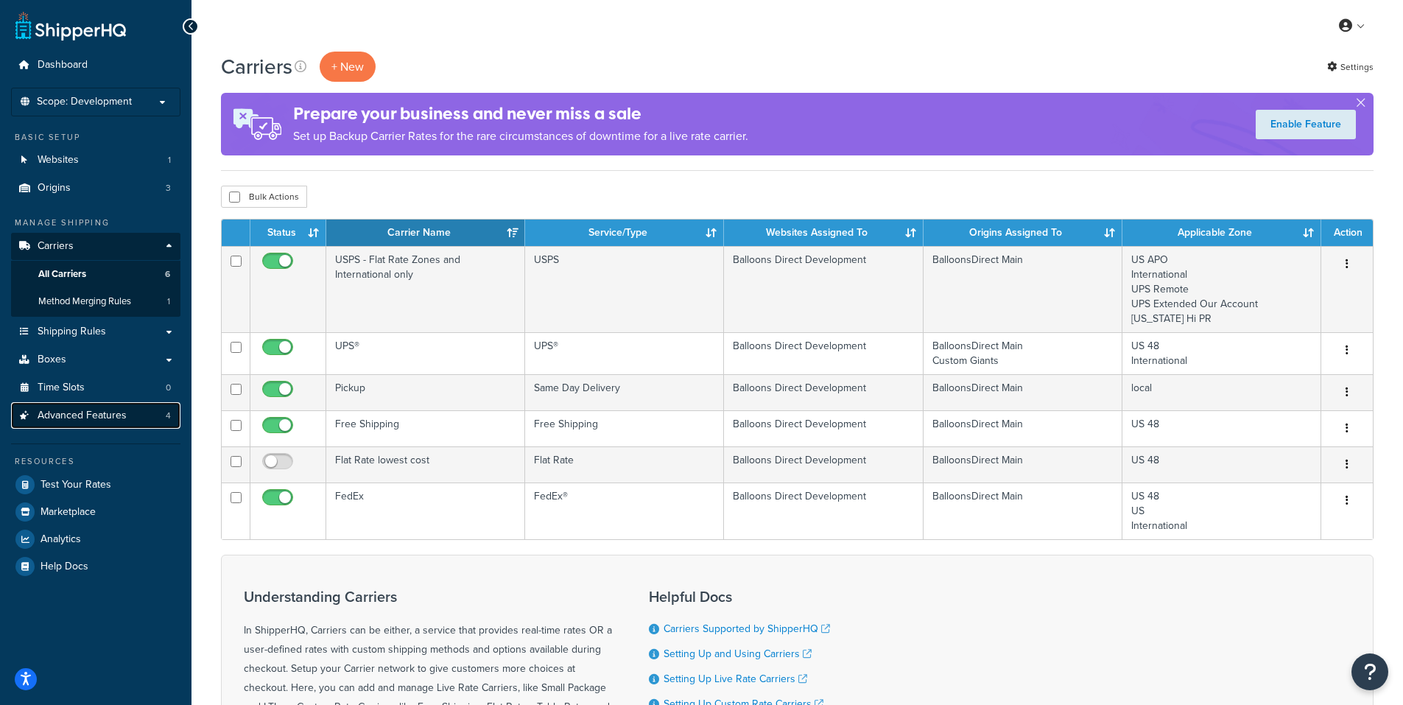
click at [78, 413] on span "Advanced Features" at bounding box center [82, 416] width 89 height 13
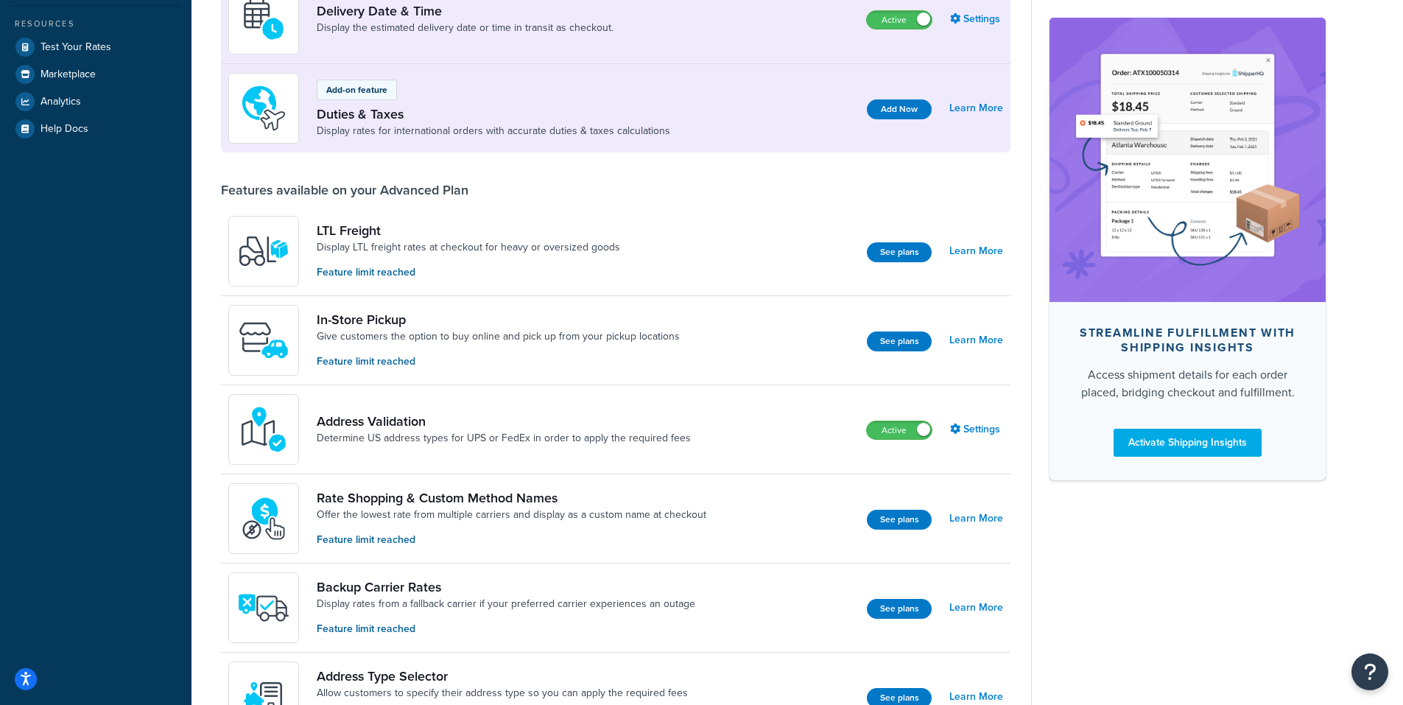
scroll to position [442, 0]
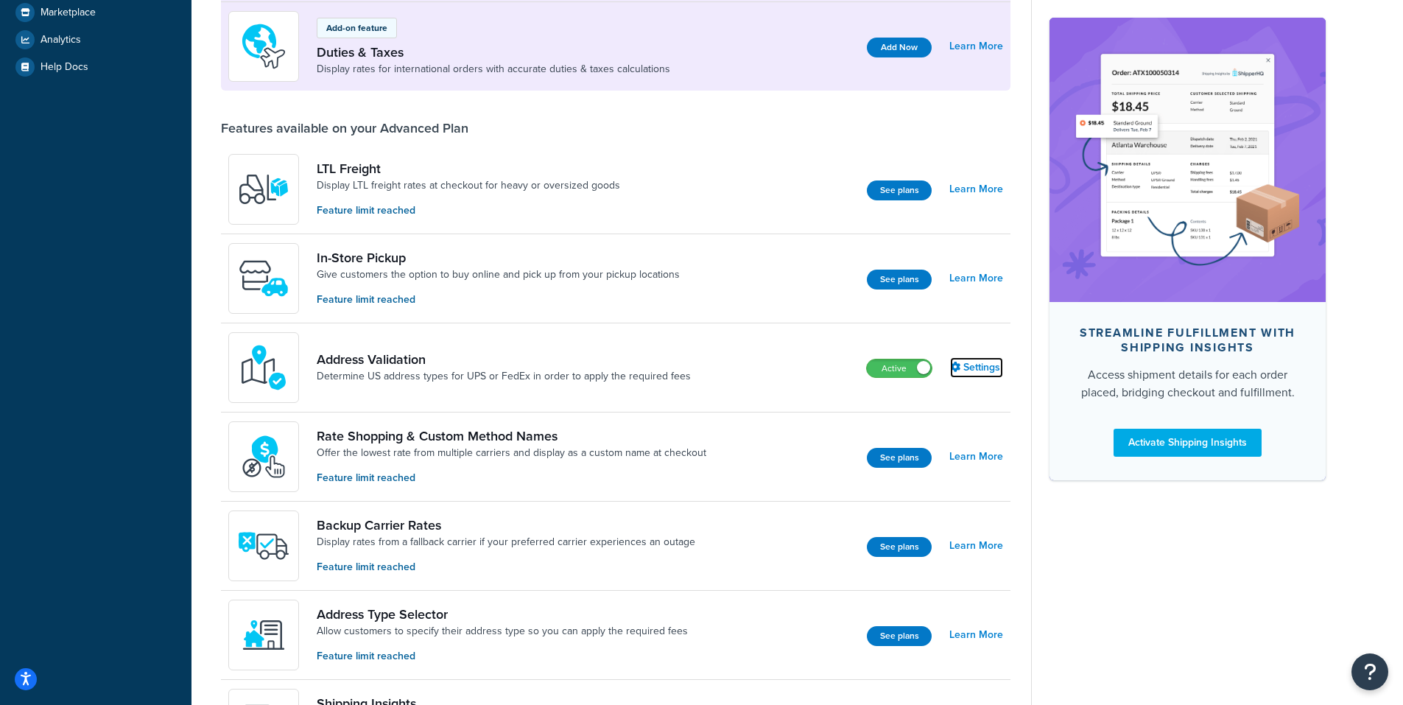
click at [978, 365] on link "Settings" at bounding box center [976, 367] width 53 height 21
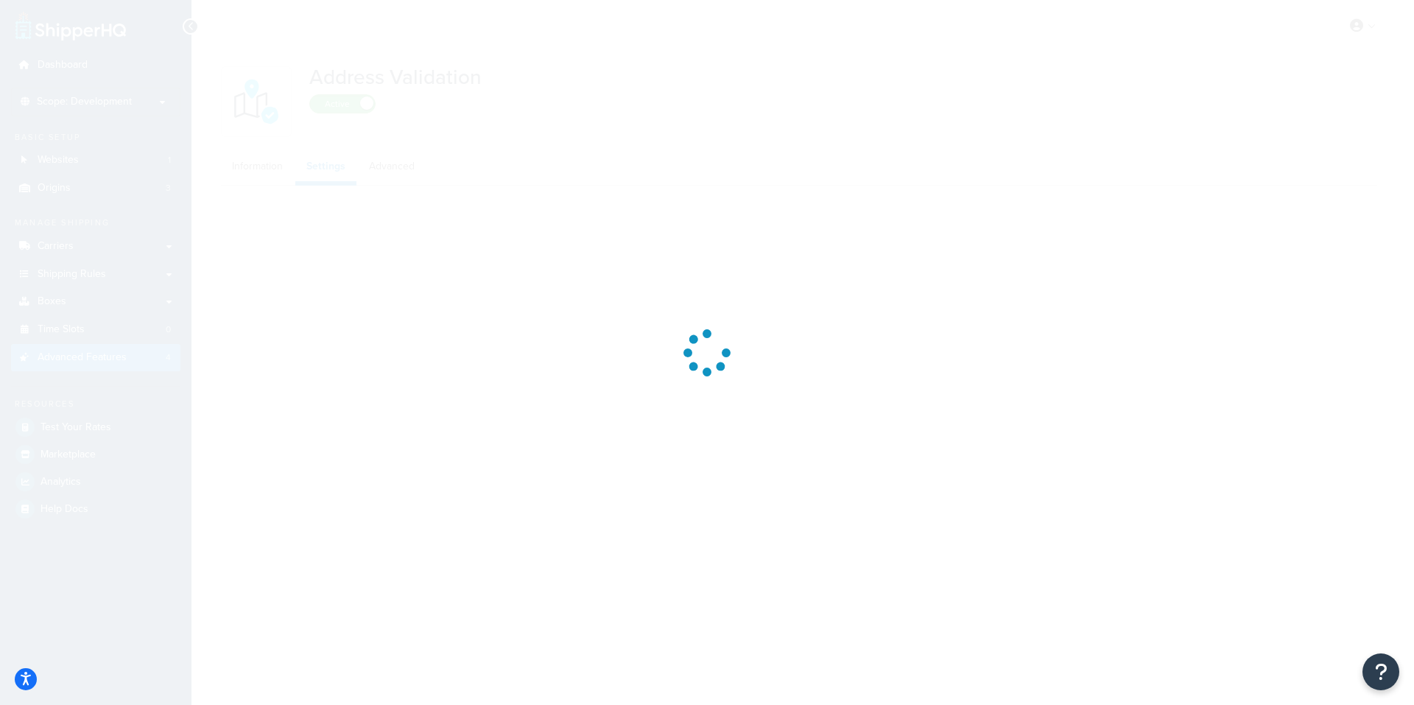
select select "55325"
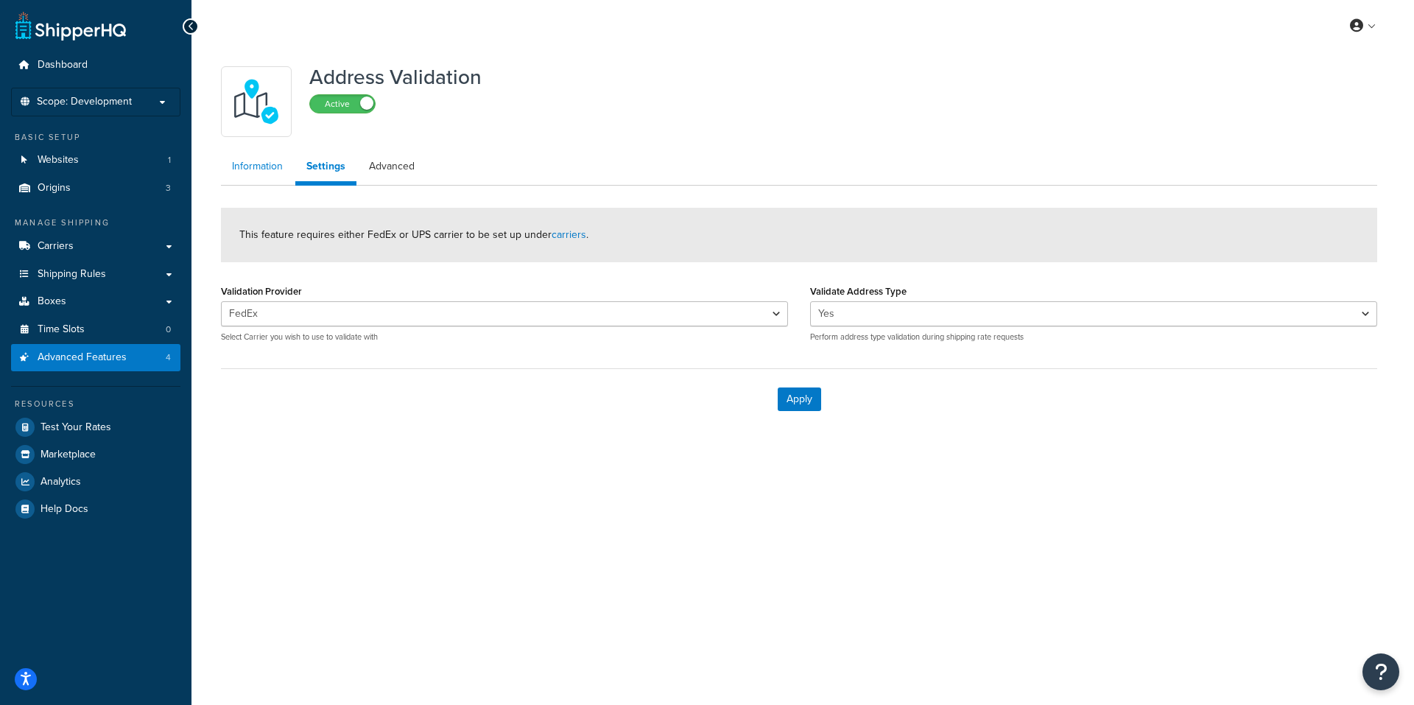
click at [260, 166] on link "Information" at bounding box center [257, 166] width 73 height 29
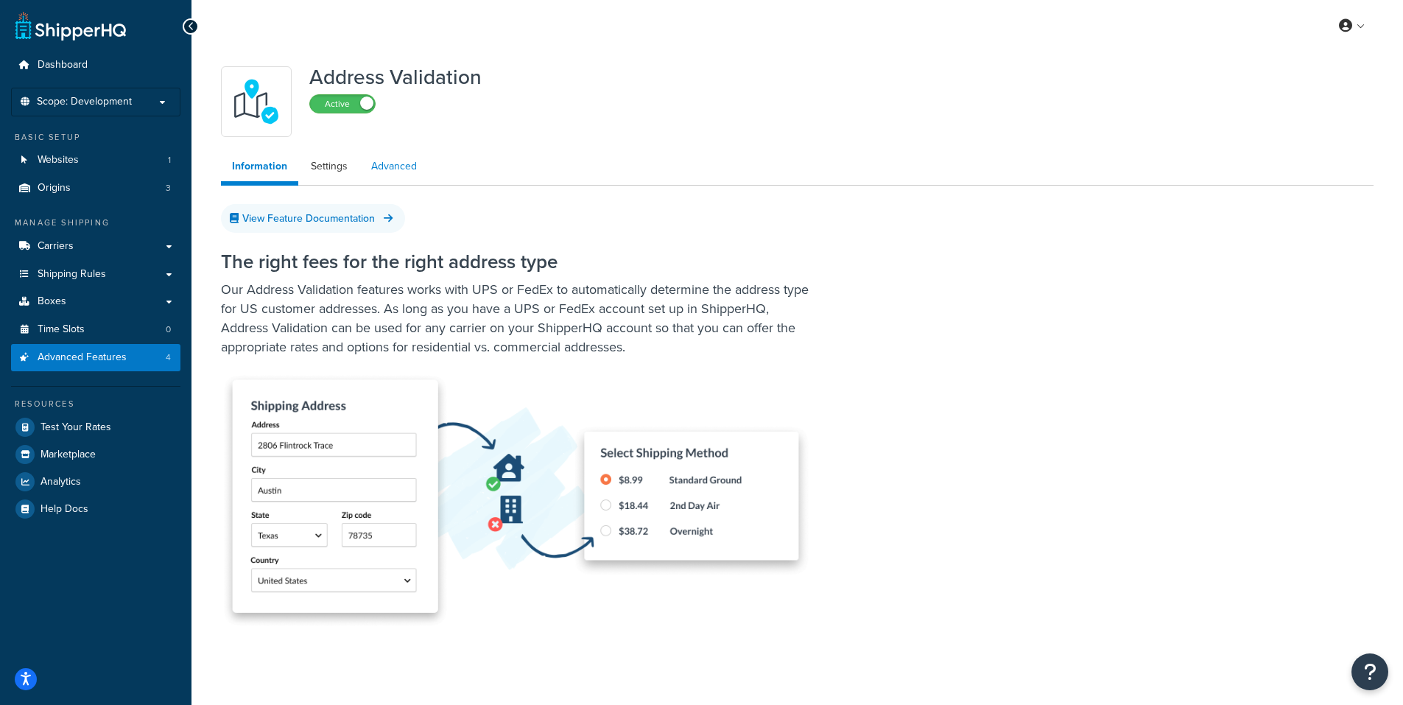
click at [396, 164] on link "Advanced" at bounding box center [394, 166] width 68 height 29
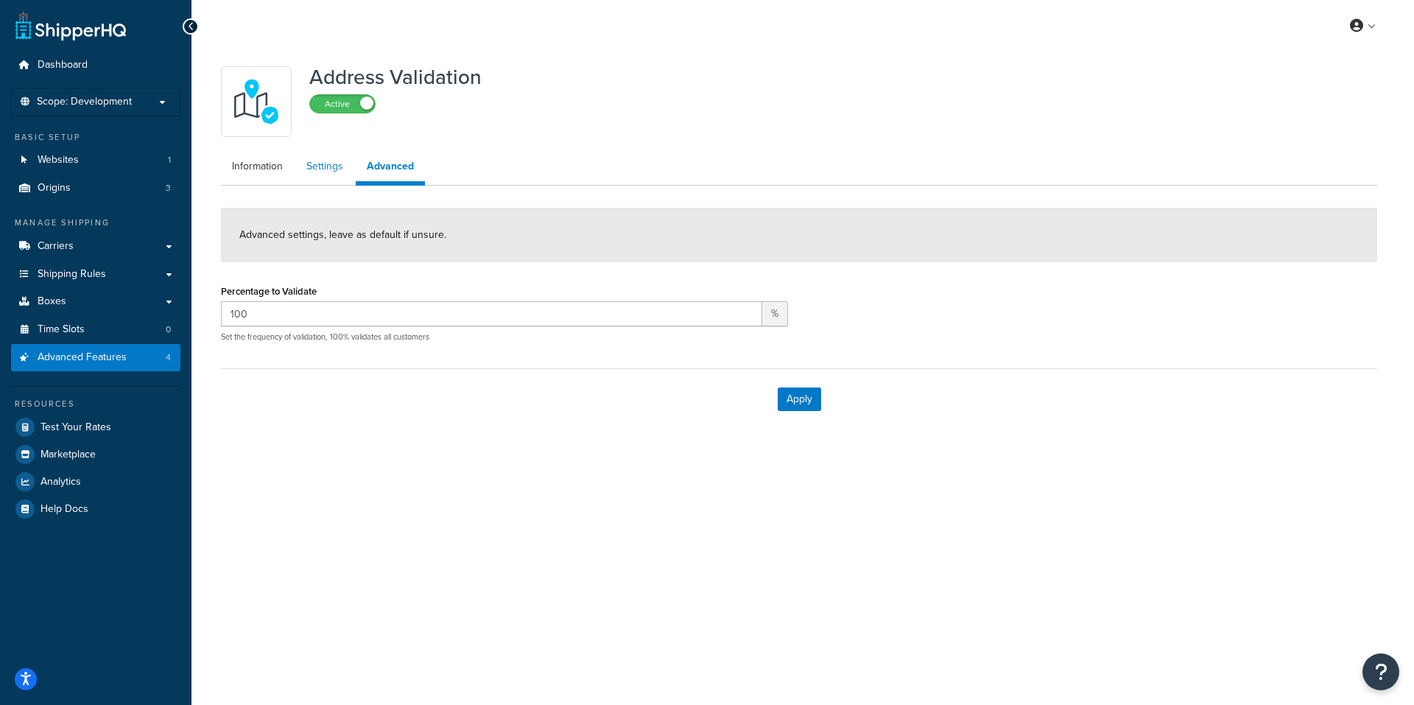
click at [328, 165] on link "Settings" at bounding box center [324, 166] width 59 height 29
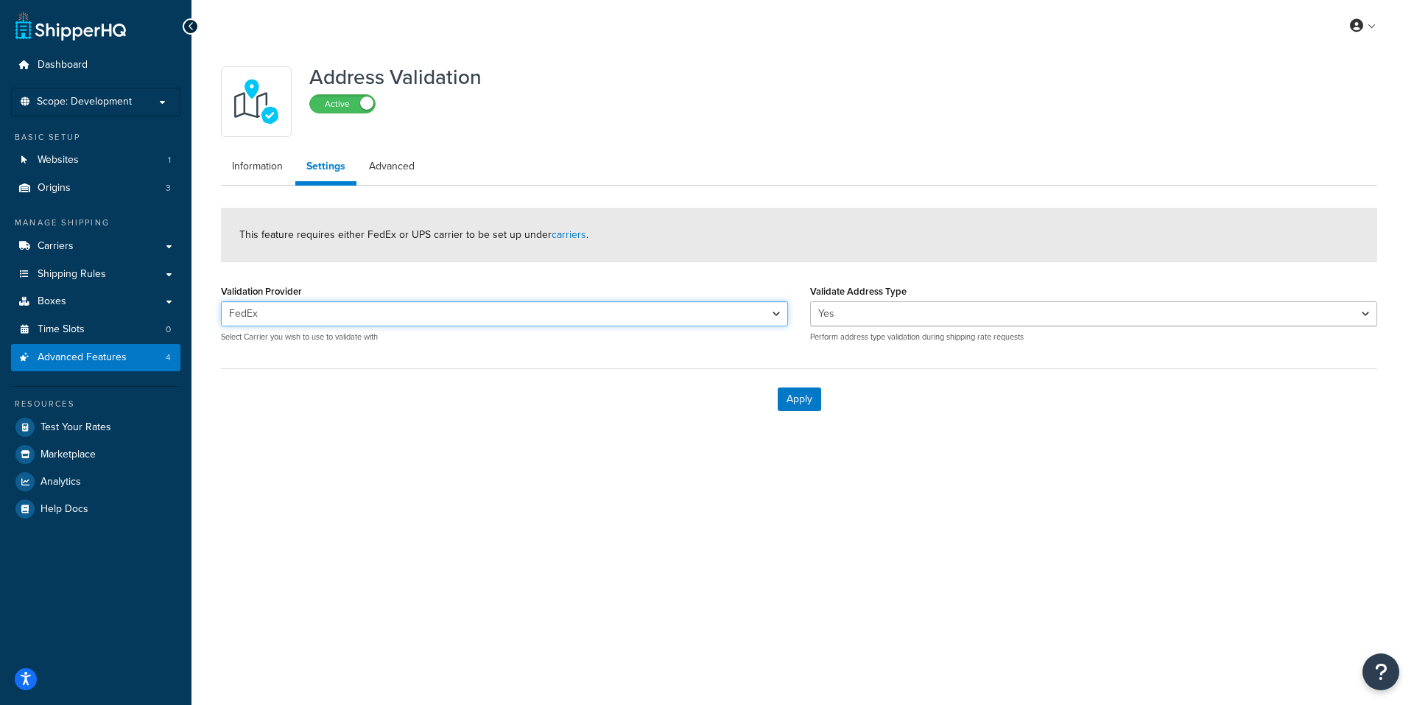
click at [773, 312] on select "UPS FedEx FedEx UPS®" at bounding box center [504, 313] width 567 height 25
click at [221, 301] on select "UPS FedEx FedEx UPS®" at bounding box center [504, 313] width 567 height 25
click at [438, 315] on select "UPS FedEx FedEx UPS®" at bounding box center [504, 313] width 567 height 25
select select "55325"
click at [221, 301] on select "UPS FedEx FedEx UPS®" at bounding box center [504, 313] width 567 height 25
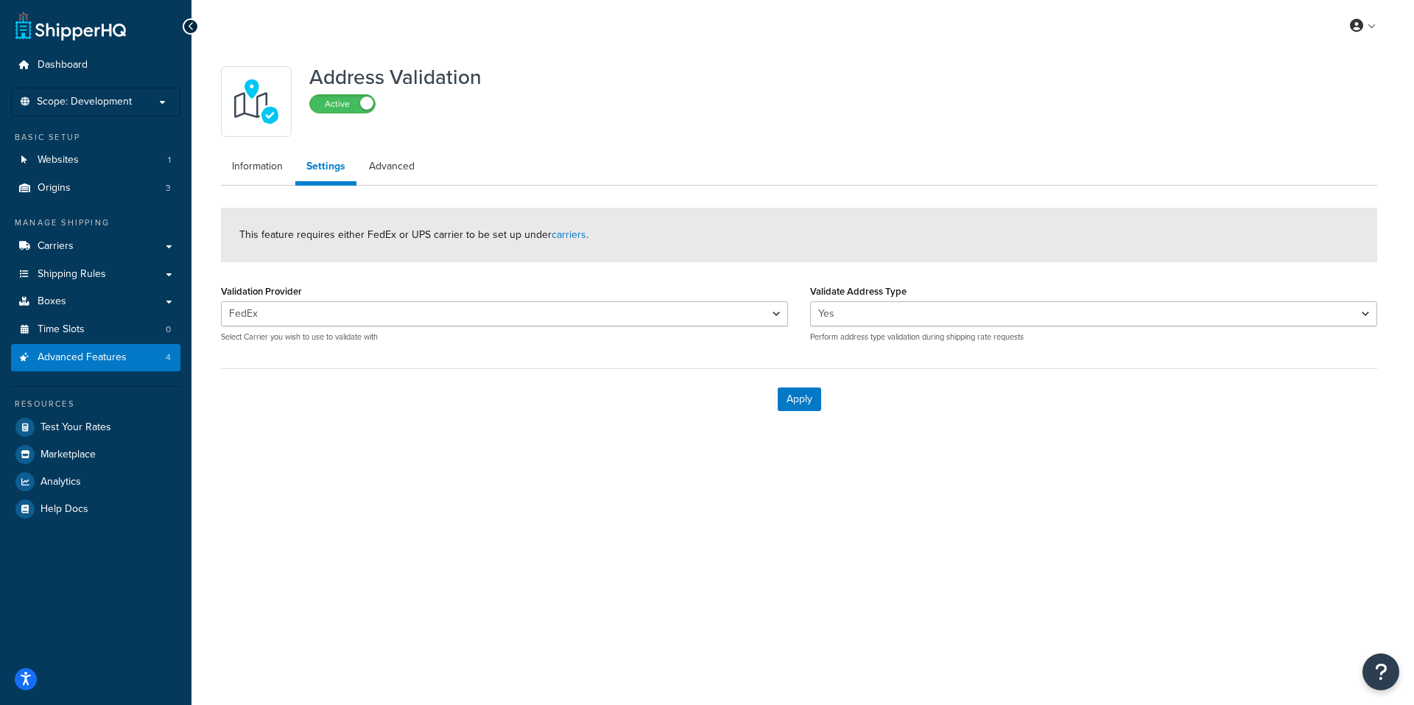
click at [418, 435] on div "Address Validation Active Information Settings Advanced This feature requires e…" at bounding box center [803, 259] width 1223 height 415
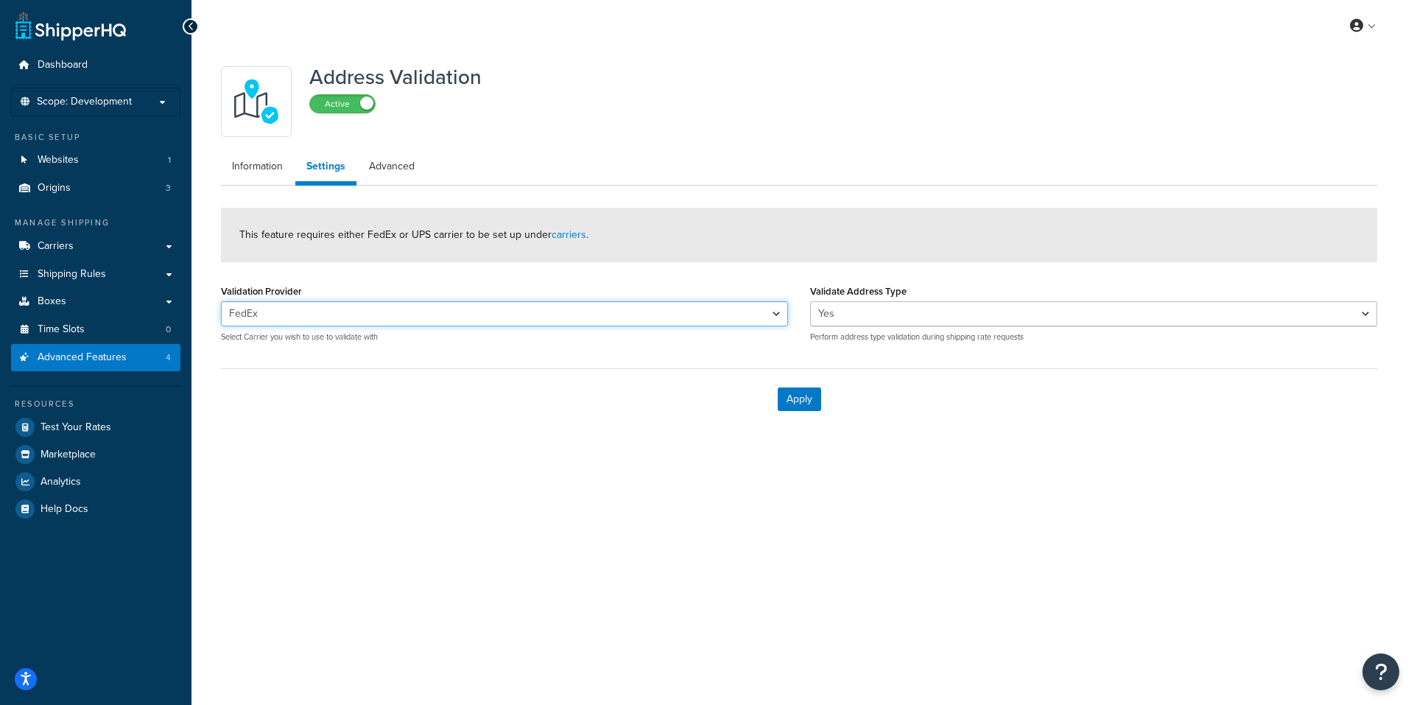
click at [306, 313] on select "UPS FedEx FedEx UPS®" at bounding box center [504, 313] width 567 height 25
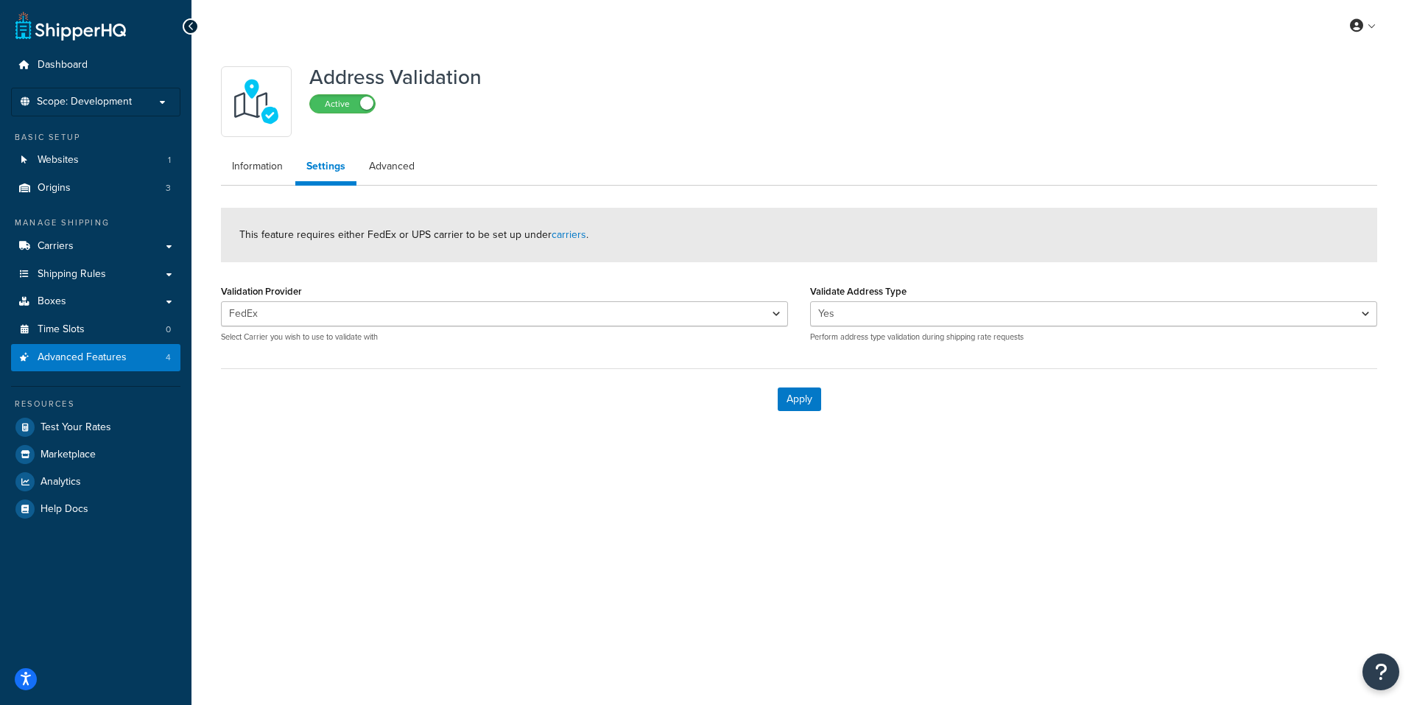
click at [351, 534] on div "My Profile Billing Global Settings Contact Us Logout Address Validation Active …" at bounding box center [803, 352] width 1223 height 705
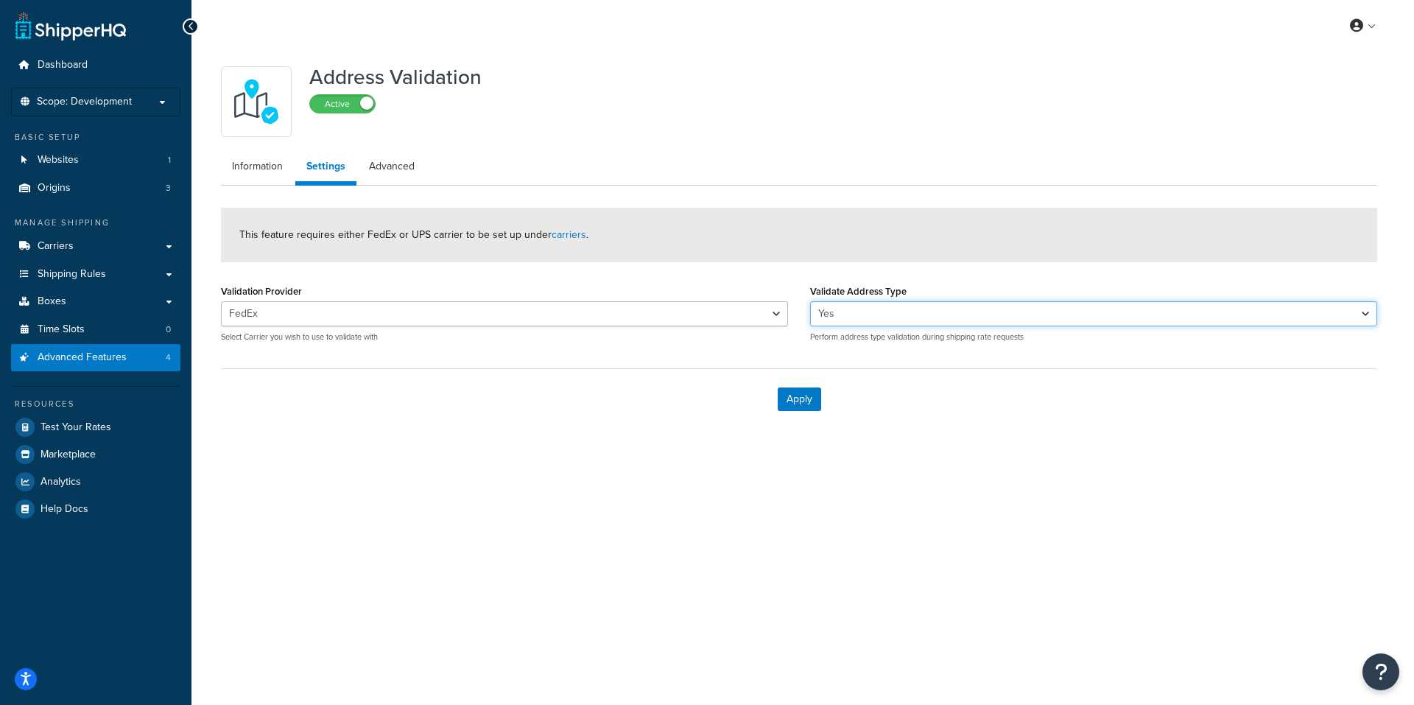
click at [966, 312] on select "Yes No" at bounding box center [1093, 313] width 567 height 25
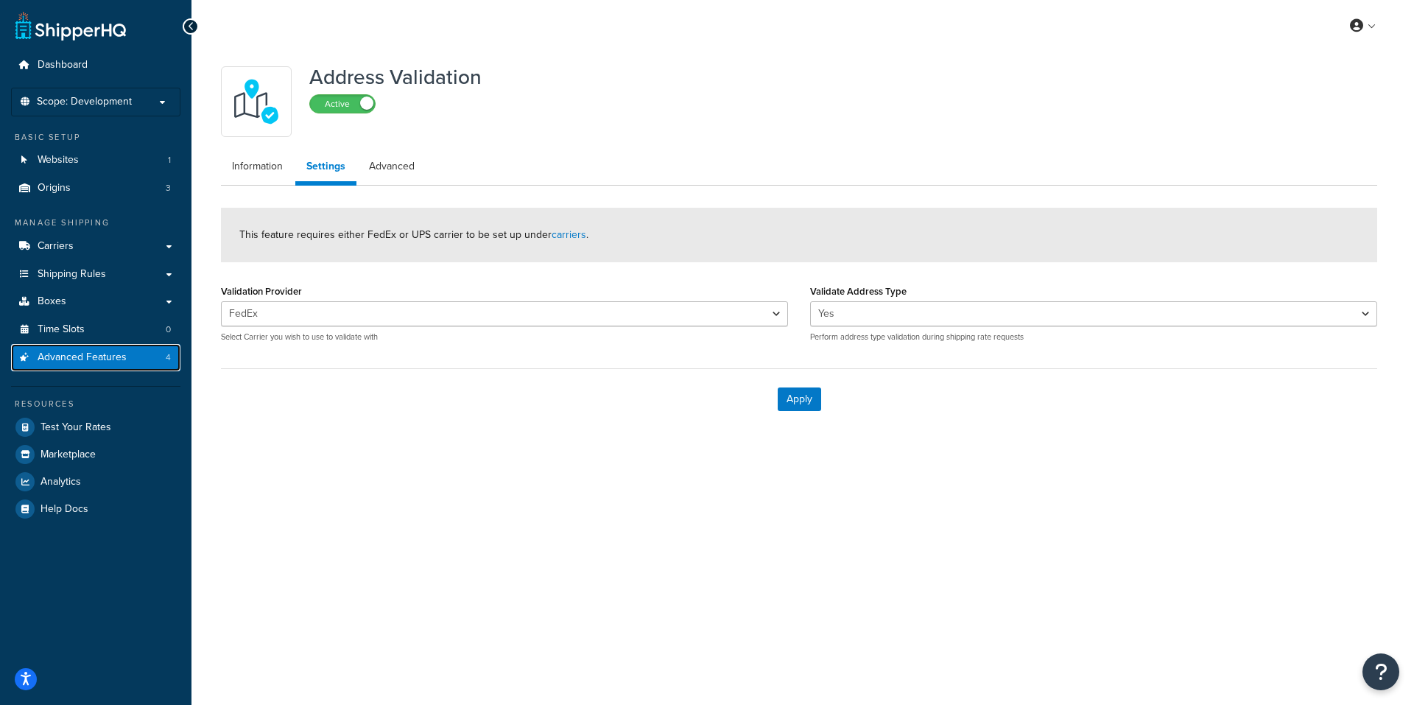
click at [43, 354] on span "Advanced Features" at bounding box center [82, 357] width 89 height 13
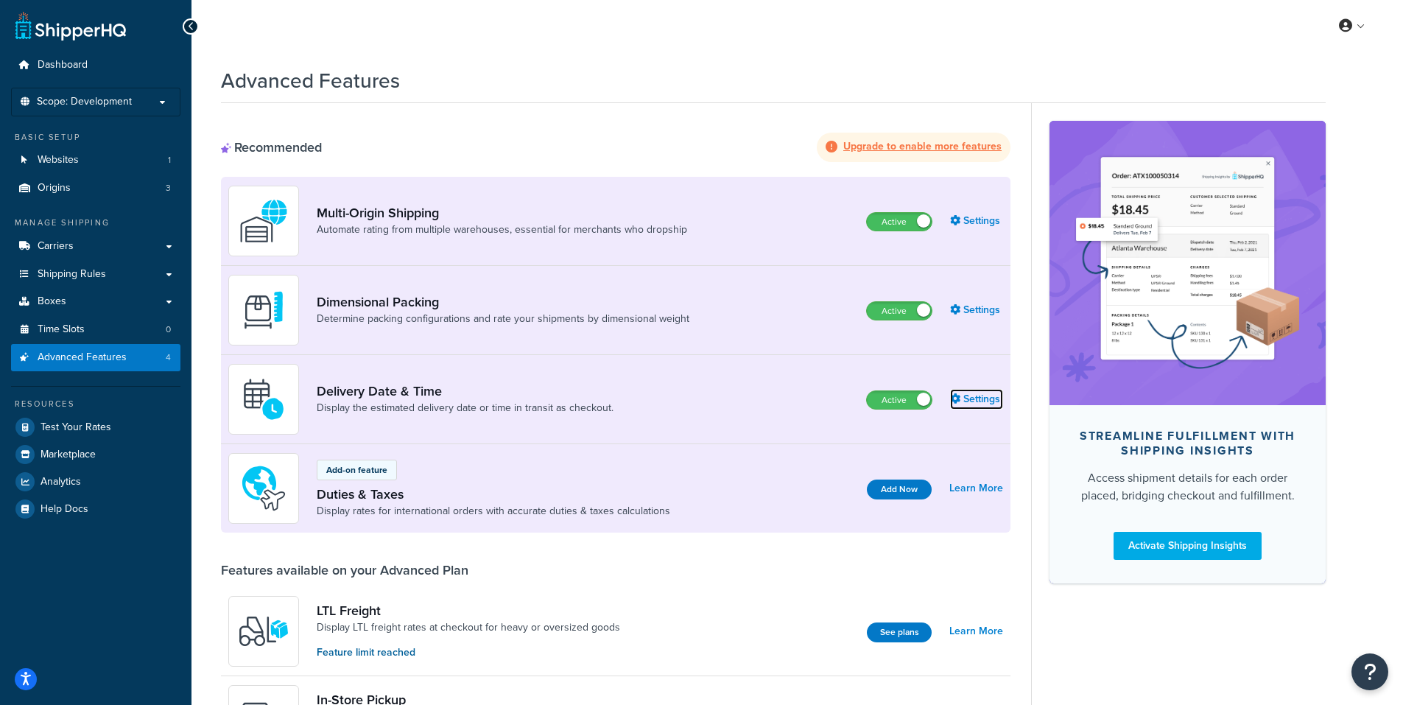
click at [983, 396] on link "Settings" at bounding box center [976, 399] width 53 height 21
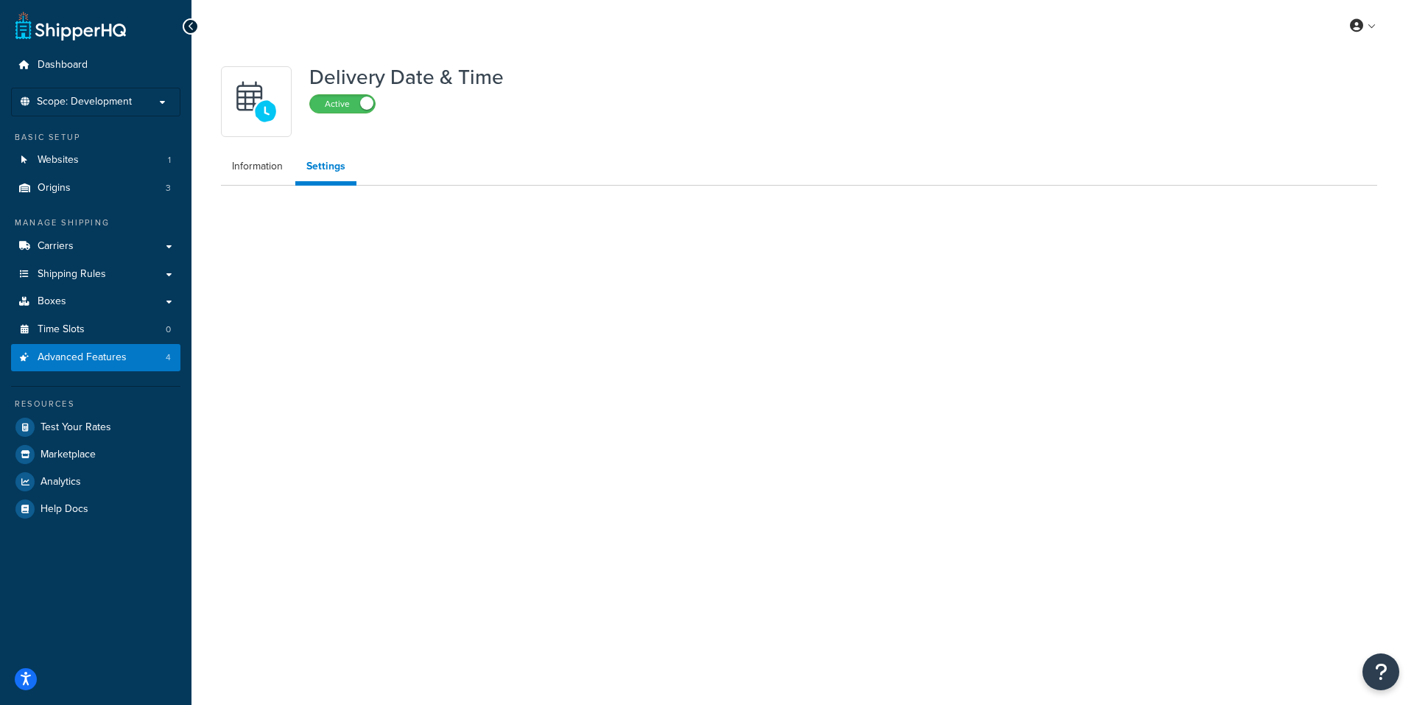
select select "false"
select select "Inline"
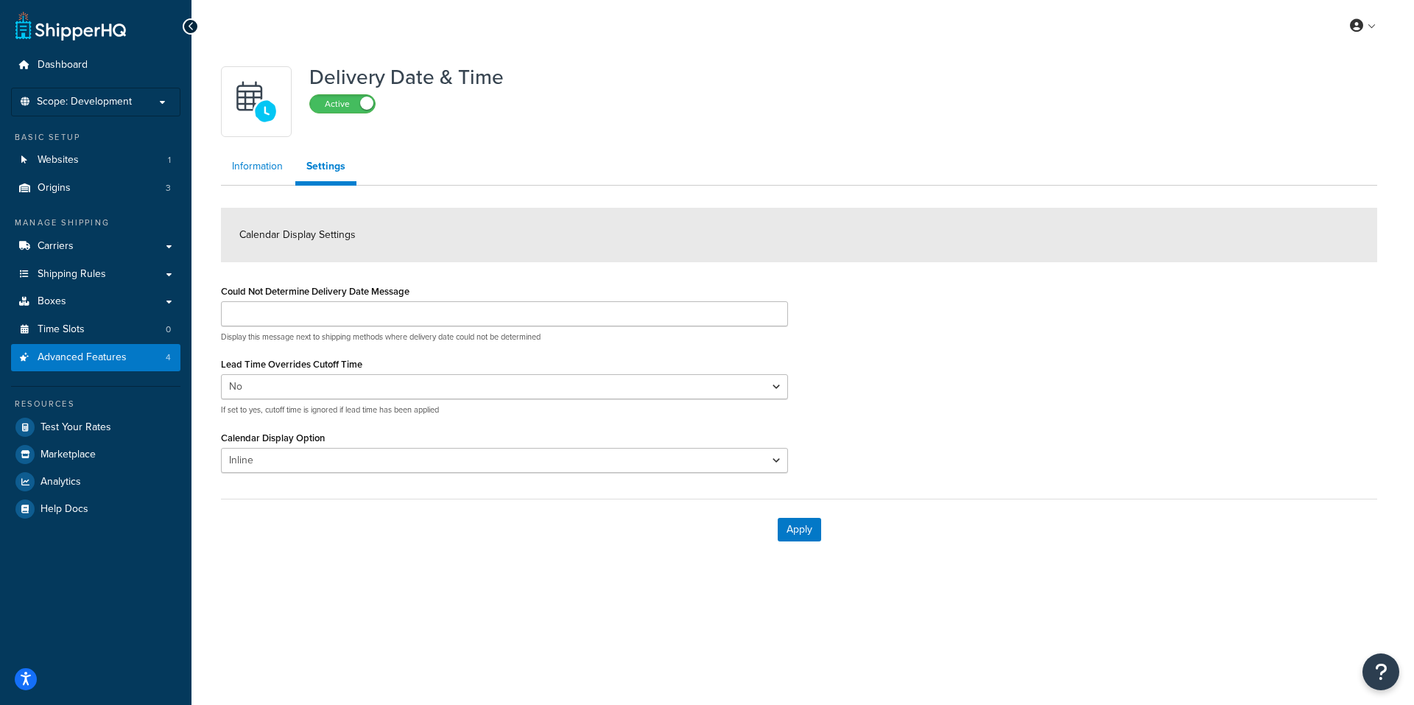
click at [262, 164] on link "Information" at bounding box center [257, 166] width 73 height 29
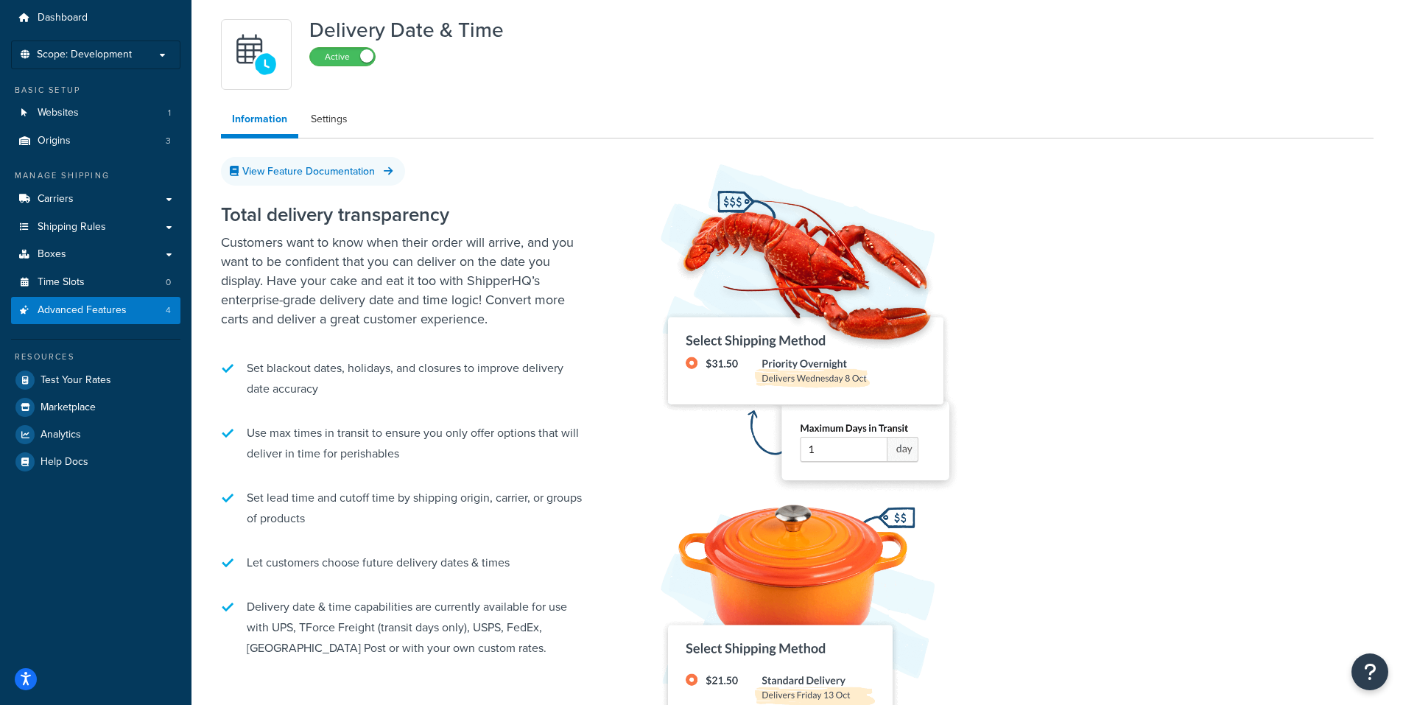
scroll to position [245, 0]
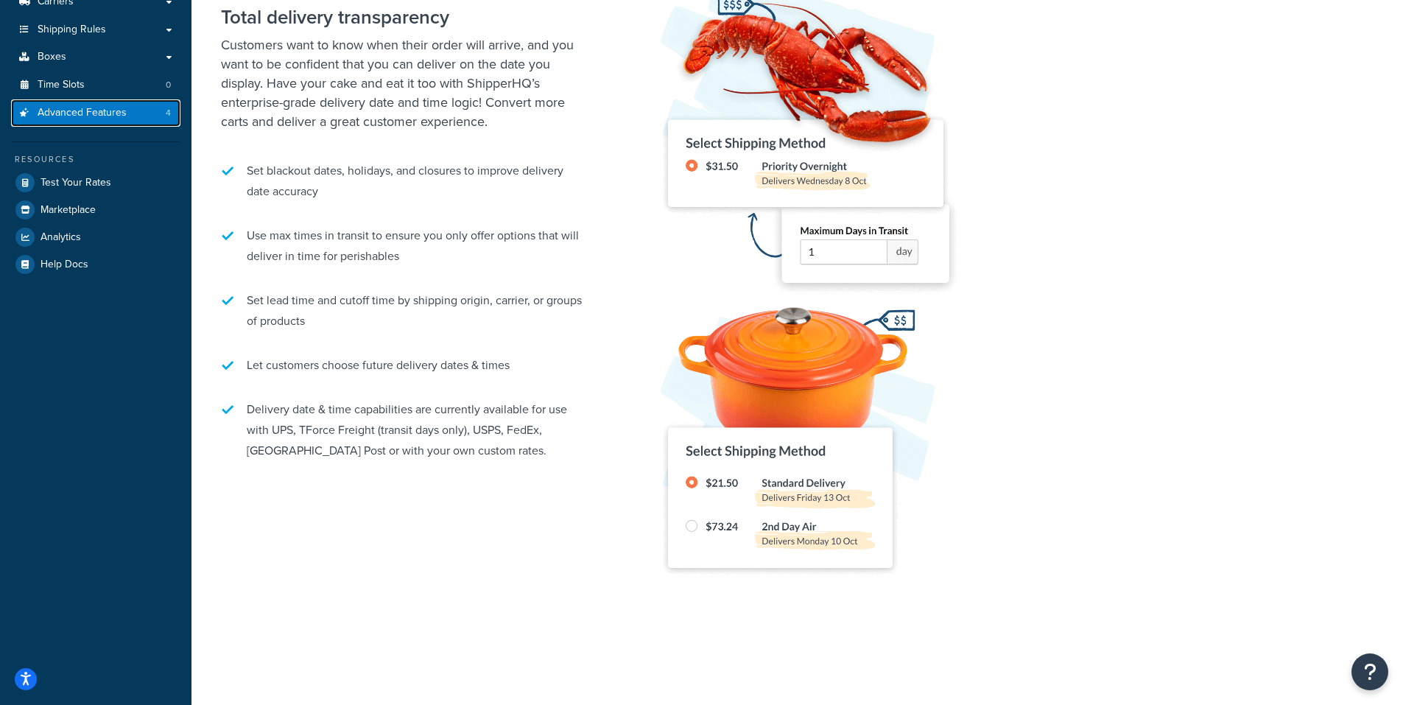
click at [79, 108] on span "Advanced Features" at bounding box center [82, 113] width 89 height 13
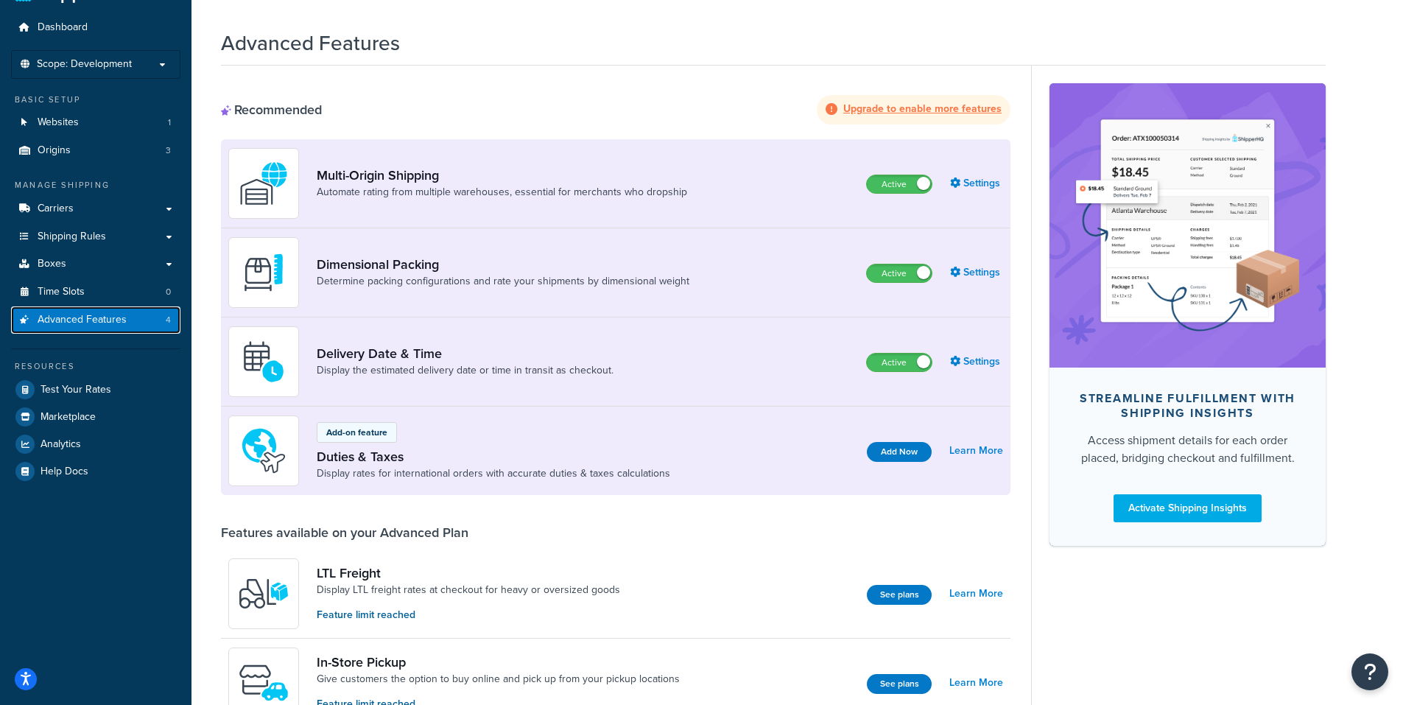
scroll to position [23, 0]
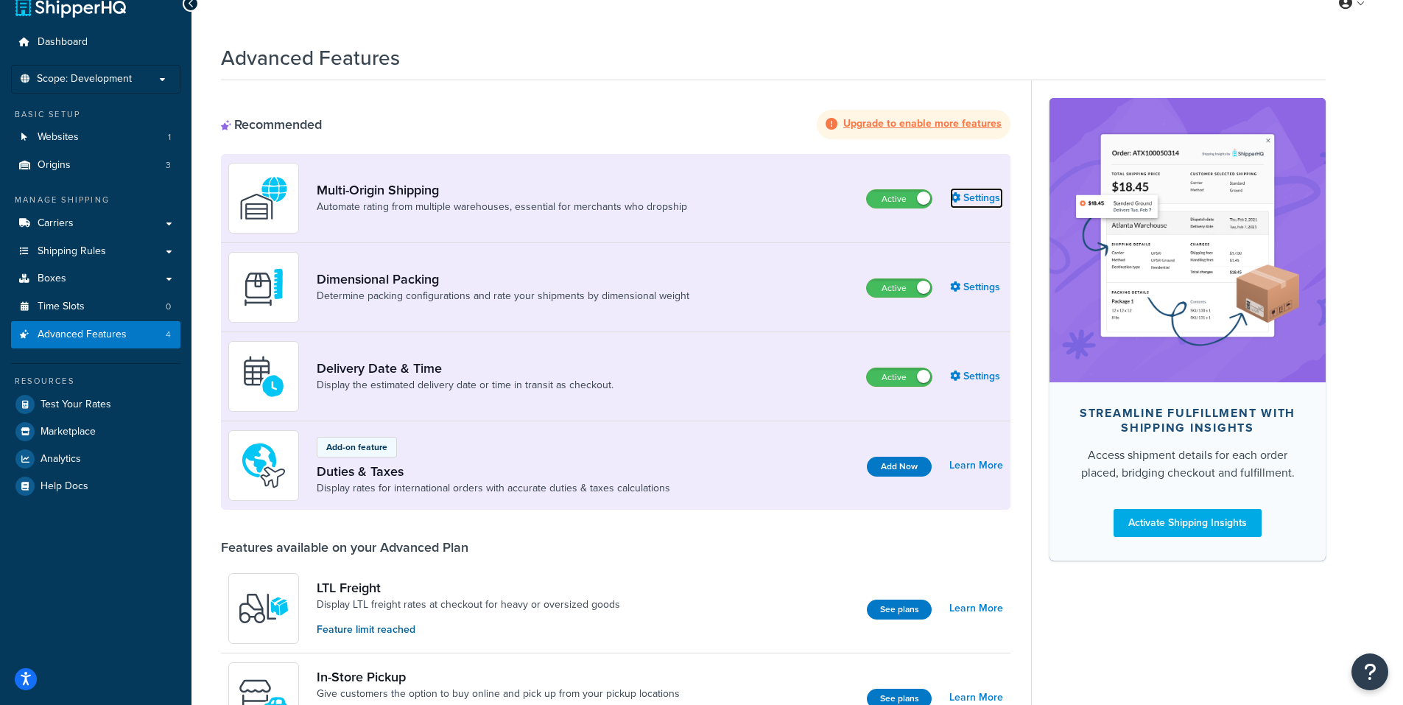
click at [978, 194] on link "Settings" at bounding box center [976, 198] width 53 height 21
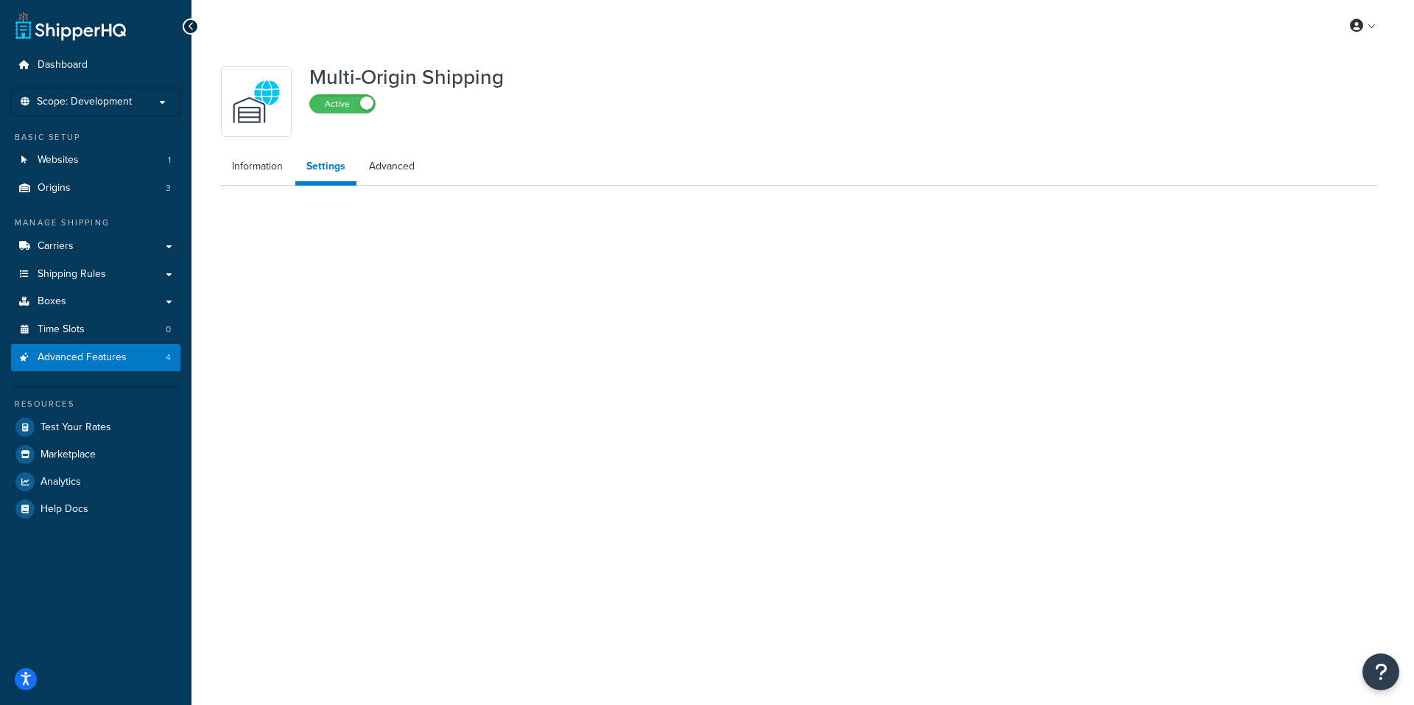
select select "false"
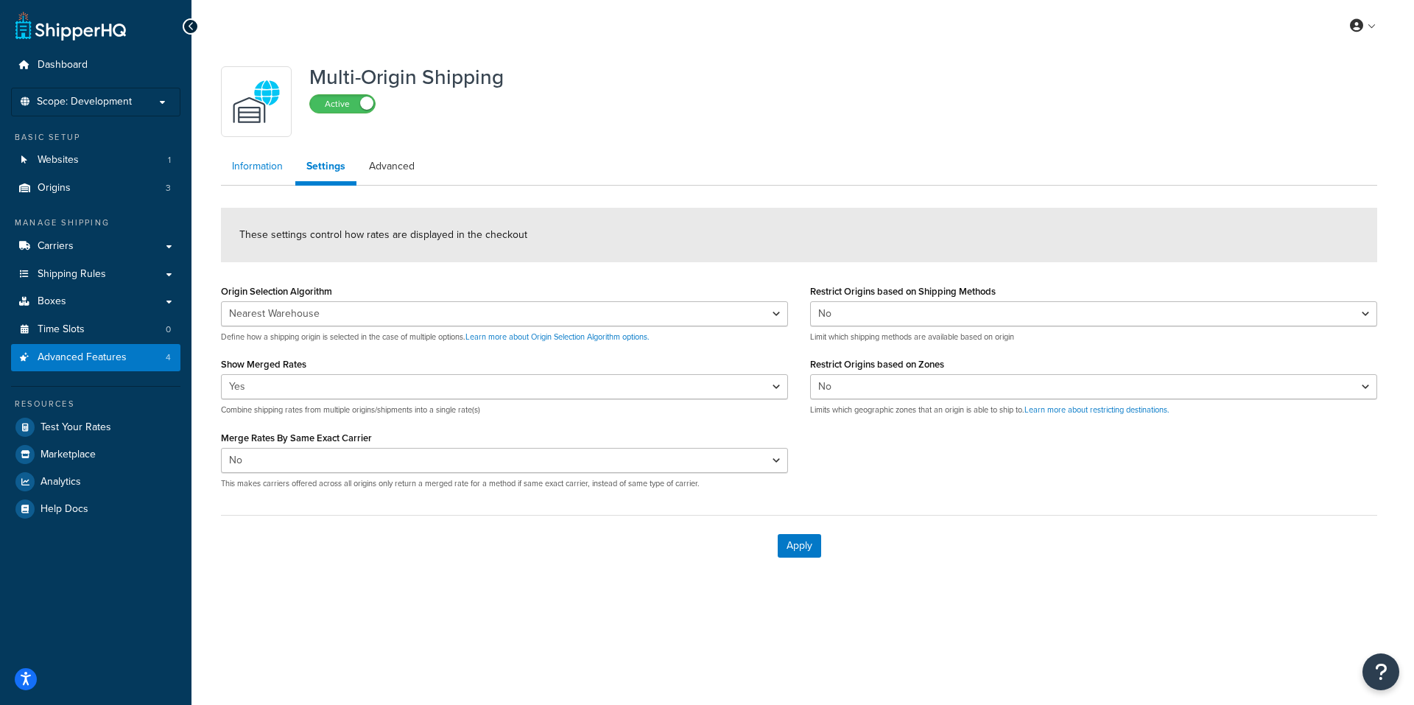
click at [256, 166] on link "Information" at bounding box center [257, 166] width 73 height 29
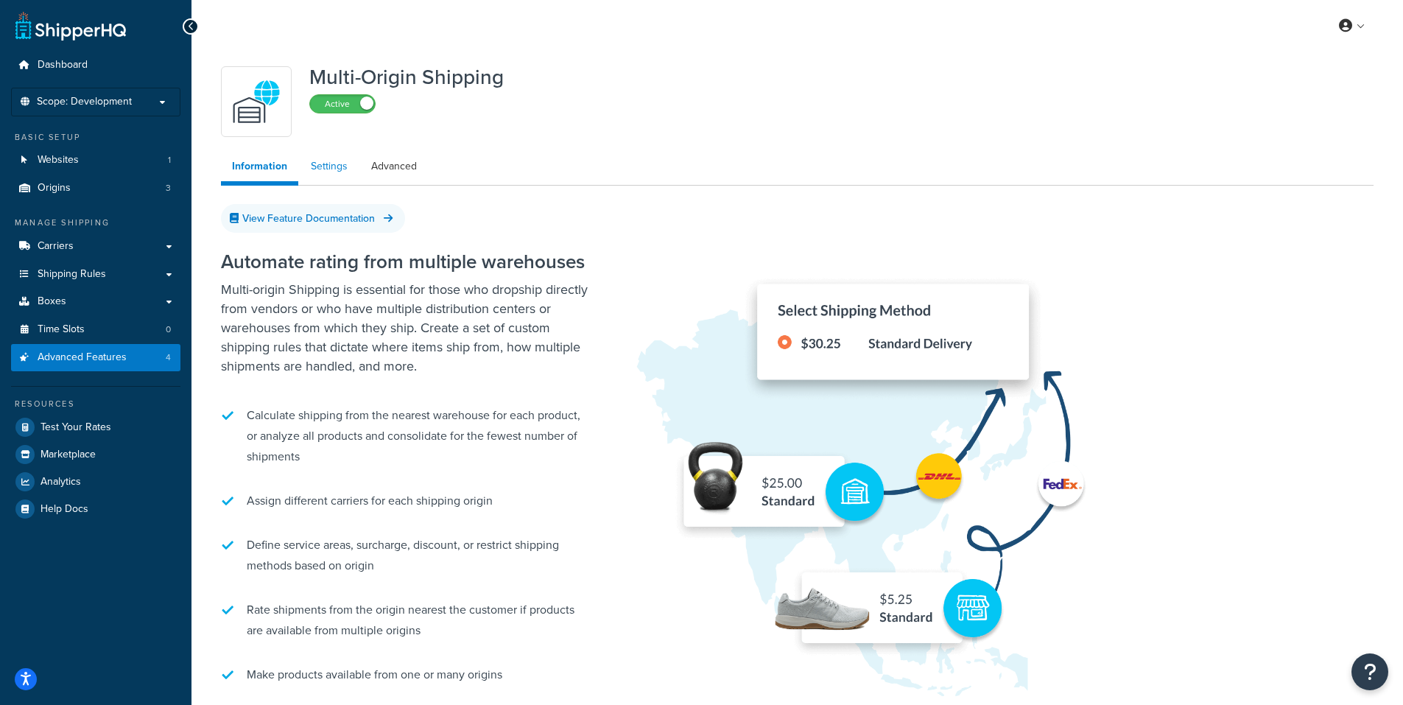
click at [341, 164] on link "Settings" at bounding box center [329, 166] width 59 height 29
select select "false"
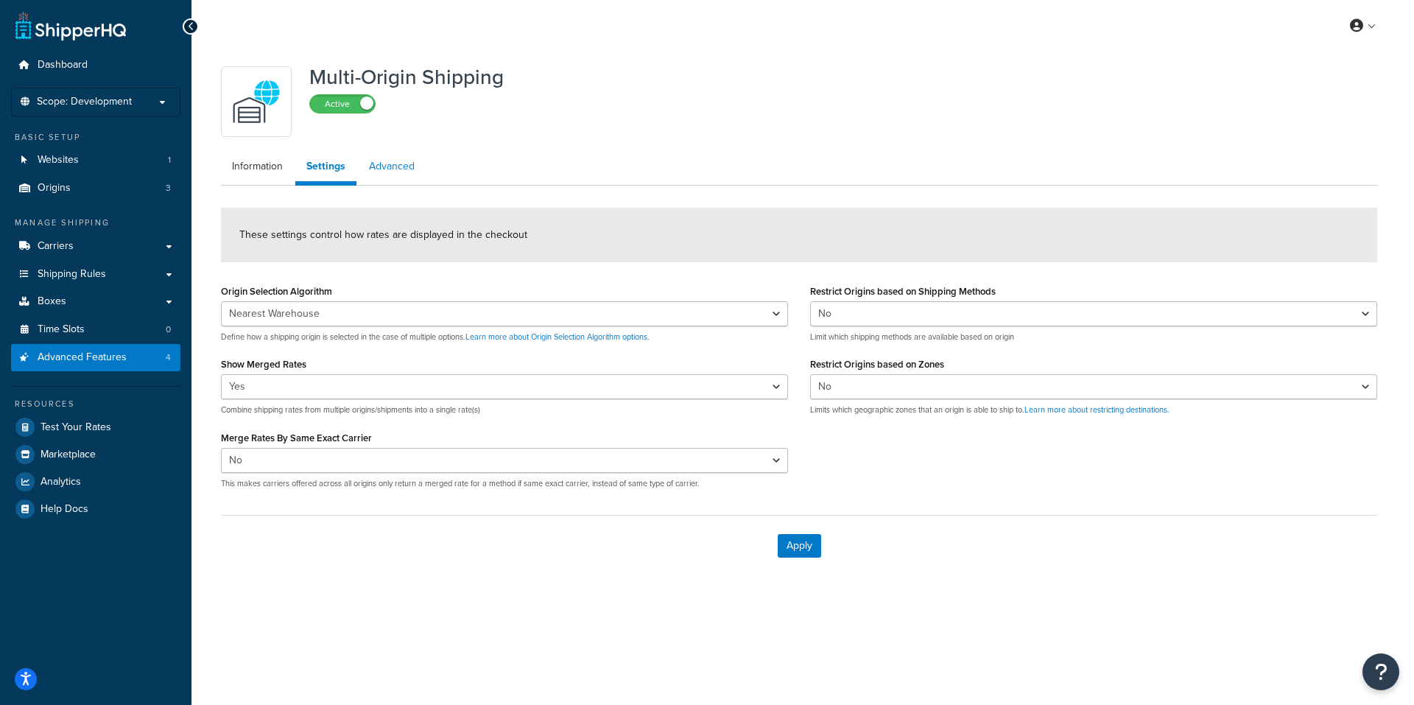
click at [392, 165] on link "Advanced" at bounding box center [392, 166] width 68 height 29
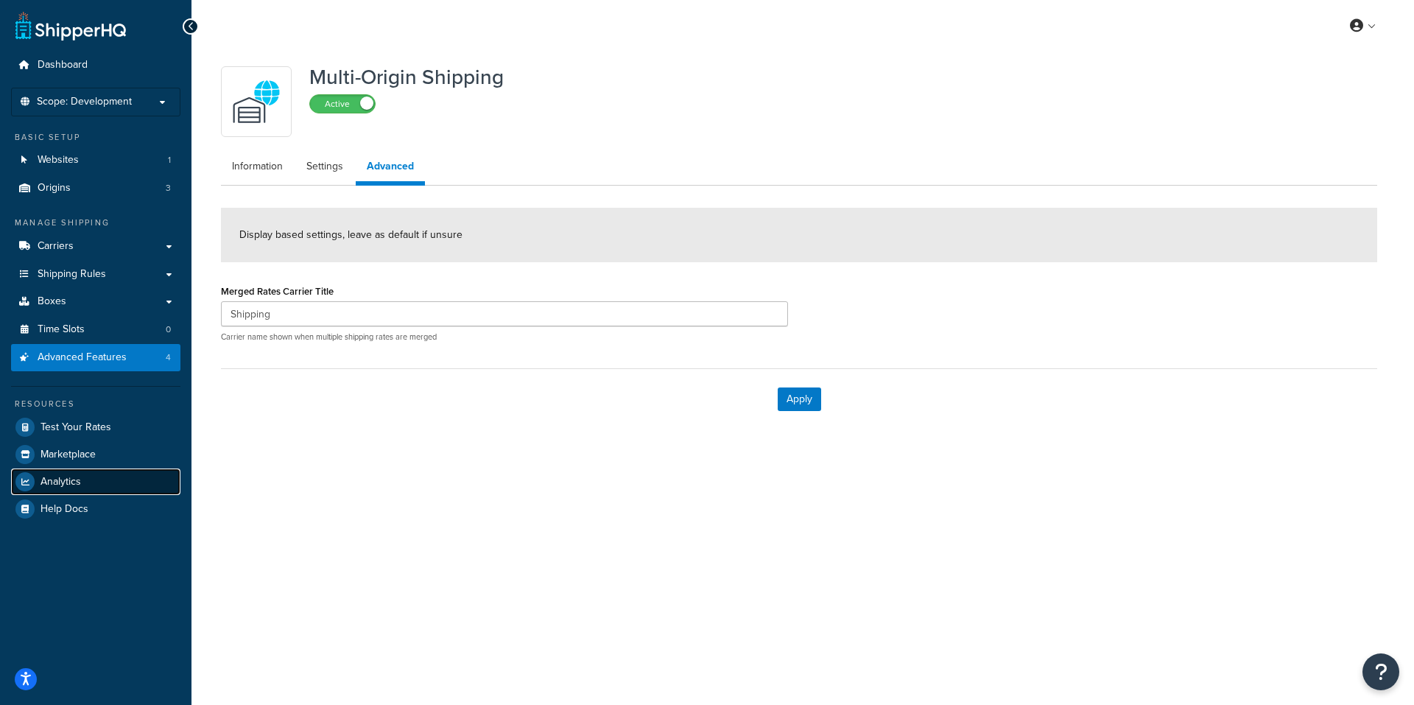
click at [56, 480] on span "Analytics" at bounding box center [61, 482] width 41 height 13
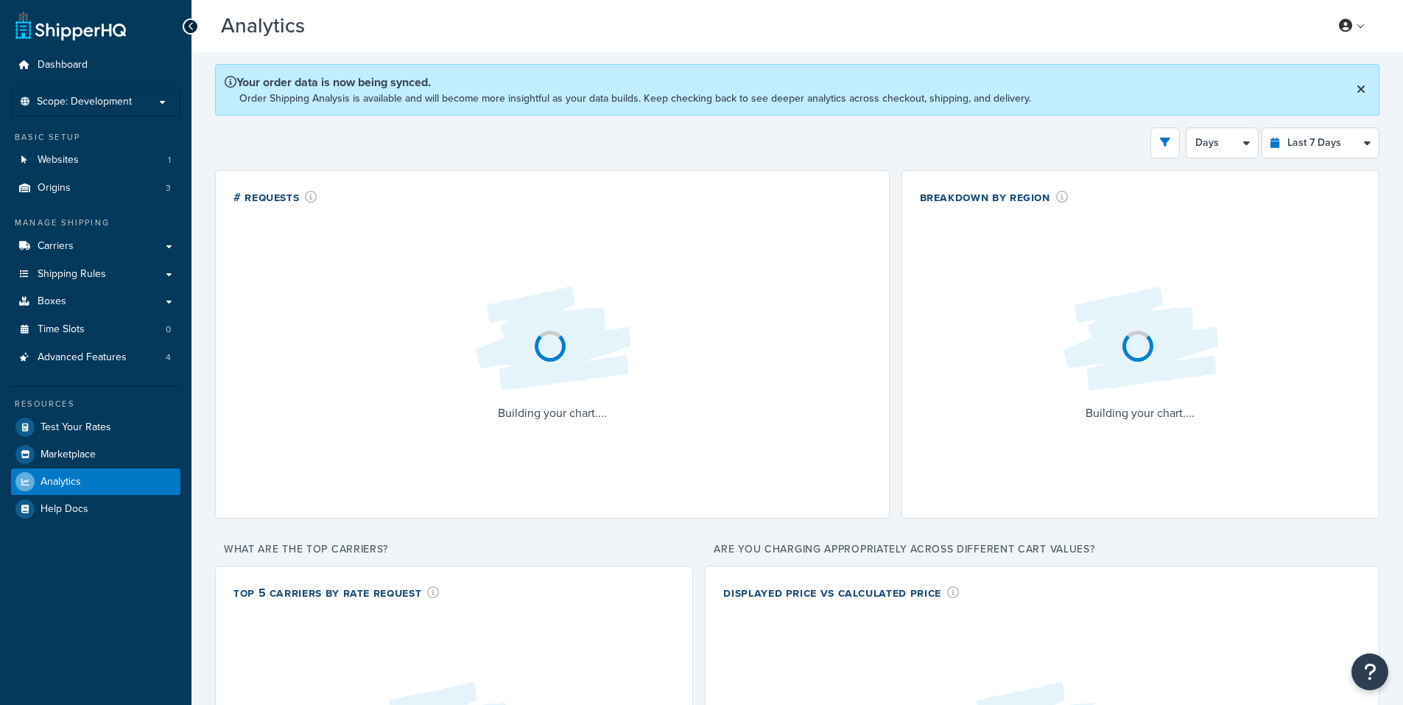
select select "last_7_days"
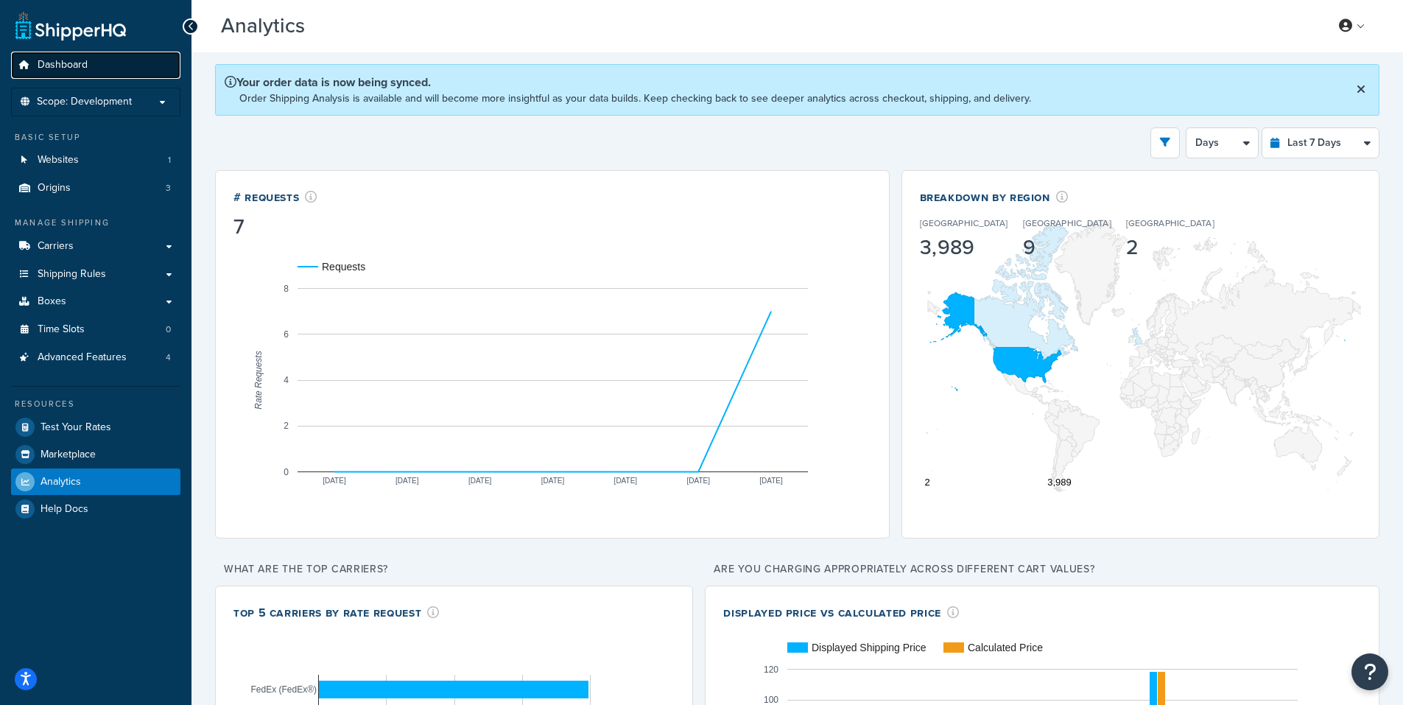
click at [62, 62] on span "Dashboard" at bounding box center [63, 65] width 50 height 13
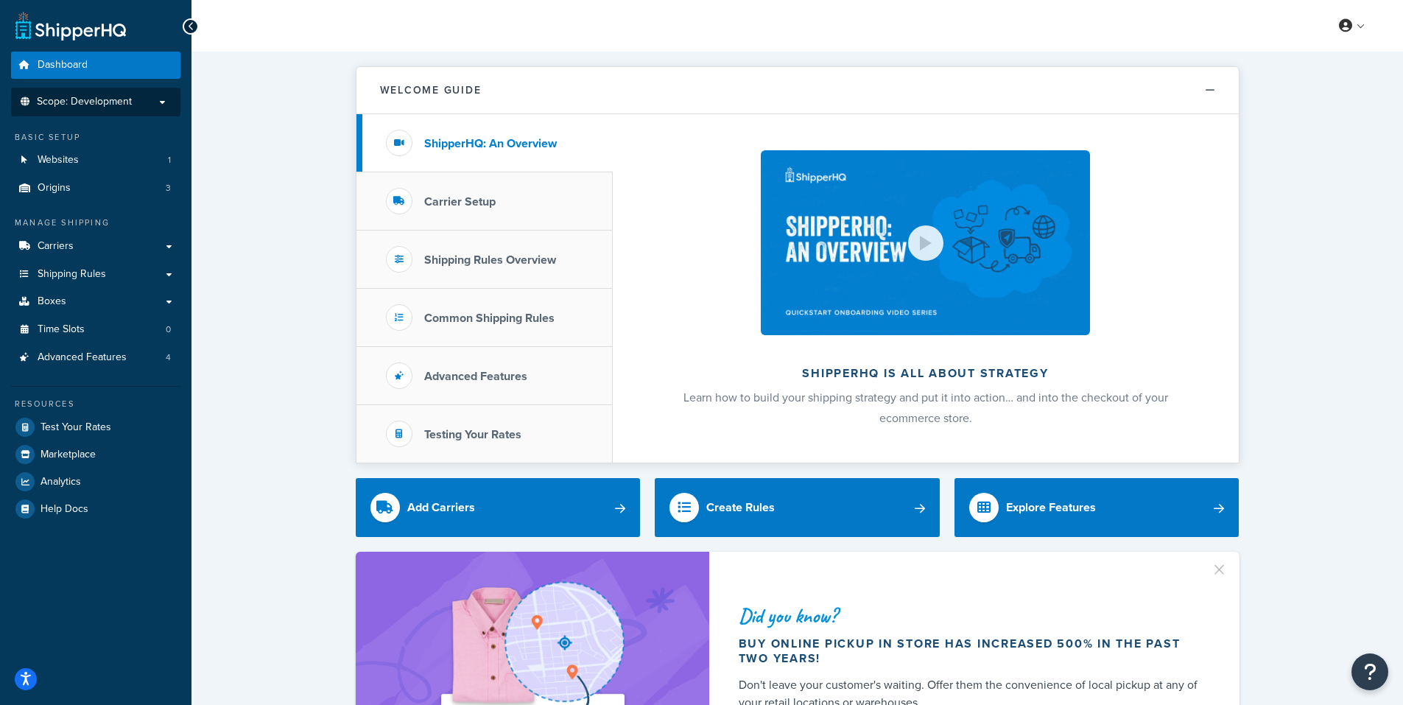
click at [94, 99] on span "Scope: Development" at bounding box center [84, 102] width 95 height 13
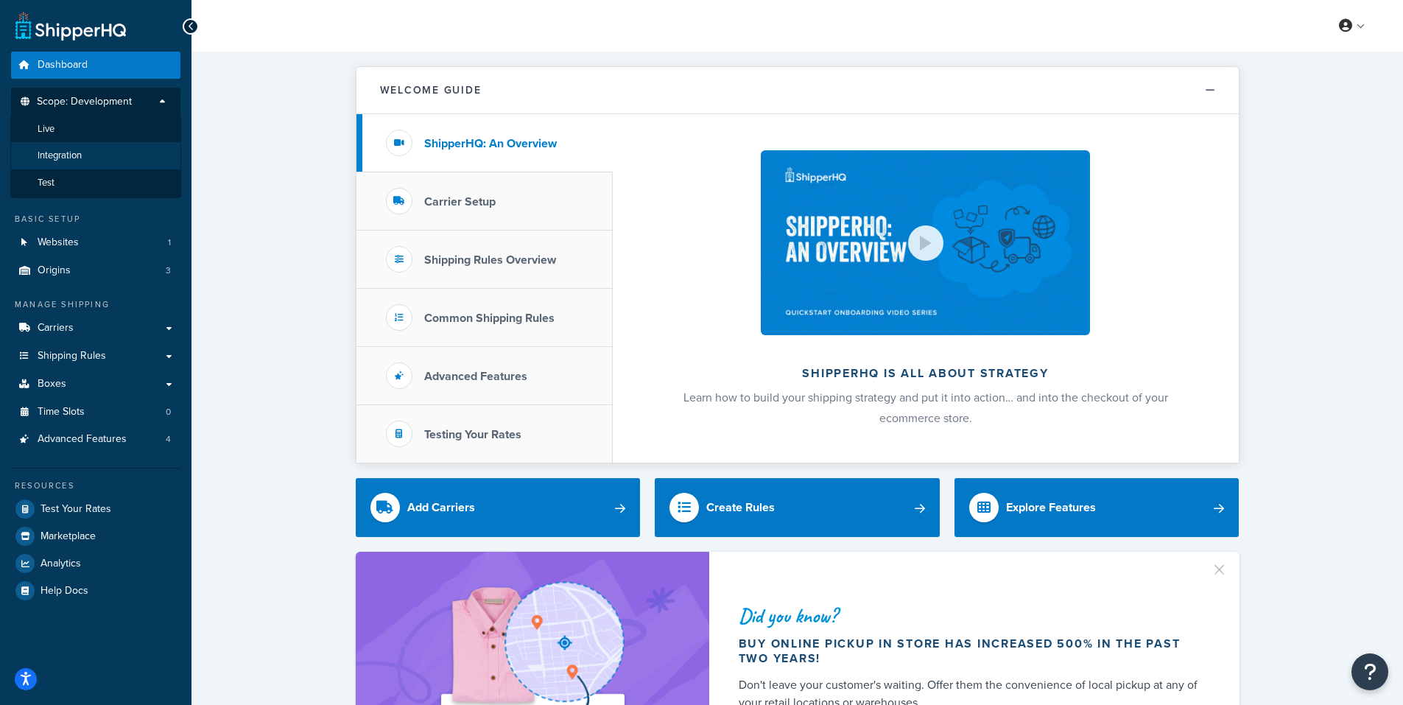
click at [60, 150] on span "Integration" at bounding box center [60, 156] width 44 height 13
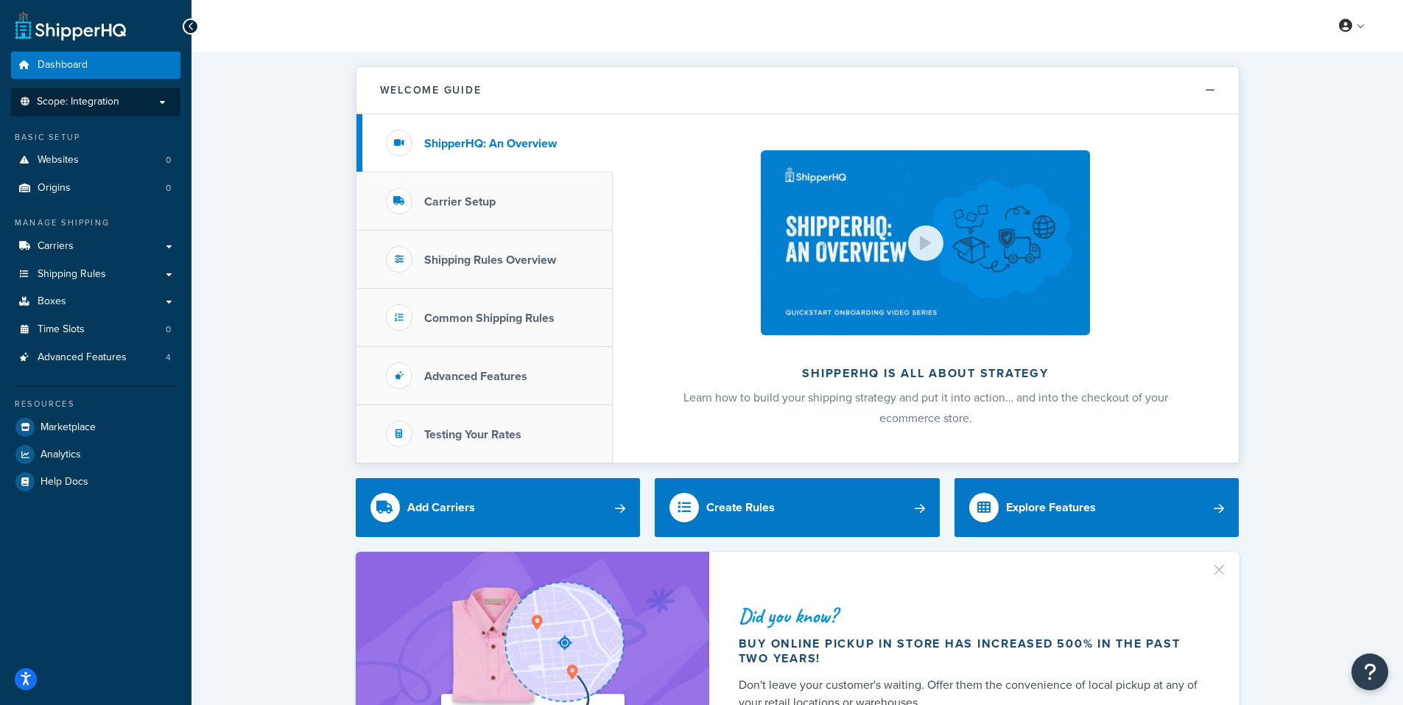
click at [104, 99] on span "Scope: Integration" at bounding box center [78, 102] width 83 height 13
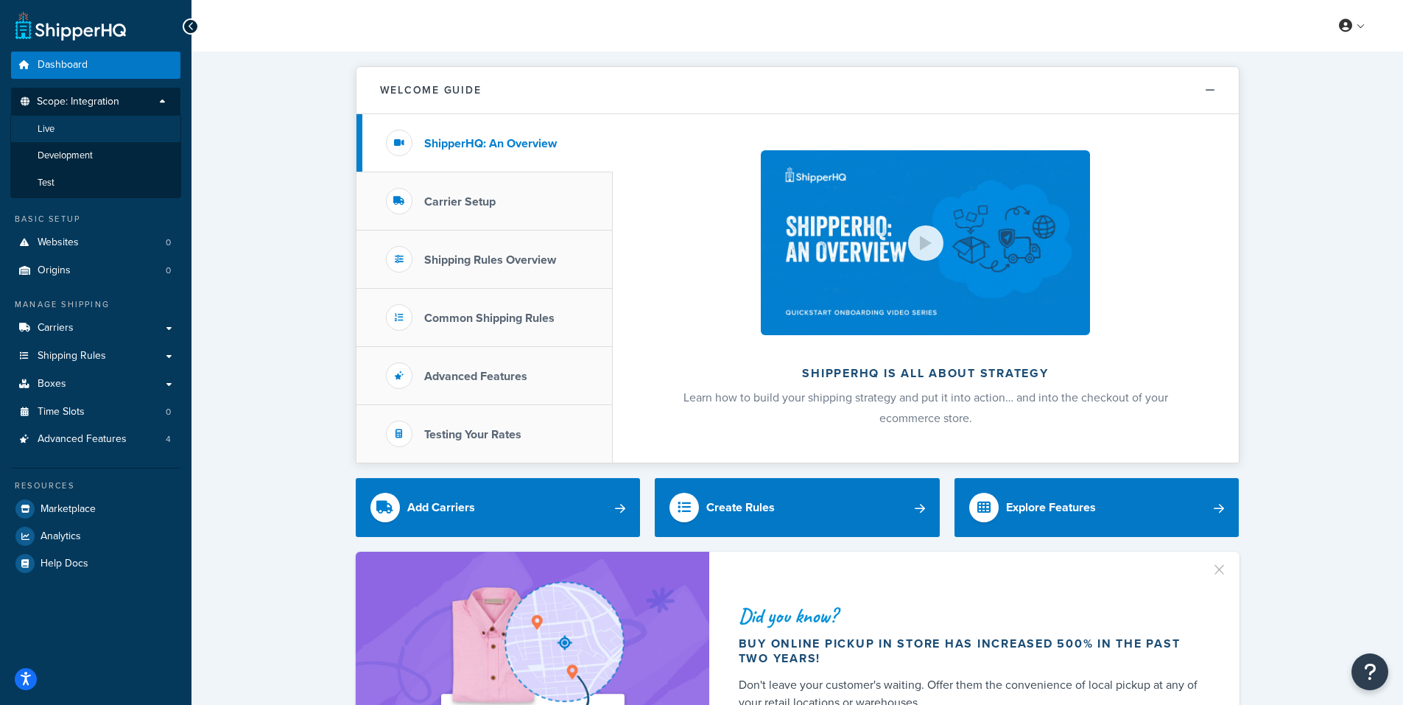
click at [68, 127] on li "Live" at bounding box center [95, 129] width 171 height 27
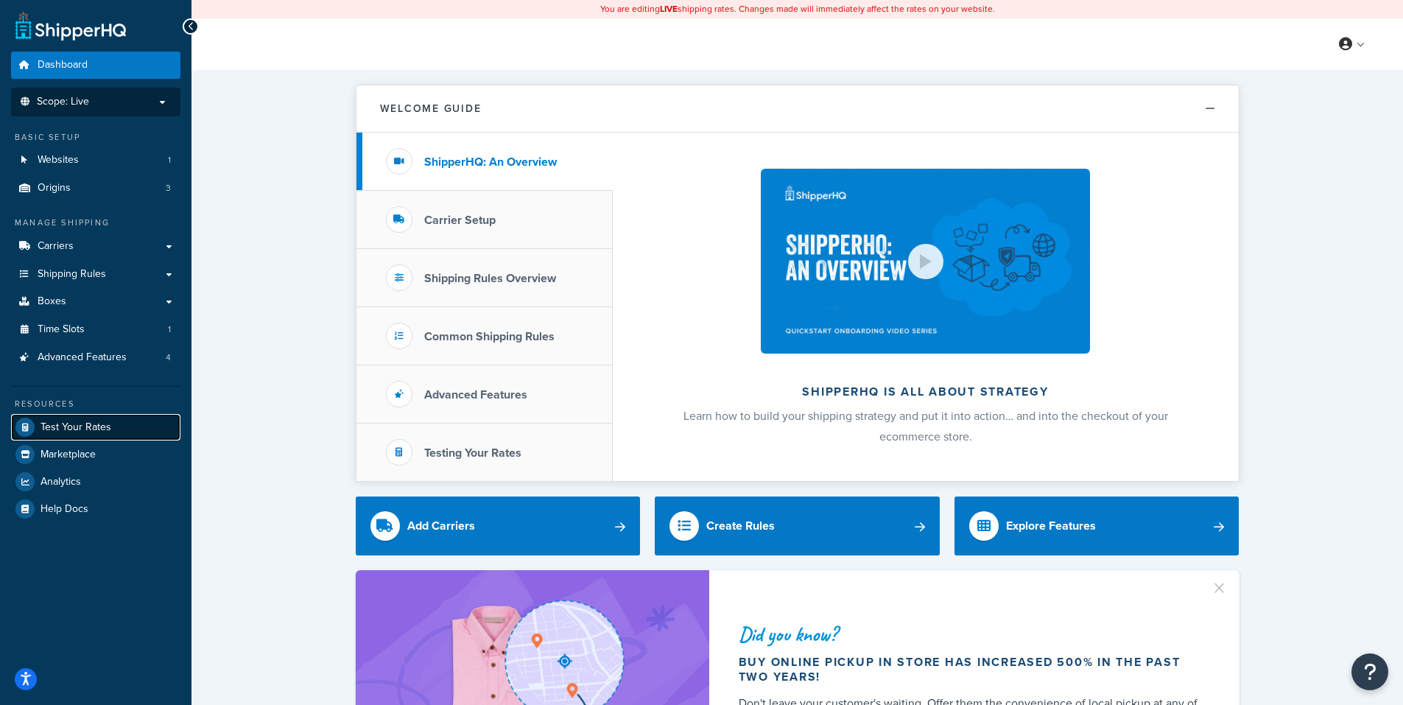
click at [96, 422] on span "Test Your Rates" at bounding box center [76, 427] width 71 height 13
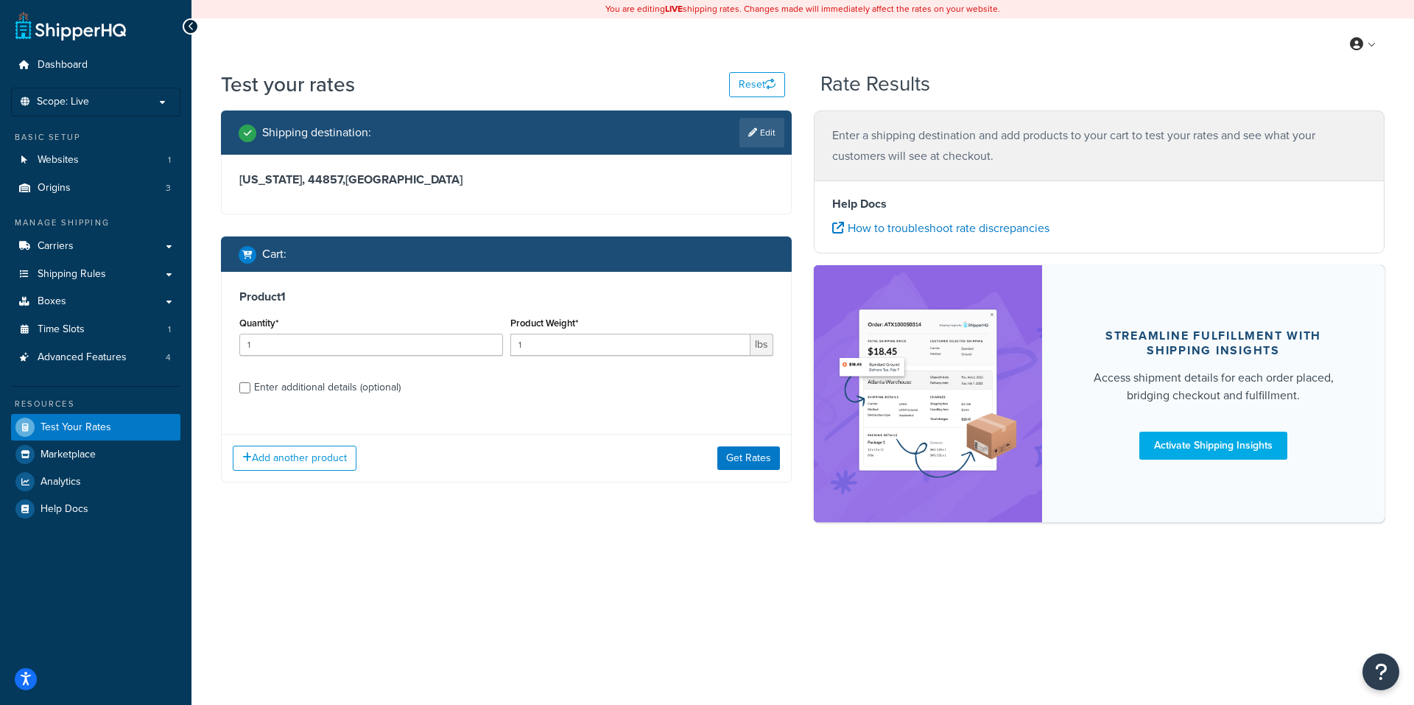
click at [319, 388] on div "Enter additional details (optional)" at bounding box center [327, 387] width 147 height 21
click at [250, 388] on input "Enter additional details (optional)" at bounding box center [244, 387] width 11 height 11
checkbox input "true"
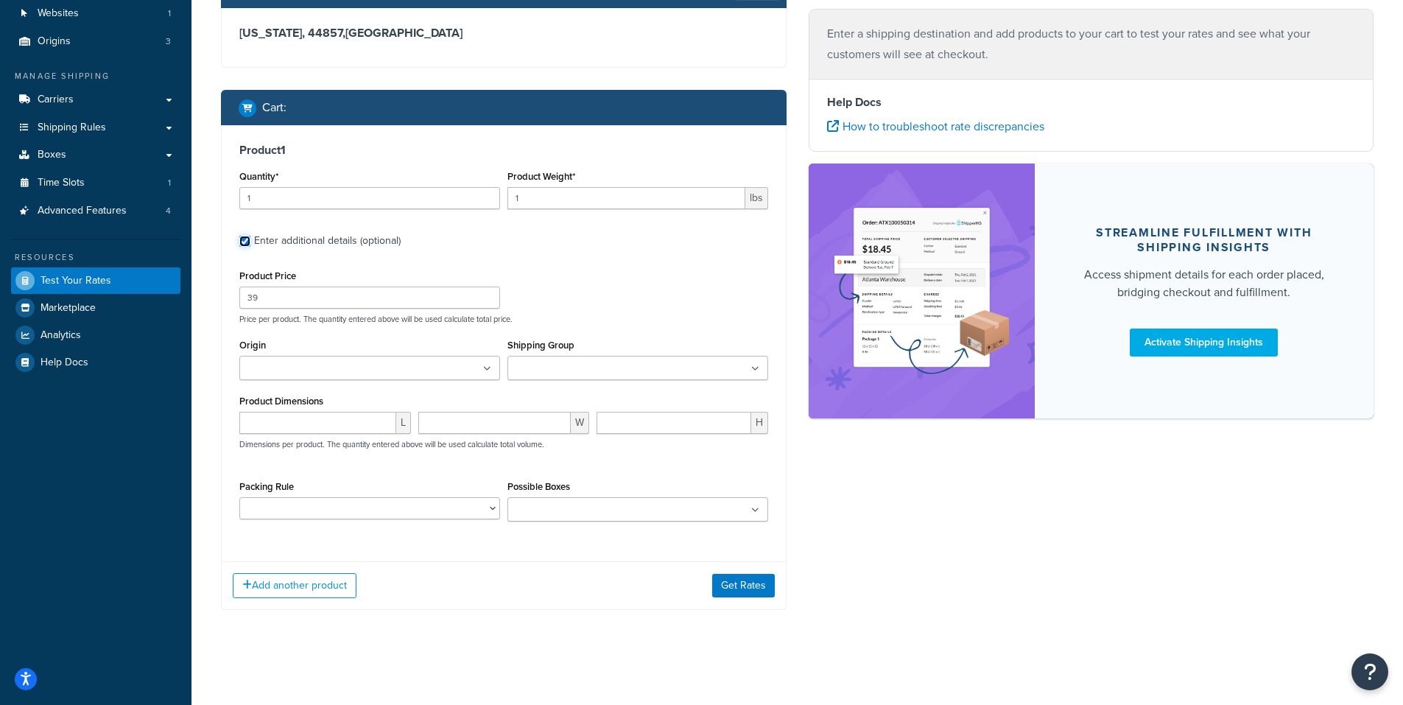
scroll to position [148, 0]
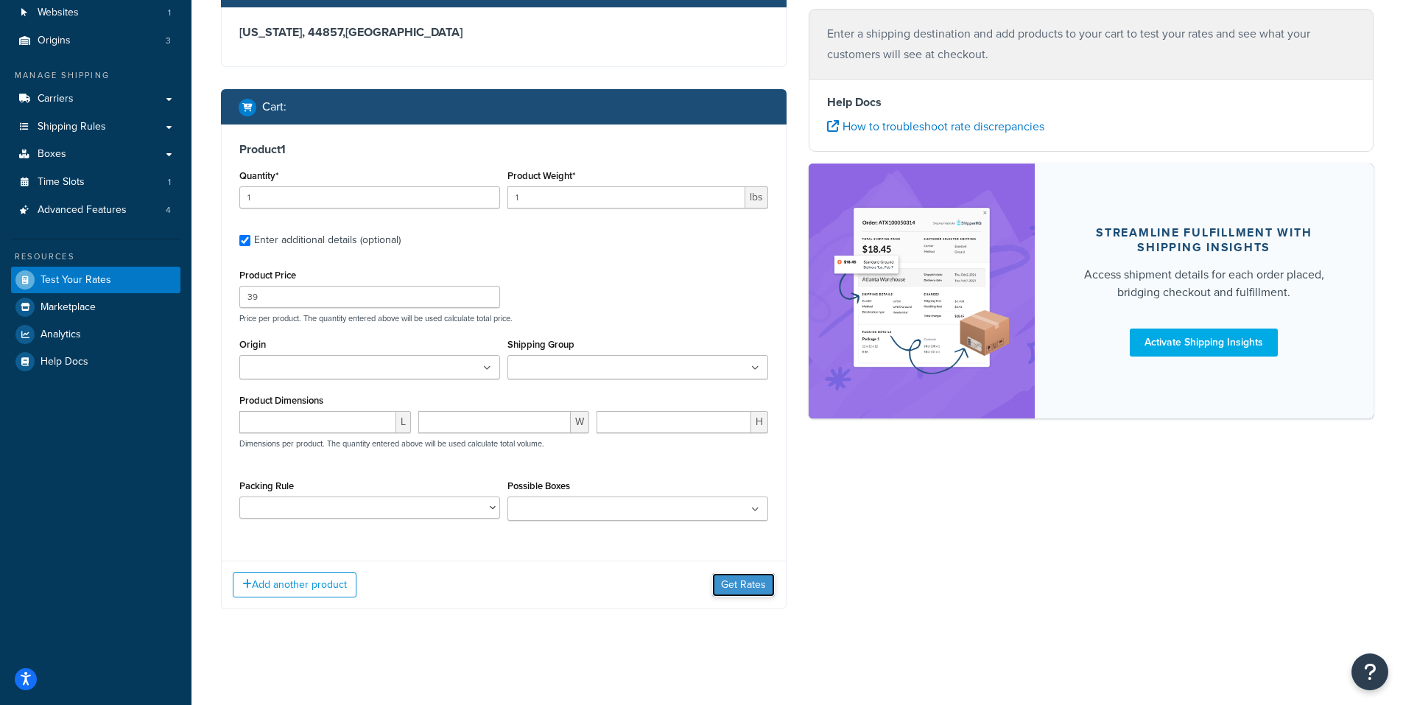
click at [742, 580] on button "Get Rates" at bounding box center [743, 585] width 63 height 24
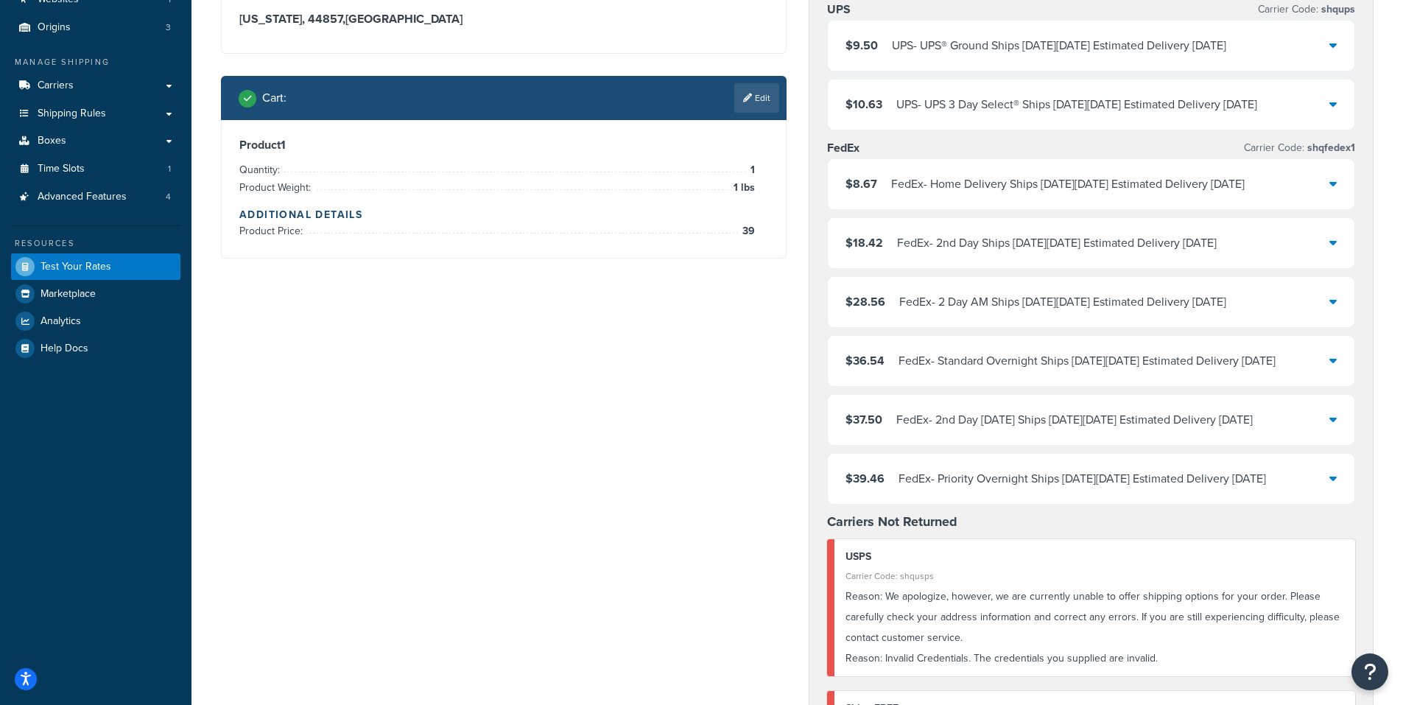
scroll to position [0, 0]
